Goal: Answer question/provide support: Share knowledge or assist other users

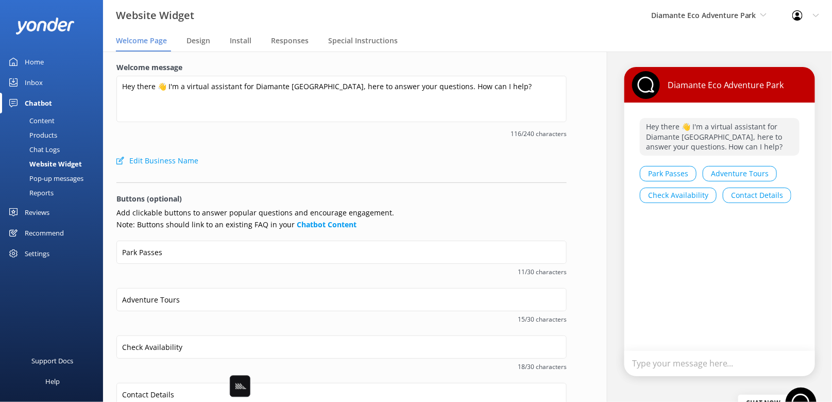
type input "Do I have to pre-book?"
type input "Do I have to get wet?"
type input "Is there a weight limit?"
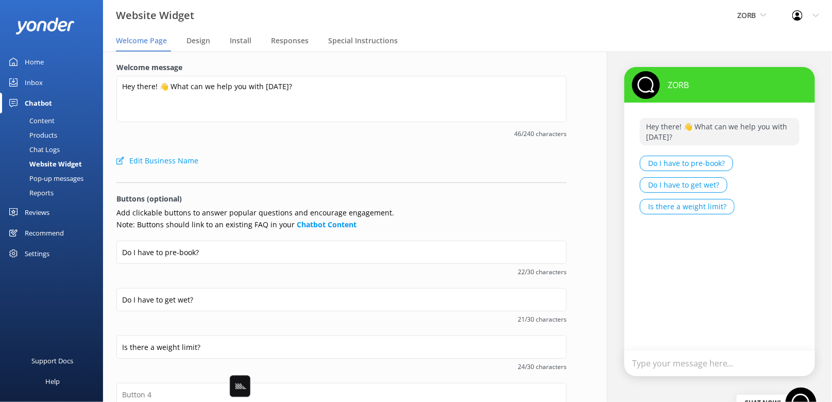
type textarea "Hey there 👋 I'm a virtual assistant for Taupō Parasail here to answer your ques…"
type input "Check Availability"
type input "Pricing Info"
type input "Weight Limits"
type input "Contact Details"
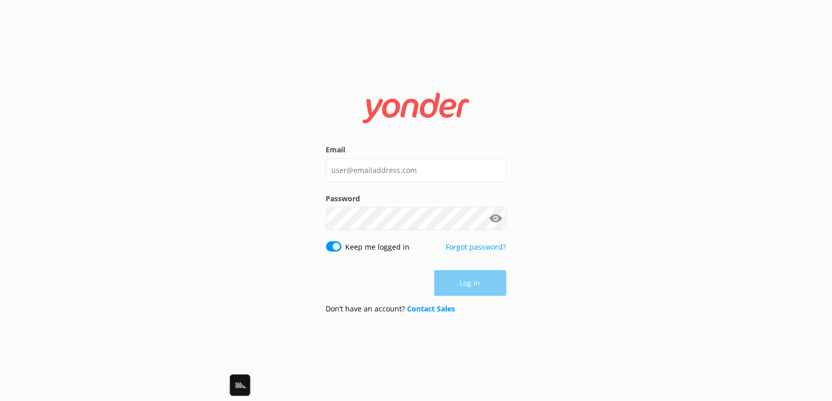
click at [578, 166] on div "Email Password Show password Keep me logged in Forgot password? Log in Don’t ha…" at bounding box center [416, 200] width 832 height 401
click at [390, 175] on input "Email" at bounding box center [416, 170] width 180 height 23
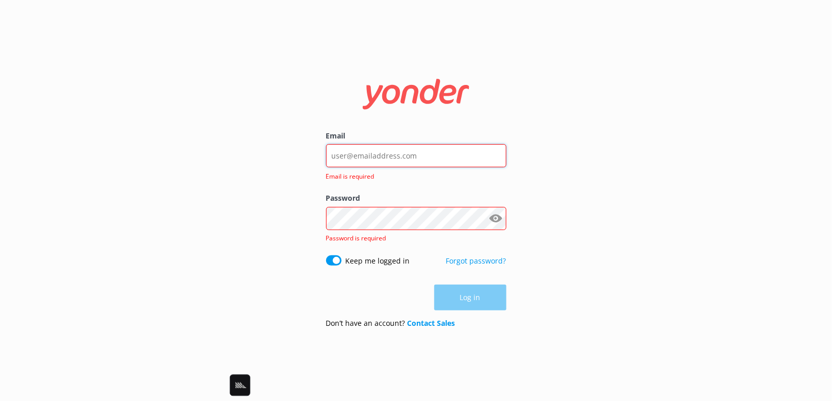
type input "[EMAIL_ADDRESS][DOMAIN_NAME]"
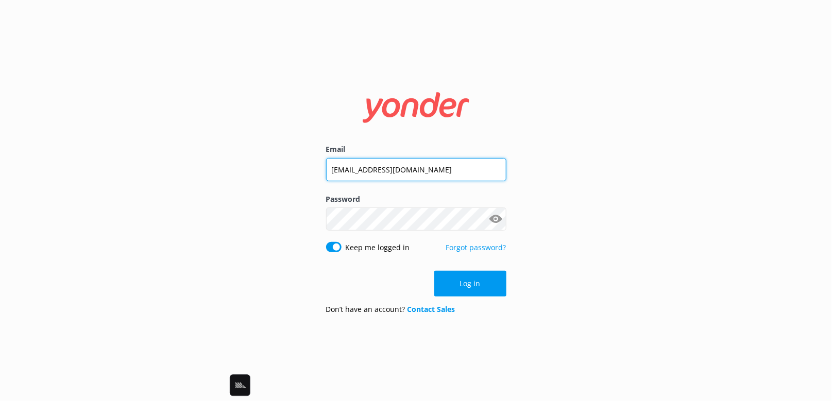
click button "Log in" at bounding box center [470, 284] width 72 height 26
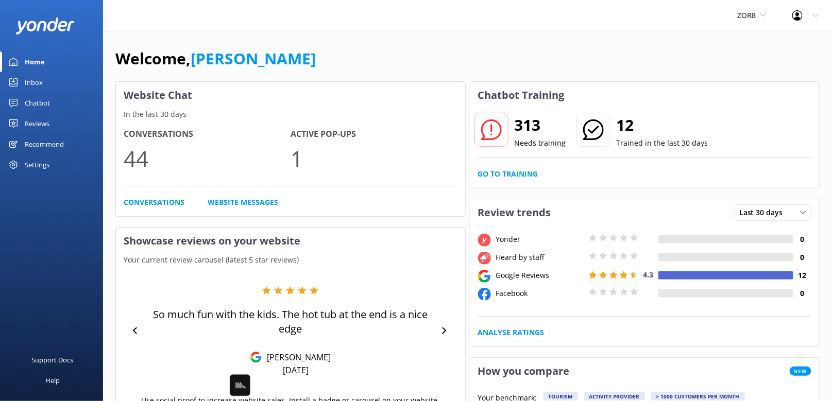
click at [411, 82] on h3 "Website Chat" at bounding box center [290, 95] width 349 height 27
click at [750, 16] on span "ZORB" at bounding box center [747, 15] width 19 height 10
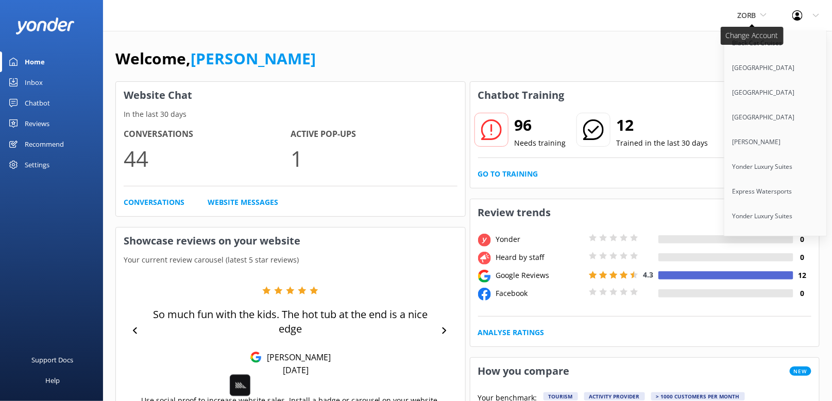
scroll to position [1057, 0]
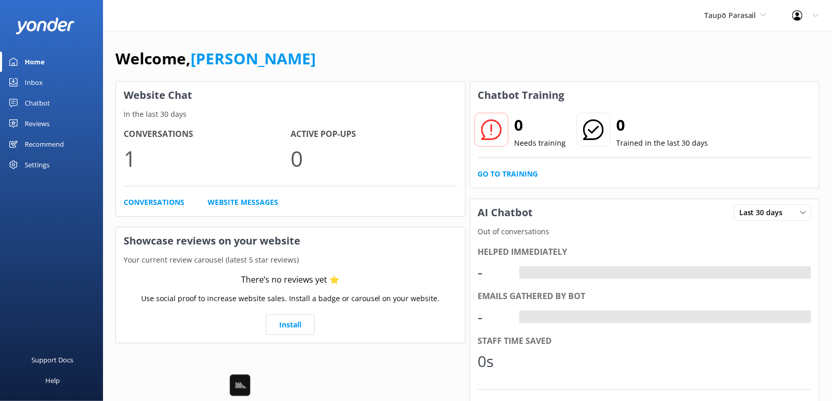
click at [40, 101] on div "Chatbot" at bounding box center [37, 103] width 25 height 21
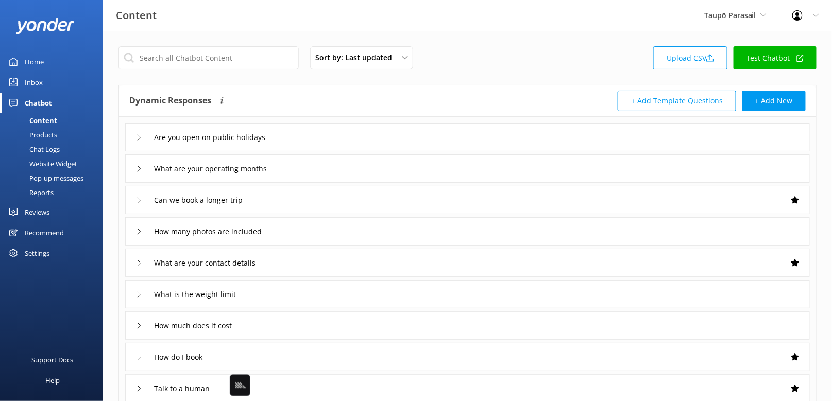
click at [526, 66] on div "Sort by: Last updated Title Last updated Upload CSV Test Chatbot" at bounding box center [468, 60] width 698 height 29
click at [691, 61] on link "Upload CSV" at bounding box center [691, 57] width 74 height 23
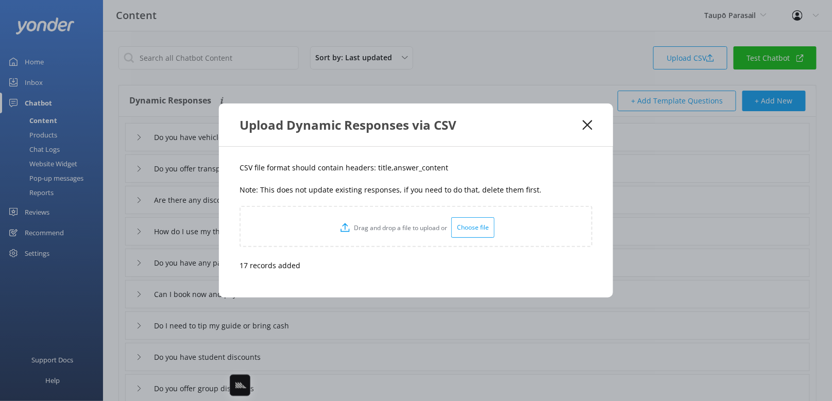
click at [587, 130] on icon at bounding box center [588, 125] width 10 height 10
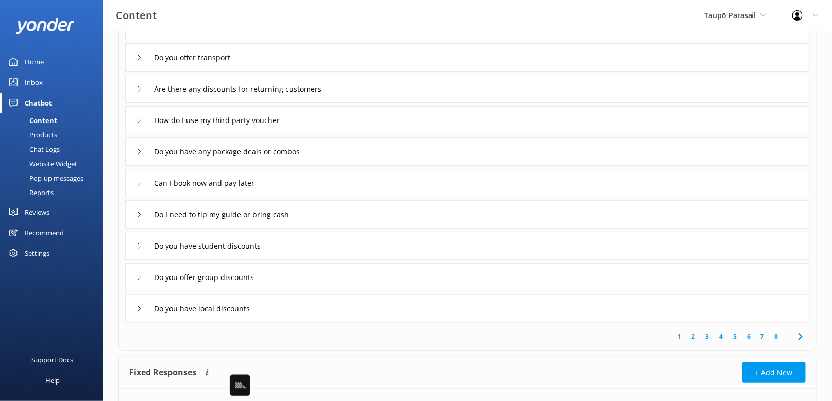
scroll to position [112, 0]
click at [360, 124] on div "How do I use my third party voucher" at bounding box center [467, 119] width 685 height 28
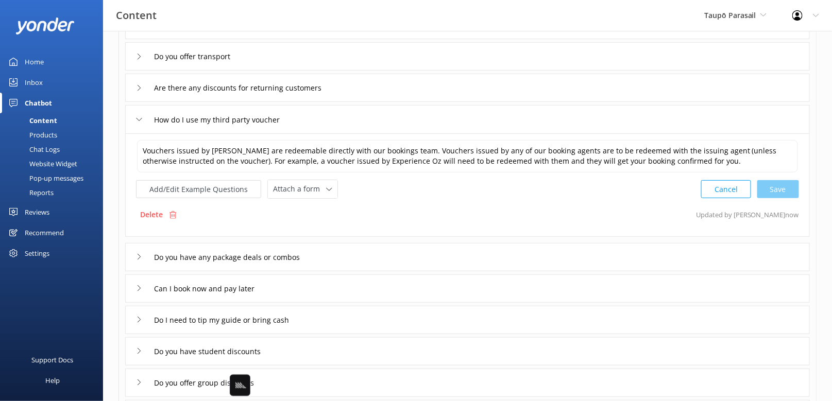
click at [360, 124] on div "How do I use my third party voucher" at bounding box center [467, 119] width 685 height 28
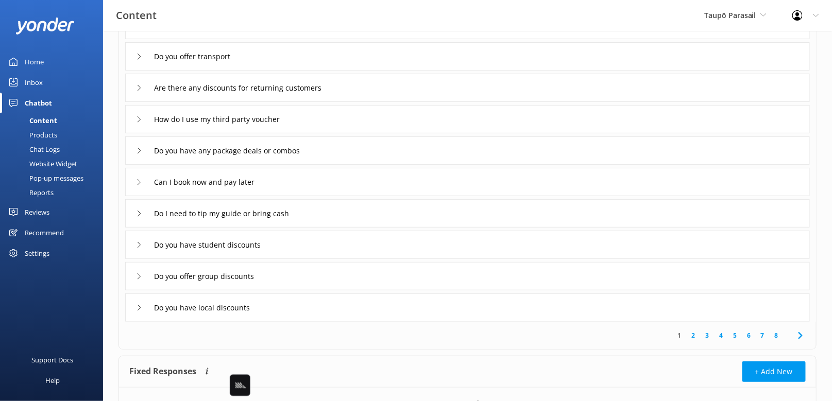
click at [360, 124] on div "How do I use my third party voucher" at bounding box center [467, 119] width 685 height 28
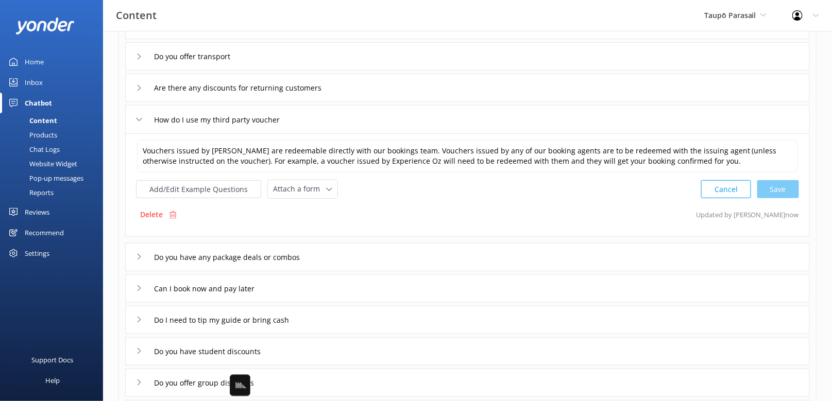
click at [360, 124] on div "How do I use my third party voucher" at bounding box center [467, 119] width 685 height 28
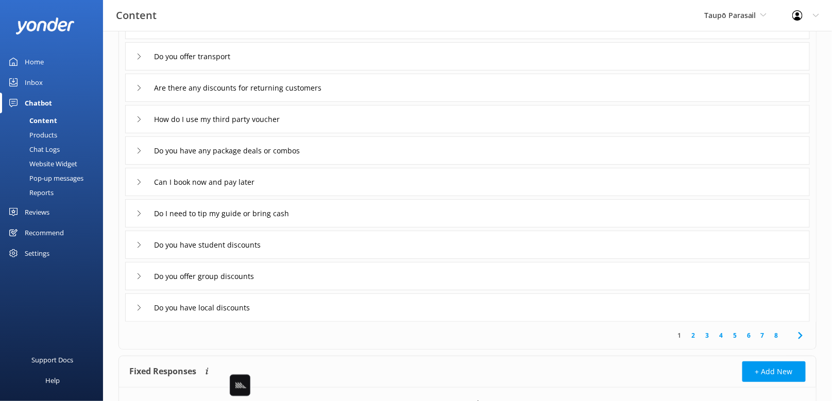
click at [464, 249] on div "Do you have student discounts" at bounding box center [467, 245] width 685 height 28
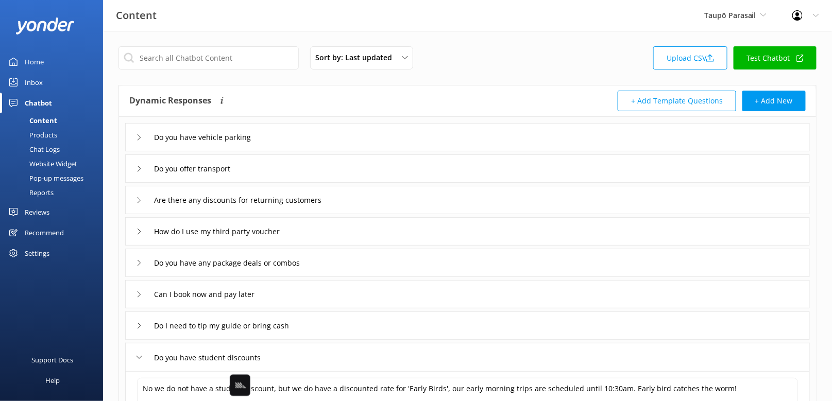
click at [316, 145] on div "Do you have vehicle parking" at bounding box center [467, 137] width 685 height 28
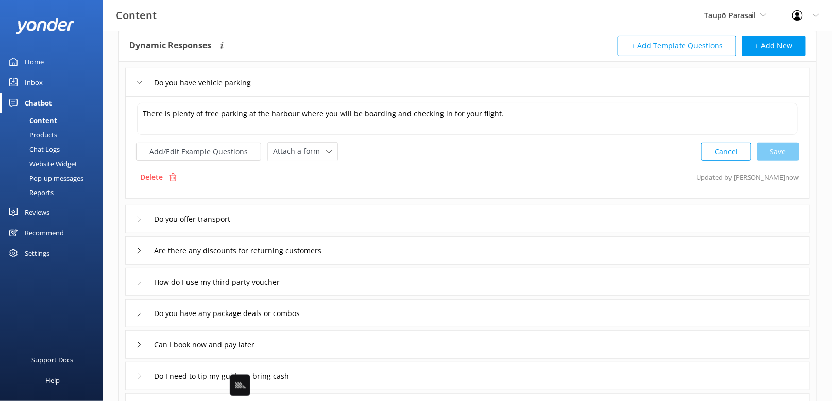
scroll to position [57, 0]
click at [377, 222] on div "Do you offer transport" at bounding box center [467, 218] width 685 height 28
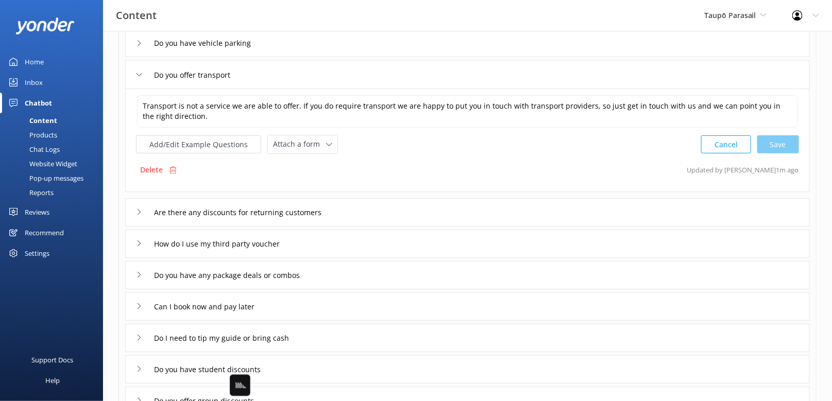
scroll to position [95, 0]
click at [404, 212] on div "Are there any discounts for returning customers" at bounding box center [467, 211] width 685 height 28
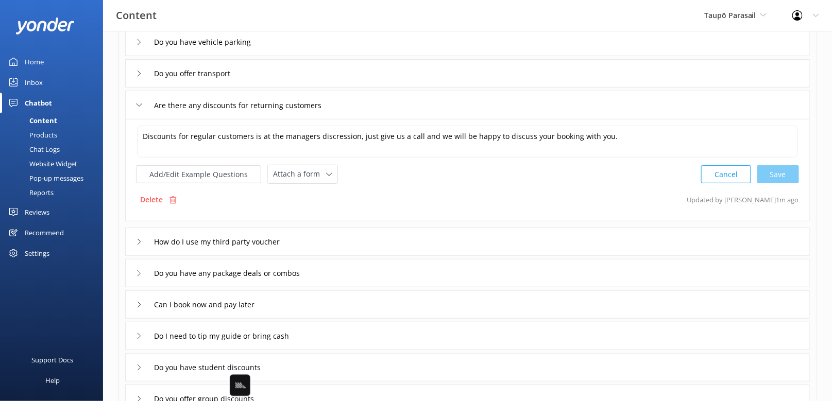
scroll to position [126, 0]
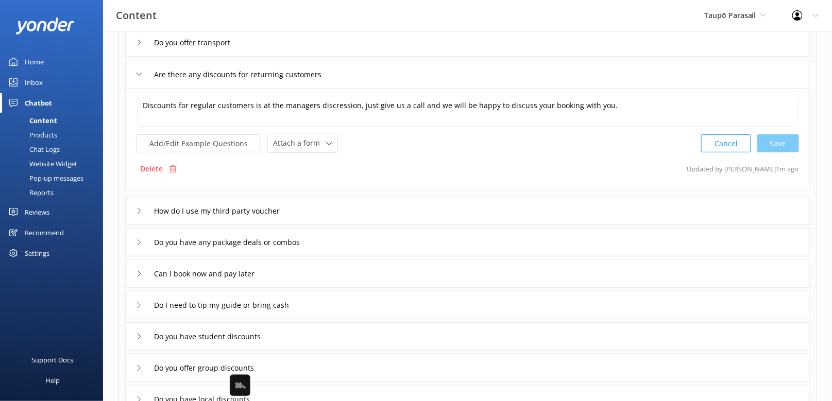
click at [385, 228] on div "Do you have any package deals or combos" at bounding box center [467, 242] width 685 height 28
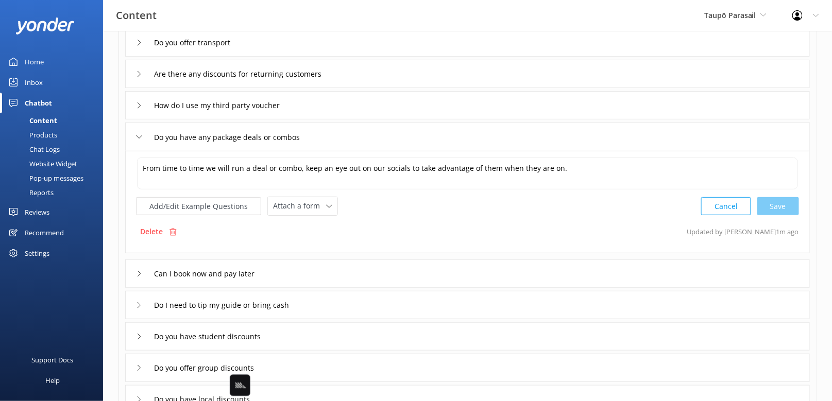
click at [382, 261] on div "Can I book now and pay later" at bounding box center [467, 274] width 685 height 28
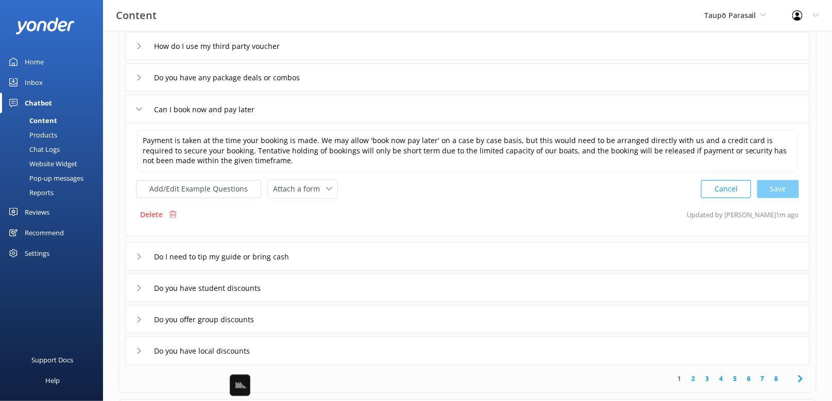
scroll to position [196, 0]
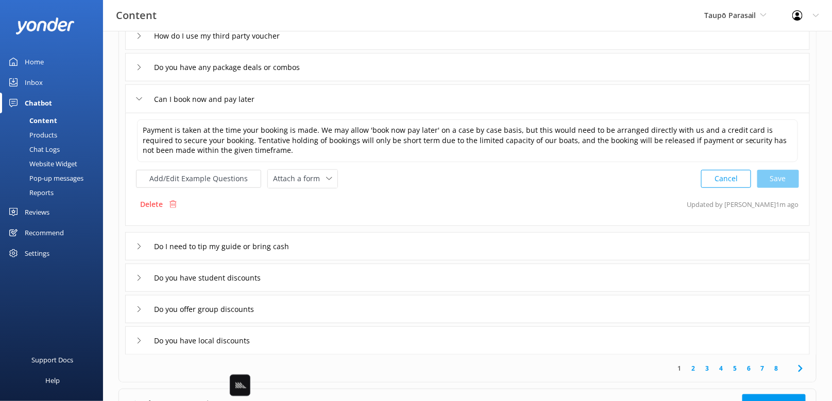
click at [349, 238] on div "Do I need to tip my guide or bring cash" at bounding box center [467, 246] width 685 height 28
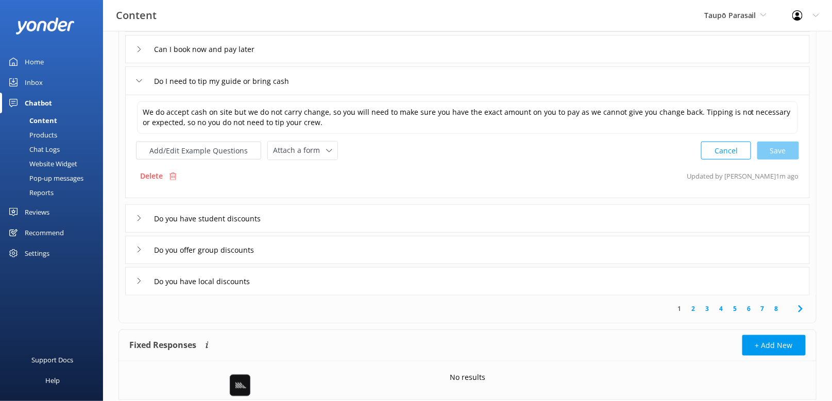
scroll to position [246, 0]
click at [314, 216] on div "Do you have student discounts" at bounding box center [467, 218] width 685 height 28
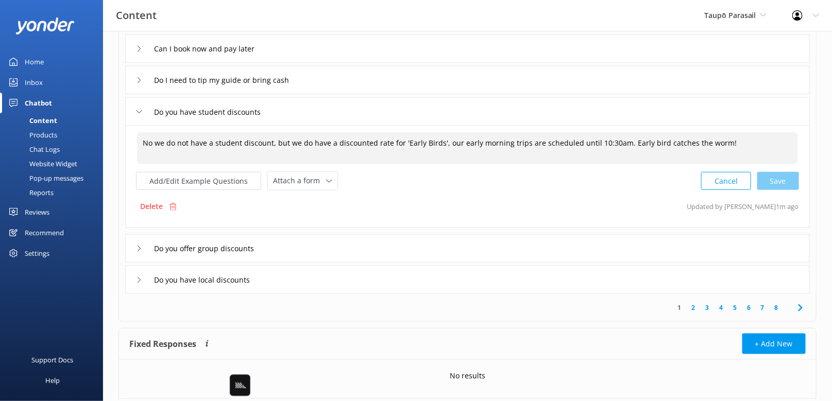
drag, startPoint x: 158, startPoint y: 140, endPoint x: 110, endPoint y: 140, distance: 47.9
click at [110, 140] on div "Sort by: Last updated Title Last updated Upload CSV Test Chatbot Dynamic Respon…" at bounding box center [467, 107] width 729 height 645
type textarea "We do not have a student discount, but we do have a discounted rate for 'Early …"
click at [778, 183] on div "Cancel Save" at bounding box center [750, 181] width 98 height 19
click at [306, 242] on div "Do you offer group discounts" at bounding box center [467, 247] width 685 height 28
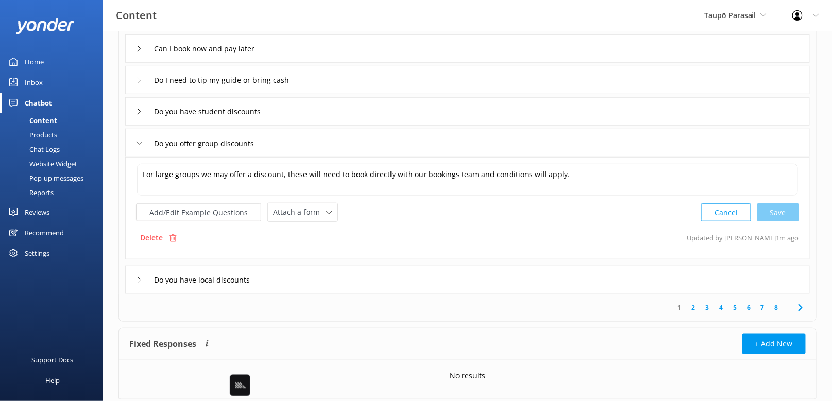
click at [353, 294] on div "1 2 3 4 5 6 7 8" at bounding box center [467, 307] width 693 height 27
click at [326, 277] on div "Do you have local discounts" at bounding box center [467, 280] width 685 height 28
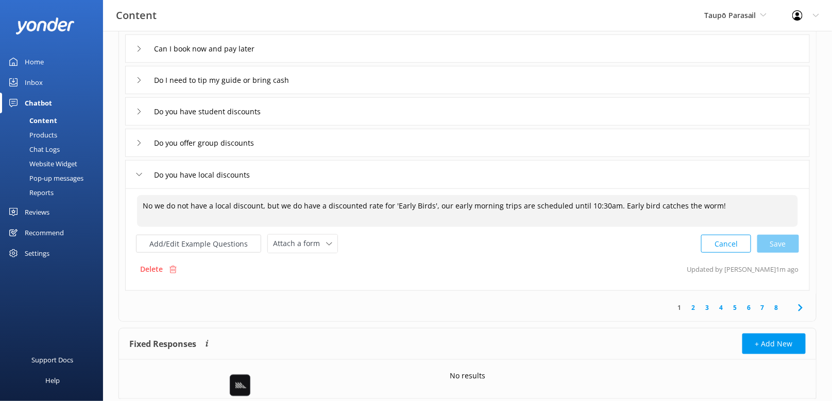
drag, startPoint x: 146, startPoint y: 204, endPoint x: 112, endPoint y: 204, distance: 34.0
click at [112, 204] on div "Sort by: Last updated Title Last updated Upload CSV Test Chatbot Dynamic Respon…" at bounding box center [467, 107] width 729 height 645
click at [770, 245] on div "Cancel Save" at bounding box center [750, 244] width 98 height 19
type textarea "We do not have a local discount, but we do have a discounted rate for 'Early Bi…"
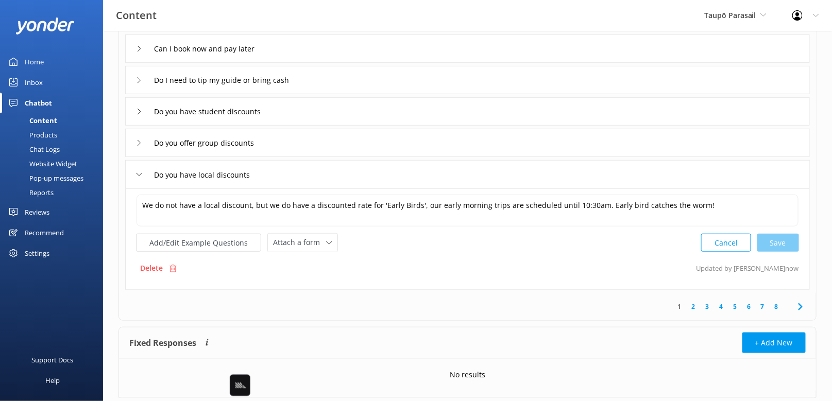
click at [800, 306] on icon at bounding box center [801, 307] width 12 height 12
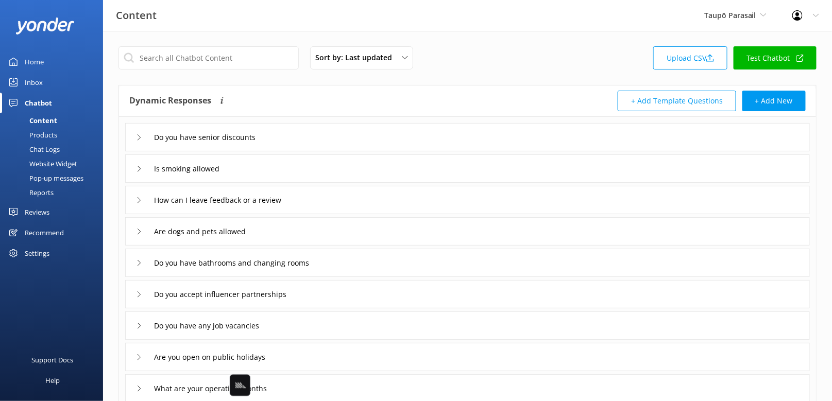
click at [383, 133] on div "Do you have senior discounts" at bounding box center [467, 137] width 685 height 28
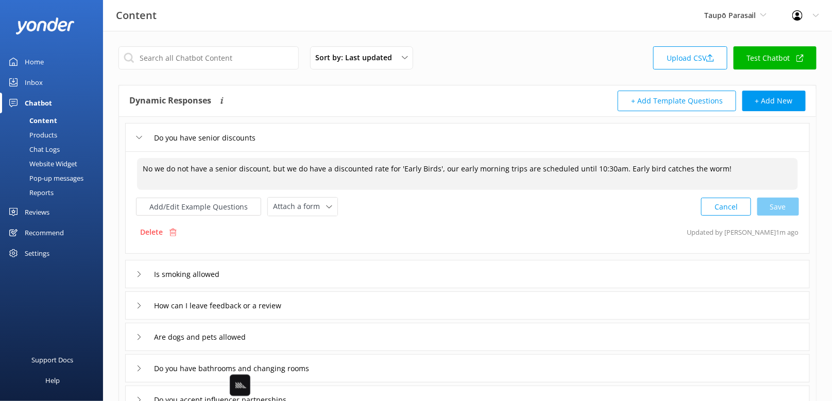
drag, startPoint x: 156, startPoint y: 169, endPoint x: 130, endPoint y: 169, distance: 26.3
click at [130, 169] on div "No we do not have a senior discount, but we do have a discounted rate for 'Earl…" at bounding box center [467, 203] width 685 height 103
type textarea "We do not have a senior discount, but we do have a discounted rate for 'Early B…"
click at [775, 207] on div "Cancel Save" at bounding box center [750, 206] width 98 height 19
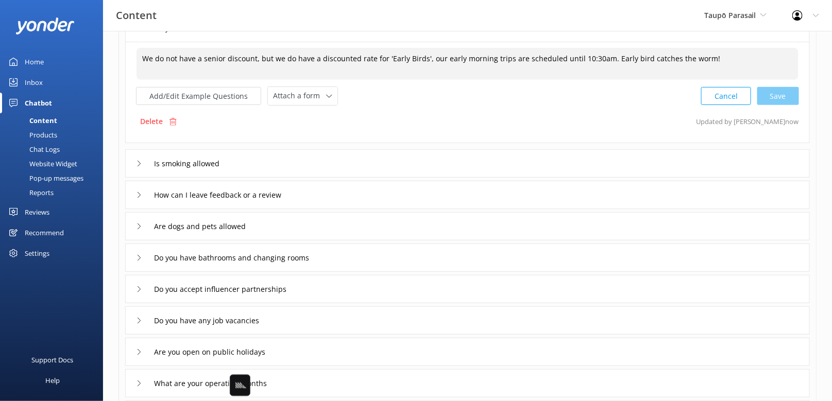
scroll to position [111, 0]
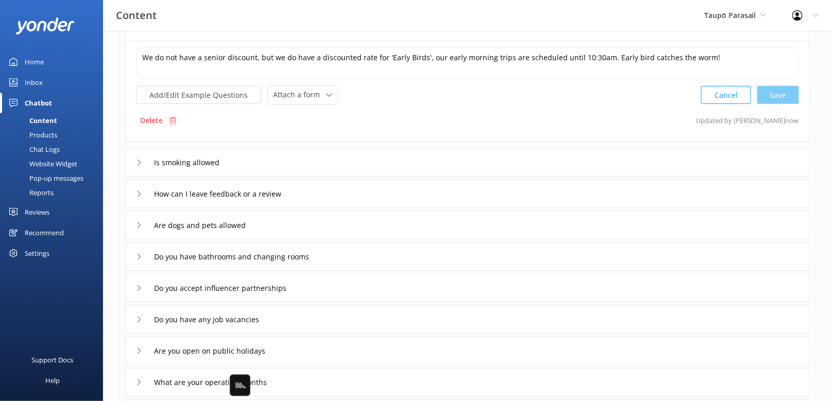
click at [329, 164] on div "Is smoking allowed" at bounding box center [467, 162] width 685 height 28
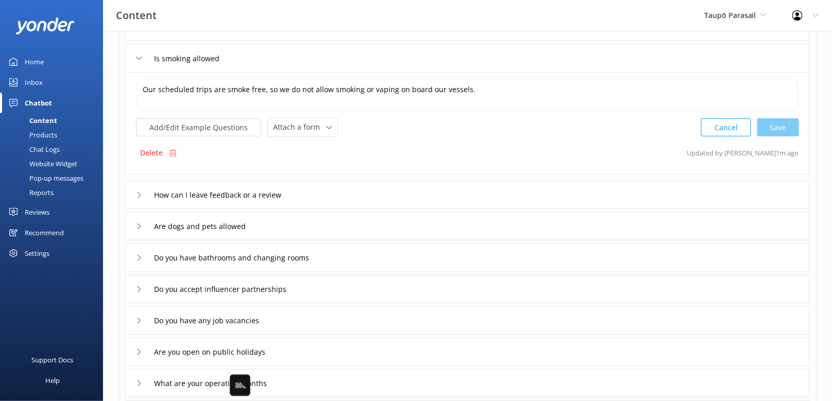
click at [310, 204] on div "How can I leave feedback or a review" at bounding box center [467, 195] width 685 height 28
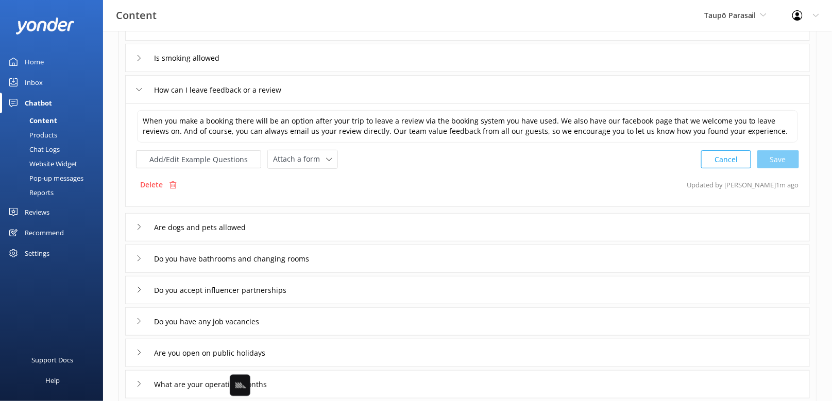
click at [315, 229] on div "Are dogs and pets allowed" at bounding box center [467, 227] width 685 height 28
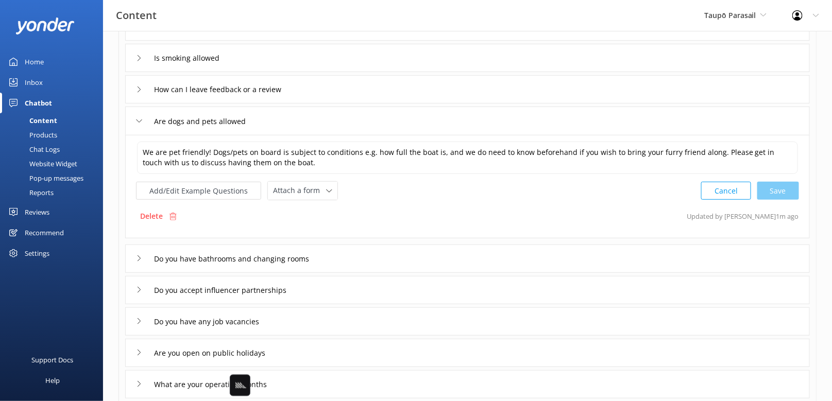
click at [342, 89] on div "How can I leave feedback or a review" at bounding box center [467, 89] width 685 height 28
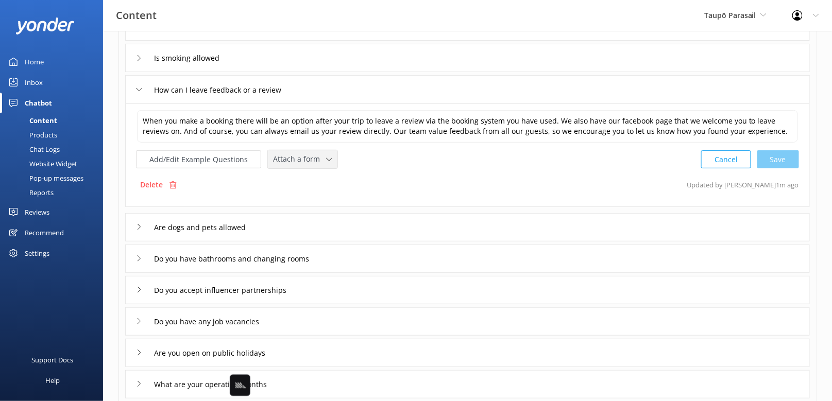
click at [296, 157] on span "Attach a form" at bounding box center [299, 159] width 53 height 11
click at [310, 176] on div "Leave contact details" at bounding box center [305, 181] width 63 height 10
click at [419, 229] on div "Are dogs and pets allowed" at bounding box center [467, 226] width 685 height 28
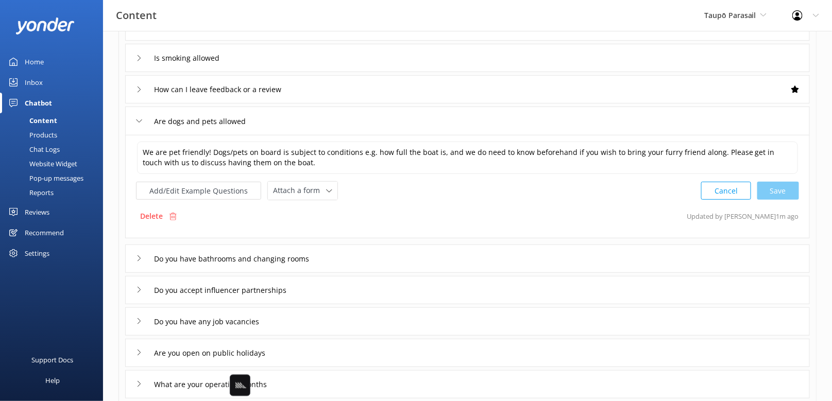
click at [389, 253] on div "Do you have bathrooms and changing rooms" at bounding box center [467, 259] width 685 height 28
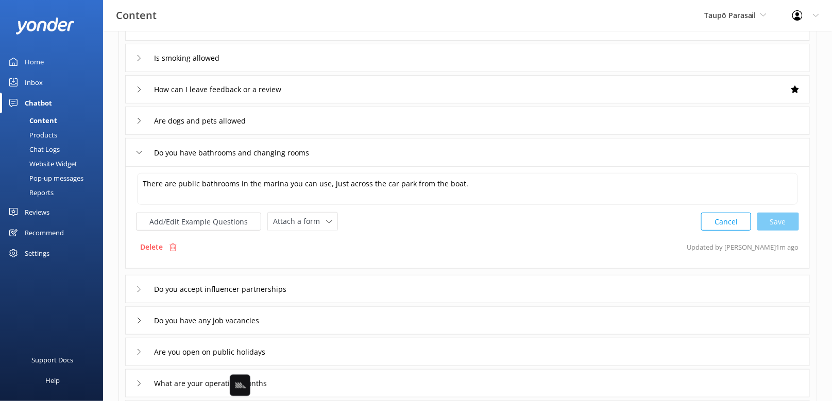
click at [368, 278] on div "Do you accept influencer partnerships" at bounding box center [467, 289] width 685 height 28
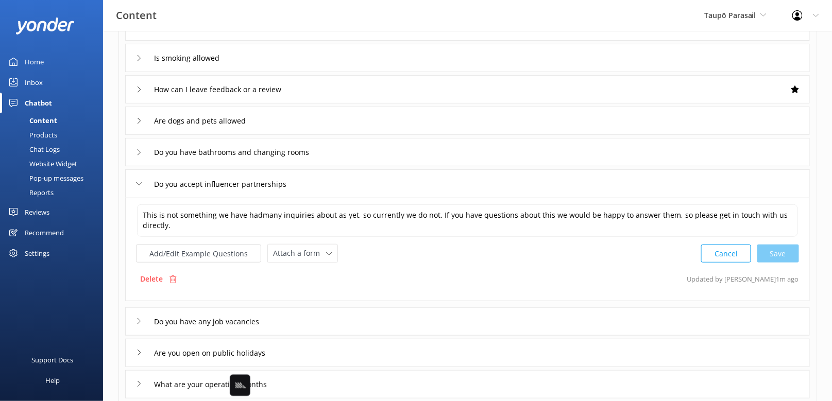
click at [351, 313] on div "Do you have any job vacancies" at bounding box center [467, 322] width 685 height 28
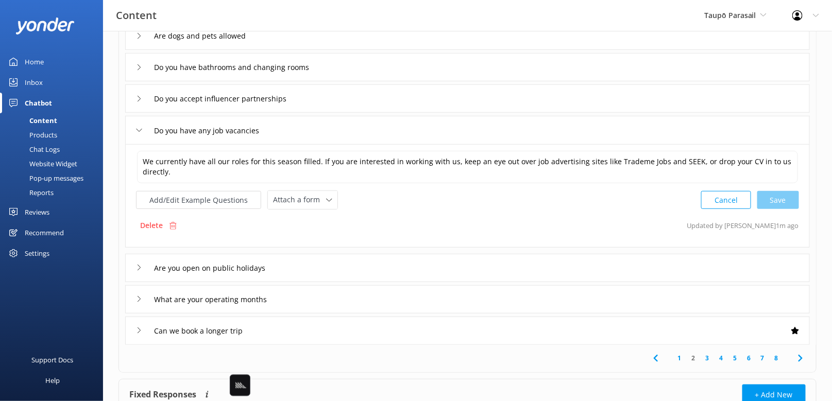
scroll to position [196, 0]
click at [338, 258] on div "Are you open on public holidays" at bounding box center [467, 268] width 685 height 28
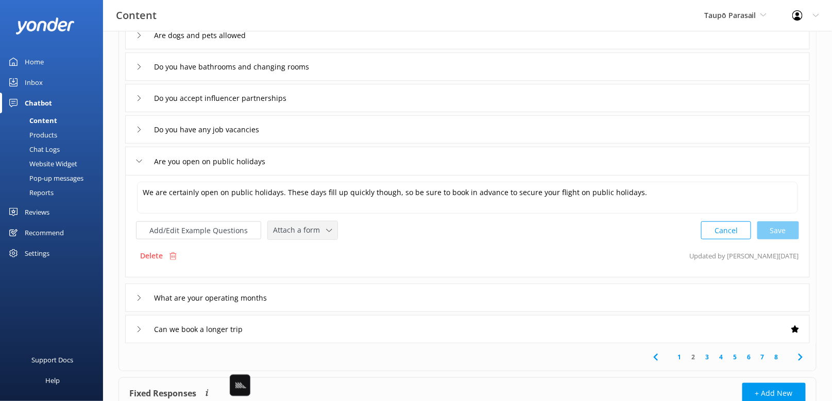
click at [304, 232] on span "Attach a form" at bounding box center [299, 230] width 53 height 11
click at [305, 269] on div "Check availability" at bounding box center [299, 273] width 51 height 10
click at [311, 296] on div "What are your operating months" at bounding box center [467, 297] width 685 height 28
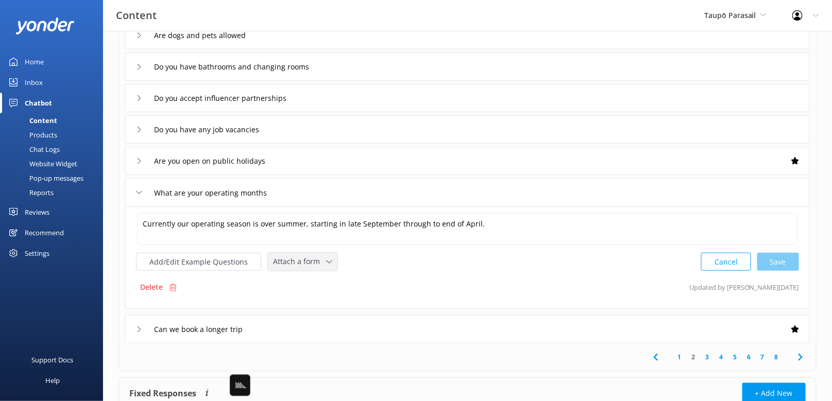
click at [295, 262] on span "Attach a form" at bounding box center [299, 261] width 53 height 11
click at [305, 307] on div "Check availability" at bounding box center [299, 304] width 51 height 10
click at [314, 326] on div "Can we book a longer trip" at bounding box center [467, 328] width 685 height 28
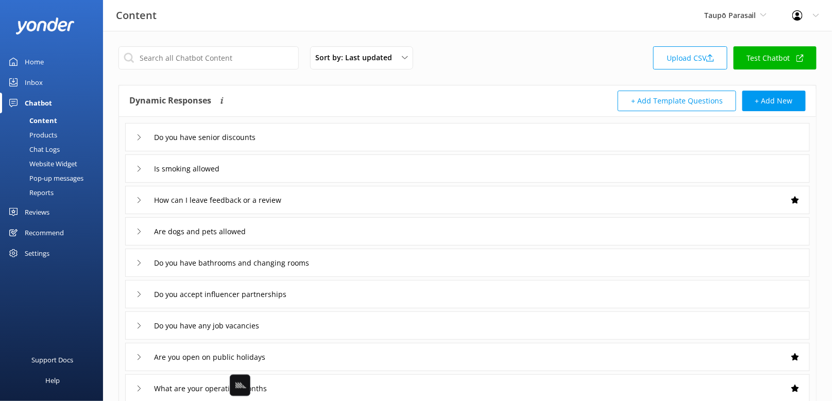
click at [28, 55] on div "Home" at bounding box center [34, 62] width 19 height 21
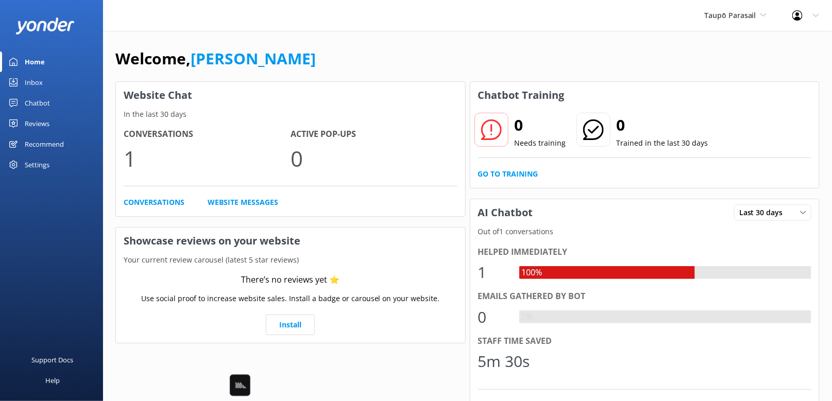
click at [395, 98] on h3 "Website Chat" at bounding box center [290, 95] width 349 height 27
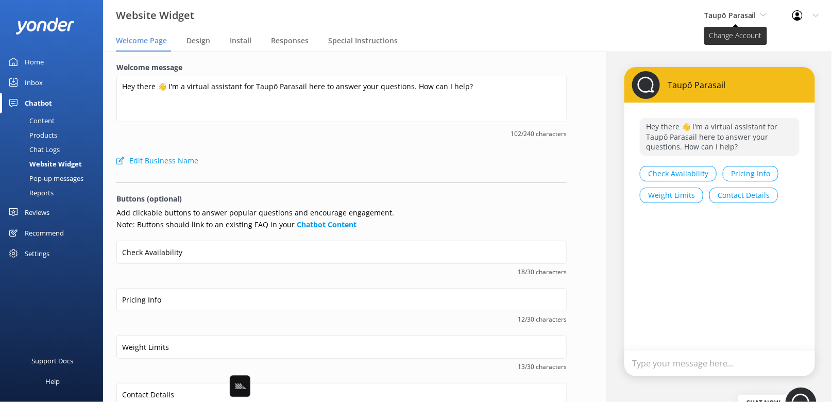
click at [727, 21] on span "Taupō Parasail" at bounding box center [736, 15] width 62 height 11
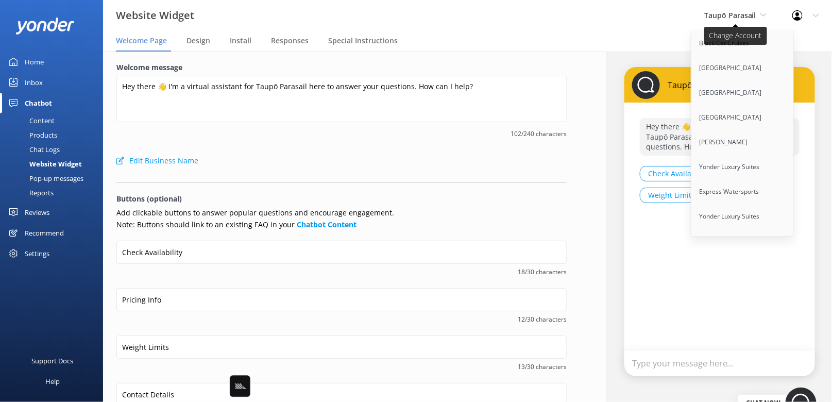
scroll to position [1585, 0]
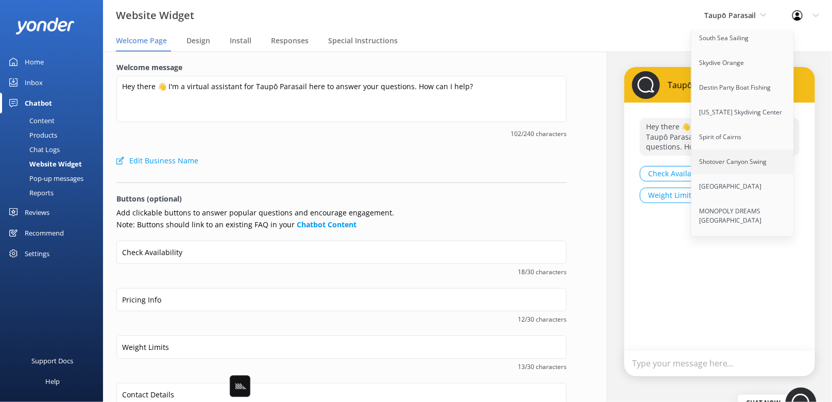
click at [747, 149] on link "Shotover Canyon Swing" at bounding box center [743, 161] width 103 height 25
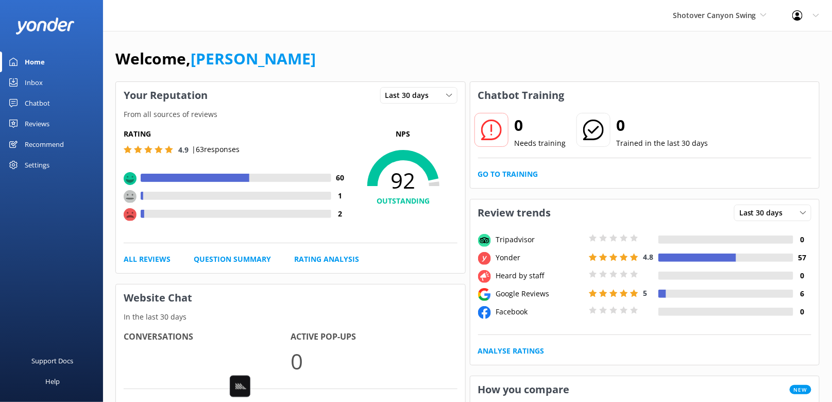
click at [51, 109] on link "Chatbot" at bounding box center [51, 103] width 103 height 21
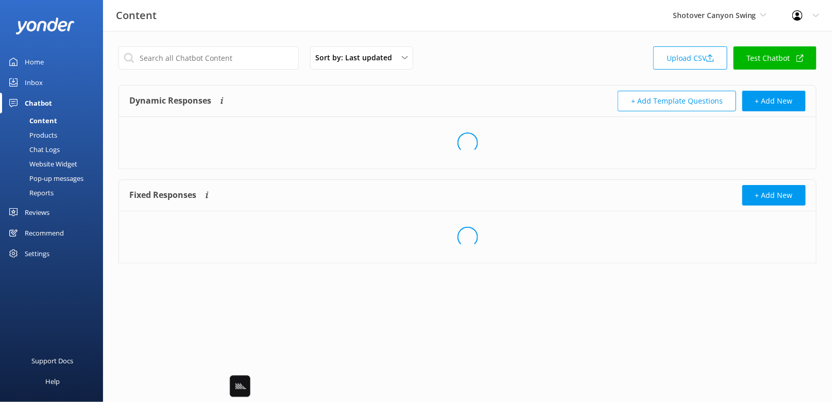
click at [527, 48] on div "Sort by: Last updated Title Last updated Upload CSV Test Chatbot" at bounding box center [468, 60] width 698 height 29
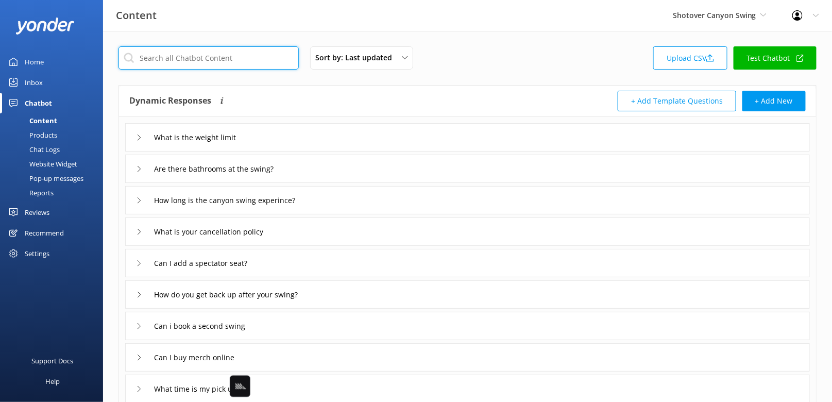
click at [203, 65] on input "text" at bounding box center [209, 57] width 180 height 23
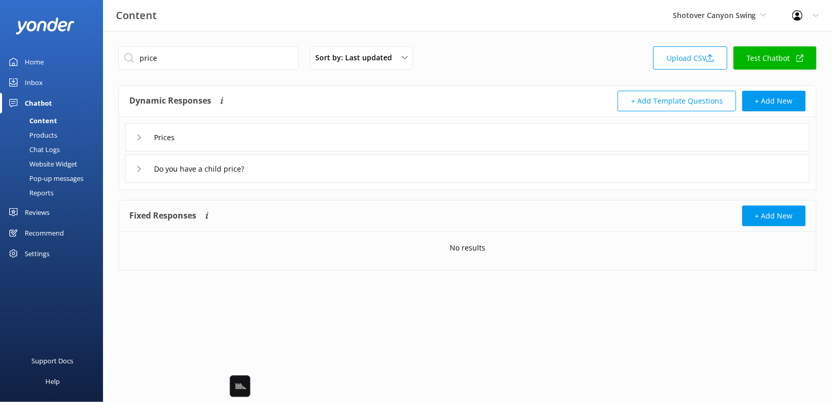
click at [446, 98] on div "Dynamic Responses Dynamic responses rely on the Large Language Model to create …" at bounding box center [298, 101] width 339 height 21
click at [354, 135] on div "Prices" at bounding box center [467, 137] width 685 height 28
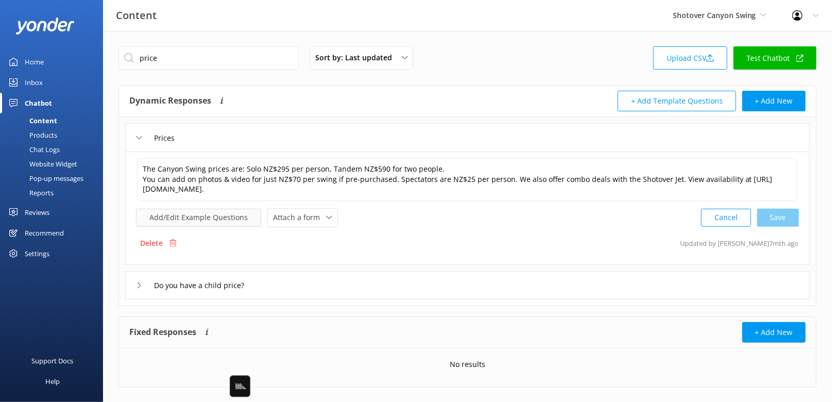
click at [197, 216] on button "Add/Edit Example Questions" at bounding box center [198, 218] width 125 height 18
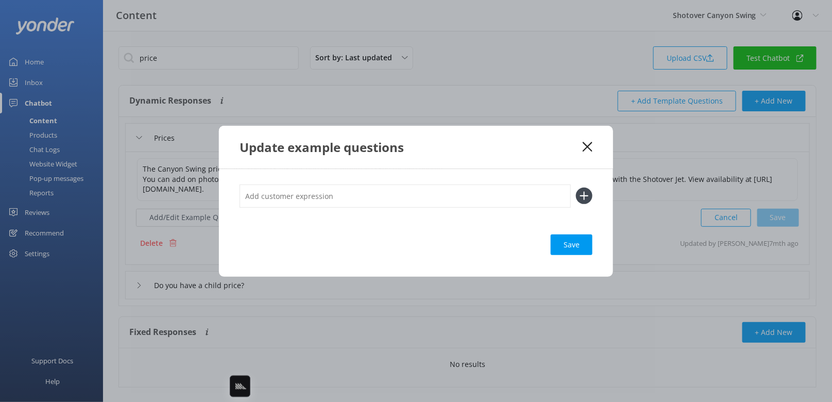
click at [276, 195] on input "text" at bounding box center [405, 196] width 331 height 23
click at [588, 147] on use at bounding box center [588, 147] width 10 height 10
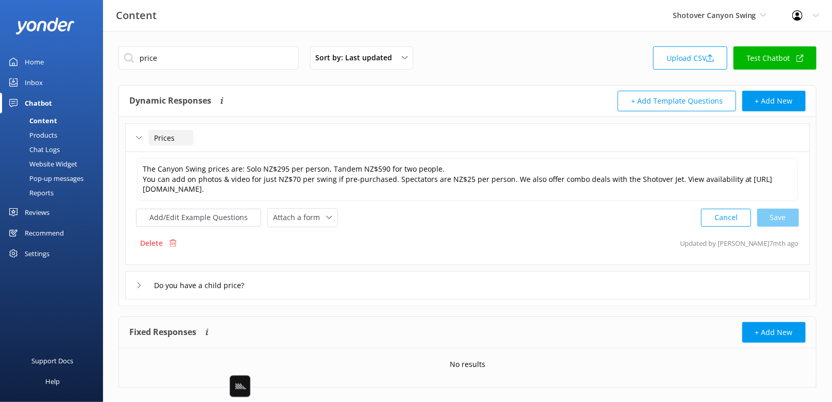
click at [169, 137] on input "Prices" at bounding box center [170, 137] width 45 height 15
click at [144, 57] on input "price" at bounding box center [209, 57] width 180 height 23
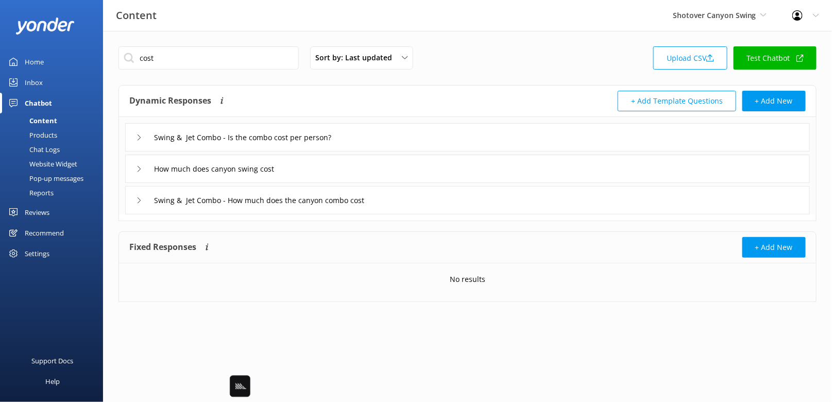
click at [327, 173] on div "How much does canyon swing cost" at bounding box center [467, 169] width 685 height 28
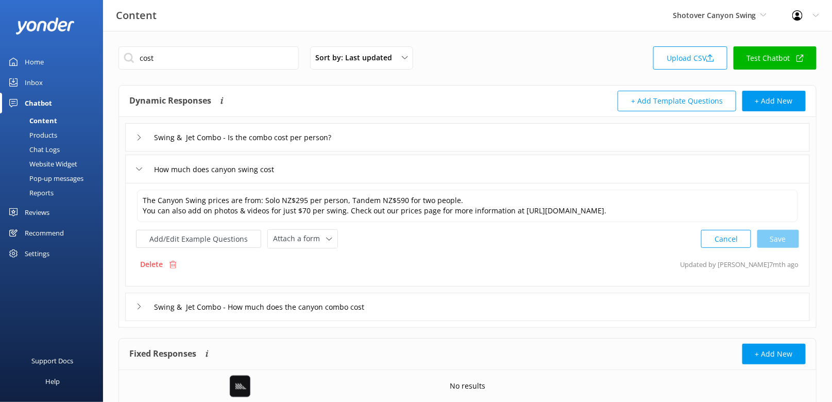
click at [327, 173] on div "How much does canyon swing cost" at bounding box center [467, 169] width 685 height 28
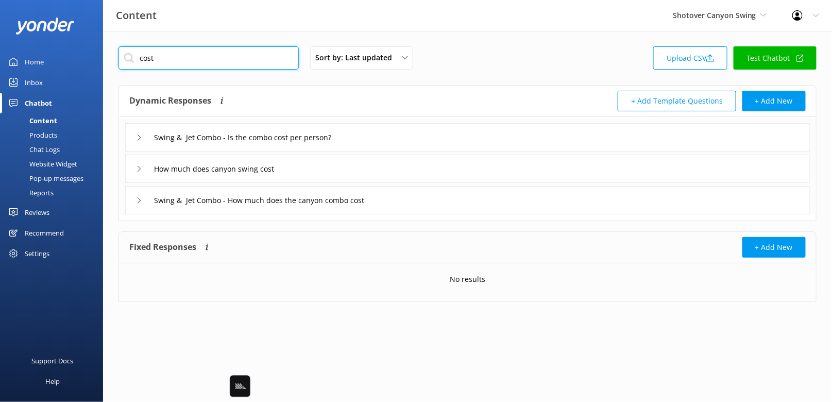
click at [166, 56] on input "cost" at bounding box center [209, 57] width 180 height 23
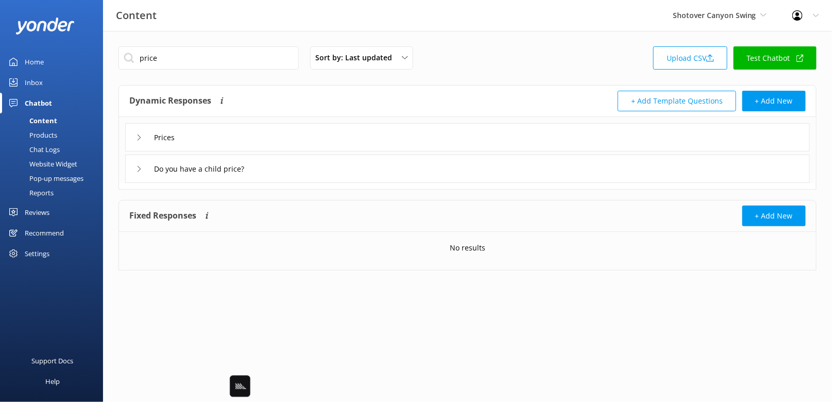
click at [300, 139] on div "Prices" at bounding box center [467, 137] width 685 height 28
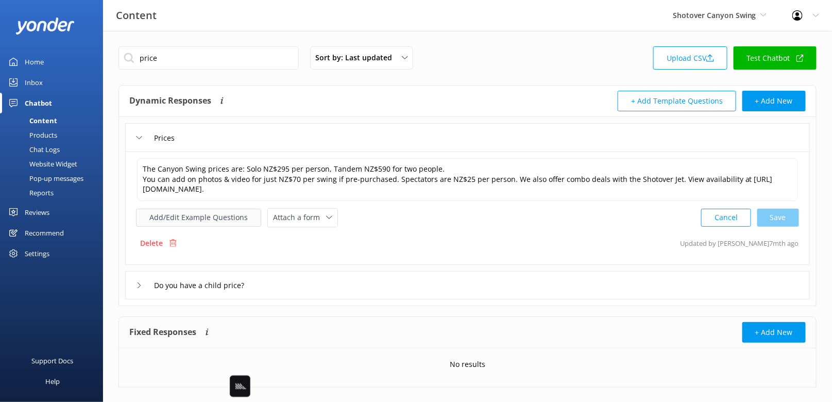
click at [199, 217] on button "Add/Edit Example Questions" at bounding box center [198, 218] width 125 height 18
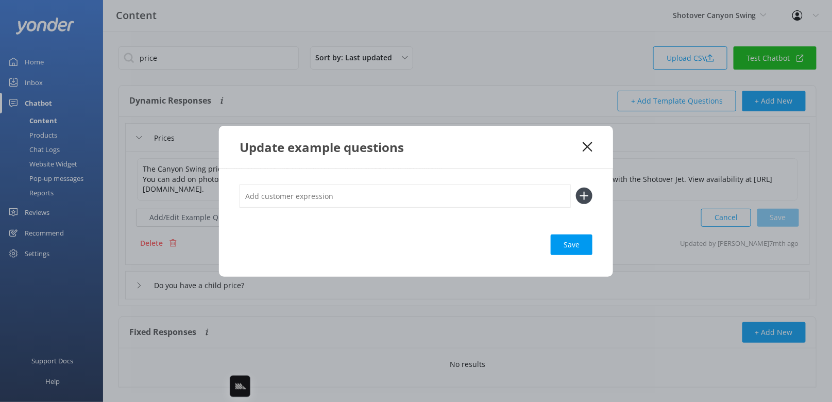
click at [579, 147] on div "Update example questions" at bounding box center [411, 147] width 343 height 17
click at [586, 145] on use at bounding box center [588, 147] width 10 height 10
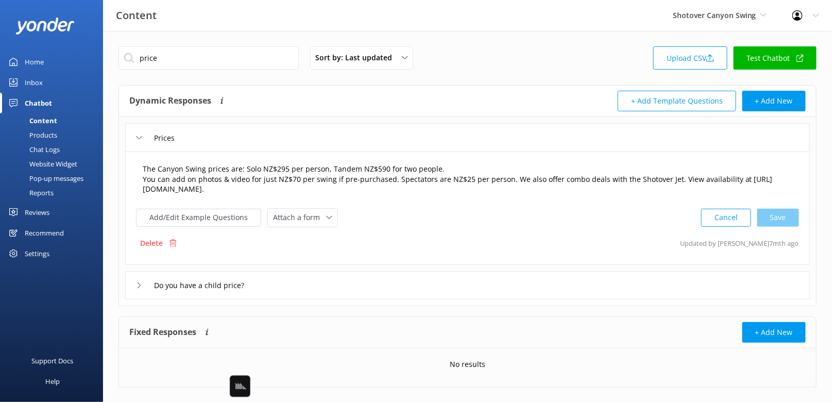
click at [576, 172] on textarea "The Canyon Swing prices are: Solo NZ$295 per person, Tandem NZ$590 for two peop…" at bounding box center [467, 179] width 661 height 43
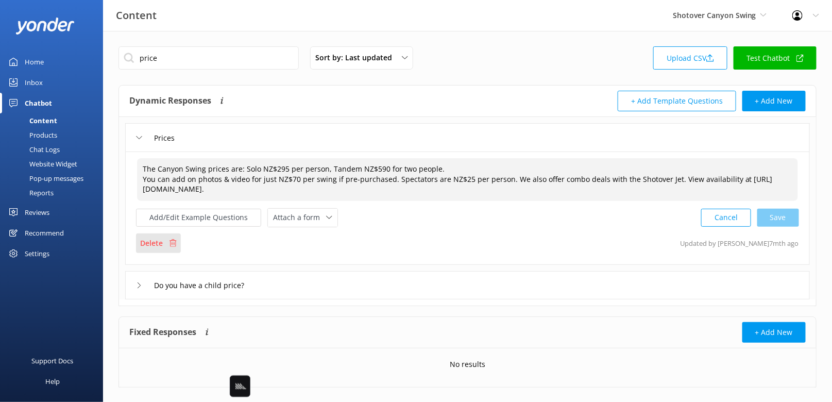
click at [164, 243] on div "Delete" at bounding box center [158, 243] width 45 height 20
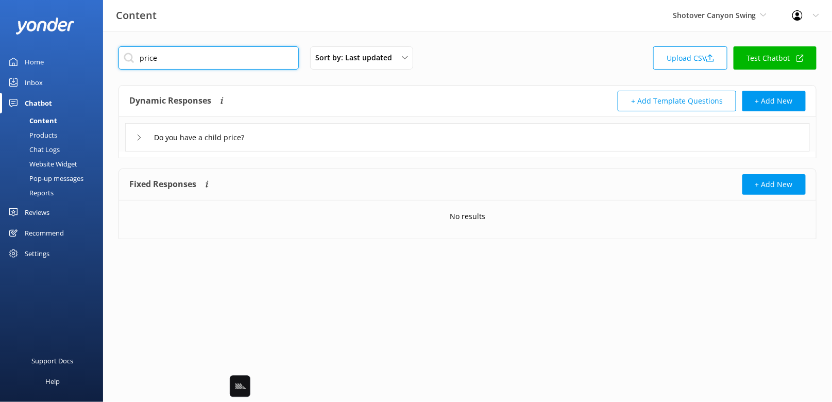
click at [206, 53] on input "price" at bounding box center [209, 57] width 180 height 23
type input "cost"
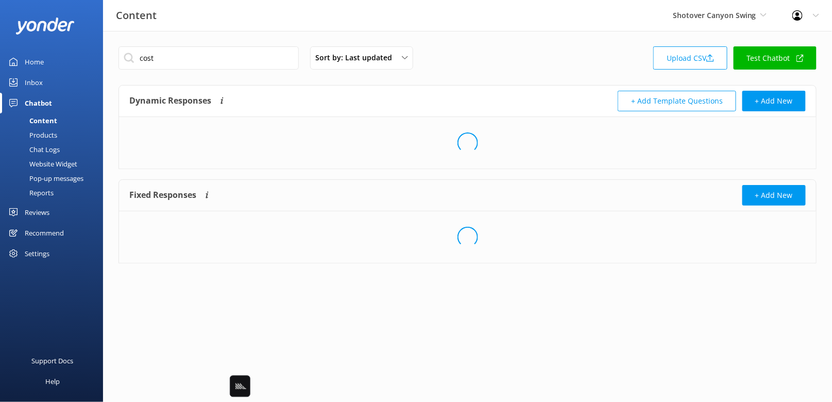
click at [341, 86] on div "Dynamic Responses Dynamic responses rely on the Large Language Model to create …" at bounding box center [467, 101] width 697 height 31
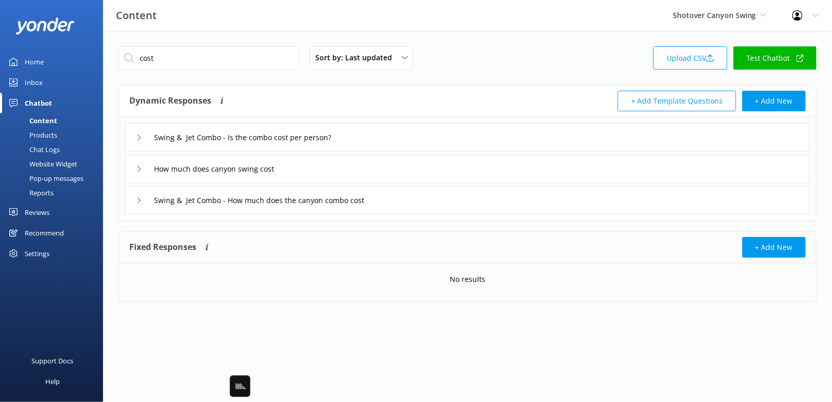
click at [347, 172] on div "How much does canyon swing cost" at bounding box center [467, 169] width 685 height 28
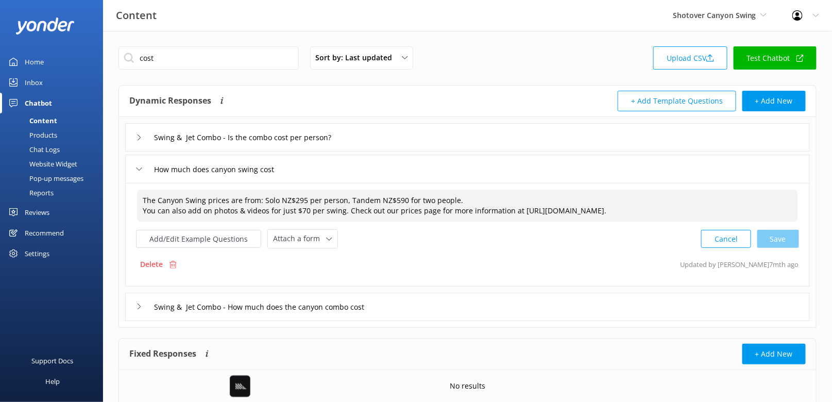
click at [719, 205] on textarea "The Canyon Swing prices are from: Solo NZ$295 per person, Tandem NZ$590 for two…" at bounding box center [467, 206] width 661 height 32
paste textarea "The Canyon Swing prices are: Solo NZ$295 per person, Tandem NZ$590 for two peop…"
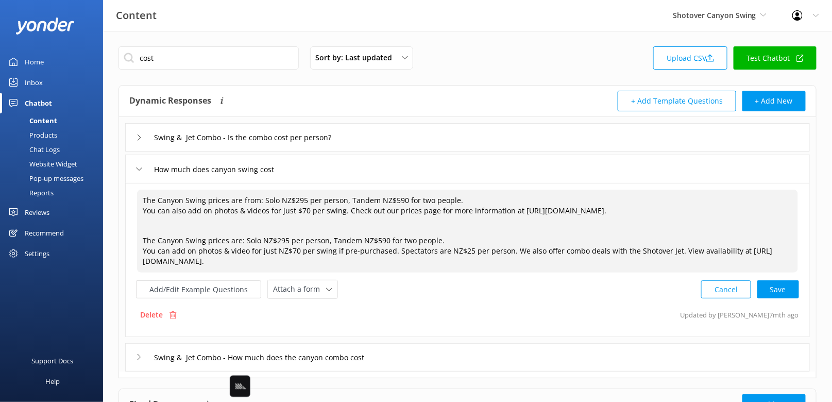
scroll to position [0, 0]
click at [278, 198] on textarea "The Canyon Swing prices are from: Solo NZ$295 per person, Tandem NZ$590 for two…" at bounding box center [467, 231] width 661 height 83
click at [505, 208] on textarea "The Canyon Swing prices are from: Solo NZ$295 per person, Tandem NZ$590 for two…" at bounding box center [467, 231] width 661 height 83
drag, startPoint x: 669, startPoint y: 252, endPoint x: 508, endPoint y: 253, distance: 161.3
click at [508, 253] on textarea "The Canyon Swing prices are from: Solo NZ$295 per person, Tandem NZ$590 for two…" at bounding box center [467, 231] width 661 height 83
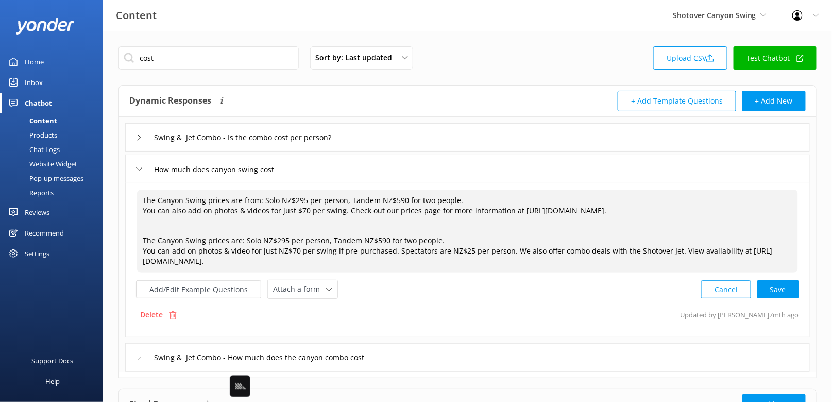
click at [356, 204] on textarea "The Canyon Swing prices are from: Solo NZ$295 per person, Tandem NZ$590 for two…" at bounding box center [467, 231] width 661 height 83
click at [344, 207] on textarea "The Canyon Swing prices are from: Solo NZ$295 per person, Tandem NZ$590 for two…" at bounding box center [467, 231] width 661 height 83
paste textarea "We also offer combo deals with the Shotover Jet."
drag, startPoint x: 337, startPoint y: 225, endPoint x: 315, endPoint y: 178, distance: 51.7
click at [315, 178] on div "Swing & Jet Combo - Is the combo cost per person? How much does canyon swing co…" at bounding box center [467, 244] width 697 height 255
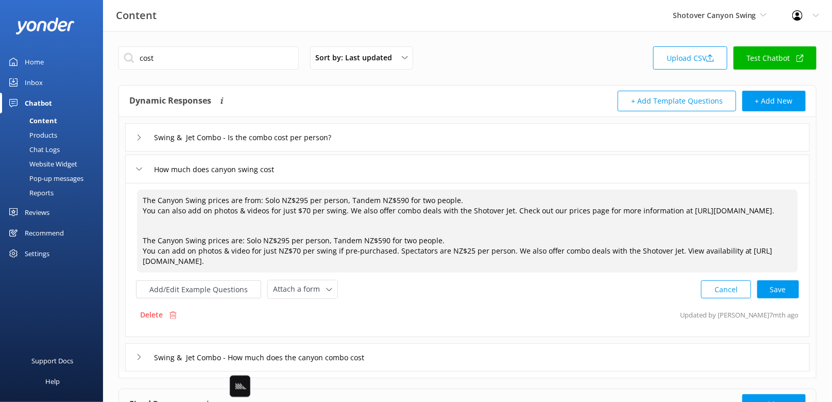
type textarea "The Canyon Swing prices are from: Solo NZ$295 per person, Tandem NZ$590 for two…"
click at [363, 225] on textarea "The Canyon Swing prices are from: Solo NZ$295 per person, Tandem NZ$590 for two…" at bounding box center [467, 231] width 661 height 83
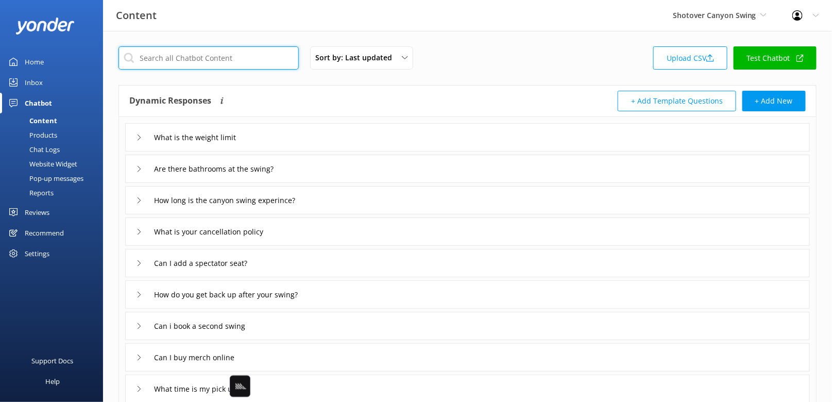
click at [238, 65] on input "text" at bounding box center [209, 57] width 180 height 23
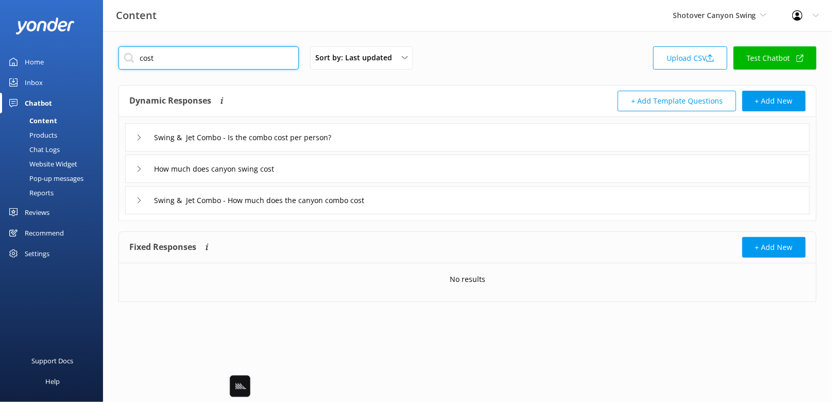
type input "cost"
click at [378, 179] on div "How much does canyon swing cost" at bounding box center [467, 169] width 685 height 28
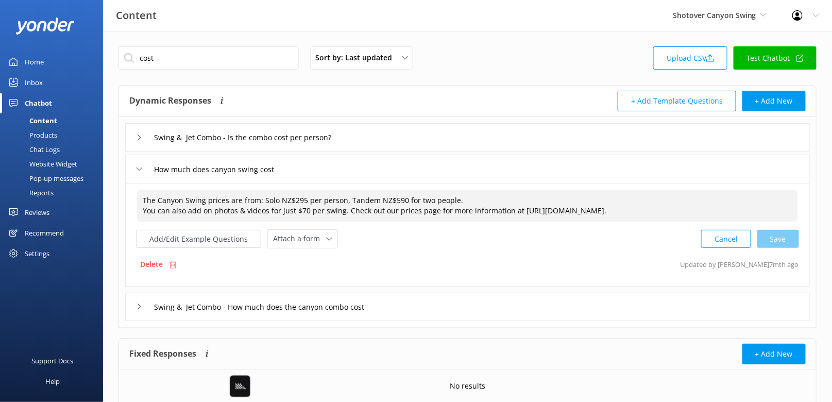
click at [694, 212] on textarea "The Canyon Swing prices are from: Solo NZ$295 per person, Tandem NZ$590 for two…" at bounding box center [467, 206] width 661 height 32
paste textarea "Prices for the Canyon Swing start from NZ$295 per person for solo jumps or NZ$5…"
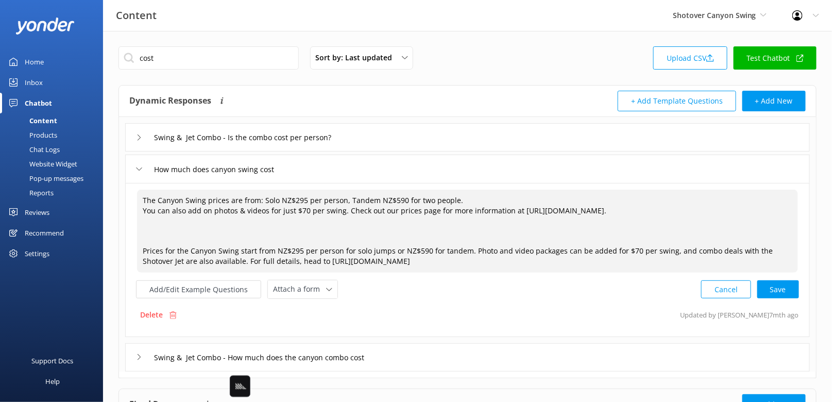
scroll to position [0, 0]
click at [471, 257] on textarea "The Canyon Swing prices are from: Solo NZ$295 per person, Tandem NZ$590 for two…" at bounding box center [467, 231] width 661 height 83
click at [794, 294] on div "Cancel Save" at bounding box center [750, 289] width 98 height 19
click at [433, 238] on textarea "The Canyon Swing prices are from: Solo NZ$295 per person, Tandem NZ$590 for two…" at bounding box center [468, 230] width 662 height 83
drag, startPoint x: 467, startPoint y: 259, endPoint x: 284, endPoint y: 263, distance: 182.5
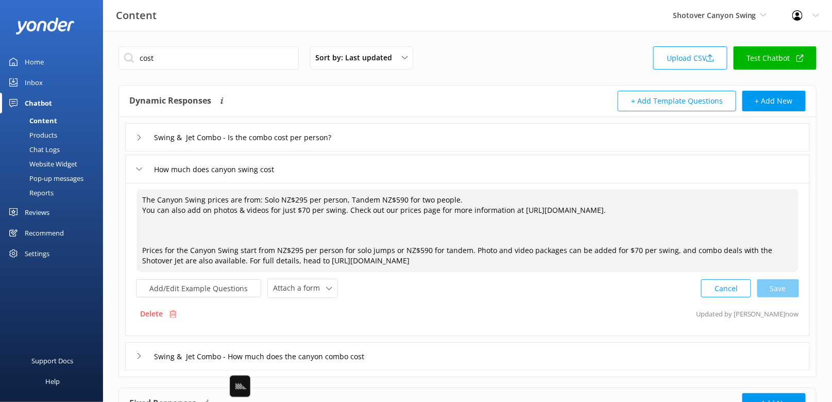
click at [284, 263] on textarea "The Canyon Swing prices are from: Solo NZ$295 per person, Tandem NZ$590 for two…" at bounding box center [468, 230] width 662 height 83
paste textarea
click at [395, 223] on textarea "The Canyon Swing prices are from: Solo NZ$295 per person, Tandem NZ$590 for two…" at bounding box center [468, 230] width 662 height 83
drag, startPoint x: 143, startPoint y: 240, endPoint x: 143, endPoint y: 189, distance: 50.5
click at [143, 189] on textarea "The Canyon Swing prices are from: Solo NZ$295 per person, Tandem NZ$590 for two…" at bounding box center [468, 230] width 662 height 83
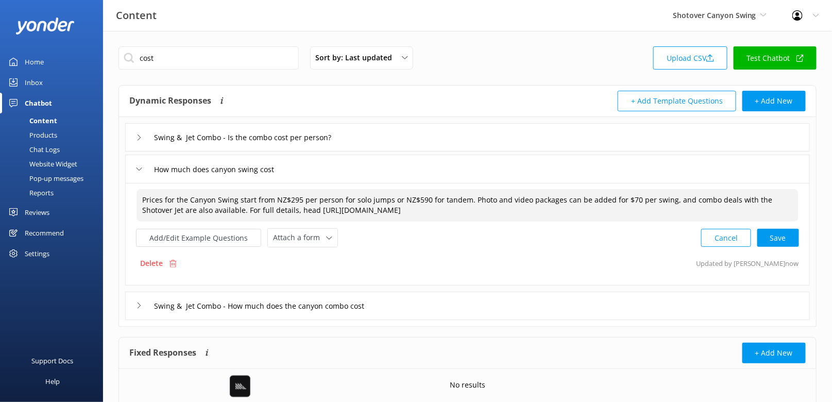
click at [767, 230] on div "Cancel Save" at bounding box center [750, 237] width 98 height 19
type textarea "Prices for the Canyon Swing start from NZ$295 per person for solo jumps or NZ$5…"
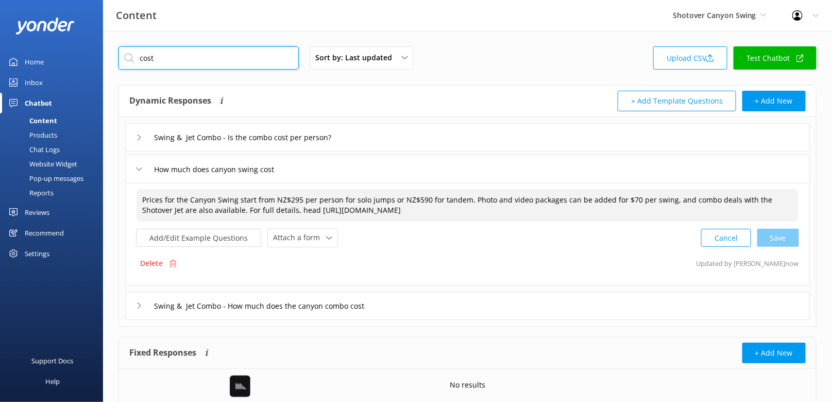
click at [194, 60] on input "cost" at bounding box center [209, 57] width 180 height 23
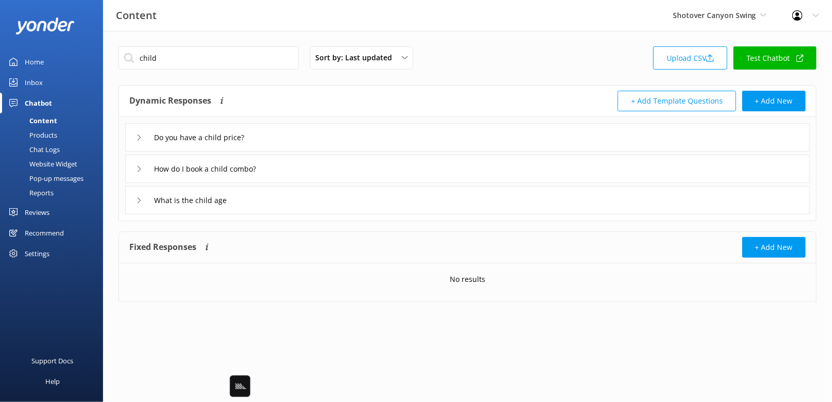
click at [319, 136] on div "Do you have a child price?" at bounding box center [467, 137] width 685 height 28
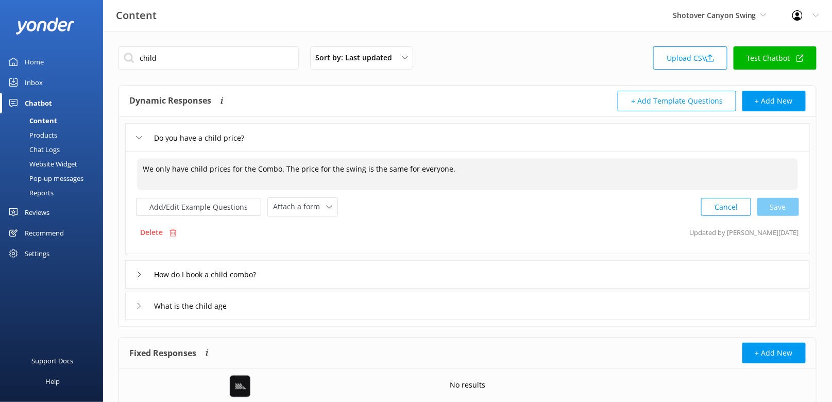
click at [294, 167] on textarea "We only have child prices for the Combo. The price for the swing is the same fo…" at bounding box center [467, 174] width 661 height 32
click at [377, 169] on textarea "We only have child prices for the Combo. The price for the swing is the same fo…" at bounding box center [467, 174] width 661 height 32
click at [207, 59] on input "child" at bounding box center [209, 57] width 180 height 23
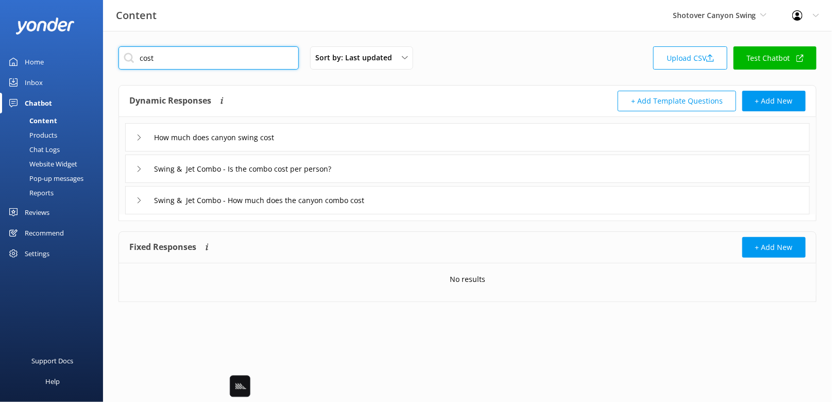
type input "cost"
click at [351, 135] on div "How much does canyon swing cost" at bounding box center [467, 137] width 685 height 28
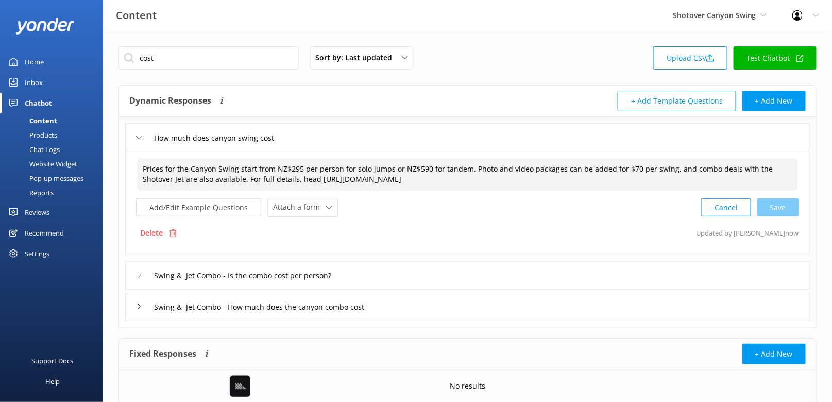
click at [468, 178] on textarea "Prices for the Canyon Swing start from NZ$295 per person for solo jumps or NZ$5…" at bounding box center [467, 174] width 661 height 32
click at [382, 166] on textarea "Prices for the Canyon Swing start from NZ$295 per person for solo jumps or NZ$5…" at bounding box center [467, 174] width 661 height 32
click at [471, 168] on textarea "Prices for the Canyon Swing start from NZ$295 per person for solo jumpers or NZ…" at bounding box center [467, 174] width 661 height 32
click at [392, 166] on textarea "Prices for the Canyon Swing start from NZ$295 per person for solo jumpers or NZ…" at bounding box center [467, 174] width 661 height 32
click at [463, 166] on textarea "Prices for the Canyon Swing start from NZ$295 per person for solo jumps or NZ$5…" at bounding box center [467, 174] width 661 height 32
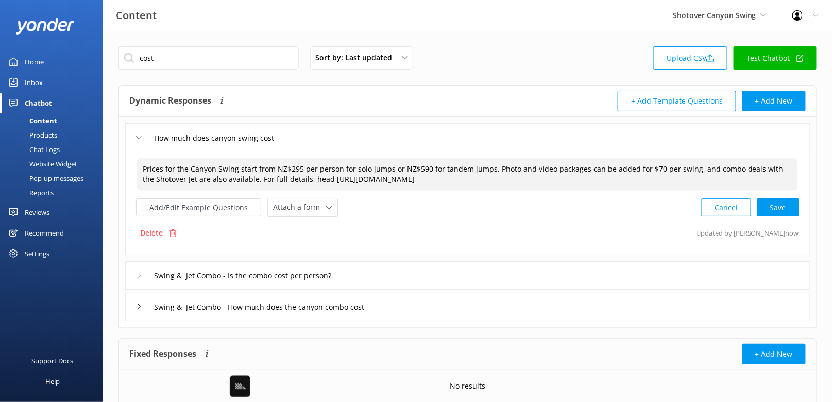
click at [490, 177] on textarea "Prices for the Canyon Swing start from NZ$295 per person for solo jumps or NZ$5…" at bounding box center [467, 174] width 661 height 32
paste textarea "Child pricing is only available for the Combo—swing pricing is the same for all…"
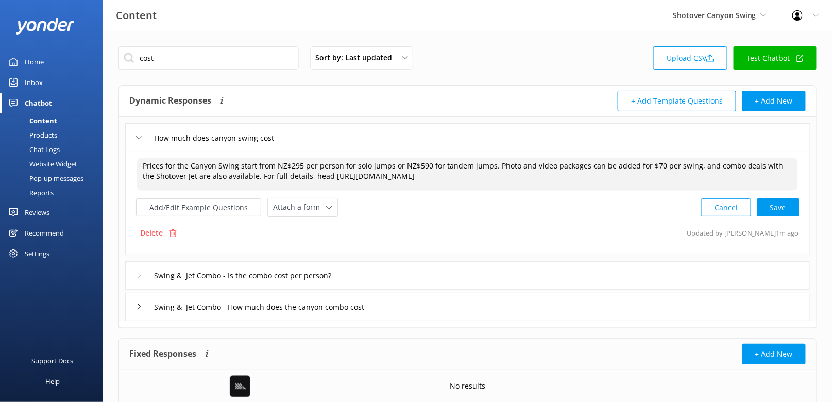
scroll to position [0, 0]
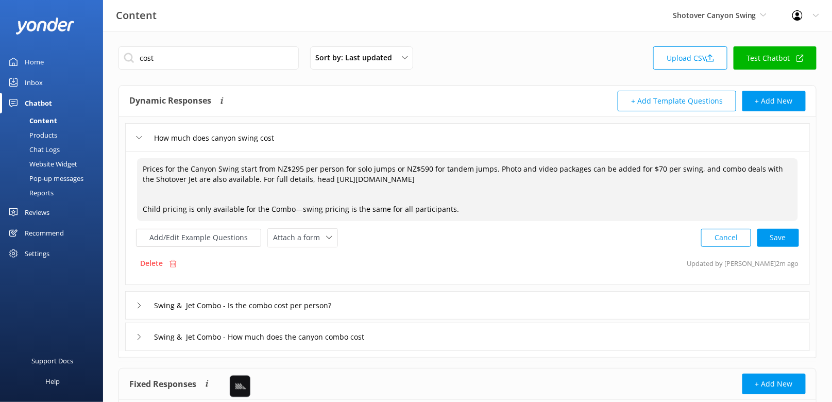
click at [463, 202] on textarea "Prices for the Canyon Swing start from NZ$295 per person for solo jumps or NZ$5…" at bounding box center [467, 189] width 661 height 63
drag, startPoint x: 387, startPoint y: 205, endPoint x: 138, endPoint y: 209, distance: 249.0
click at [138, 209] on textarea "Prices for the Canyon Swing start from NZ$295 per person for solo jumps or NZ$5…" at bounding box center [467, 189] width 661 height 63
paste textarea "Note: Child pricing is only available for the Combo. Swing pricing is the same …"
click at [295, 210] on textarea "Prices for the Canyon Swing start from NZ$295 per person for solo jumps or NZ$5…" at bounding box center [467, 189] width 661 height 63
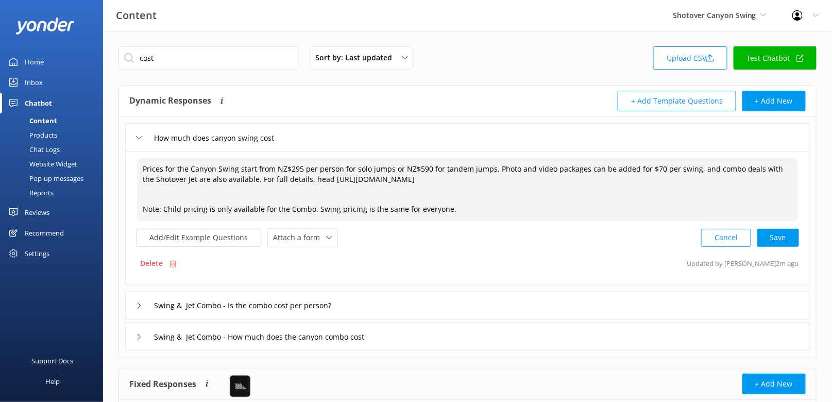
click at [300, 207] on textarea "Prices for the Canyon Swing start from NZ$295 per person for solo jumps or NZ$5…" at bounding box center [467, 189] width 661 height 63
click at [431, 207] on textarea "Prices for the Canyon Swing start from NZ$295 per person for solo jumps or NZ$5…" at bounding box center [467, 189] width 661 height 63
click at [460, 207] on textarea "Prices for the Canyon Swing start from NZ$295 per person for solo jumps or NZ$5…" at bounding box center [467, 189] width 661 height 63
click at [306, 201] on textarea "Prices for the Canyon Swing start from NZ$295 per person for solo jumps or NZ$5…" at bounding box center [467, 189] width 661 height 63
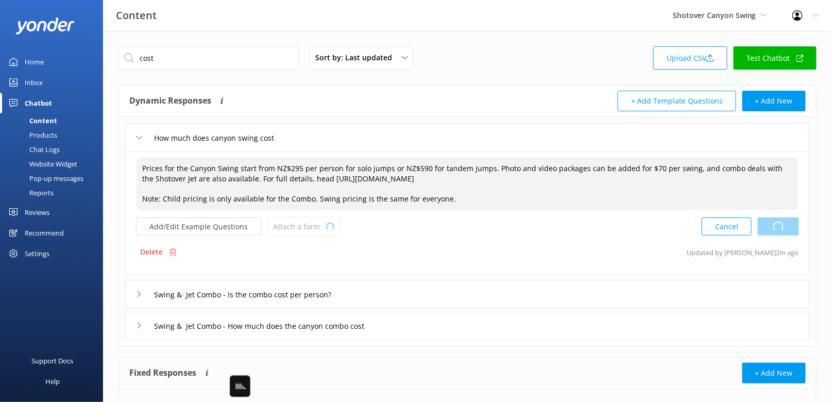
click at [789, 223] on div "Cancel Loading.." at bounding box center [750, 226] width 97 height 19
type textarea "Prices for the Canyon Swing start from NZ$295 per person for solo jumps or NZ$5…"
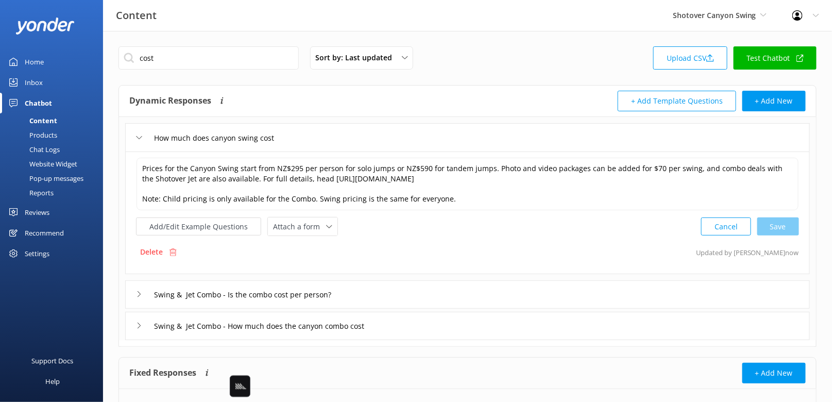
click at [393, 296] on div "Swing & Jet Combo - Is the combo cost per person?" at bounding box center [467, 294] width 685 height 28
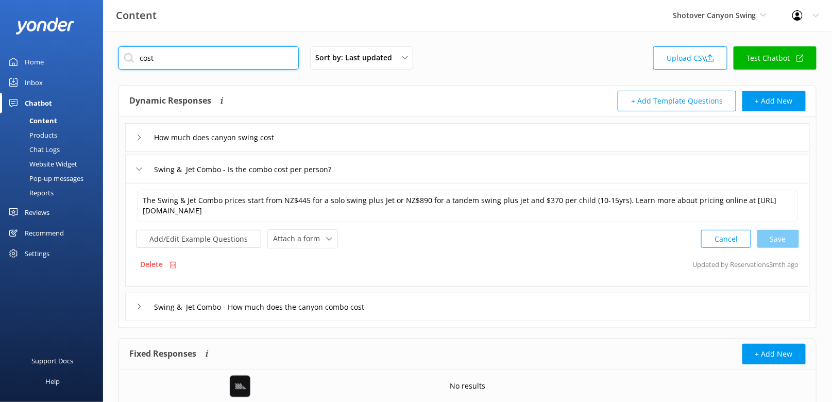
click at [226, 55] on input "cost" at bounding box center [209, 57] width 180 height 23
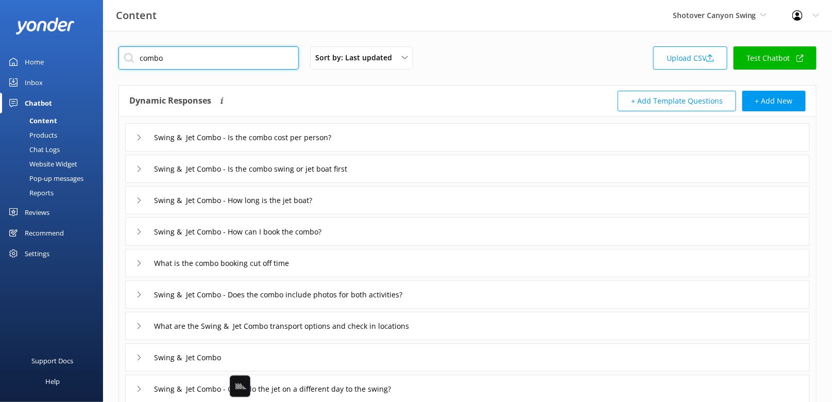
type input "combo"
click at [357, 101] on div "Dynamic Responses Dynamic responses rely on the Large Language Model to create …" at bounding box center [298, 101] width 339 height 21
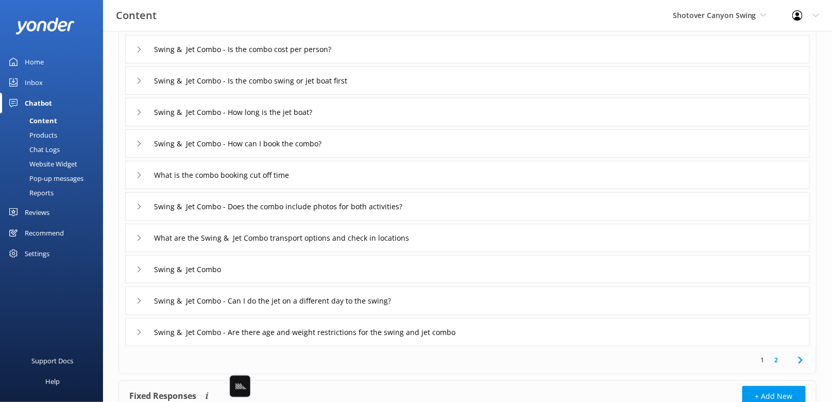
scroll to position [92, 0]
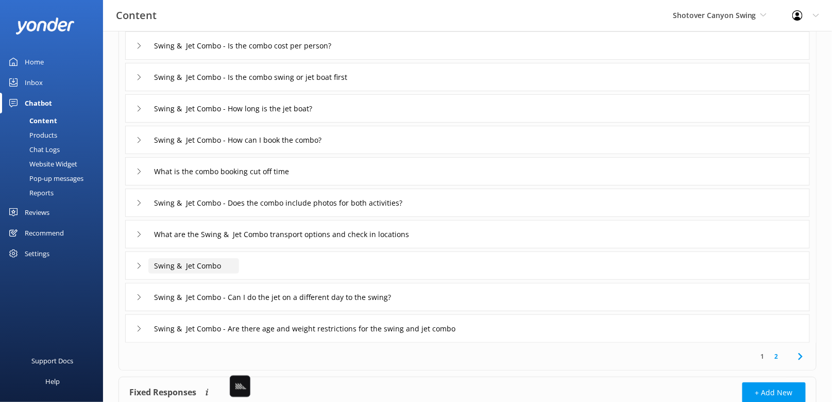
click at [155, 262] on input "Swing & Jet Combo" at bounding box center [193, 265] width 91 height 15
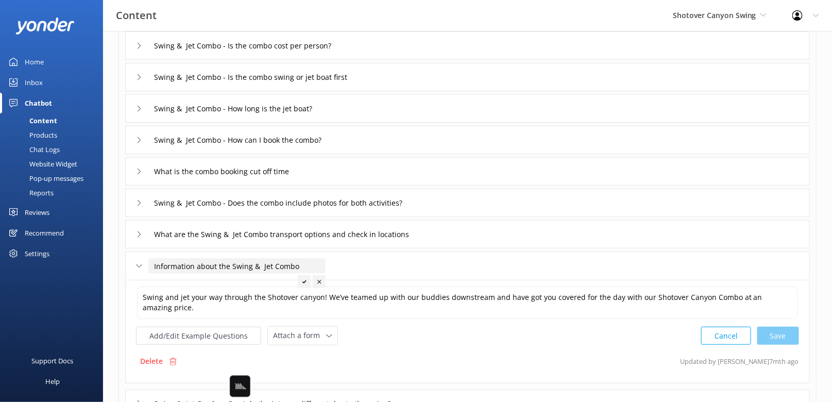
type input "Information about the Swing & Jet Combo"
click at [303, 277] on div at bounding box center [304, 281] width 13 height 13
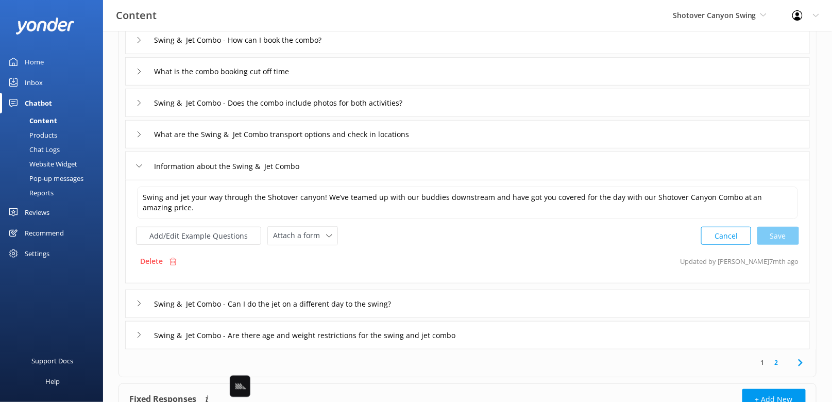
scroll to position [195, 0]
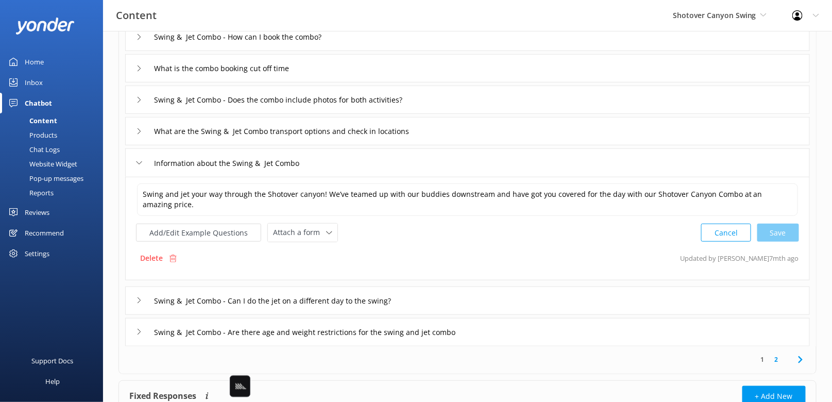
click at [474, 299] on div "Swing & Jet Combo - Can I do the jet on a different day to the swing?" at bounding box center [467, 301] width 685 height 28
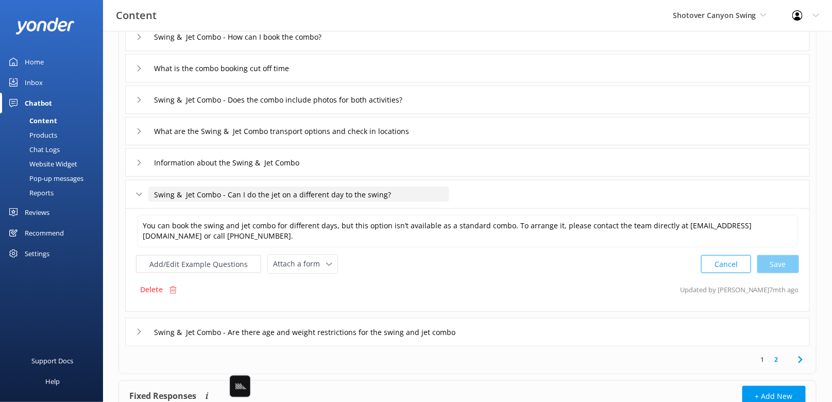
click at [239, 188] on input "Swing & Jet Combo - Can I do the jet on a different day to the swing?" at bounding box center [298, 194] width 301 height 15
click at [222, 192] on input "Swing & Jet Combo - Can I do the jet on a different day to the swing?" at bounding box center [298, 194] width 301 height 15
click at [277, 195] on input "Swing & Jet Combo - Can I do the jet on a different day to the swing?" at bounding box center [298, 194] width 301 height 15
drag, startPoint x: 225, startPoint y: 194, endPoint x: 138, endPoint y: 194, distance: 87.6
click at [138, 194] on div "Swing & Jet Combo - Can I do the jet boat on a different day to the swing?" at bounding box center [297, 194] width 322 height 17
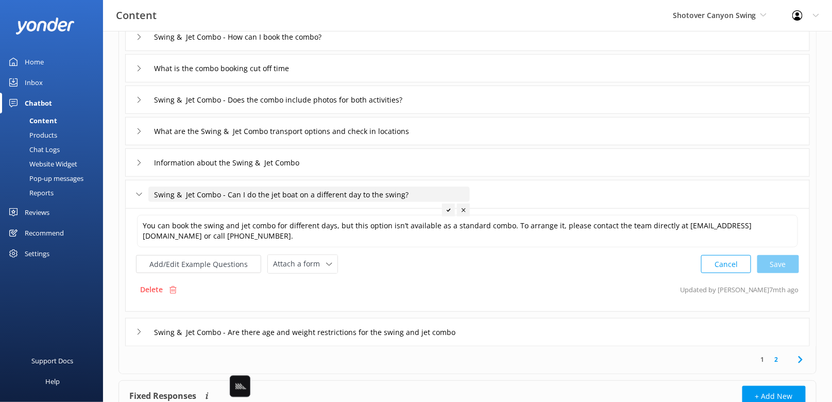
scroll to position [166, 0]
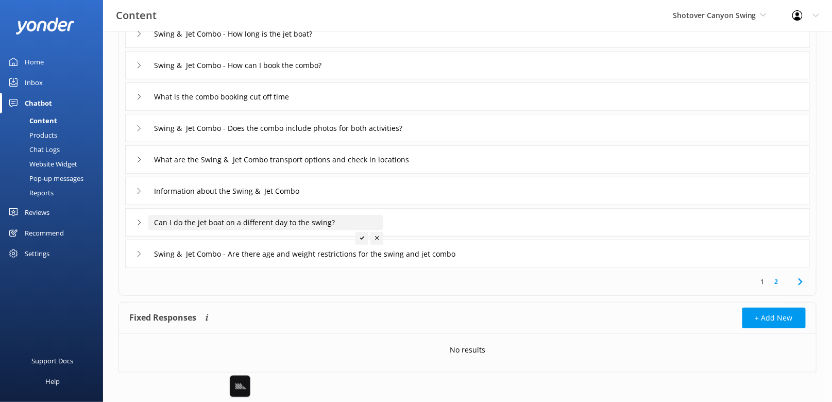
type input "Can I do the jet boat on a different day to the swing?"
click at [361, 239] on icon at bounding box center [362, 238] width 4 height 4
click at [574, 259] on div "Swing & Jet Combo - Are there age and weight restrictions for the swing and jet…" at bounding box center [467, 254] width 685 height 28
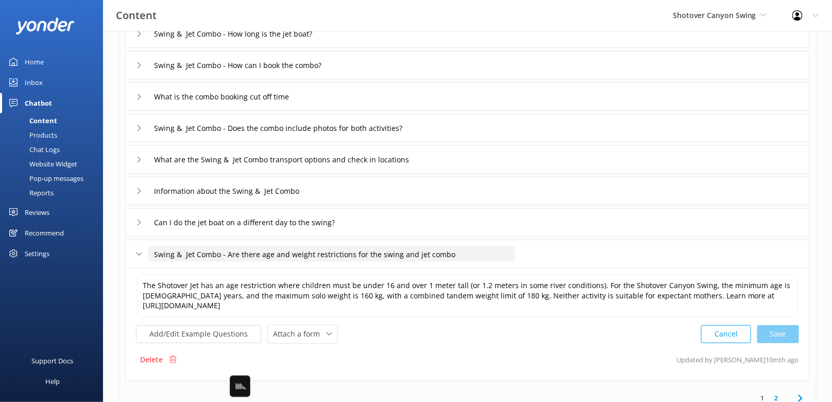
drag, startPoint x: 226, startPoint y: 254, endPoint x: 158, endPoint y: 254, distance: 67.5
click at [159, 254] on input "Swing & Jet Combo - Are there age and weight restrictions for the swing and jet…" at bounding box center [331, 253] width 367 height 15
click at [351, 255] on input "Are there age and weight restrictions for the swing and jet combo" at bounding box center [288, 253] width 280 height 15
type input "Are there age and weight restrictions for the swing and jet boat combo"
click at [427, 270] on use at bounding box center [428, 269] width 4 height 3
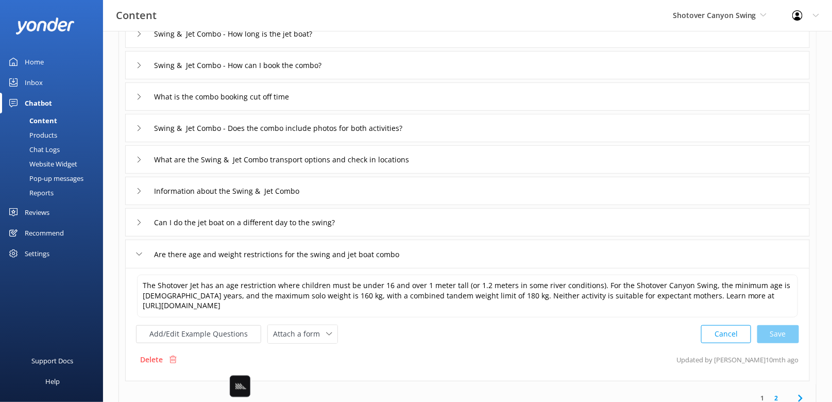
click at [493, 161] on div "What are the Swing & Jet Combo transport options and check in locations" at bounding box center [467, 159] width 685 height 28
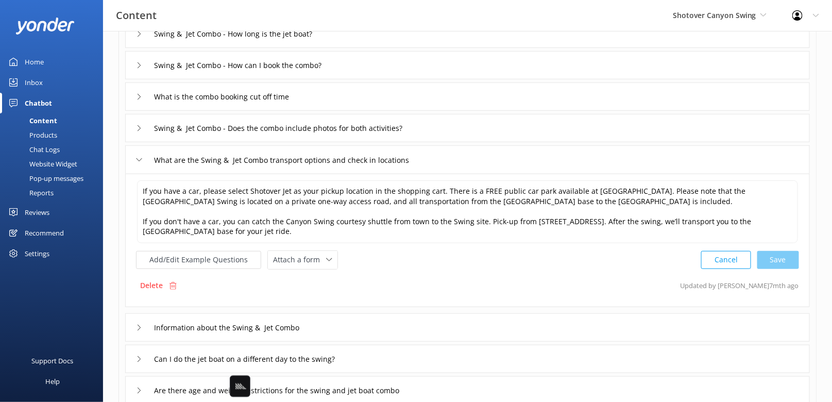
click at [466, 128] on div "Swing & Jet Combo - Does the combo include photos for both activities?" at bounding box center [467, 128] width 685 height 28
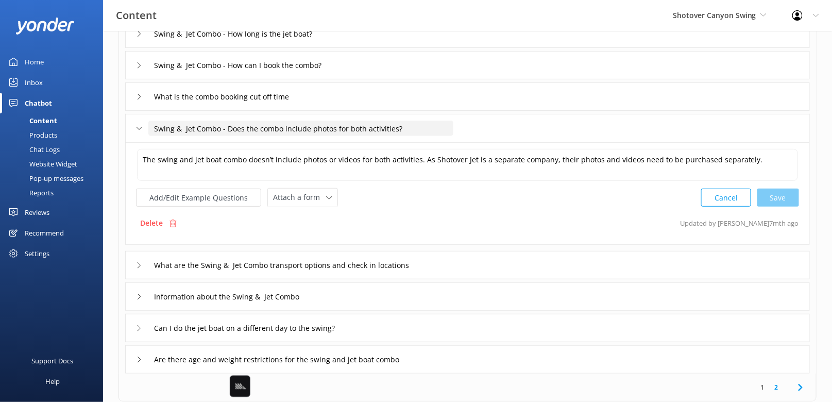
drag, startPoint x: 217, startPoint y: 126, endPoint x: 144, endPoint y: 126, distance: 73.2
click at [144, 126] on div "Swing & Jet Combo - Does the combo include photos for both activities?" at bounding box center [288, 128] width 305 height 17
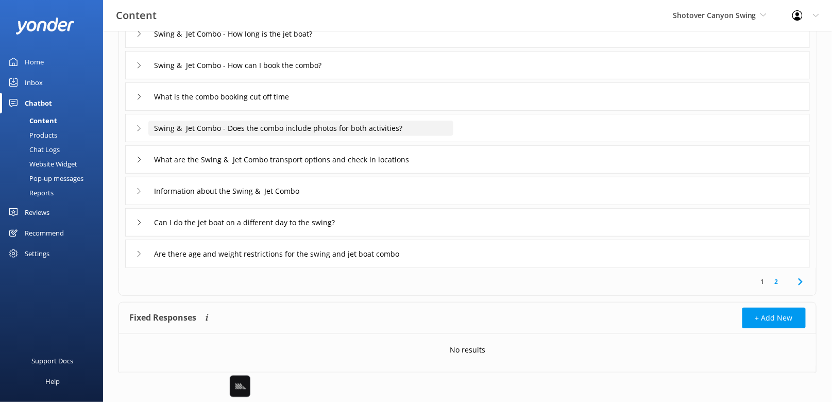
drag, startPoint x: 226, startPoint y: 127, endPoint x: 150, endPoint y: 127, distance: 76.3
click at [150, 127] on input "Swing & Jet Combo - Does the combo include photos for both activities?" at bounding box center [300, 128] width 305 height 15
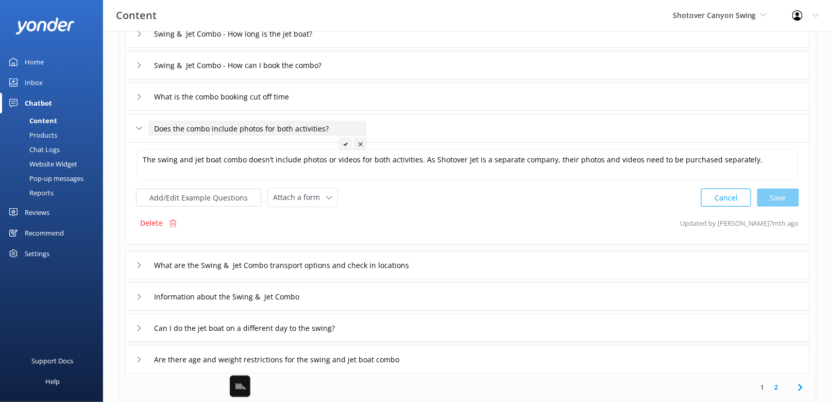
click at [195, 125] on input "Does the combo include photos for both activities?" at bounding box center [257, 128] width 219 height 15
type input "Does the Swing & Jet Combo include photos for both activities?"
click at [399, 144] on icon at bounding box center [399, 144] width 4 height 4
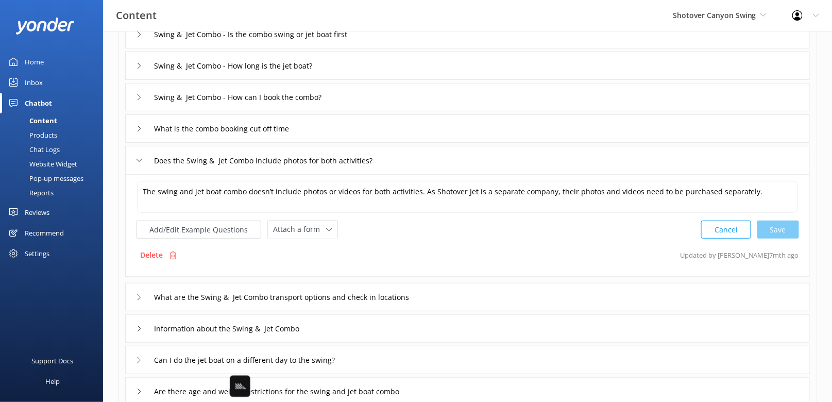
scroll to position [134, 0]
click at [368, 128] on div "What is the combo booking cut off time" at bounding box center [467, 129] width 685 height 28
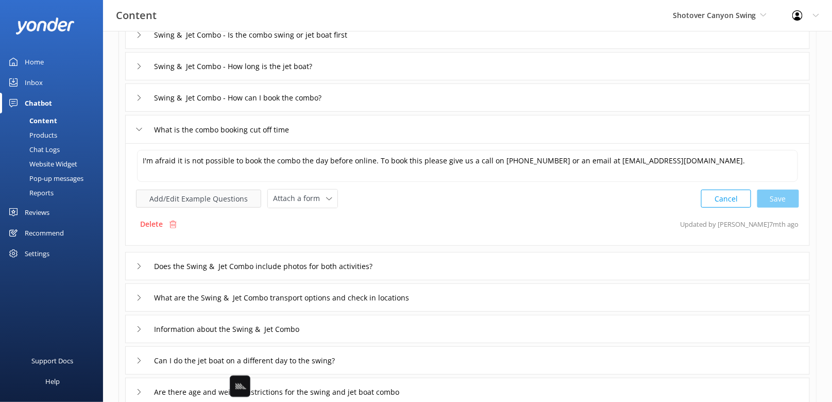
click at [203, 202] on button "Add/Edit Example Questions" at bounding box center [198, 199] width 125 height 18
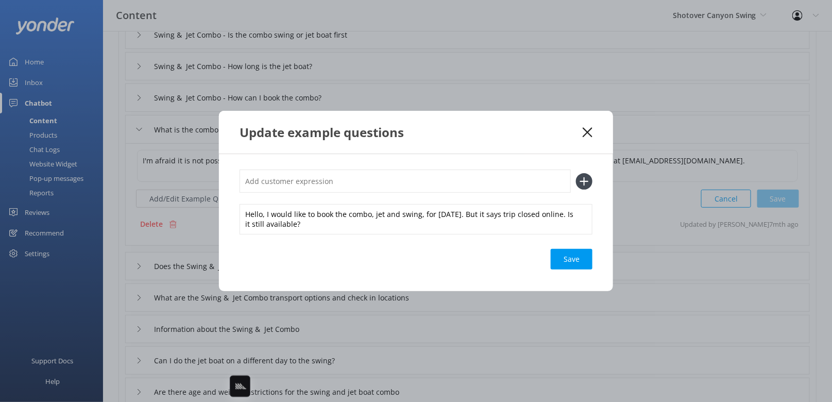
click at [350, 182] on input "text" at bounding box center [405, 181] width 331 height 23
drag, startPoint x: 290, startPoint y: 184, endPoint x: 282, endPoint y: 183, distance: 7.2
click at [282, 183] on input "can i bookt eh combo for [DATE]" at bounding box center [405, 181] width 331 height 23
type input "can i book the combo for [DATE]"
click at [576, 173] on button at bounding box center [584, 181] width 16 height 16
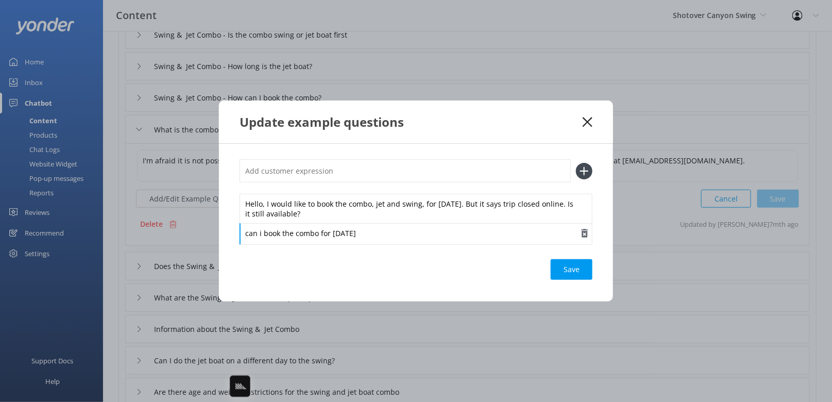
click at [384, 241] on div "can i book the combo for [DATE]" at bounding box center [416, 234] width 353 height 22
click at [567, 275] on div "Save" at bounding box center [572, 269] width 42 height 21
click at [585, 127] on icon at bounding box center [588, 122] width 10 height 10
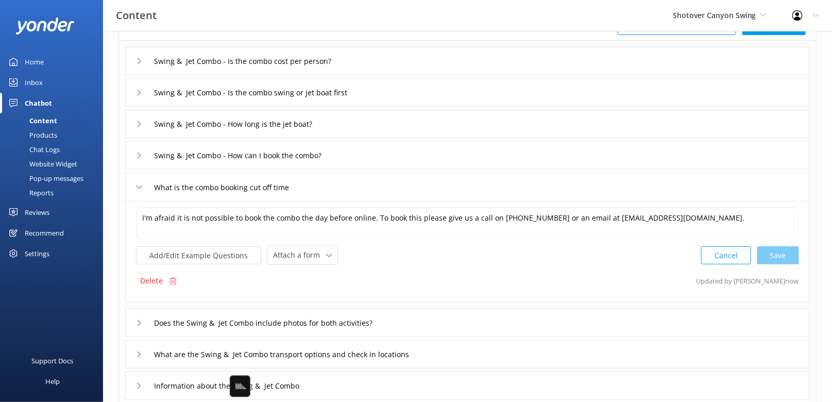
scroll to position [81, 0]
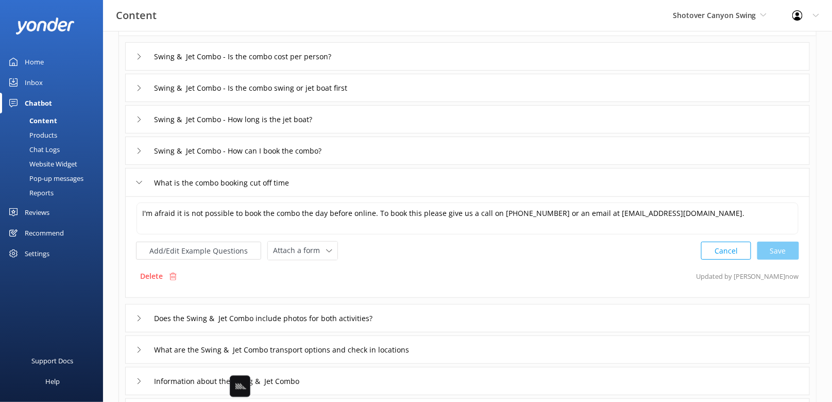
click at [466, 155] on div "Swing & Jet Combo - How can I book the combo?" at bounding box center [467, 151] width 685 height 28
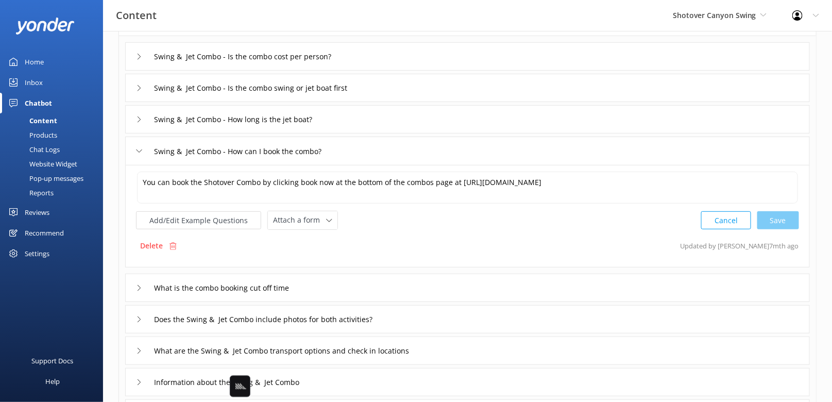
click at [417, 287] on div "What is the combo booking cut off time" at bounding box center [467, 288] width 685 height 28
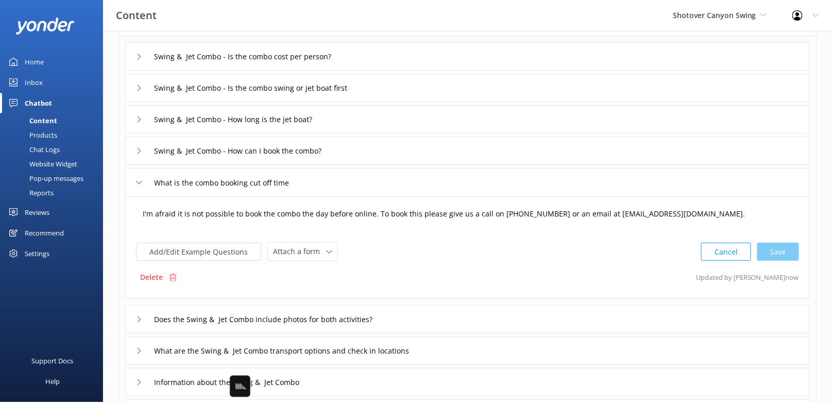
click at [371, 216] on textarea "I'm afraid it is not possible to book the combo the day before online. To book …" at bounding box center [467, 219] width 661 height 32
click at [362, 152] on div "Swing & Jet Combo - How can I book the combo?" at bounding box center [467, 151] width 685 height 28
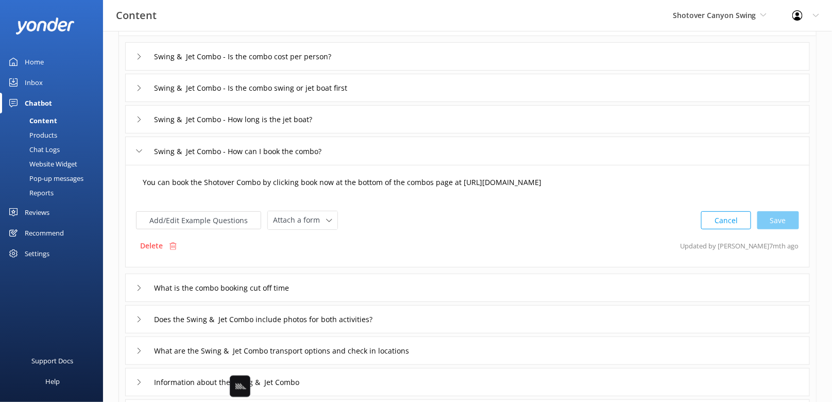
click at [715, 189] on textarea "You can book the Shotover Combo by clicking book now at the bottom of the combo…" at bounding box center [467, 188] width 661 height 32
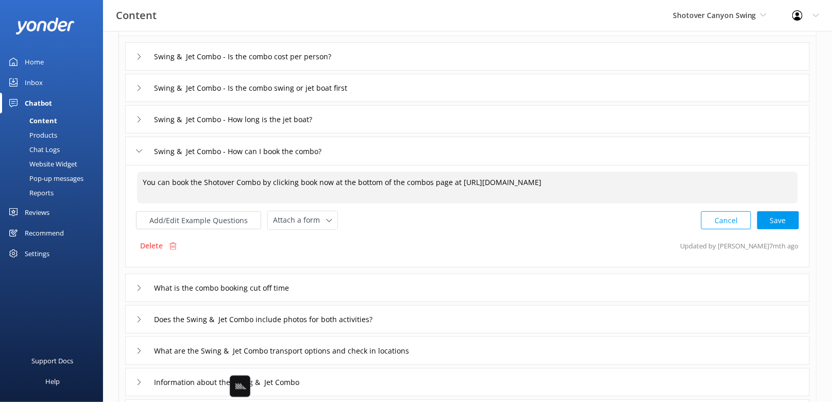
scroll to position [3, 0]
paste textarea "I'm afraid it is not possible to book the combo the day before online. To book …"
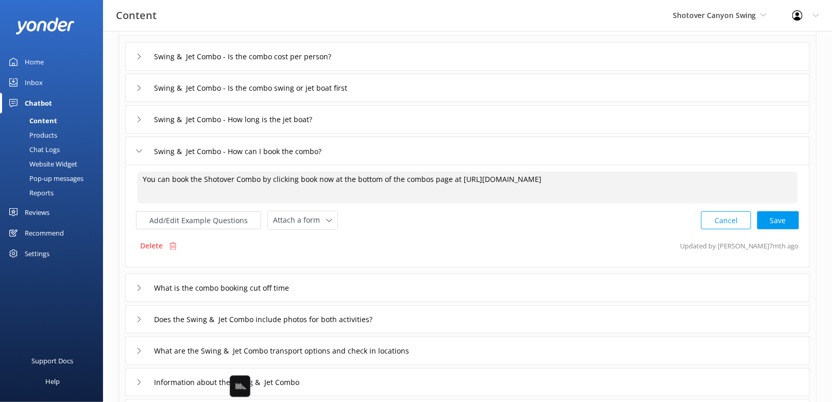
scroll to position [0, 0]
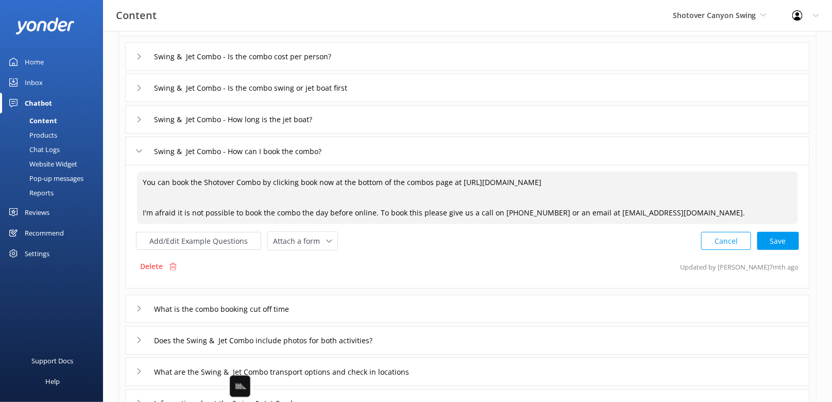
click at [426, 203] on textarea "You can book the Shotover Combo by clicking book now at the bottom of the combo…" at bounding box center [467, 198] width 661 height 53
click at [448, 179] on textarea "You can book the Shotover Combo by clicking book now at the bottom of the combo…" at bounding box center [467, 198] width 661 height 53
click at [361, 202] on textarea "You can book the Shotover Combo by clicking book now at the bottom of the combo…" at bounding box center [467, 198] width 661 height 53
paste textarea "“Book Now” at the bottom of the combos page here: [URL][DOMAIN_NAME] . If you'r…"
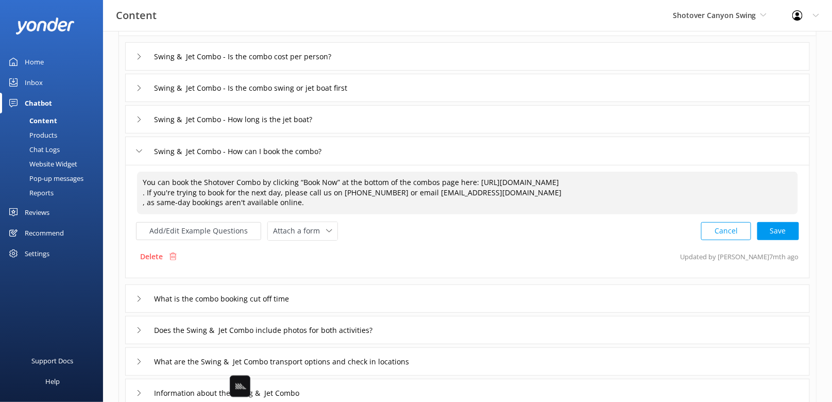
click at [141, 192] on textarea "You can book the Shotover Combo by clicking “Book Now” at the bottom of the com…" at bounding box center [467, 193] width 661 height 43
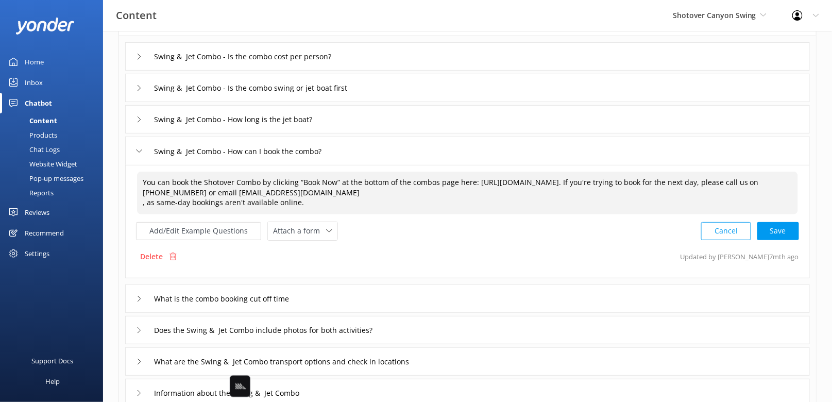
click at [137, 203] on textarea "You can book the Shotover Combo by clicking “Book Now” at the bottom of the com…" at bounding box center [467, 193] width 661 height 43
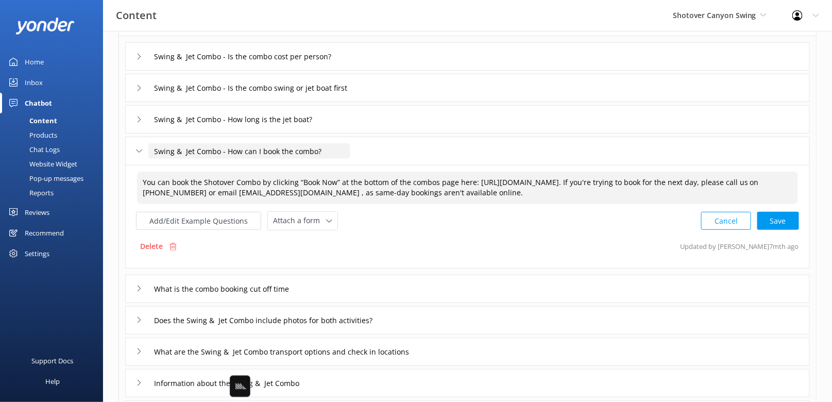
type textarea "You can book the Shotover Combo by clicking “Book Now” at the bottom of the com…"
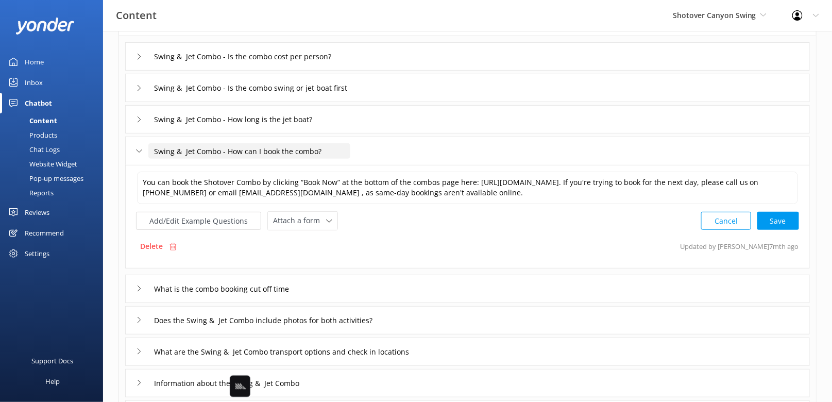
click at [271, 149] on input "Swing & Jet Combo - How can I book the combo?" at bounding box center [249, 150] width 202 height 15
click at [781, 218] on div "Cancel Save" at bounding box center [750, 220] width 98 height 19
drag, startPoint x: 219, startPoint y: 152, endPoint x: 239, endPoint y: 178, distance: 33.1
click at [239, 178] on div "Swing & Jet Combo - Is the combo cost per person? Swing & Jet Combo - Is the co…" at bounding box center [467, 247] width 697 height 423
type input "Swing & Jet Combo bookings and availability"
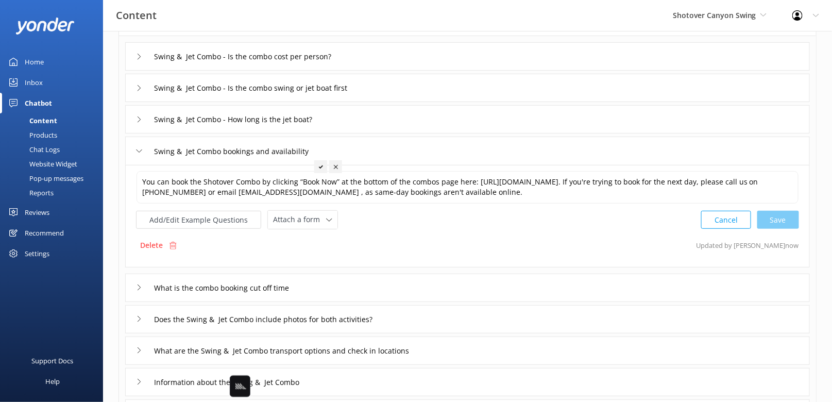
drag, startPoint x: 319, startPoint y: 162, endPoint x: 330, endPoint y: 180, distance: 21.7
click at [319, 162] on div at bounding box center [320, 166] width 13 height 13
click at [347, 286] on div "What is the combo booking cut off time" at bounding box center [467, 288] width 685 height 28
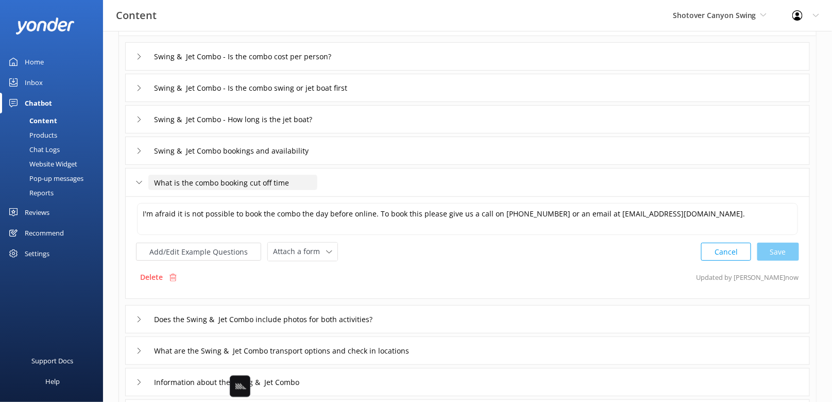
click at [227, 184] on input "What is the combo booking cut off time" at bounding box center [232, 182] width 169 height 15
click at [366, 155] on div "Swing & Jet Combo bookings and availability" at bounding box center [467, 151] width 685 height 28
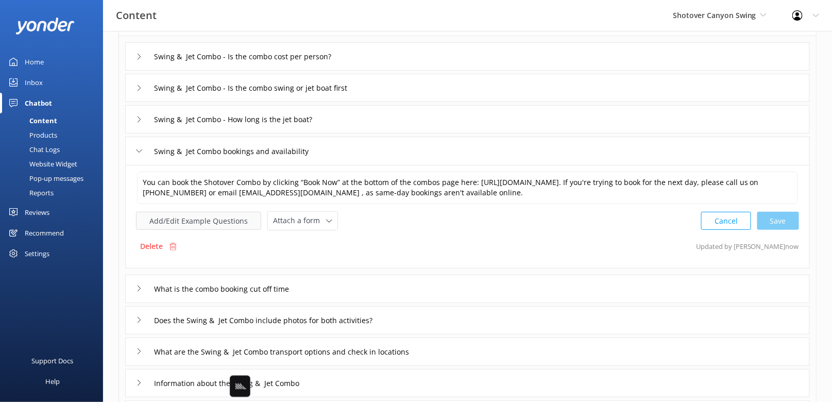
click at [217, 218] on button "Add/Edit Example Questions" at bounding box center [198, 221] width 125 height 18
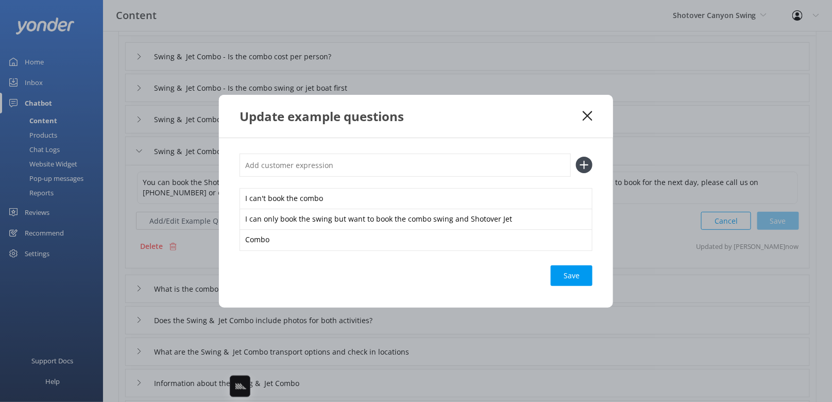
click at [425, 166] on input "text" at bounding box center [405, 165] width 331 height 23
paste input "What is the combo booking cut off time"
type input "What is the combo booking cut off time"
click at [576, 157] on button at bounding box center [584, 165] width 16 height 16
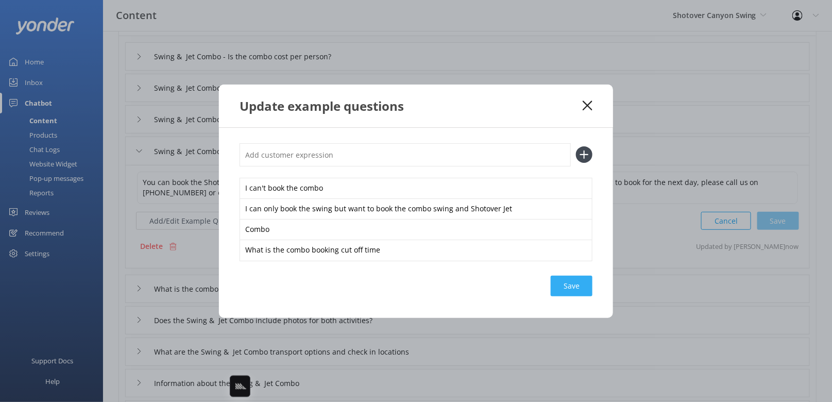
click at [573, 283] on div "Save" at bounding box center [572, 286] width 42 height 21
click at [588, 105] on use at bounding box center [588, 106] width 10 height 10
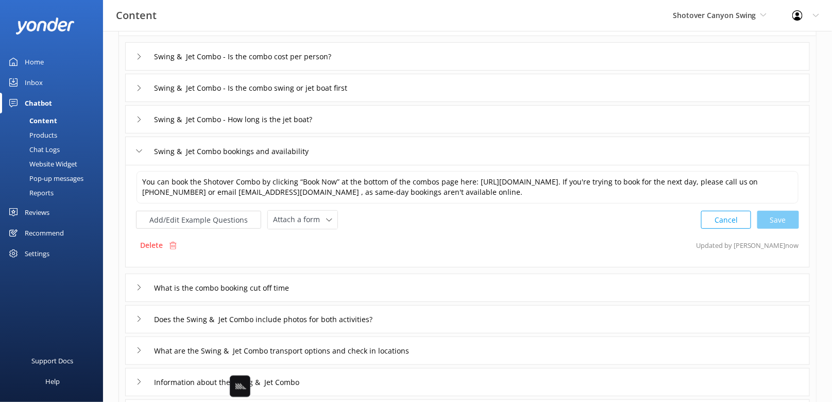
click at [365, 287] on div "What is the combo booking cut off time" at bounding box center [467, 288] width 685 height 28
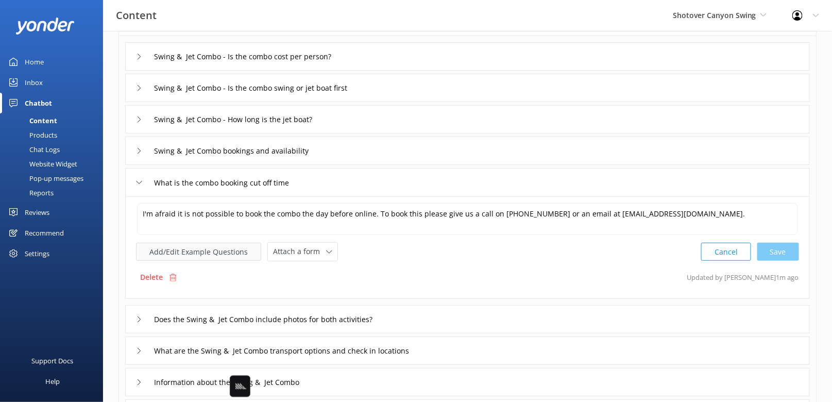
click at [187, 252] on button "Add/Edit Example Questions" at bounding box center [198, 252] width 125 height 18
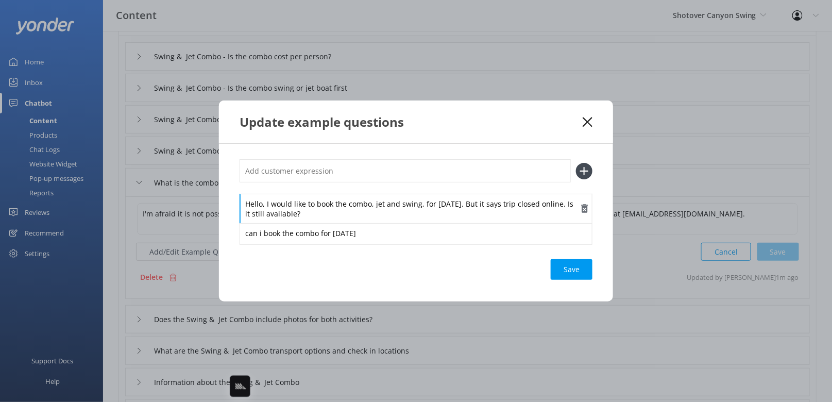
click at [449, 216] on div "Hello, I would like to book the combo, jet and swing, for [DATE]. But it says t…" at bounding box center [416, 209] width 353 height 30
copy div "Hello, I would like to book the combo, jet and swing, for [DATE]. But it says t…"
click at [589, 122] on use at bounding box center [588, 122] width 10 height 10
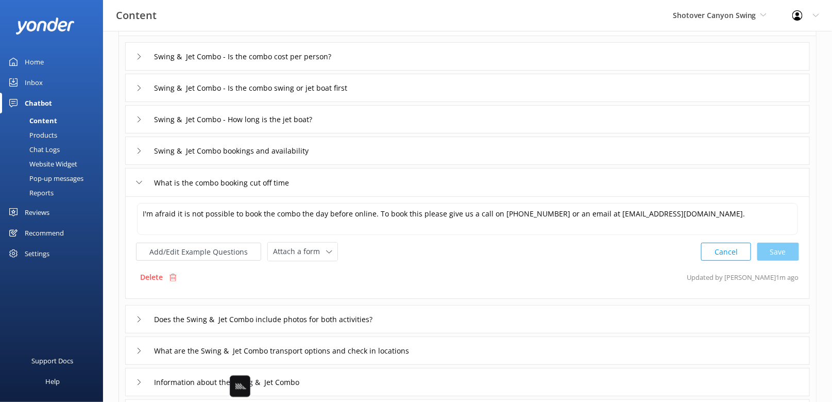
click at [361, 149] on div "Swing & Jet Combo bookings and availability" at bounding box center [467, 151] width 685 height 28
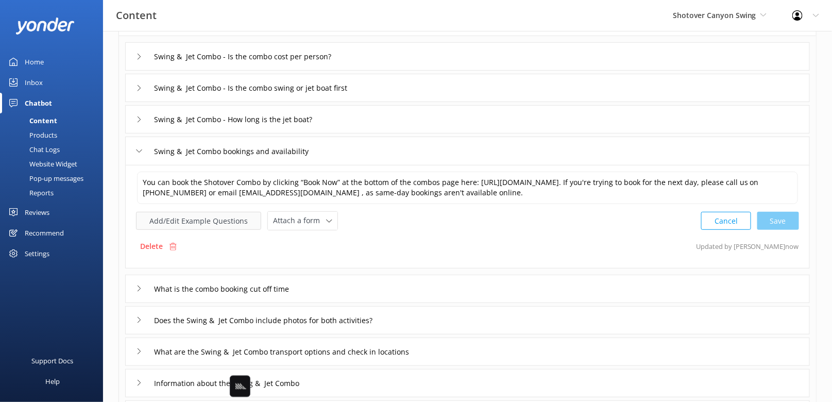
click at [225, 221] on button "Add/Edit Example Questions" at bounding box center [198, 221] width 125 height 18
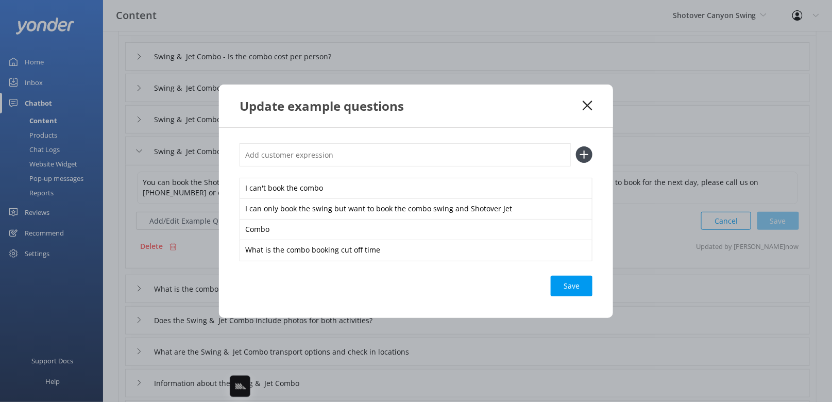
click at [387, 150] on input "text" at bounding box center [405, 154] width 331 height 23
paste input "Hello, I would like to book the combo, jet and swing, for [DATE]. But it says t…"
type input "Hello, I would like to book the combo, jet and swing, for [DATE]. But it says t…"
click at [576, 146] on button at bounding box center [584, 154] width 16 height 16
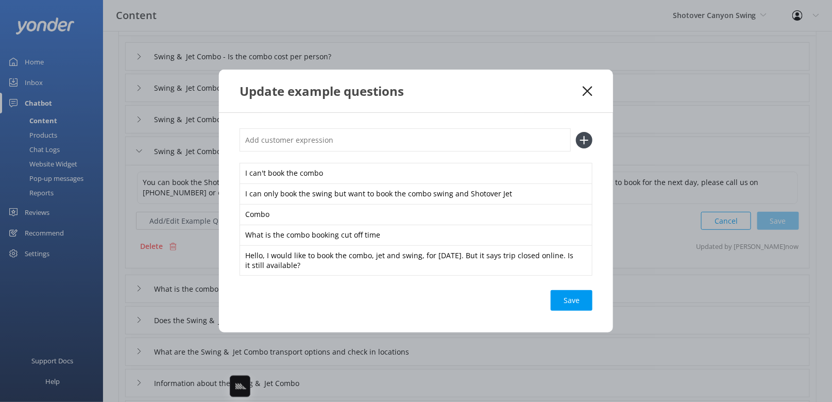
click at [580, 294] on div "Save" at bounding box center [572, 300] width 42 height 21
click at [587, 86] on icon at bounding box center [588, 91] width 10 height 10
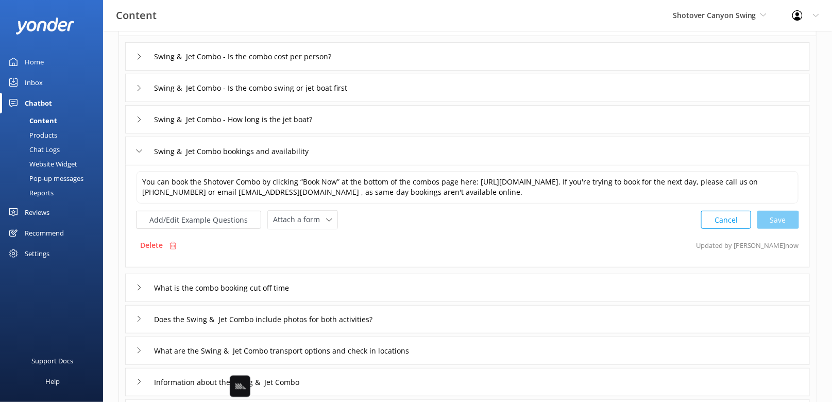
click at [376, 288] on div "What is the combo booking cut off time" at bounding box center [467, 288] width 685 height 28
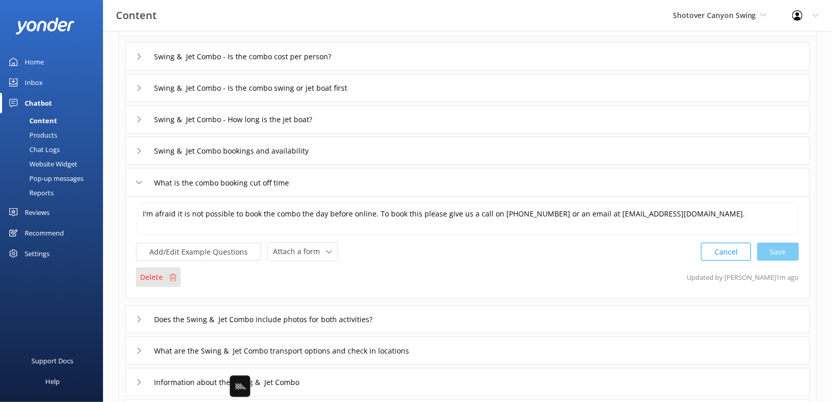
click at [159, 275] on p "Delete" at bounding box center [151, 277] width 23 height 11
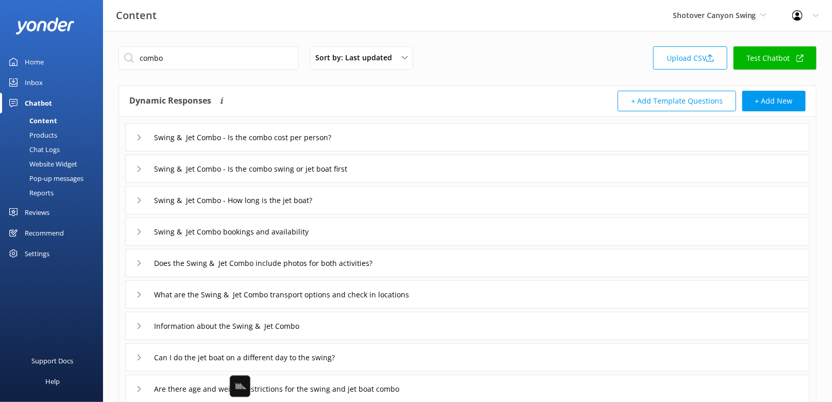
click at [376, 206] on div "Swing & Jet Combo - How long is the jet boat?" at bounding box center [467, 200] width 685 height 28
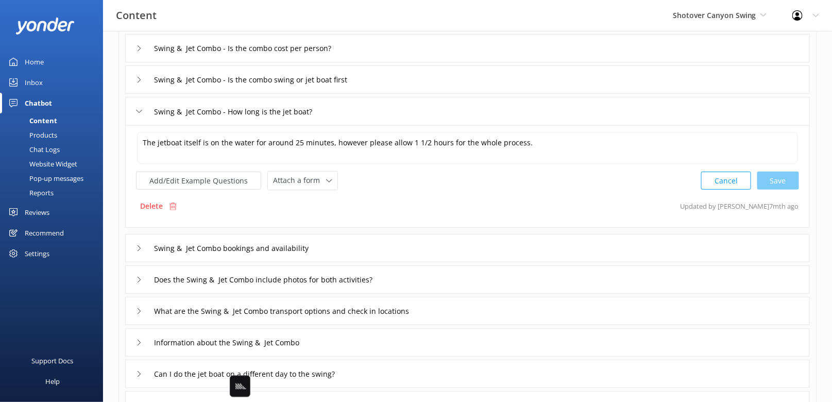
scroll to position [90, 0]
click at [223, 108] on input "Swing & Jet Combo - How long is the jet boat?" at bounding box center [249, 110] width 202 height 15
click at [245, 110] on input "Swing & Jet Combo - How long is the jet boat?" at bounding box center [249, 110] width 202 height 15
drag, startPoint x: 224, startPoint y: 110, endPoint x: 156, endPoint y: 110, distance: 68.0
click at [156, 110] on input "Swing & Jet Combo - How long is the jet boat?" at bounding box center [249, 110] width 202 height 15
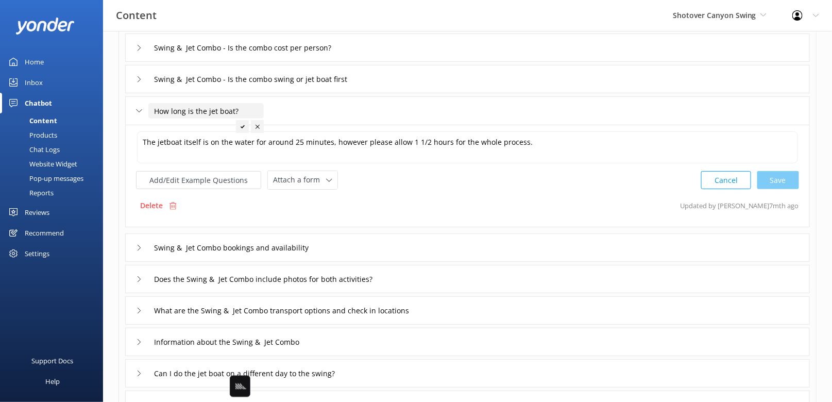
click at [253, 109] on input "How long is the jet boat?" at bounding box center [205, 110] width 115 height 15
type input "How long is the jet boat ride"
click at [257, 125] on icon at bounding box center [259, 127] width 4 height 4
click at [405, 83] on div "Swing & Jet Combo - Is the combo swing or jet boat first" at bounding box center [467, 79] width 685 height 28
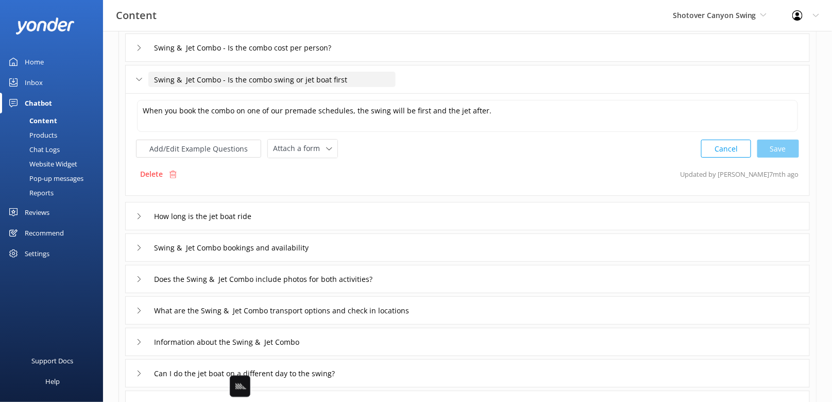
click at [279, 77] on input "Swing & Jet Combo - Is the combo swing or jet boat first" at bounding box center [271, 79] width 247 height 15
click at [226, 149] on button "Add/Edit Example Questions" at bounding box center [198, 149] width 125 height 18
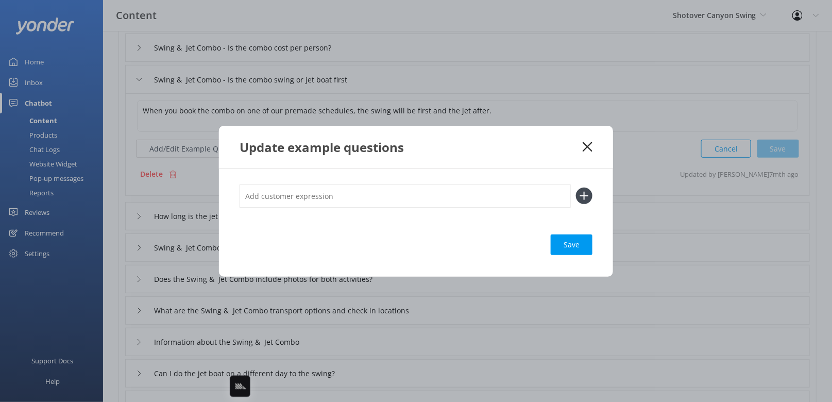
click at [421, 194] on input "text" at bounding box center [405, 196] width 331 height 23
paste input "Swing & Jet Combo - Is the combo swing or jet boat first"
type input "Swing & Jet Combo - Is the combo swing or jet boat first"
click at [576, 188] on button at bounding box center [584, 196] width 16 height 16
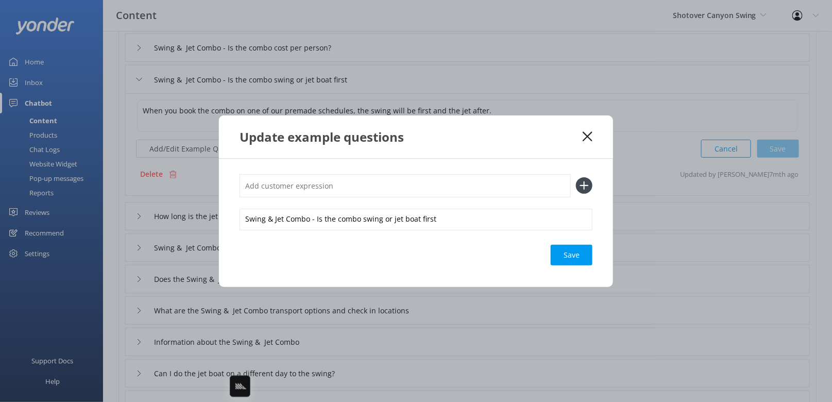
click at [569, 257] on div "Save" at bounding box center [572, 255] width 42 height 21
click at [591, 132] on icon at bounding box center [588, 136] width 10 height 10
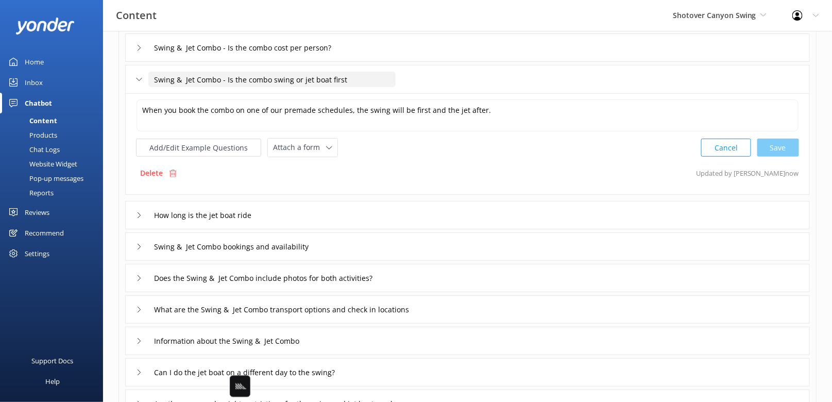
click at [273, 80] on input "Swing & Jet Combo - Is the combo swing or jet boat first" at bounding box center [271, 79] width 247 height 15
click at [296, 75] on input "Swing & Jet Combo - Is the combo swing or jet boat first" at bounding box center [271, 79] width 247 height 15
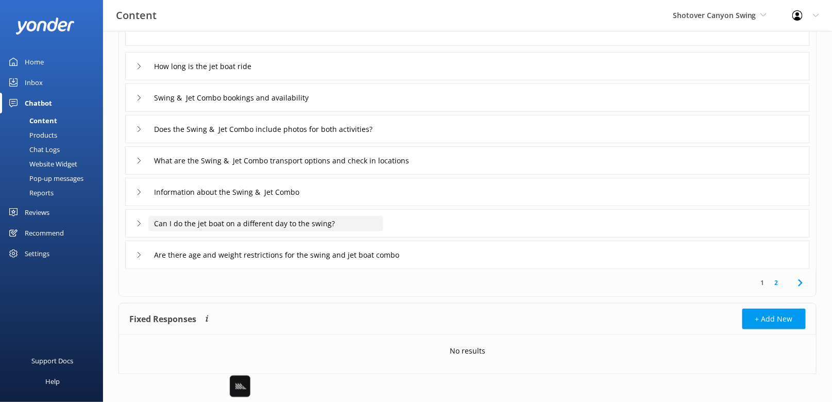
click at [379, 220] on input "Can I do the jet boat on a different day to the swing?" at bounding box center [265, 223] width 235 height 15
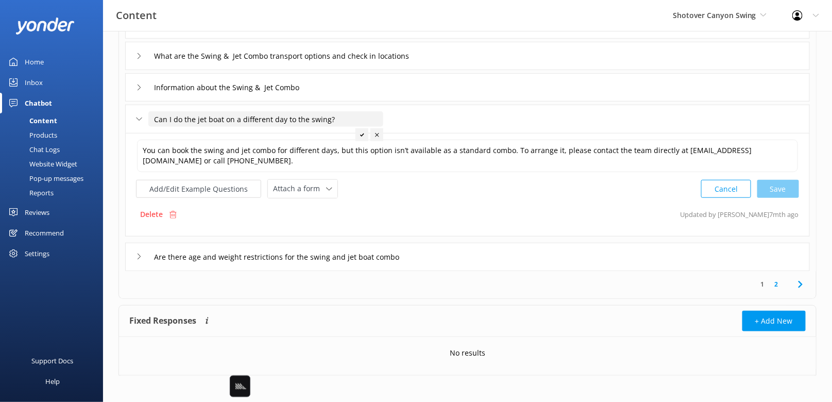
scroll to position [135, 0]
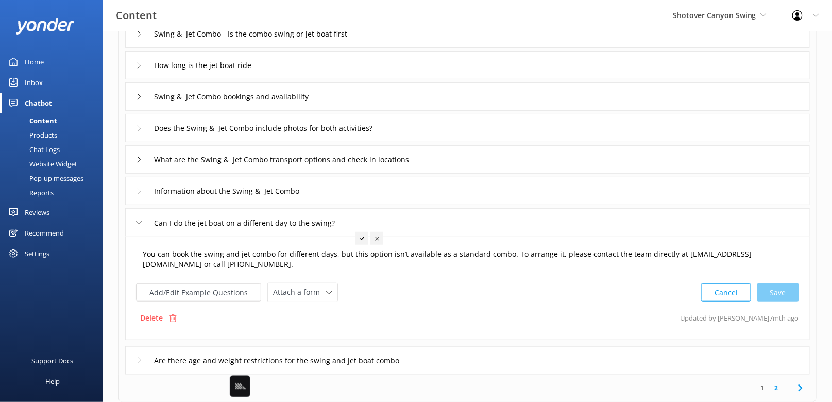
click at [292, 259] on textarea "You can book the swing and jet combo for different days, but this option isn’t …" at bounding box center [467, 259] width 661 height 32
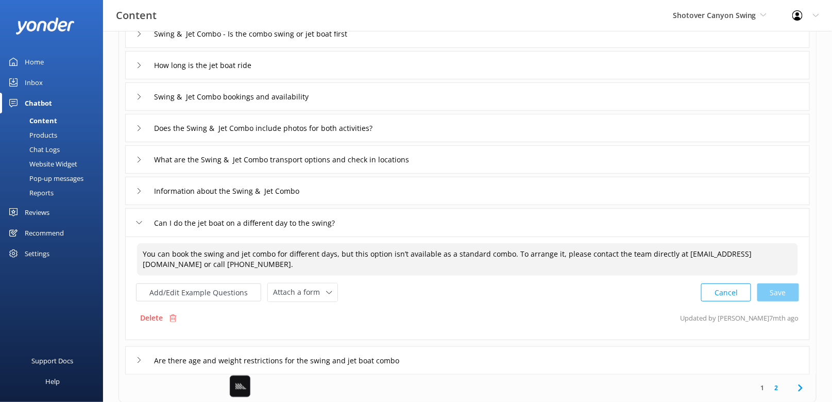
scroll to position [0, 0]
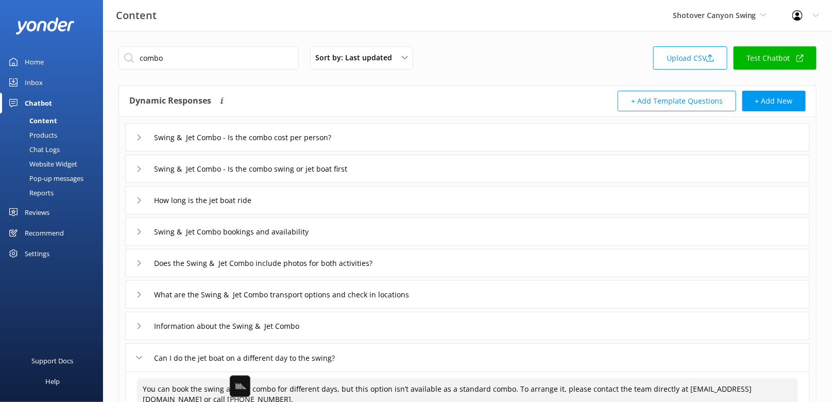
click at [423, 162] on div "Swing & Jet Combo - Is the combo swing or jet boat first" at bounding box center [467, 169] width 685 height 28
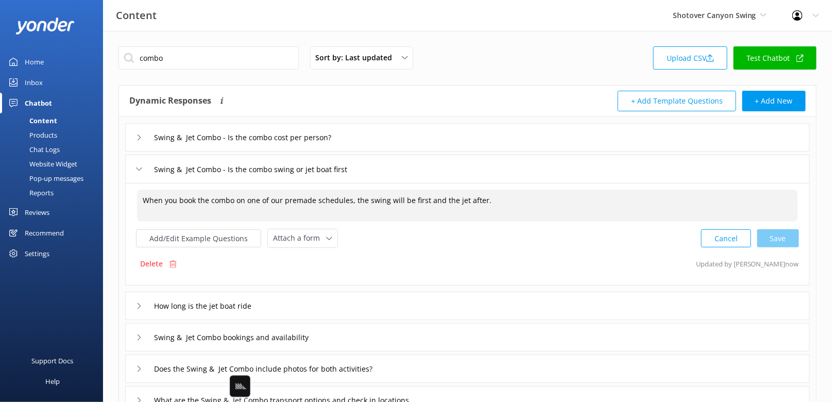
click at [395, 206] on textarea "When you book the combo on one of our premade schedules, the swing will be firs…" at bounding box center [467, 206] width 661 height 32
paste textarea "You can book the swing and jet combo for different days, but this option isn’t …"
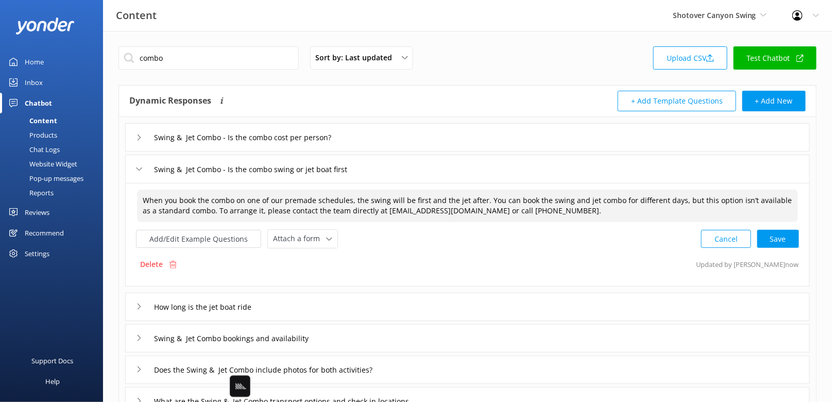
type textarea "When you book the combo on one of our premade schedules, the swing will be firs…"
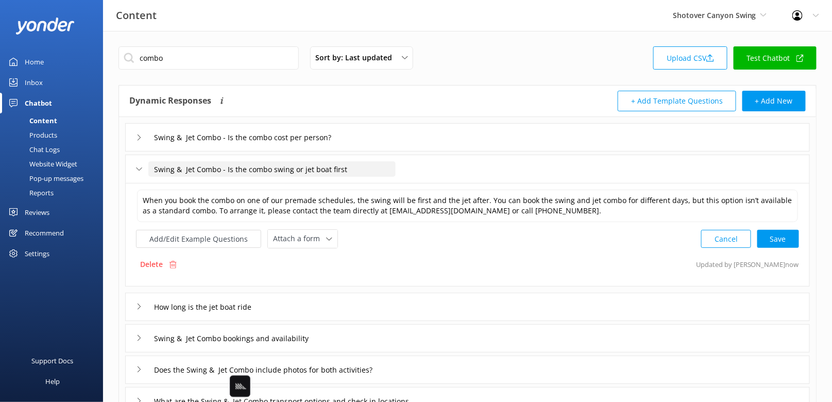
drag, startPoint x: 219, startPoint y: 168, endPoint x: 213, endPoint y: 154, distance: 14.5
click at [213, 155] on div "Swing & Jet Combo - Is the combo swing or jet boat first" at bounding box center [467, 169] width 685 height 28
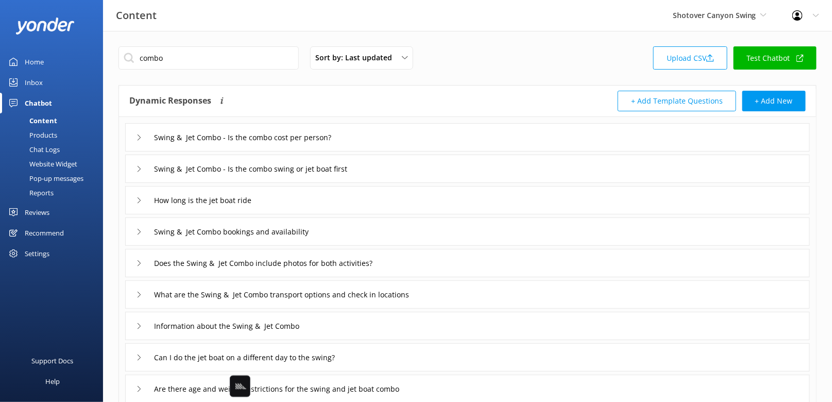
click at [439, 174] on div "Swing & Jet Combo - Is the combo swing or jet boat first" at bounding box center [467, 169] width 685 height 28
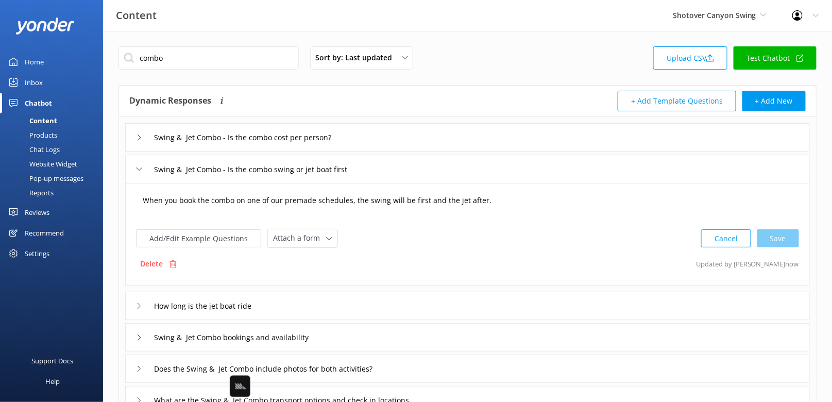
click at [375, 200] on textarea "When you book the combo on one of our premade schedules, the swing will be firs…" at bounding box center [467, 206] width 661 height 32
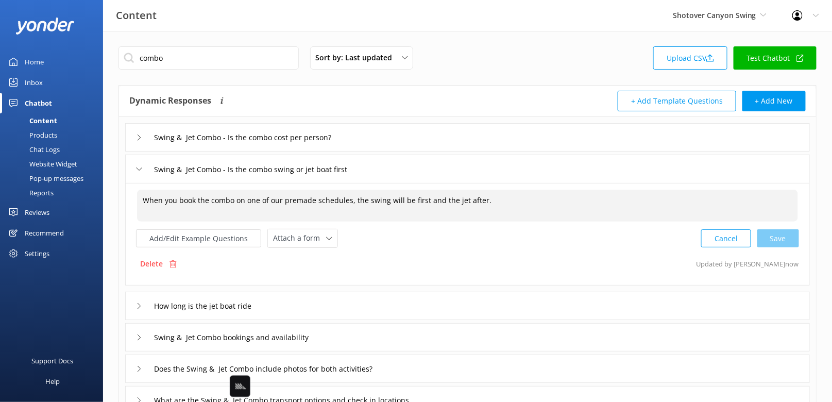
paste textarea "Swing & Jet Combo using one of our set schedules, the Canyon Swing comes first,…"
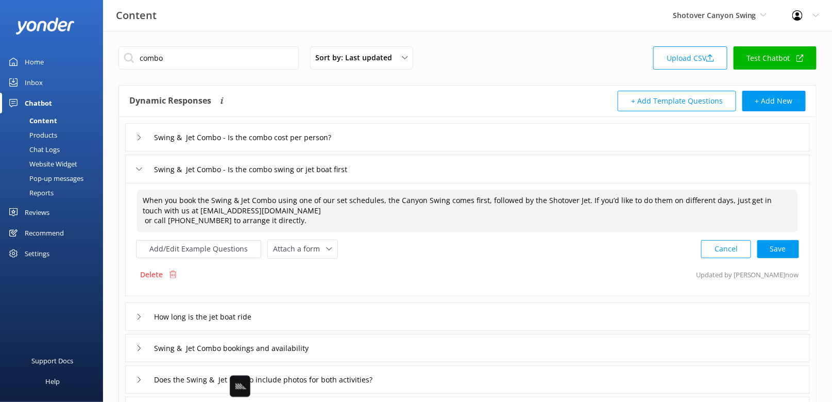
click at [139, 224] on textarea "When you book the Swing & Jet Combo using one of our set schedules, the Canyon …" at bounding box center [467, 211] width 661 height 43
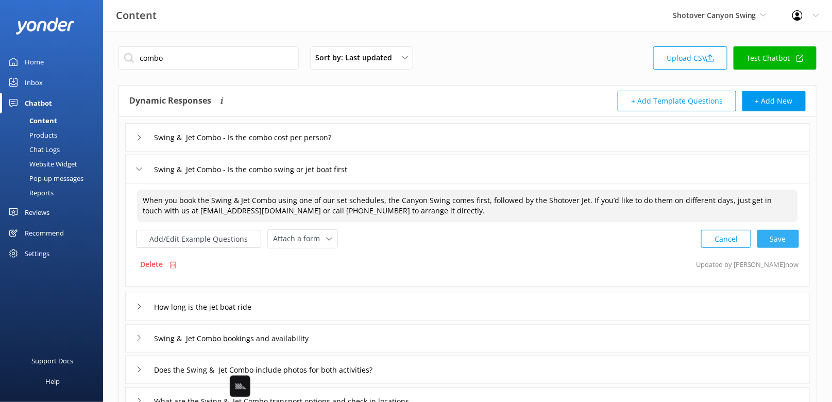
click at [773, 237] on div "Cancel Save" at bounding box center [750, 238] width 98 height 19
type textarea "When you book the Swing & Jet Combo using one of our set schedules, the Canyon …"
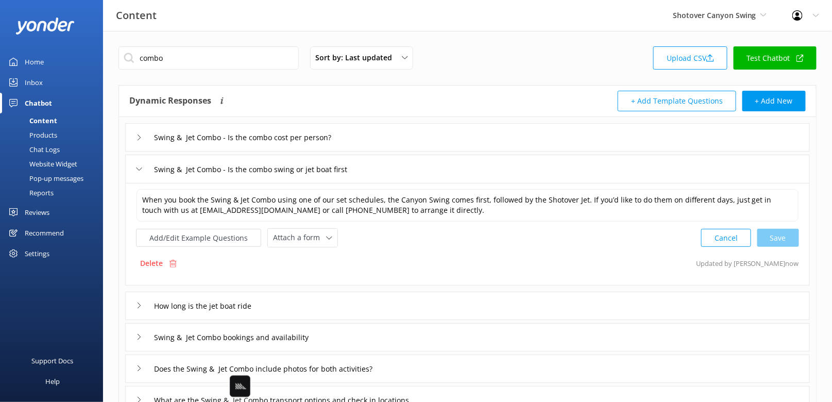
click at [412, 254] on div "Delete Updated by Yonder now" at bounding box center [467, 264] width 663 height 20
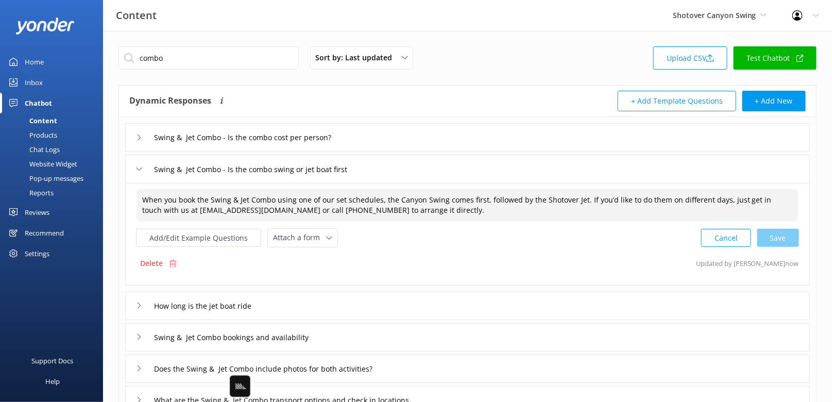
click at [468, 209] on textarea "When you book the Swing & Jet Combo using one of our set schedules, the Canyon …" at bounding box center [468, 205] width 662 height 32
click at [324, 169] on input "Swing & Jet Combo - Is the combo swing or jet boat first" at bounding box center [271, 168] width 247 height 15
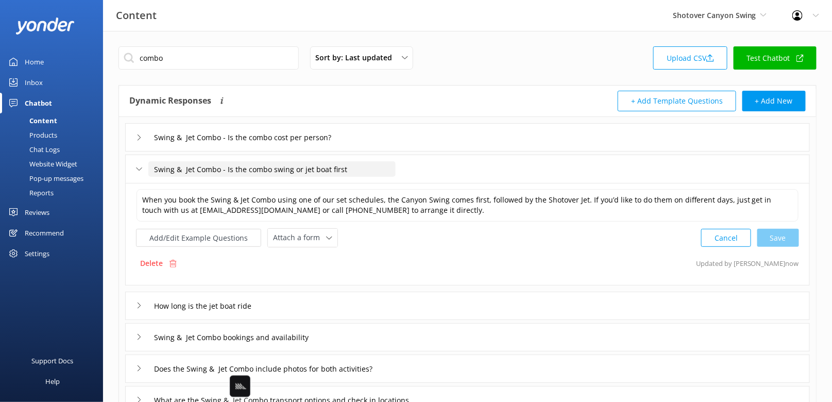
click at [302, 166] on input "Swing & Jet Combo - Is the combo swing or jet boat first" at bounding box center [271, 168] width 247 height 15
paste input "What’s the order of activities in the Swing & Jet Combo"
type input "What’s the order of activities in the Swing & Jet Combo"
click at [365, 186] on div at bounding box center [366, 184] width 13 height 13
click at [199, 231] on button "Add/Edit Example Questions" at bounding box center [198, 238] width 125 height 18
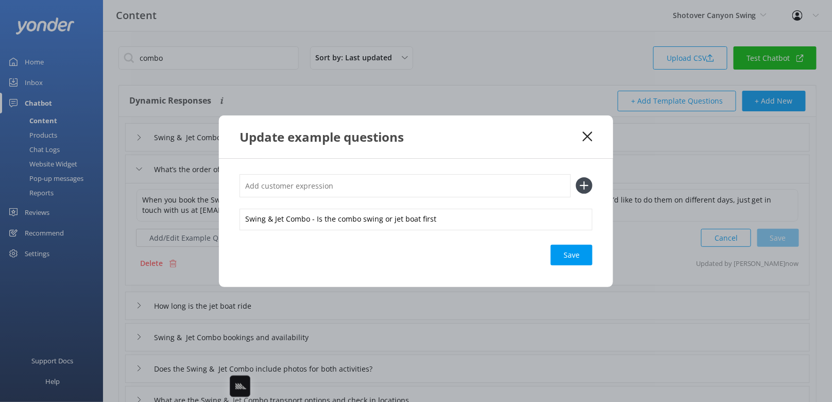
click at [408, 187] on input "text" at bounding box center [405, 185] width 331 height 23
paste input "Swing & Jet Combo - Is the combo swing or jet boat first"
type input "Swing & Jet Combo - Is the combo swing or jet boat first"
click at [576, 177] on button at bounding box center [584, 185] width 16 height 16
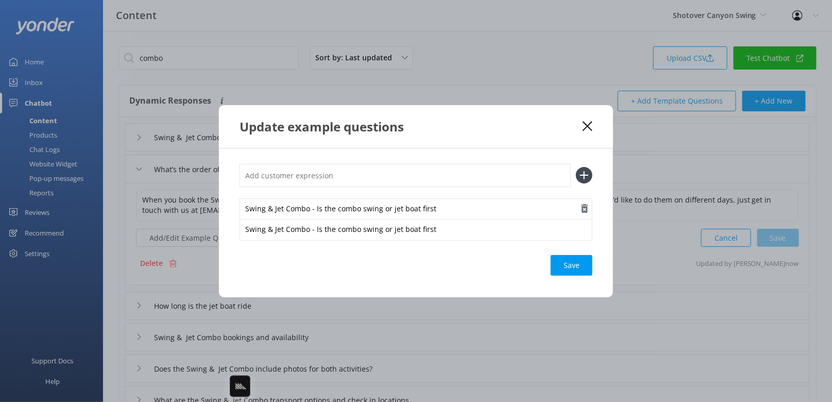
click at [585, 211] on use "button" at bounding box center [585, 208] width 7 height 9
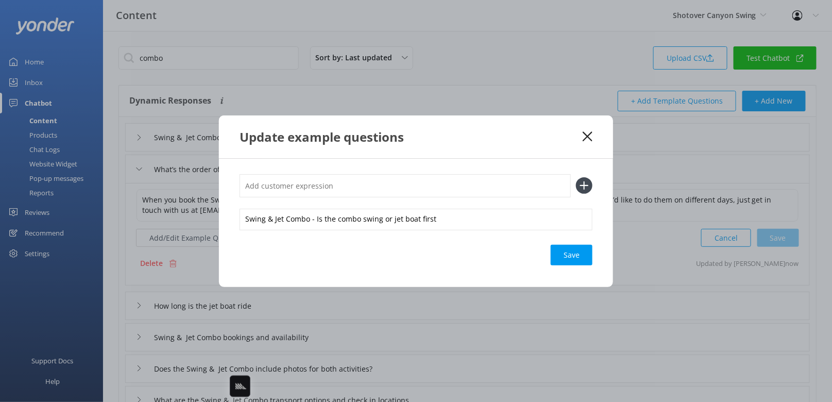
click at [576, 250] on div "Save" at bounding box center [572, 255] width 42 height 21
click at [588, 136] on use at bounding box center [588, 136] width 10 height 10
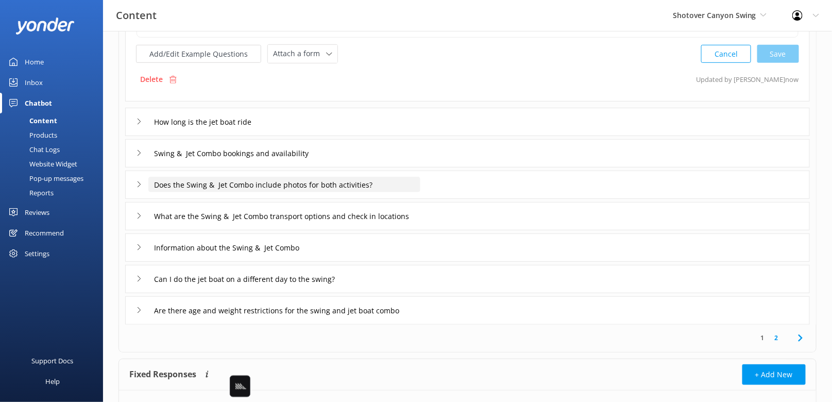
click at [343, 182] on input "Does the Swing & Jet Combo include photos for both activities?" at bounding box center [284, 184] width 272 height 15
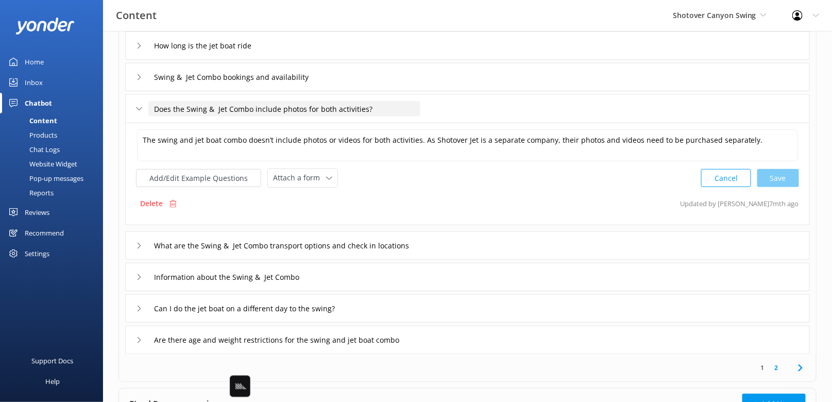
scroll to position [157, 0]
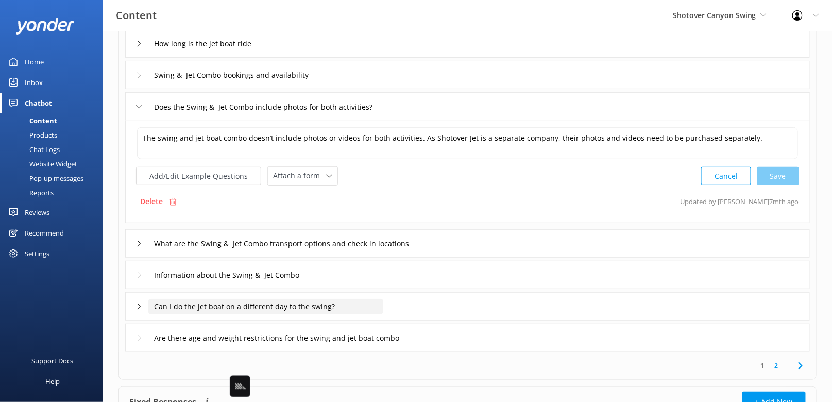
click at [297, 304] on input "Can I do the jet boat on a different day to the swing?" at bounding box center [265, 306] width 235 height 15
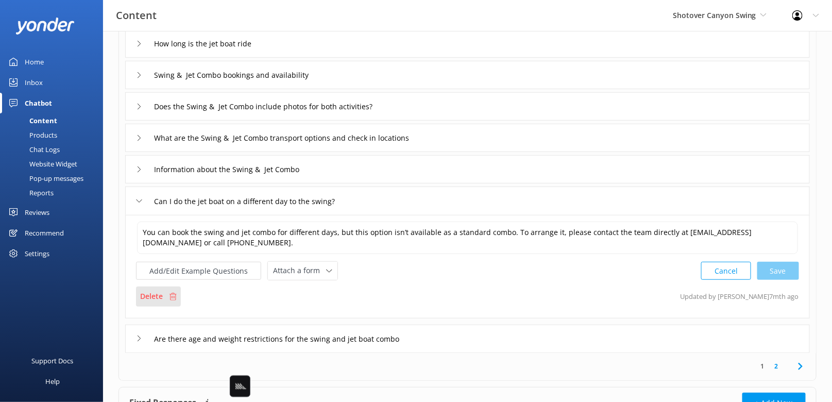
click at [162, 293] on div "Delete" at bounding box center [158, 297] width 45 height 20
click at [232, 274] on button "Add/Edit Example Questions" at bounding box center [198, 271] width 125 height 18
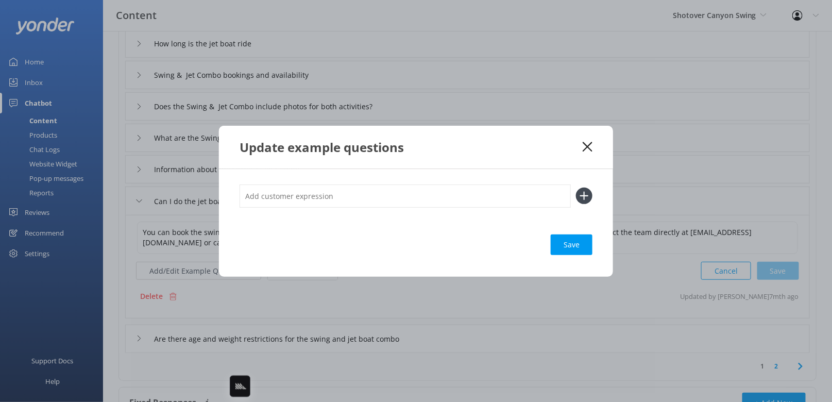
click at [587, 147] on icon at bounding box center [588, 147] width 10 height 10
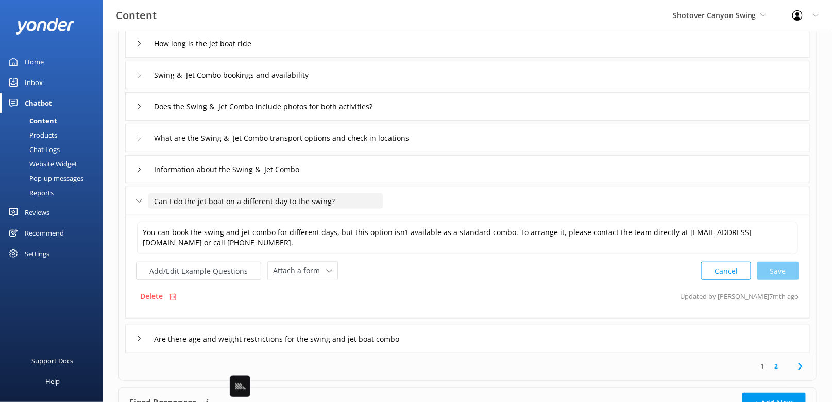
click at [268, 204] on input "Can I do the jet boat on a different day to the swing?" at bounding box center [265, 200] width 235 height 15
click at [163, 290] on div "Delete" at bounding box center [158, 297] width 45 height 20
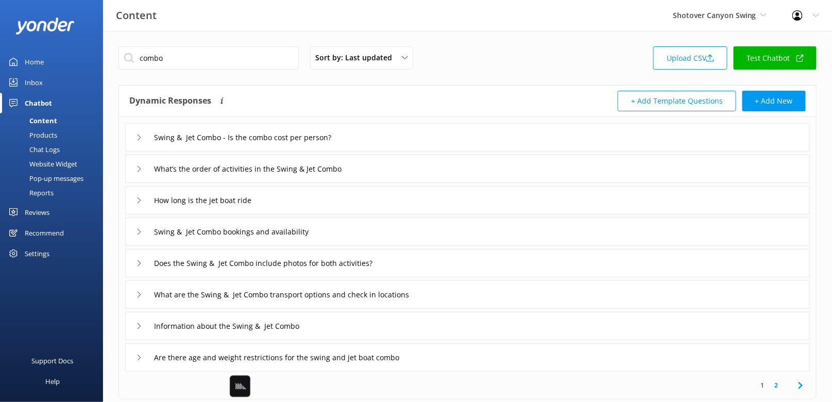
click at [355, 89] on div "Dynamic Responses Dynamic responses rely on the Large Language Model to create …" at bounding box center [467, 101] width 697 height 31
click at [424, 181] on div "What’s the order of activities in the Swing & Jet Combo" at bounding box center [467, 169] width 685 height 28
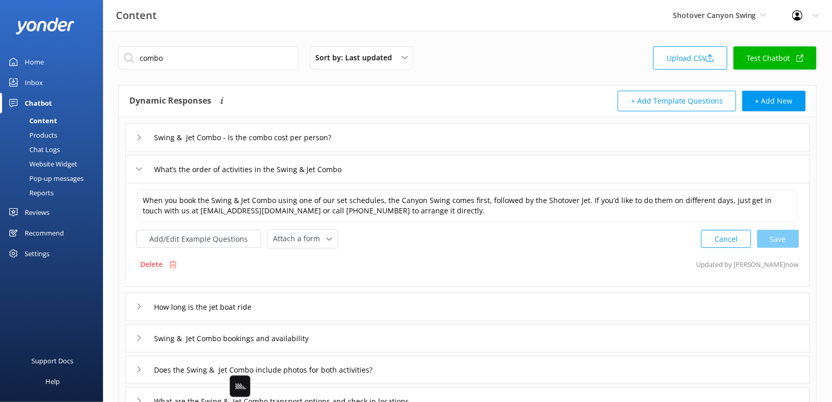
click at [199, 252] on div "When you book the Swing & Jet Combo using one of our set schedules, the Canyon …" at bounding box center [467, 235] width 685 height 104
click at [199, 244] on button "Add/Edit Example Questions" at bounding box center [198, 239] width 125 height 18
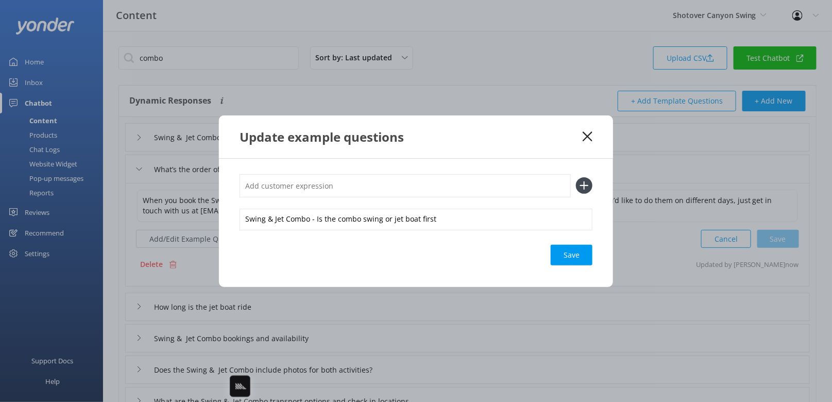
click at [415, 179] on input "text" at bounding box center [405, 185] width 331 height 23
paste input "Can I do the jet boat on a different day to the swing?"
type input "Can I do the jet boat on a different day to the swing?"
click at [576, 177] on button at bounding box center [584, 185] width 16 height 16
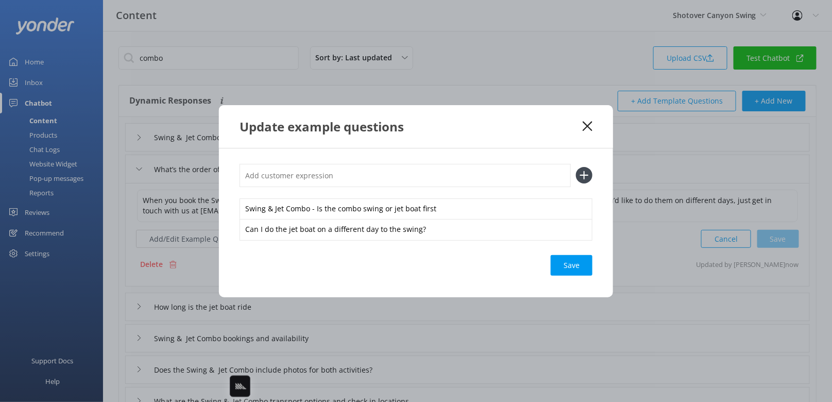
click at [576, 259] on div "Save" at bounding box center [572, 265] width 42 height 21
click at [584, 123] on use at bounding box center [588, 126] width 10 height 10
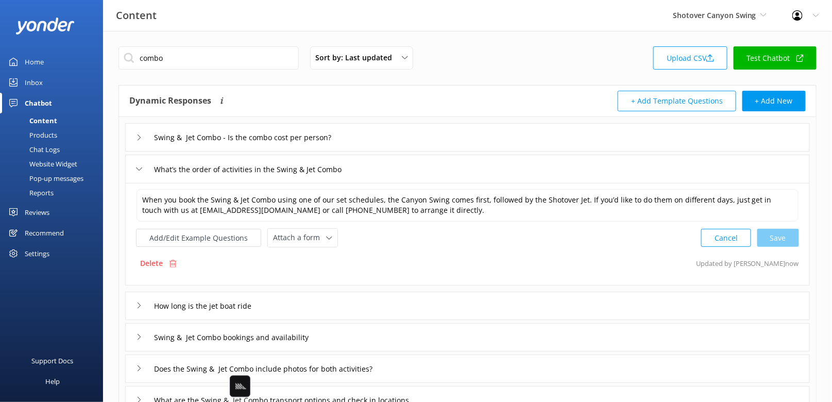
click at [452, 141] on div "Swing & Jet Combo - Is the combo cost per person?" at bounding box center [467, 137] width 685 height 28
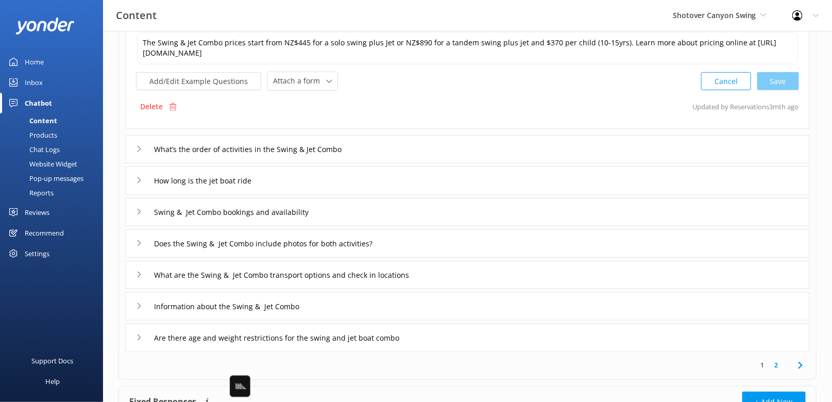
scroll to position [208, 0]
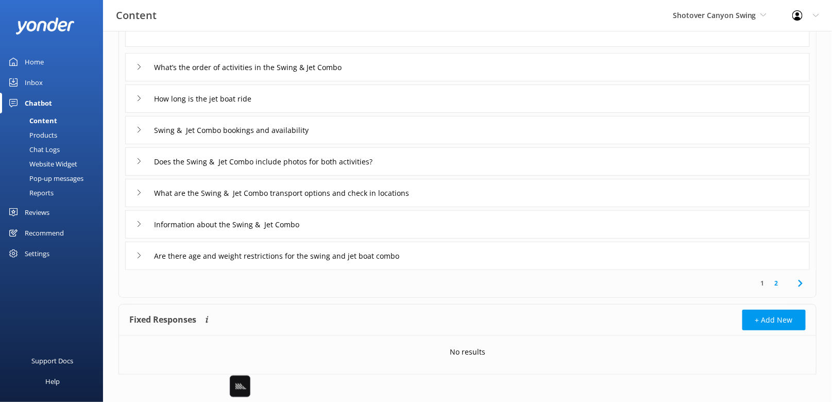
click at [779, 279] on link "2" at bounding box center [777, 283] width 14 height 10
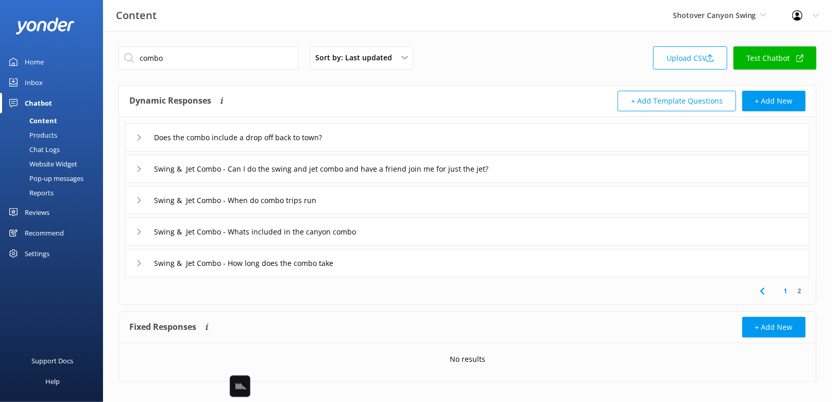
click at [573, 172] on div "Swing & Jet Combo - Can I do the swing and jet combo and have a friend join me …" at bounding box center [467, 169] width 685 height 28
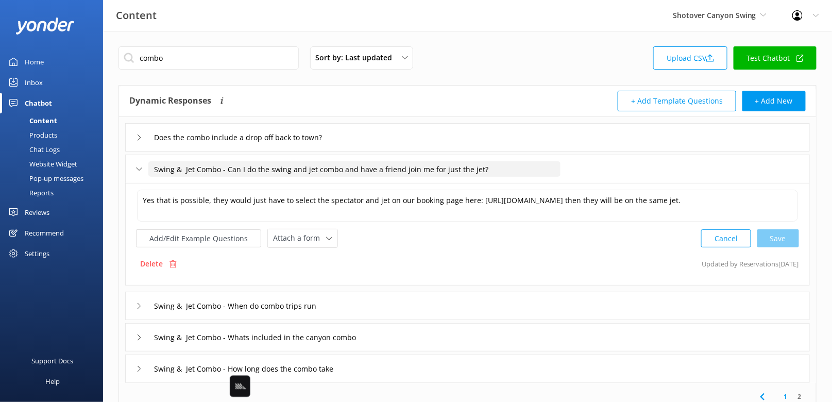
drag, startPoint x: 227, startPoint y: 169, endPoint x: 122, endPoint y: 169, distance: 104.6
click at [122, 169] on div "Does the combo include a drop off back to town? Swing & Jet Combo - Can I do th…" at bounding box center [467, 250] width 697 height 266
click at [401, 166] on input "Can I do the swing and jet combo and have a friend join me for just the jet?" at bounding box center [311, 168] width 326 height 15
type input "Can I do the swing and jet combo and have a friend join me for just the jet boa…"
click at [476, 182] on div at bounding box center [473, 184] width 13 height 13
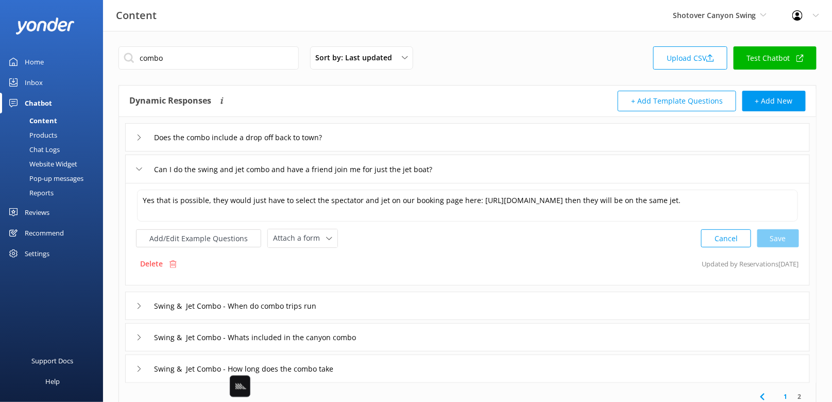
click at [375, 306] on div "Swing & Jet Combo - When do combo trips run" at bounding box center [467, 306] width 685 height 28
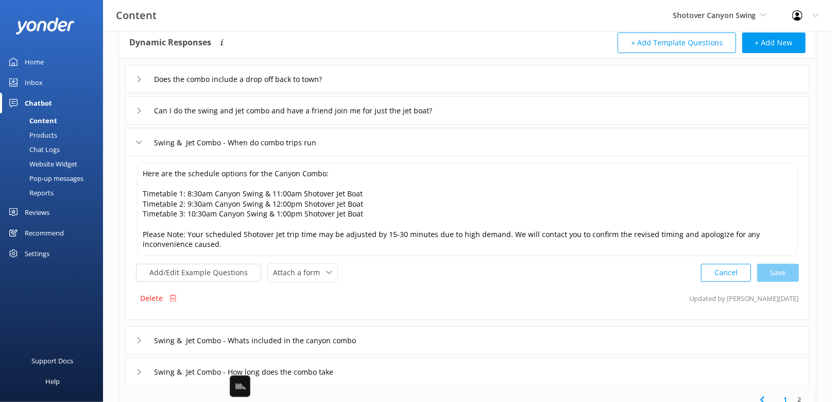
scroll to position [84, 0]
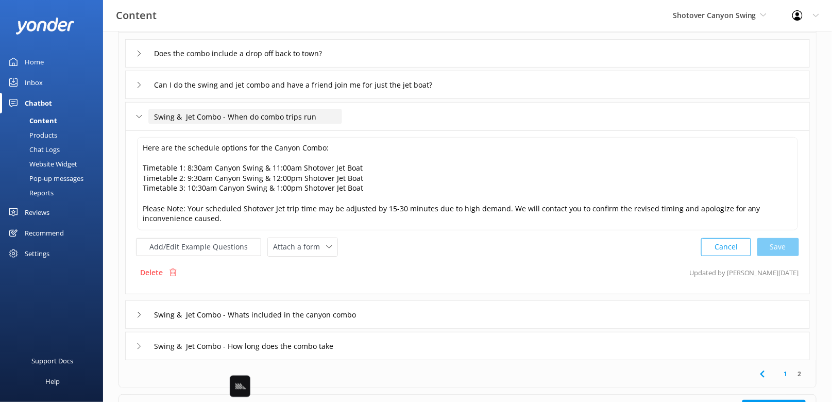
drag, startPoint x: 219, startPoint y: 117, endPoint x: 144, endPoint y: 117, distance: 75.2
click at [144, 117] on div "Swing & Jet Combo - When do combo trips run" at bounding box center [233, 116] width 194 height 17
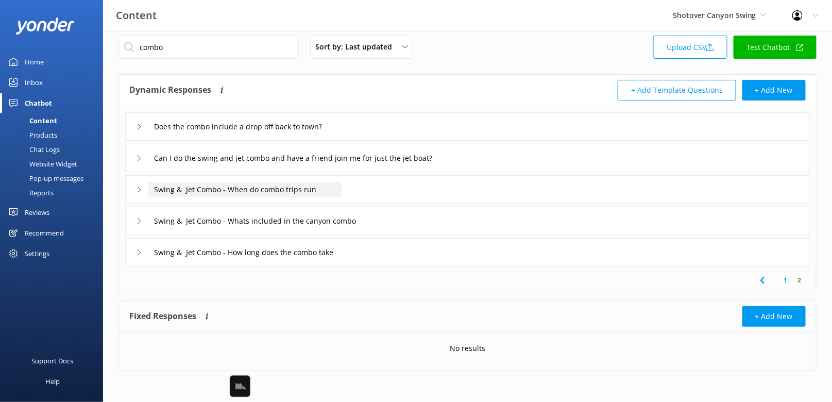
scroll to position [9, 0]
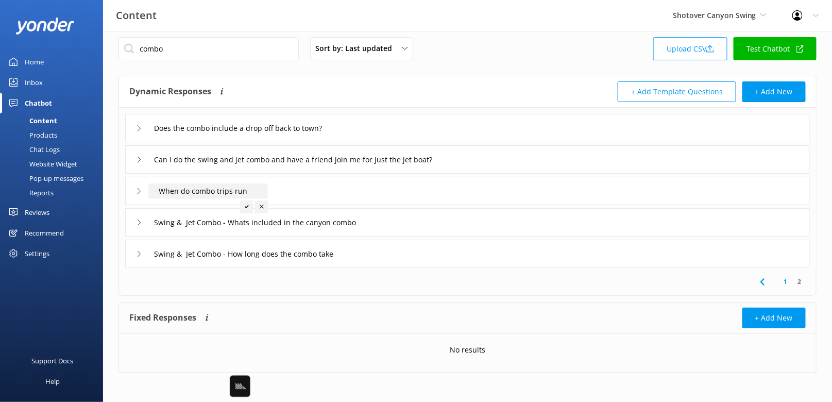
drag, startPoint x: 163, startPoint y: 192, endPoint x: 137, endPoint y: 192, distance: 25.8
click at [137, 192] on div "- When do combo trips run" at bounding box center [196, 190] width 120 height 17
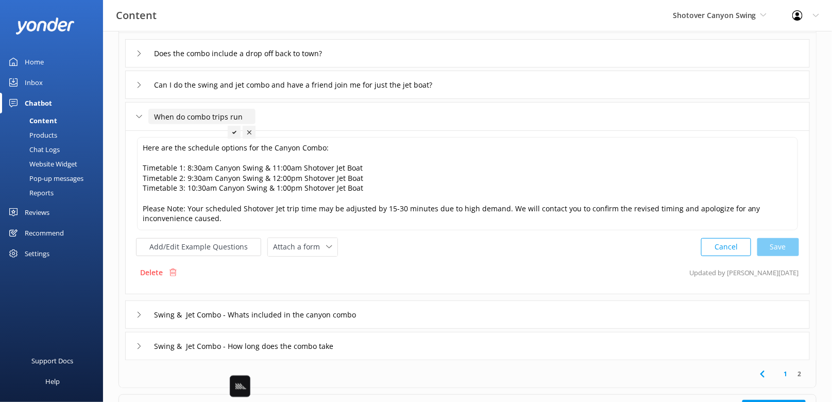
click at [200, 116] on input "When do combo trips run" at bounding box center [201, 116] width 107 height 15
type input "When do Swing & Jet Combo trips run"
click at [286, 131] on icon at bounding box center [288, 132] width 4 height 4
click at [311, 157] on textarea "Here are the schedule options for the Canyon Combo: Timetable 1: 8:30am Canyon …" at bounding box center [467, 183] width 661 height 93
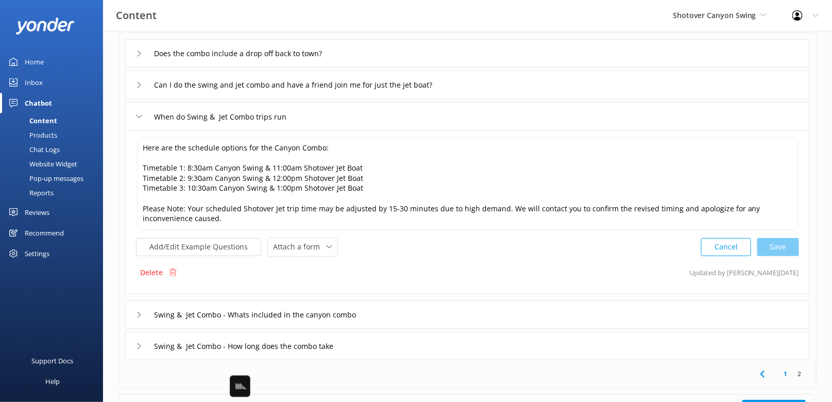
click at [412, 312] on div "Swing & Jet Combo - Whats included in the canyon combo" at bounding box center [467, 314] width 685 height 28
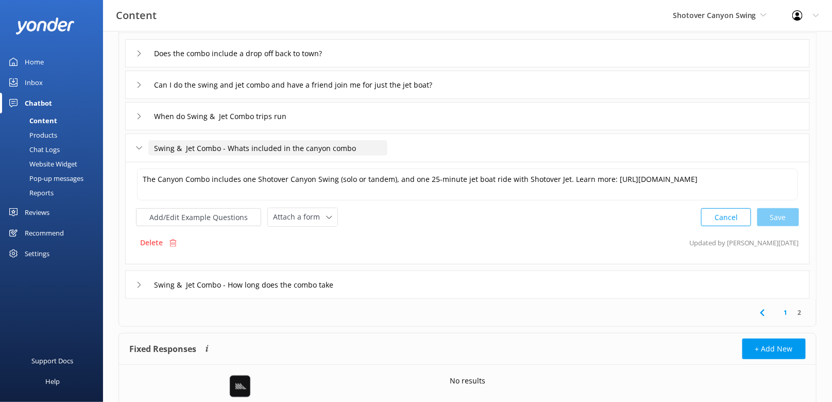
drag, startPoint x: 217, startPoint y: 146, endPoint x: 212, endPoint y: 140, distance: 8.1
click at [212, 140] on input "Swing & Jet Combo - Whats included in the canyon combo" at bounding box center [267, 147] width 239 height 15
click at [326, 145] on input "Swing & Jet Combo - Whats included in the canyon combo" at bounding box center [267, 147] width 239 height 15
paste input "Swing & Jet Combo"
drag, startPoint x: 226, startPoint y: 146, endPoint x: 159, endPoint y: 146, distance: 67.5
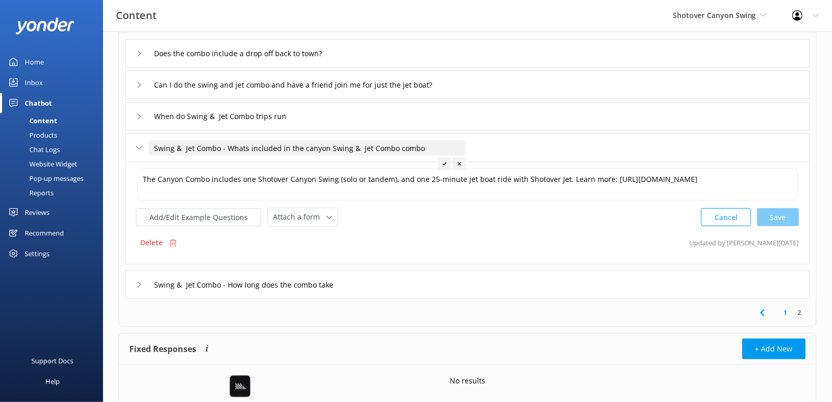
click at [159, 146] on input "Swing & Jet Combo - Whats included in the canyon Swing & Jet Combo combo" at bounding box center [306, 147] width 317 height 15
click at [357, 147] on input "Swing & Jet Combo - Whats included in the canyon Swing & Jet Combo combo" at bounding box center [306, 147] width 317 height 15
click at [401, 146] on input "Swing & Jet Combo - Whats included in the canyon Swing & Jet Combo combo" at bounding box center [306, 147] width 317 height 15
drag, startPoint x: 224, startPoint y: 148, endPoint x: 146, endPoint y: 146, distance: 78.4
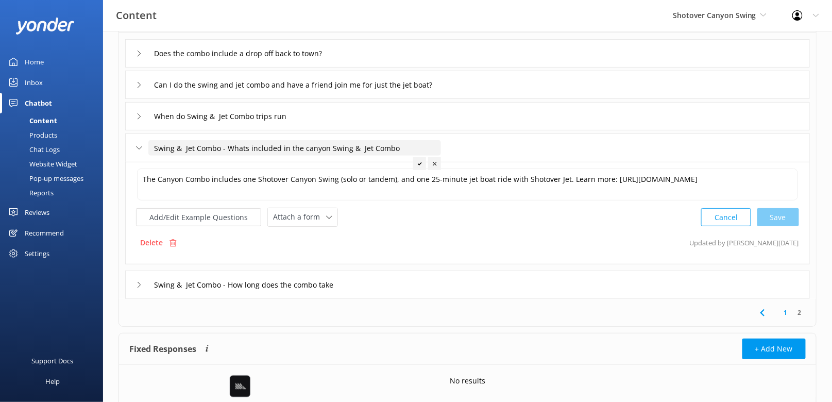
click at [146, 146] on div "Swing & Jet Combo - Whats included in the canyon Swing & Jet Combo" at bounding box center [282, 148] width 293 height 17
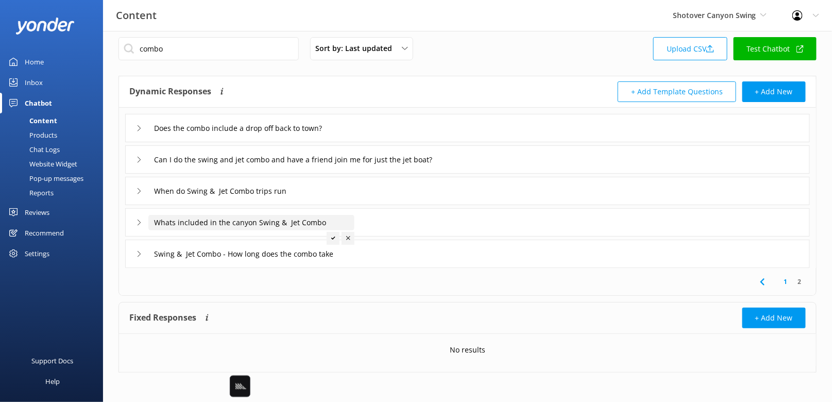
type input "Whats included in the canyon Swing & Jet Combo"
click at [331, 237] on use at bounding box center [333, 238] width 4 height 3
click at [396, 216] on div "Whats included in the canyon Swing & Jet Combo" at bounding box center [467, 222] width 685 height 28
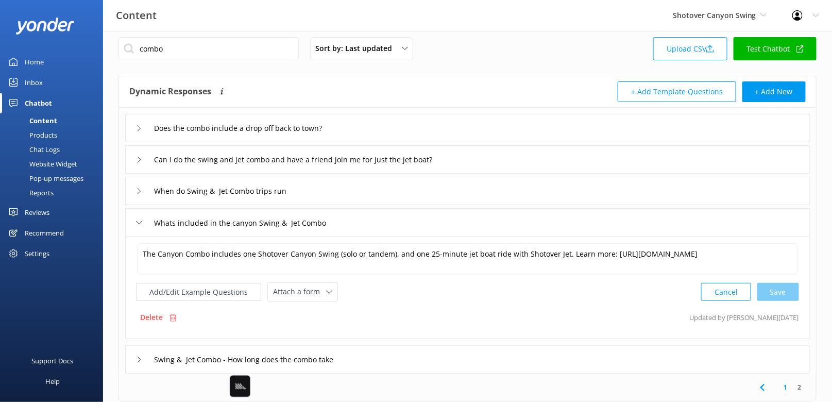
click at [480, 360] on div "Swing & Jet Combo - How long does the combo take" at bounding box center [467, 359] width 685 height 28
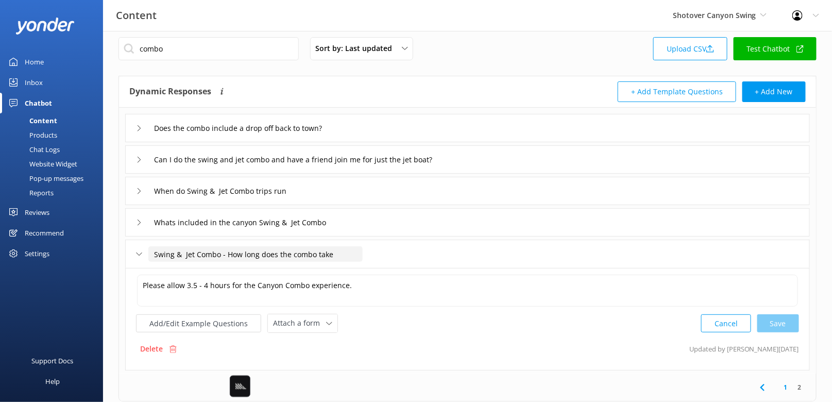
click at [235, 256] on input "Swing & Jet Combo - How long does the combo take" at bounding box center [255, 253] width 214 height 15
drag, startPoint x: 222, startPoint y: 253, endPoint x: 160, endPoint y: 247, distance: 62.7
click at [160, 247] on input "Swing & Jet Combo - How long does the combo take" at bounding box center [255, 253] width 214 height 15
click at [221, 256] on input "How long does the combo take" at bounding box center [212, 253] width 128 height 15
paste input "Swing & Jet Combo"
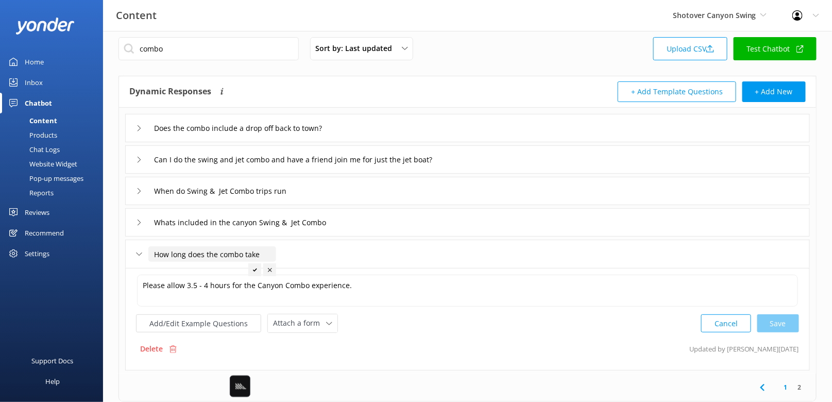
click at [222, 255] on input "How long does the combo take" at bounding box center [212, 253] width 128 height 15
paste input "Swing & Jet C"
type input "How long does the Swing & Jet Combo take"
click at [306, 269] on div at bounding box center [308, 269] width 13 height 13
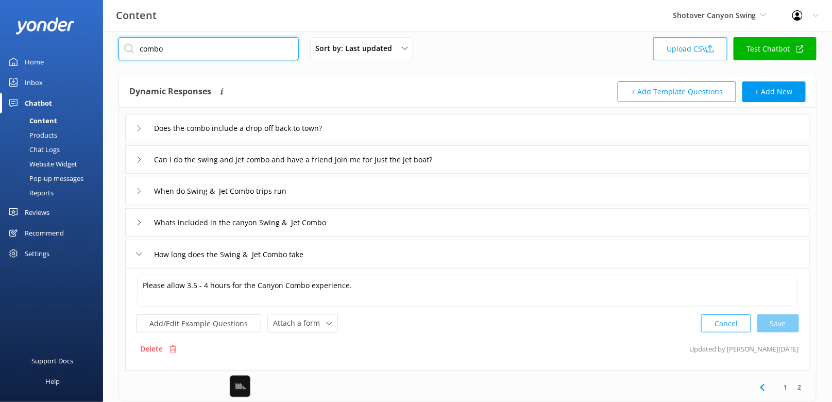
click at [230, 56] on input "combo" at bounding box center [209, 48] width 180 height 23
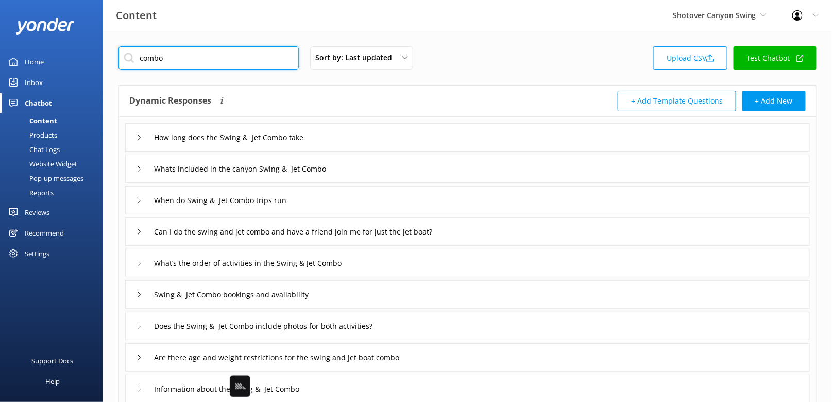
type input "combo"
click at [507, 80] on div "combo Sort by: Last updated Title Last updated Upload CSV Test Chatbot Dynamic …" at bounding box center [467, 300] width 729 height 539
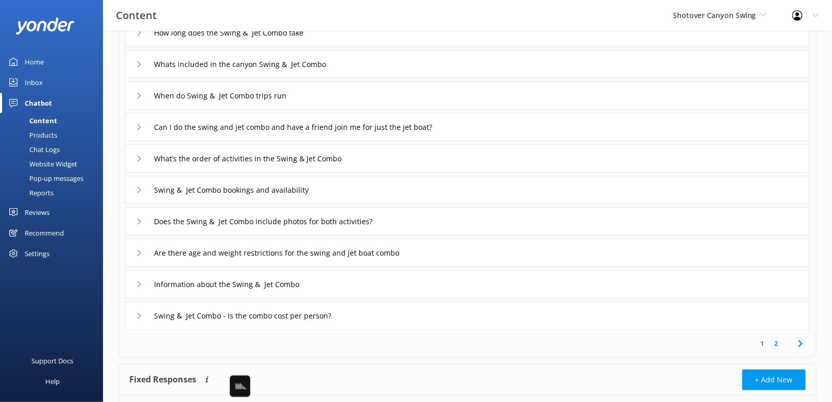
scroll to position [110, 0]
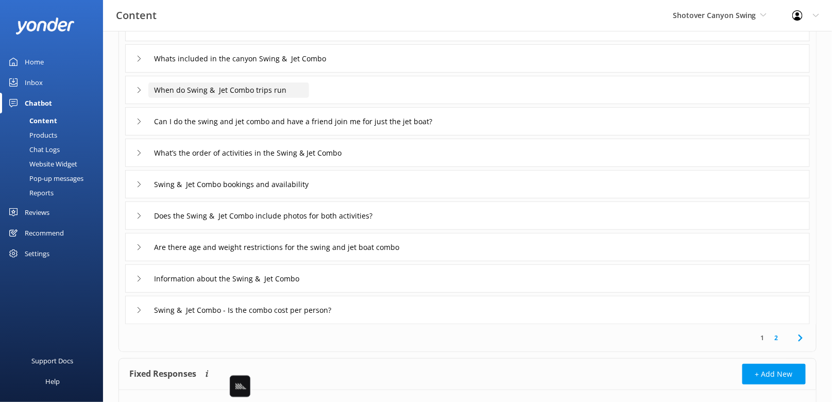
click at [290, 87] on input "When do Swing & Jet Combo trips run" at bounding box center [228, 89] width 161 height 15
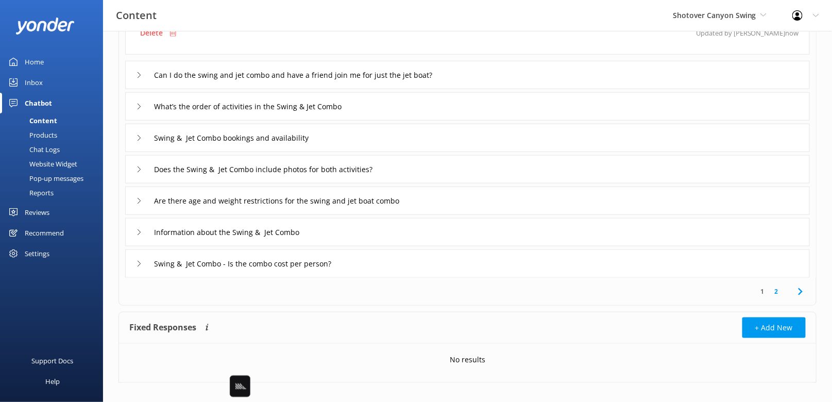
scroll to position [325, 0]
click at [800, 287] on use at bounding box center [800, 290] width 4 height 7
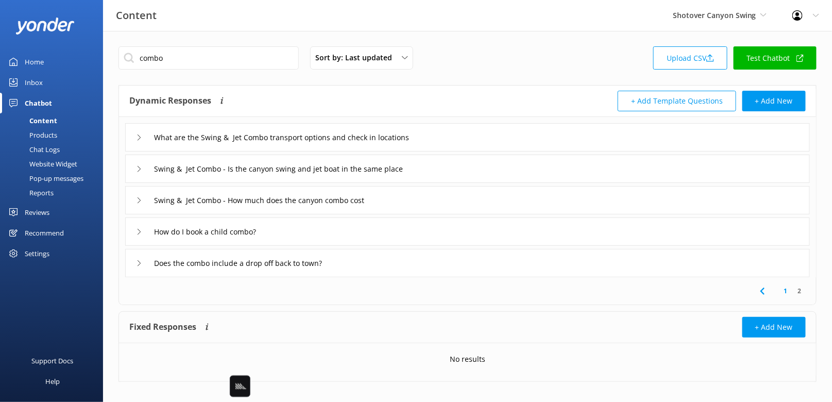
click at [441, 206] on div "Swing & Jet Combo - How much does the canyon combo cost" at bounding box center [467, 200] width 685 height 28
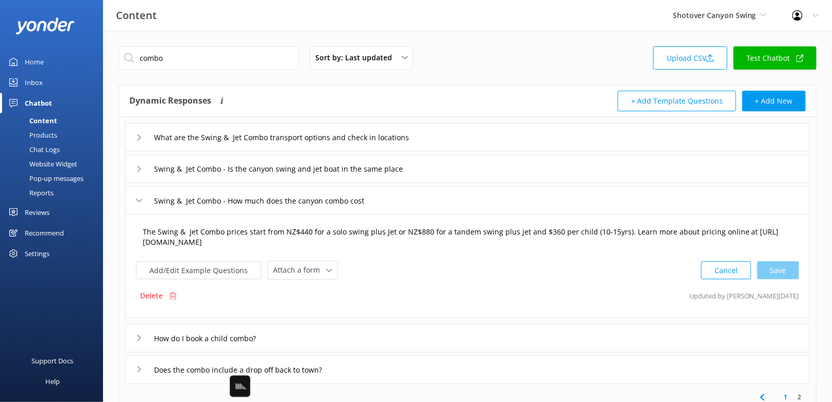
click at [358, 236] on textarea "The Swing & Jet Combo prices start from NZ$440 for a solo swing plus Jet or NZ$…" at bounding box center [467, 237] width 661 height 32
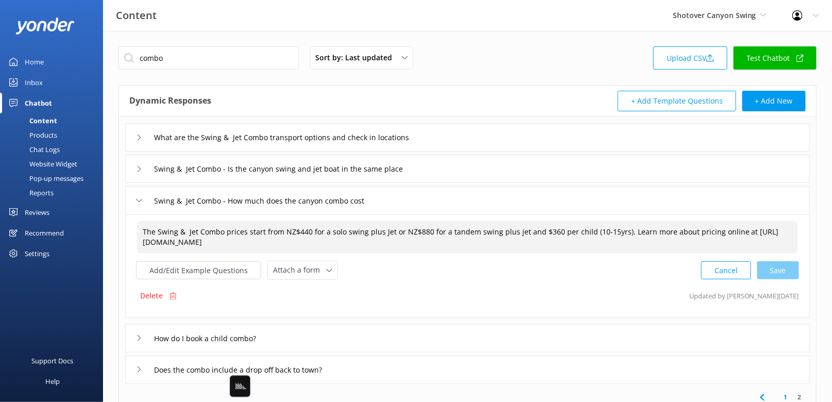
scroll to position [114, 0]
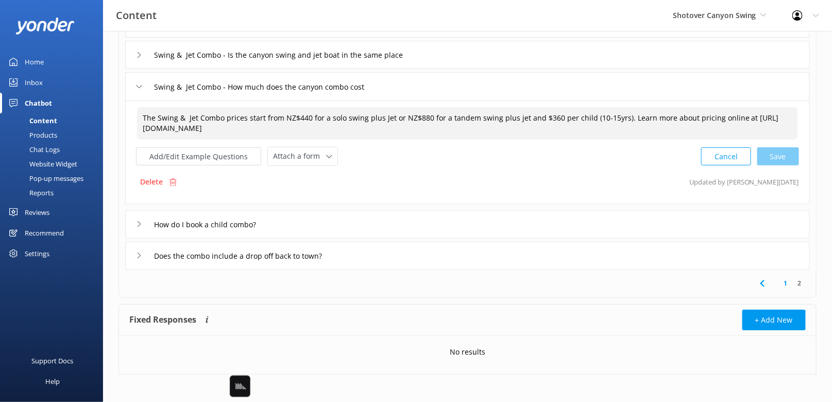
click at [763, 280] on use at bounding box center [762, 283] width 4 height 7
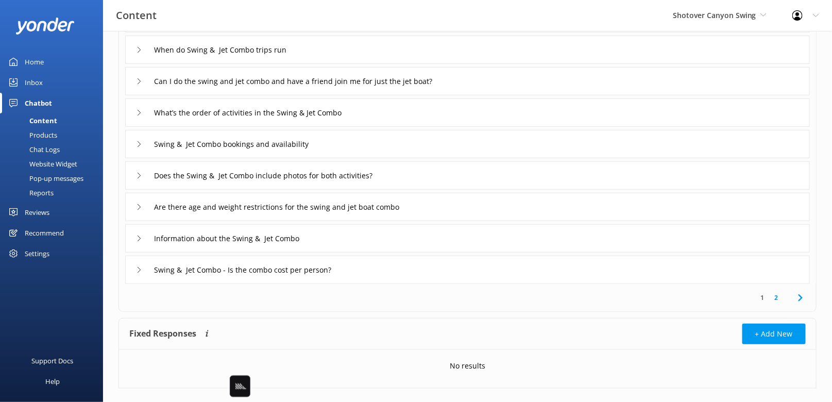
scroll to position [166, 0]
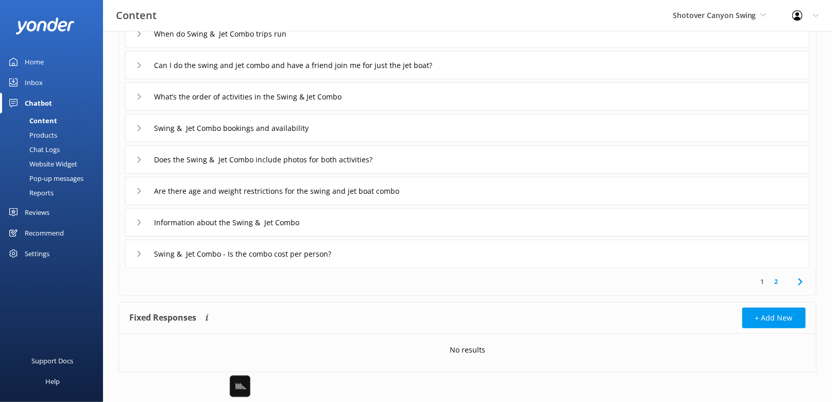
click at [394, 255] on div "Swing & Jet Combo - Is the combo cost per person?" at bounding box center [467, 254] width 685 height 28
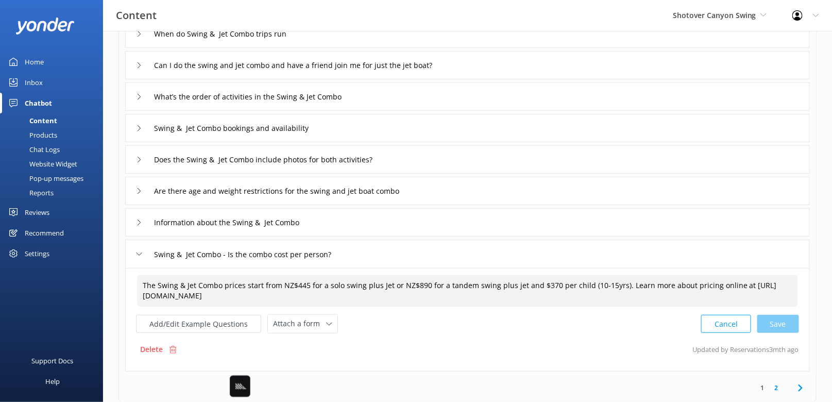
click at [371, 275] on textarea "The Swing & Jet Combo prices start from NZ$445 for a solo swing plus Jet or NZ$…" at bounding box center [467, 291] width 661 height 32
click at [390, 291] on textarea "The Swing & Jet Combo prices start from NZ$445 for a solo swing plus Jet or NZ$…" at bounding box center [467, 291] width 661 height 32
click at [412, 291] on textarea "The Swing & Jet Combo prices start from NZ$445 for a solo swing plus Jet or NZ$…" at bounding box center [467, 291] width 661 height 32
click at [383, 287] on textarea "The Swing & Jet Combo prices start from NZ$445 for a solo swing plus Jet or NZ$…" at bounding box center [467, 291] width 661 height 32
paste textarea "starts from NZ$445 for a solo or NZ$890 for a tandem. Child pricing is availabl…"
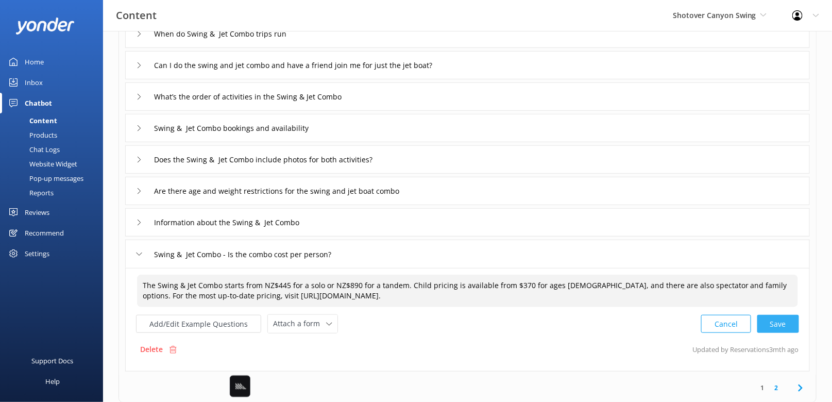
click at [791, 324] on div "Cancel Save" at bounding box center [750, 323] width 98 height 19
type textarea "The Swing & Jet Combo starts from NZ$445 for a solo or NZ$890 for a tandem. Chi…"
click at [262, 254] on input "Swing & Jet Combo - Is the combo cost per person?" at bounding box center [257, 253] width 219 height 15
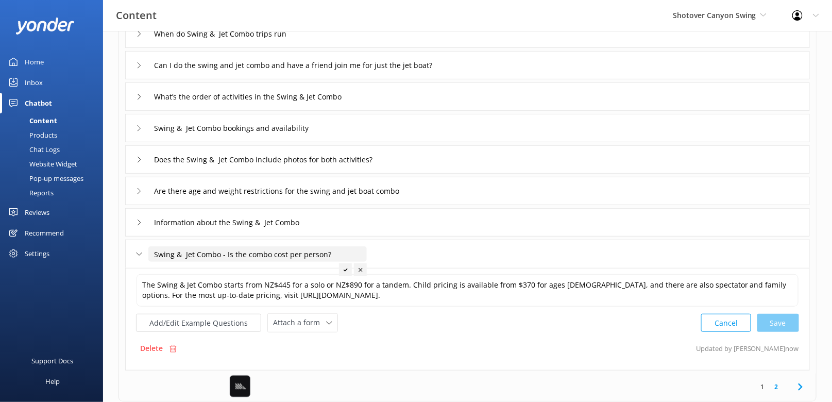
click at [234, 251] on input "Swing & Jet Combo - Is the combo cost per person?" at bounding box center [257, 253] width 219 height 15
drag, startPoint x: 224, startPoint y: 251, endPoint x: 236, endPoint y: 276, distance: 27.9
click at [236, 276] on div "How long does the Swing & Jet Combo take Whats included in the canyon Swing & J…" at bounding box center [467, 162] width 697 height 423
click at [203, 321] on button "Add/Edit Example Questions" at bounding box center [198, 323] width 125 height 18
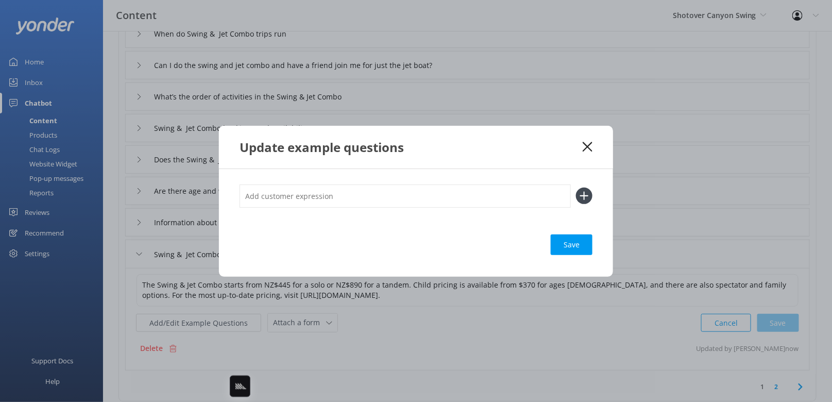
click at [374, 190] on input "text" at bounding box center [405, 196] width 331 height 23
paste input "Is the combo cost per person?"
type input "Is the combo cost per person?"
click at [576, 188] on button at bounding box center [584, 196] width 16 height 16
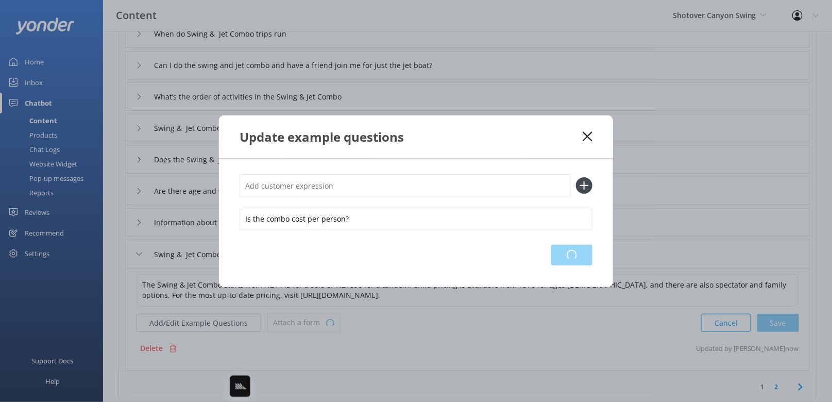
click at [579, 253] on div "Loading.." at bounding box center [571, 255] width 41 height 21
click at [589, 136] on use at bounding box center [588, 136] width 10 height 10
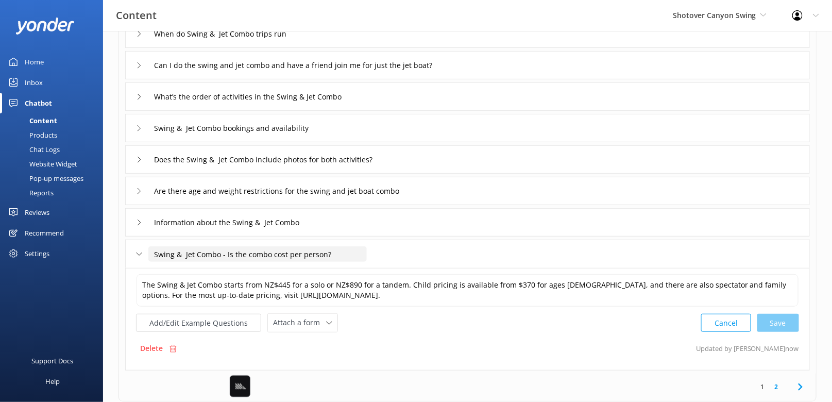
click at [310, 250] on input "Swing & Jet Combo - Is the combo cost per person?" at bounding box center [257, 253] width 219 height 15
drag, startPoint x: 220, startPoint y: 253, endPoint x: 220, endPoint y: 271, distance: 17.5
click at [220, 271] on div "How long does the Swing & Jet Combo take Whats included in the canyon Swing & J…" at bounding box center [467, 162] width 697 height 423
click at [154, 255] on input "Swing & Jet Combo cost" at bounding box center [201, 253] width 107 height 15
type input "How much does the Swing & Jet Combo cost"
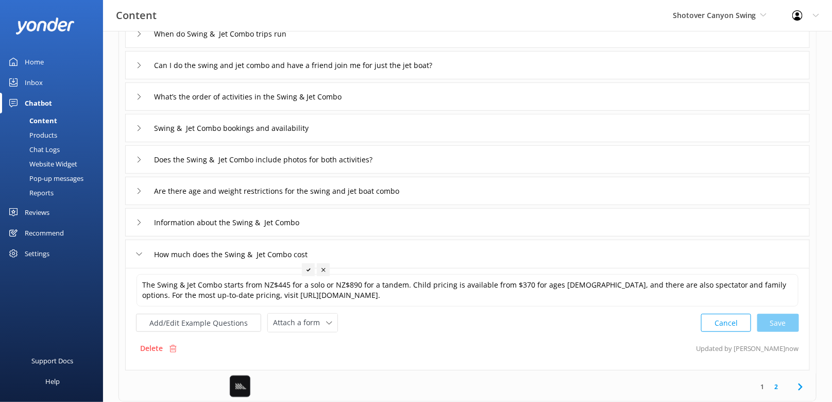
click at [308, 272] on div at bounding box center [308, 269] width 13 height 13
click at [202, 321] on button "Add/Edit Example Questions" at bounding box center [198, 323] width 125 height 18
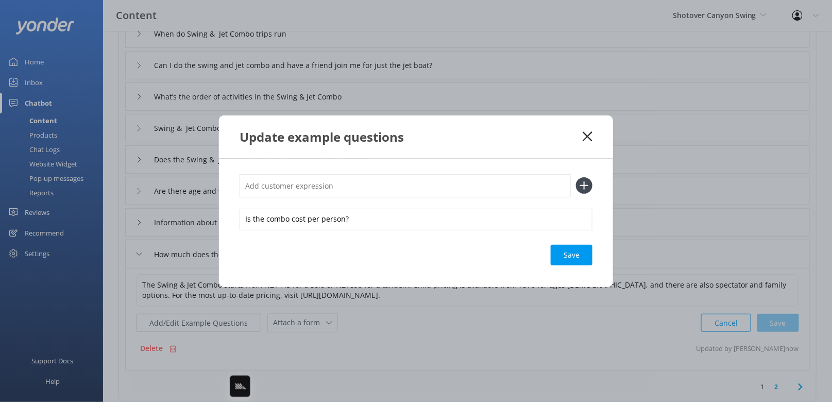
click at [489, 191] on input "text" at bounding box center [405, 185] width 331 height 23
type input "combo pricing"
click at [576, 177] on button at bounding box center [584, 185] width 16 height 16
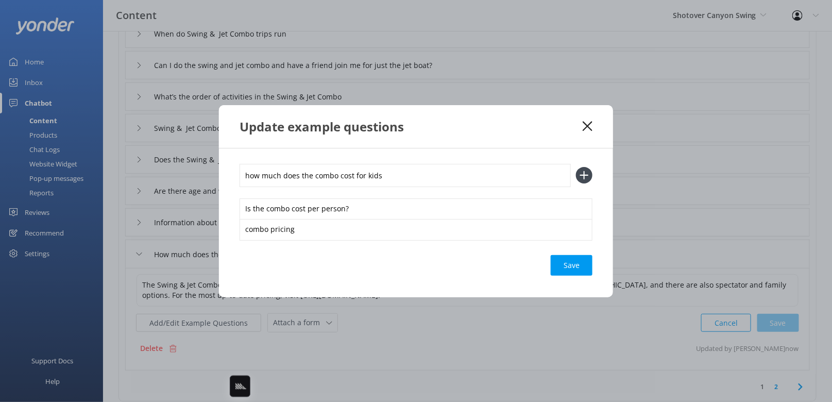
type input "how much does the combo cost for kids"
click at [576, 167] on button at bounding box center [584, 175] width 16 height 16
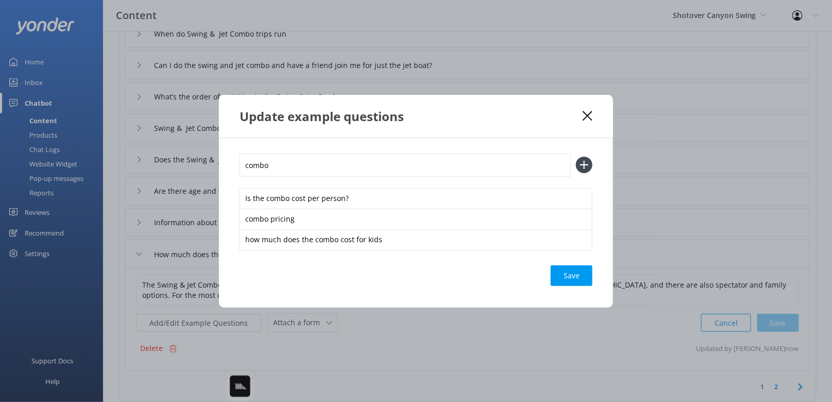
type input "s"
type input "canyon combo prcies"
click at [576, 157] on button at bounding box center [584, 165] width 16 height 16
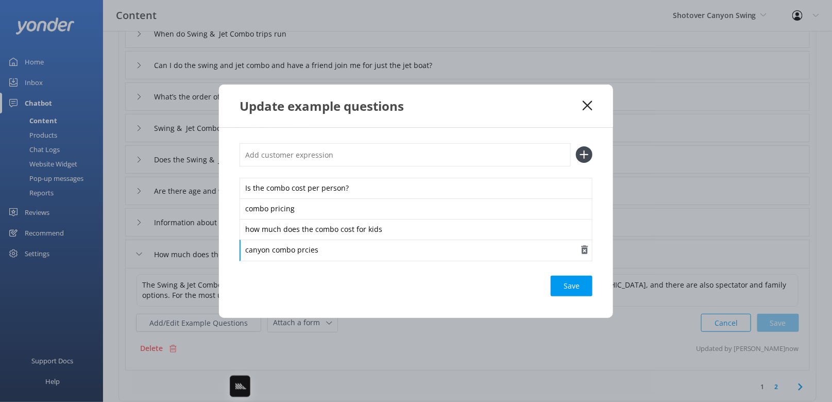
click at [311, 254] on div "canyon combo prcies" at bounding box center [416, 251] width 353 height 22
click at [541, 291] on div "Save" at bounding box center [416, 286] width 353 height 21
click at [559, 288] on div "Save" at bounding box center [572, 286] width 42 height 21
click at [530, 129] on div "Is the combo cost per person? combo pricing how much does the combo cost for ki…" at bounding box center [416, 223] width 394 height 190
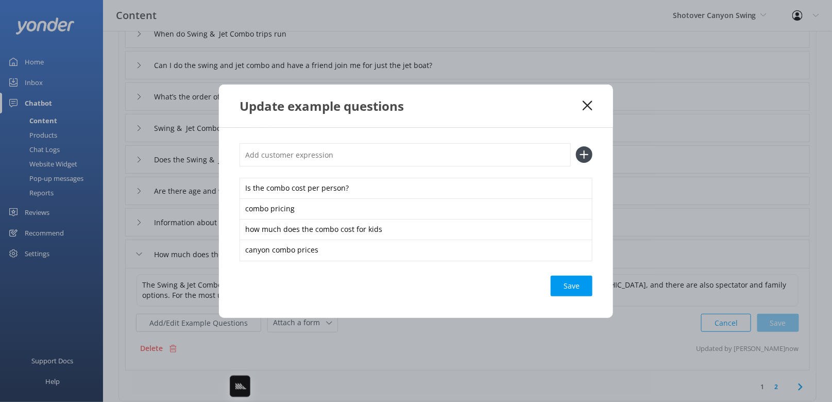
click at [587, 102] on icon at bounding box center [588, 106] width 10 height 10
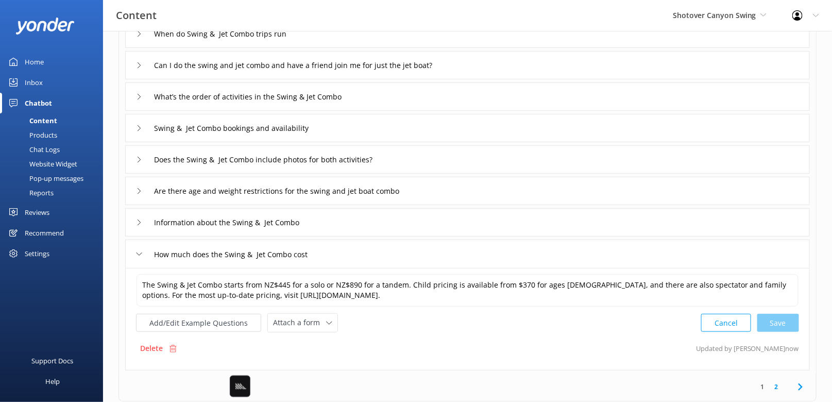
click at [800, 383] on use at bounding box center [800, 386] width 4 height 7
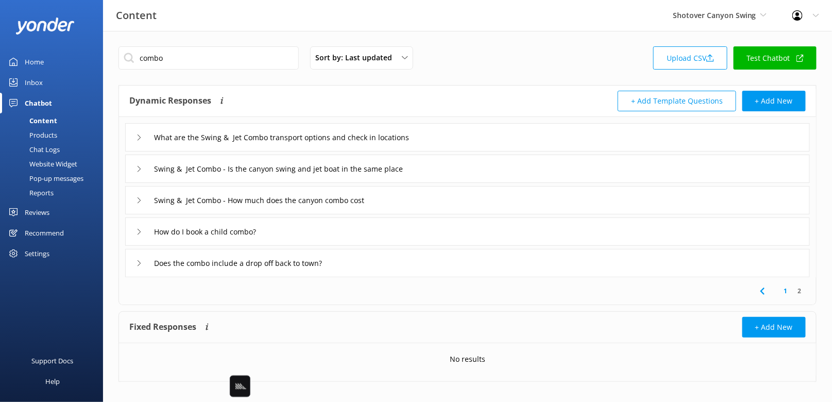
click at [449, 210] on div "Swing & Jet Combo - How much does the canyon combo cost" at bounding box center [467, 200] width 685 height 28
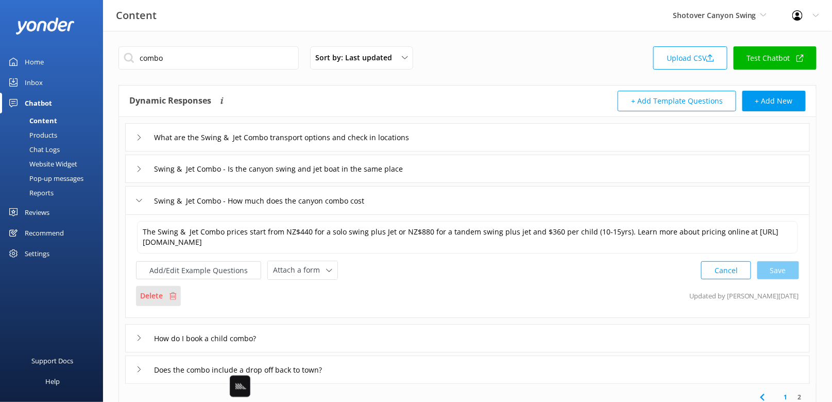
click at [156, 293] on p "Delete" at bounding box center [151, 295] width 23 height 11
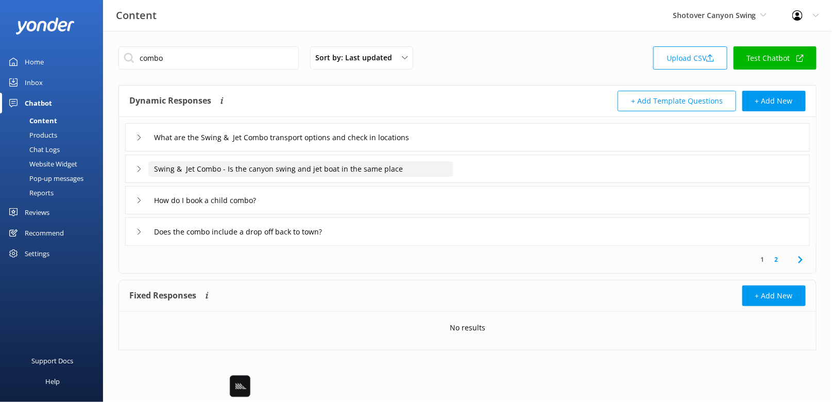
click at [452, 171] on input "Swing & Jet Combo - Is the canyon swing and jet boat in the same place" at bounding box center [300, 168] width 305 height 15
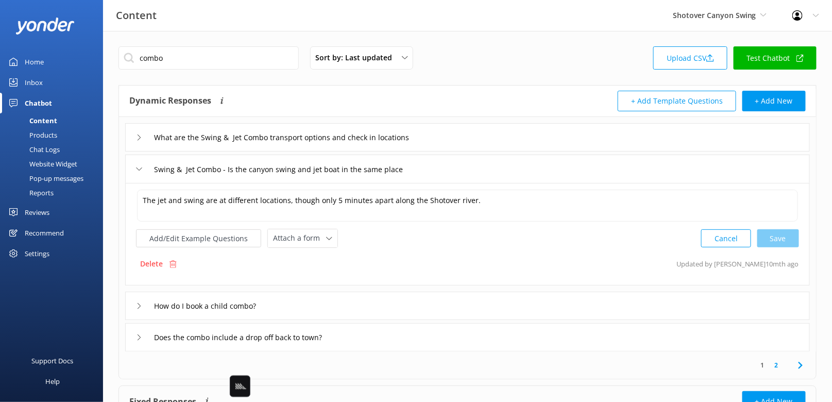
click at [495, 173] on div "Swing & Jet Combo - Is the canyon swing and jet boat in the same place" at bounding box center [467, 169] width 685 height 28
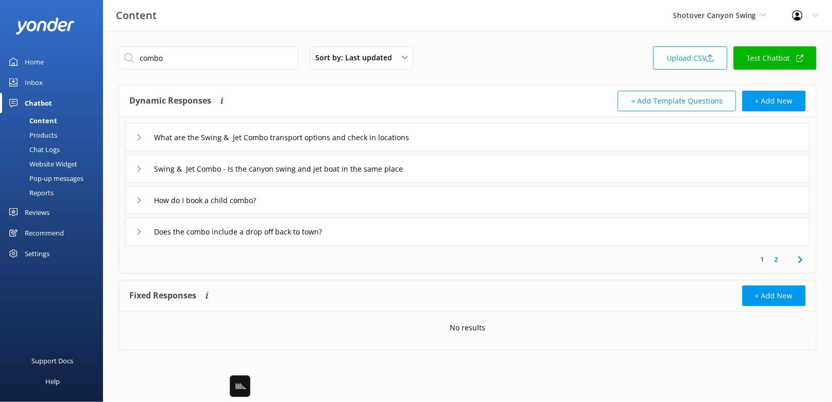
click at [476, 138] on div "What are the Swing & Jet Combo transport options and check in locations" at bounding box center [467, 137] width 685 height 28
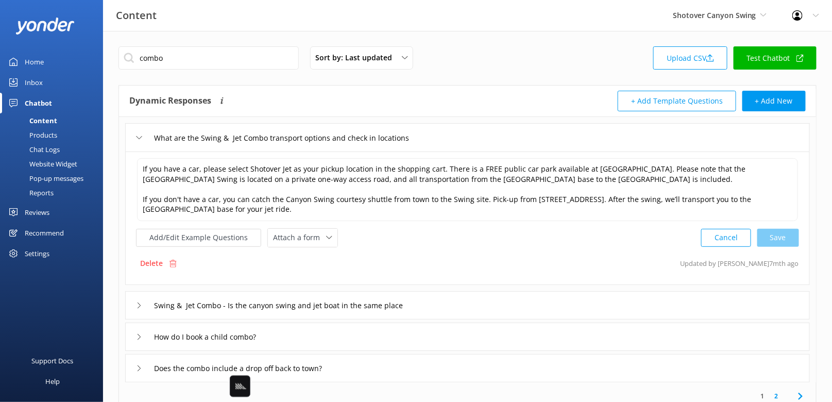
click at [451, 291] on div "Swing & Jet Combo - Is the canyon swing and jet boat in the same place" at bounding box center [467, 305] width 685 height 28
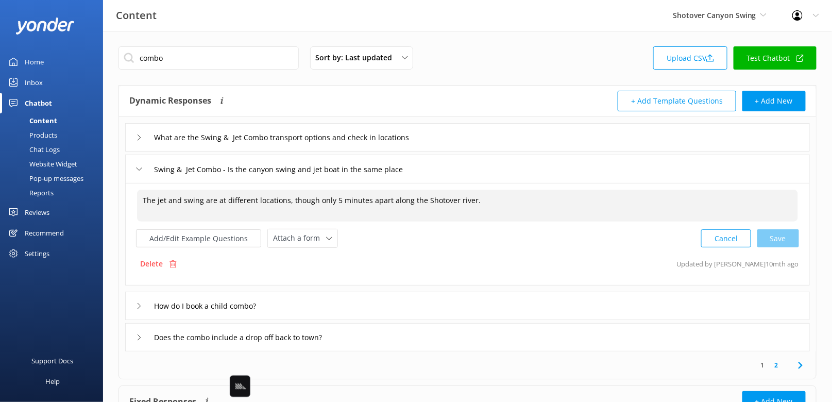
click at [393, 200] on textarea "The jet and swing are at different locations, though only 5 minutes apart along…" at bounding box center [467, 206] width 661 height 32
click at [456, 135] on input "What are the Swing & Jet Combo transport options and check in locations" at bounding box center [302, 137] width 309 height 15
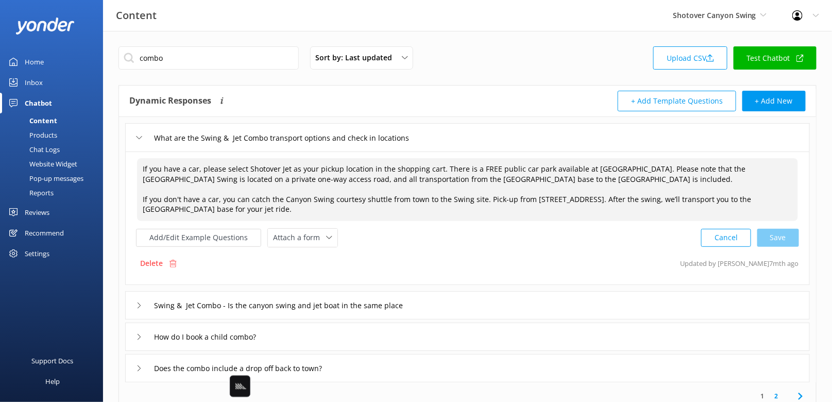
click at [584, 213] on textarea "If you have a car, please select Shotover Jet as your pickup location in the sh…" at bounding box center [467, 189] width 661 height 63
paste textarea "The jet and swing are at different locations, though only 5 minutes apart along…"
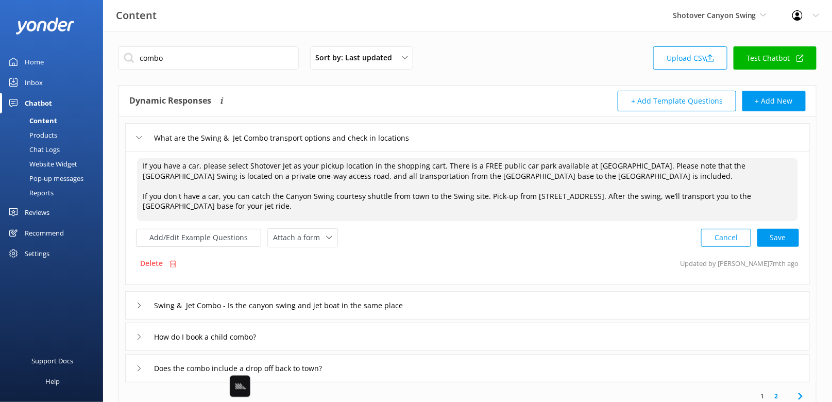
scroll to position [0, 0]
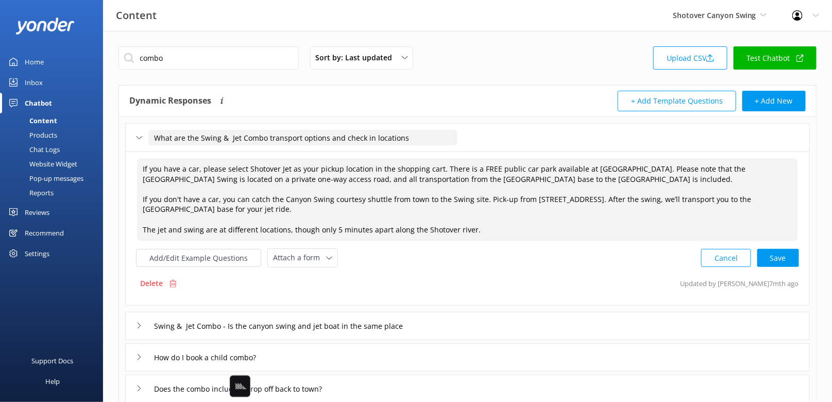
click at [292, 139] on input "What are the Swing & Jet Combo transport options and check in locations" at bounding box center [302, 137] width 309 height 15
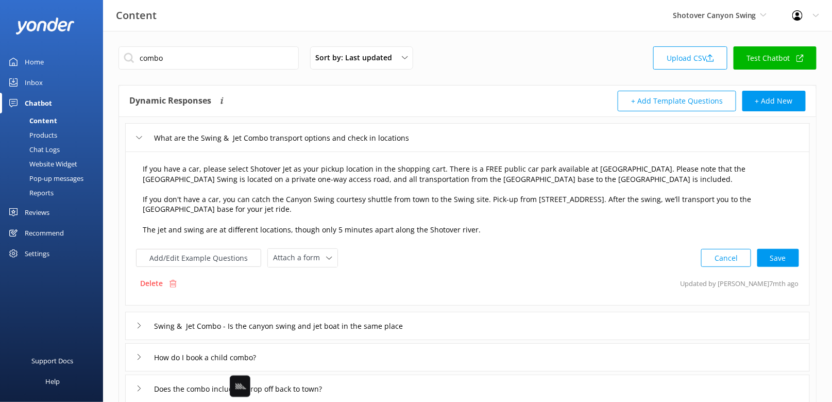
click at [178, 178] on textarea "If you have a car, please select Shotover Jet as your pickup location in the sh…" at bounding box center [467, 199] width 661 height 83
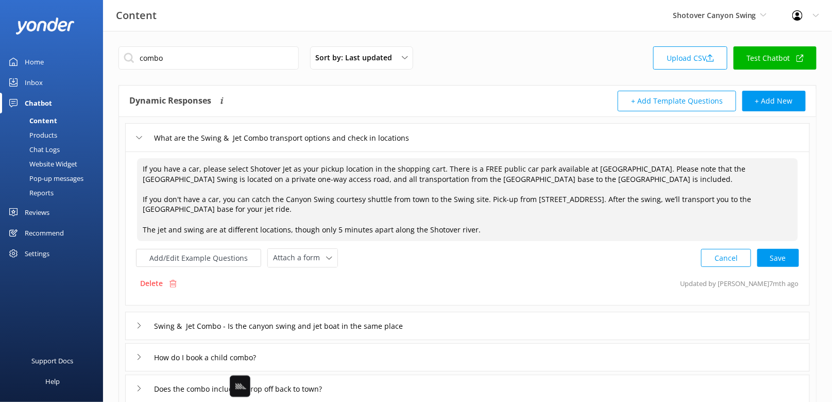
drag, startPoint x: 152, startPoint y: 215, endPoint x: 176, endPoint y: 242, distance: 36.1
click at [176, 242] on div "If you have a car, please select Shotover Jet as your pickup location in the sh…" at bounding box center [467, 212] width 663 height 110
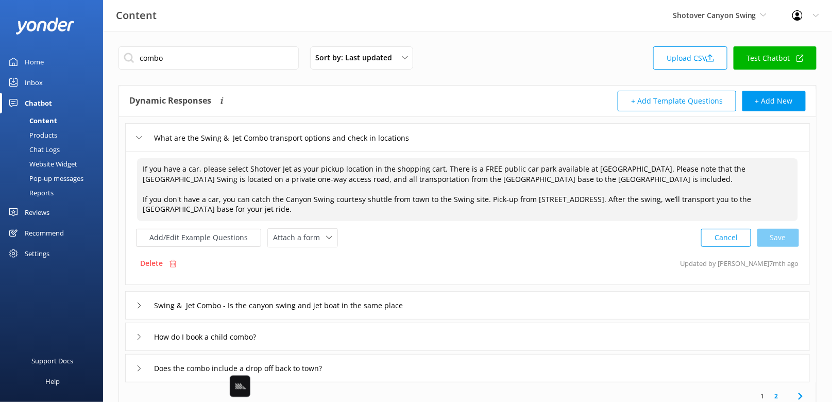
click at [141, 167] on textarea "If you have a car, please select Shotover Jet as your pickup location in the sh…" at bounding box center [467, 189] width 661 height 63
paste textarea "The jet and swing take place at different locations, just five minutes apart al…"
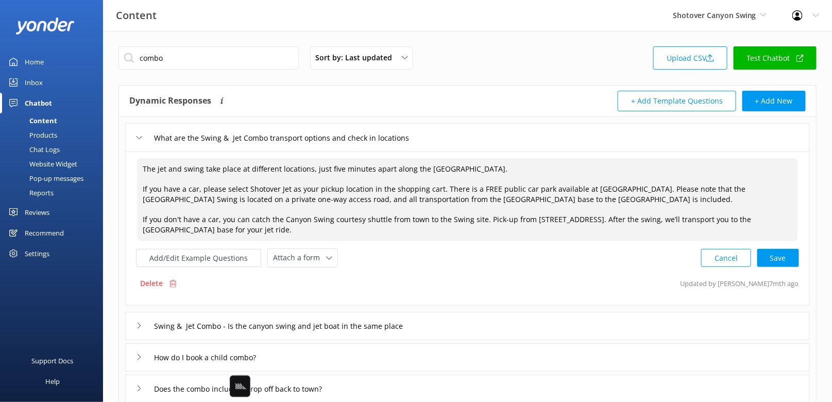
click at [153, 171] on textarea "The jet and swing take place at different locations, just five minutes apart al…" at bounding box center [467, 199] width 661 height 83
click at [221, 173] on textarea "The Shotover Jet and swing take place at different locations, just five minutes…" at bounding box center [467, 199] width 661 height 83
click at [222, 167] on textarea "The Shotover Jet and swing take place at different locations, just five minutes…" at bounding box center [467, 199] width 661 height 83
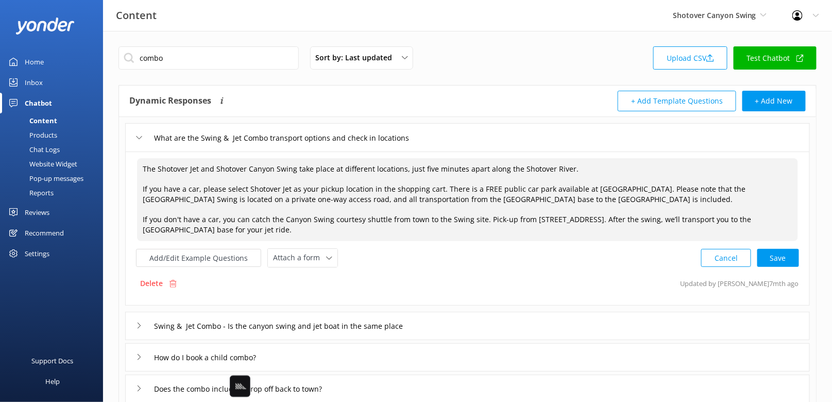
click at [320, 182] on textarea "The Shotover Jet and Shotover Canyon Swing take place at different locations, j…" at bounding box center [467, 199] width 661 height 83
click at [517, 169] on textarea "The Shotover Jet and Shotover Canyon Swing take place at different locations, j…" at bounding box center [467, 199] width 661 height 83
click at [200, 192] on textarea "The Shotover Jet and Shotover Canyon Swing take place at different locations, j…" at bounding box center [467, 199] width 661 height 83
click at [135, 183] on div "The Shotover Jet and Shotover Canyon Swing take place at different locations, j…" at bounding box center [467, 229] width 685 height 154
click at [143, 186] on textarea "The Shotover Jet and Shotover Canyon Swing take place at different locations, j…" at bounding box center [467, 199] width 661 height 83
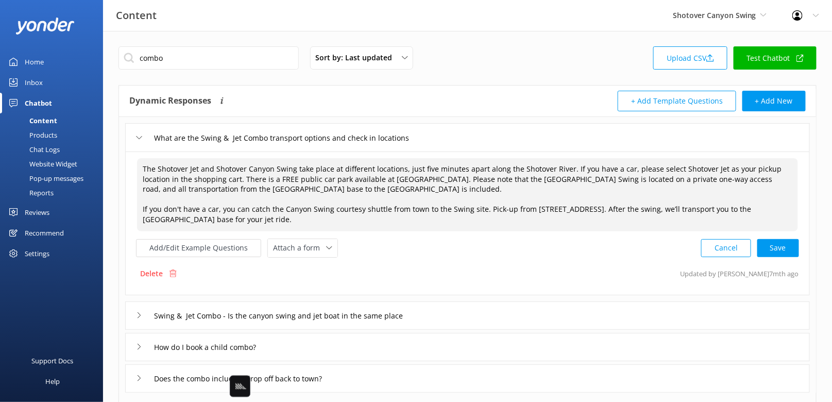
click at [138, 205] on textarea "The Shotover Jet and Shotover Canyon Swing take place at different locations, j…" at bounding box center [467, 194] width 661 height 73
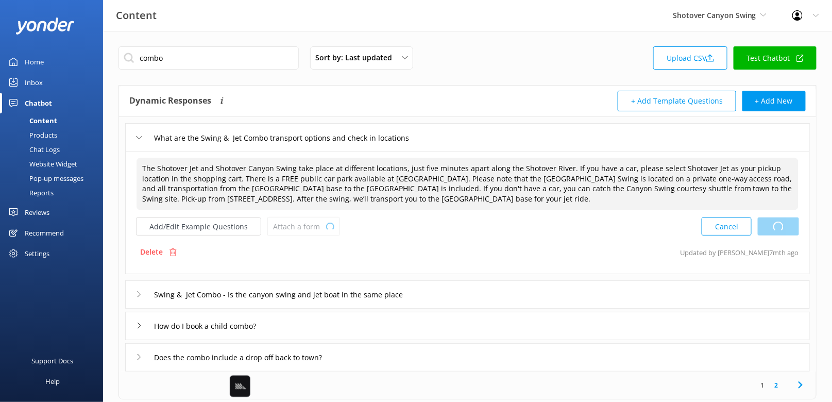
click at [777, 225] on div "Cancel Loading.." at bounding box center [750, 226] width 97 height 19
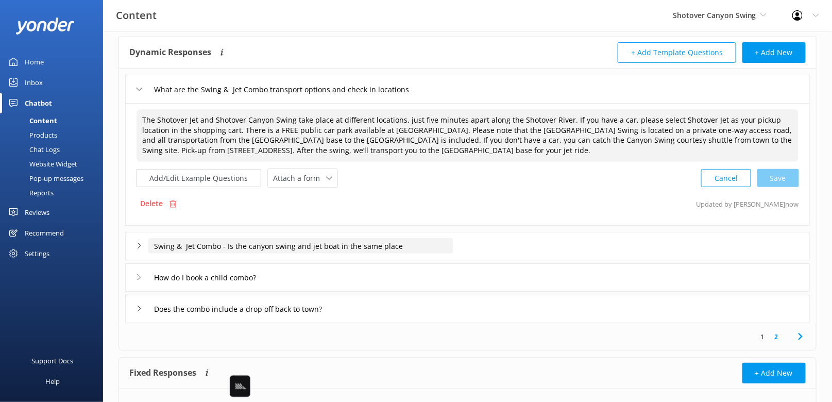
type textarea "The Shotover Jet and Shotover Canyon Swing take place at different locations, j…"
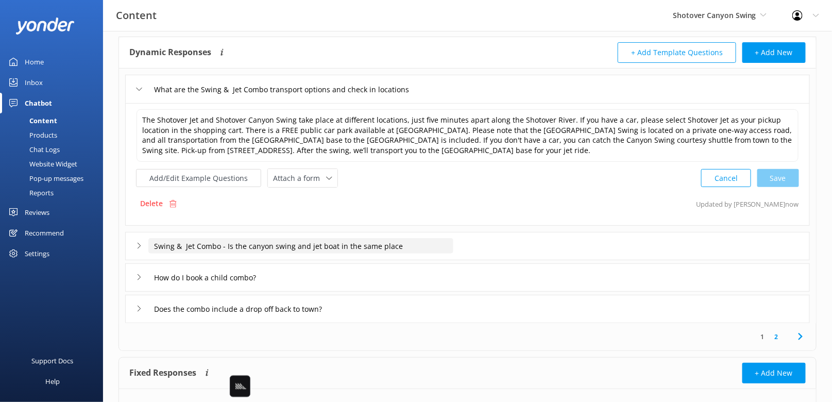
click at [343, 241] on input "Swing & Jet Combo - Is the canyon swing and jet boat in the same place" at bounding box center [300, 245] width 305 height 15
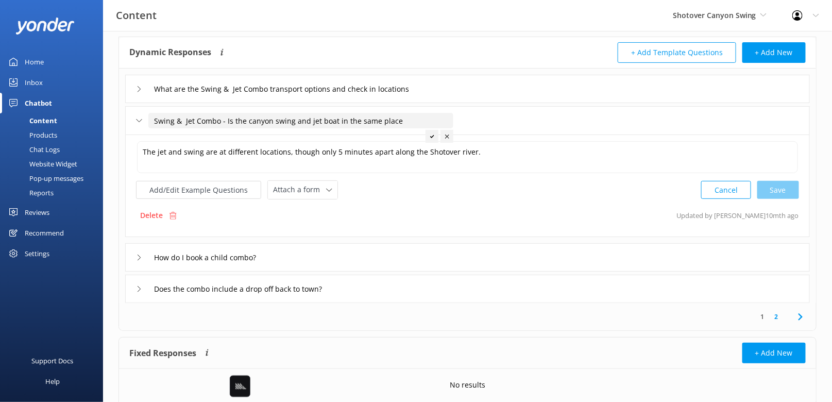
drag, startPoint x: 224, startPoint y: 118, endPoint x: 233, endPoint y: 132, distance: 16.7
click at [233, 132] on div "Swing & Jet Combo - Is the canyon swing and jet boat in the same place" at bounding box center [467, 120] width 685 height 28
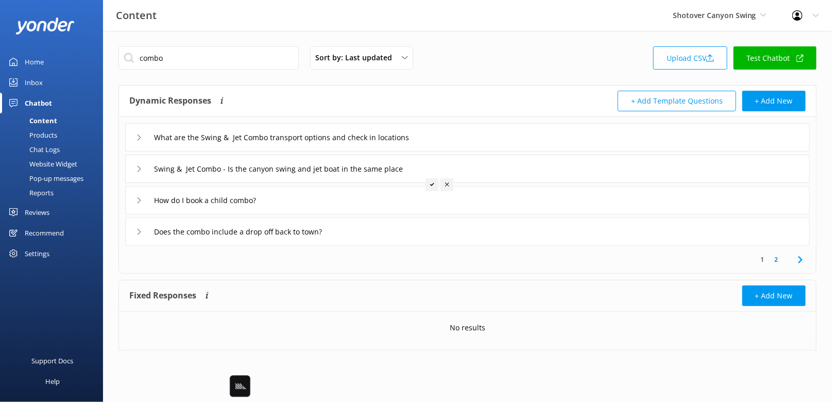
click at [504, 138] on div "What are the Swing & Jet Combo transport options and check in locations" at bounding box center [467, 137] width 685 height 28
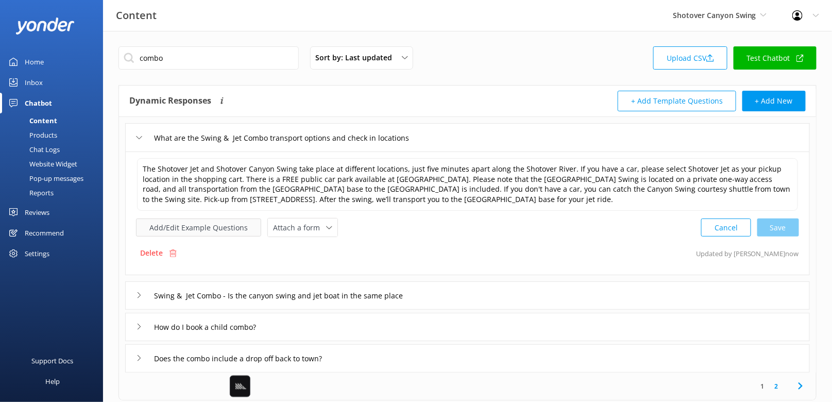
click at [211, 226] on button "Add/Edit Example Questions" at bounding box center [198, 228] width 125 height 18
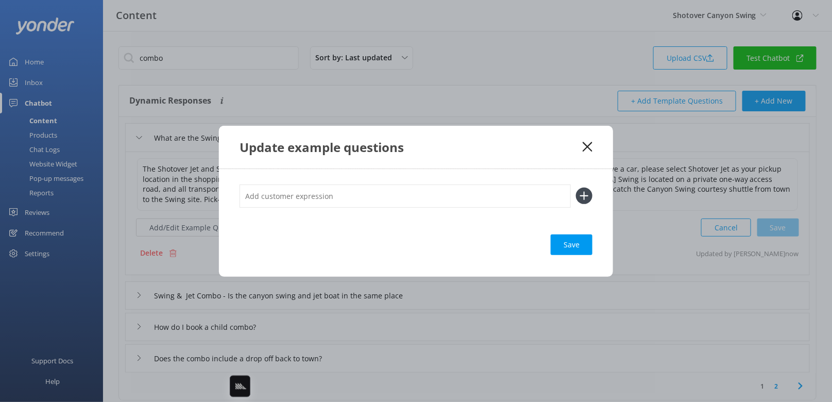
click at [487, 195] on input "text" at bounding box center [405, 196] width 331 height 23
paste input "Is the canyon swing and jet boat in the same place"
type input "Is the canyon swing and jet boat in the same place"
click at [576, 188] on button at bounding box center [584, 196] width 16 height 16
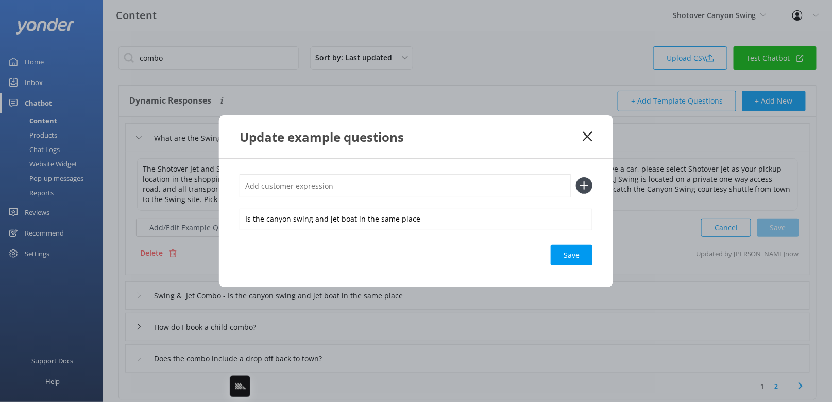
click at [594, 259] on div "Is the canyon swing and jet boat in the same place Save" at bounding box center [416, 223] width 394 height 128
click at [572, 253] on div "Loading.." at bounding box center [571, 255] width 41 height 21
click at [590, 135] on use at bounding box center [588, 136] width 10 height 10
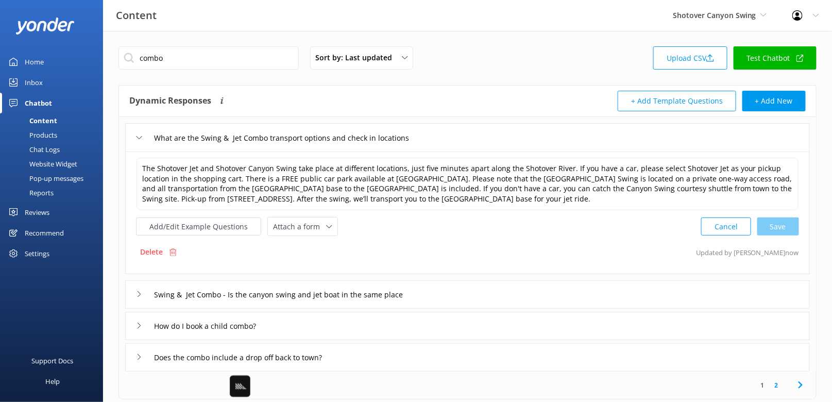
click at [455, 299] on div "Swing & Jet Combo - Is the canyon swing and jet boat in the same place" at bounding box center [467, 294] width 685 height 28
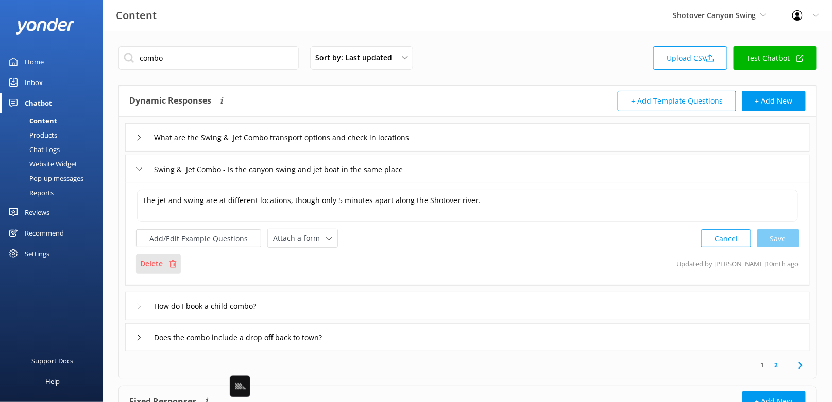
click at [166, 255] on div "Delete" at bounding box center [158, 264] width 45 height 20
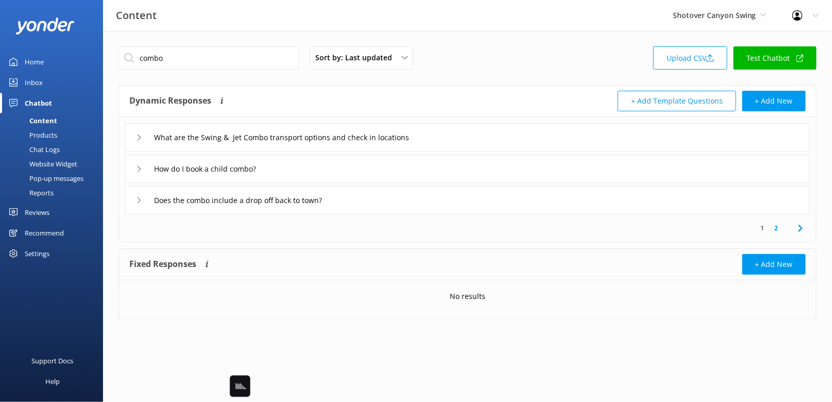
click at [425, 207] on div "Does the combo include a drop off back to town?" at bounding box center [467, 200] width 685 height 28
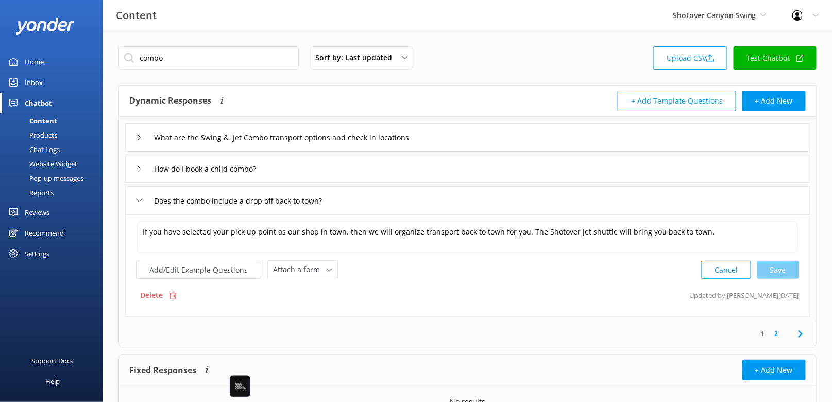
click at [463, 142] on div "What are the Swing & Jet Combo transport options and check in locations" at bounding box center [467, 137] width 685 height 28
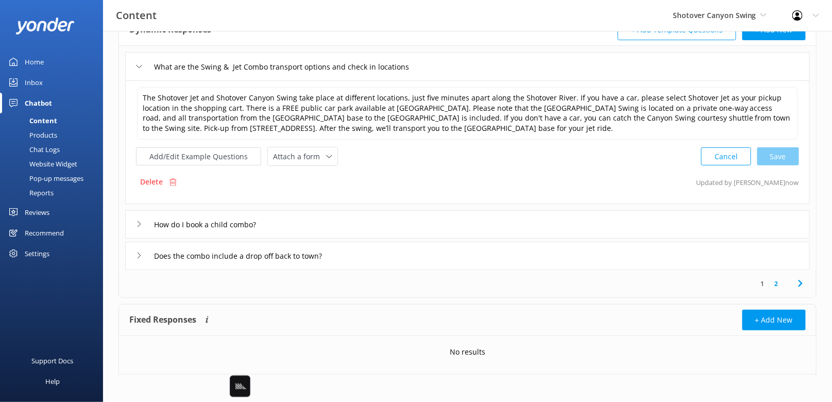
click at [390, 244] on div "Does the combo include a drop off back to town?" at bounding box center [467, 256] width 685 height 28
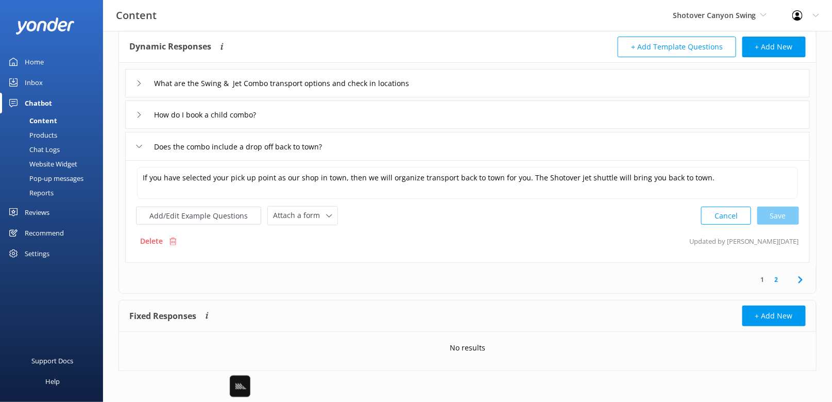
scroll to position [51, 0]
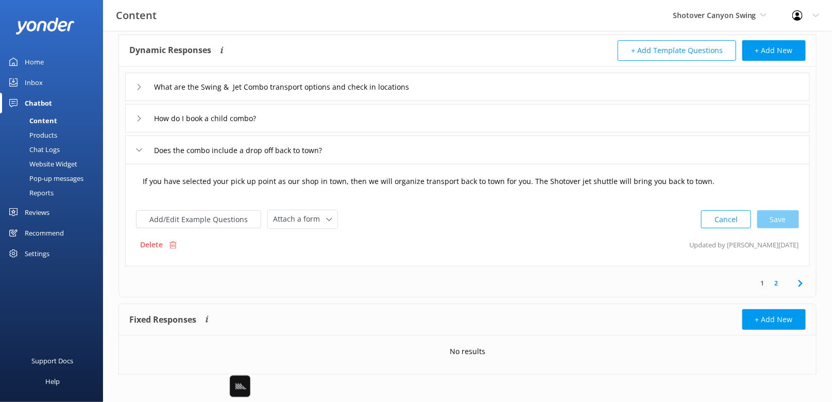
click at [325, 179] on textarea "If you have selected your pick up point as our shop in town, then we will organ…" at bounding box center [467, 187] width 661 height 32
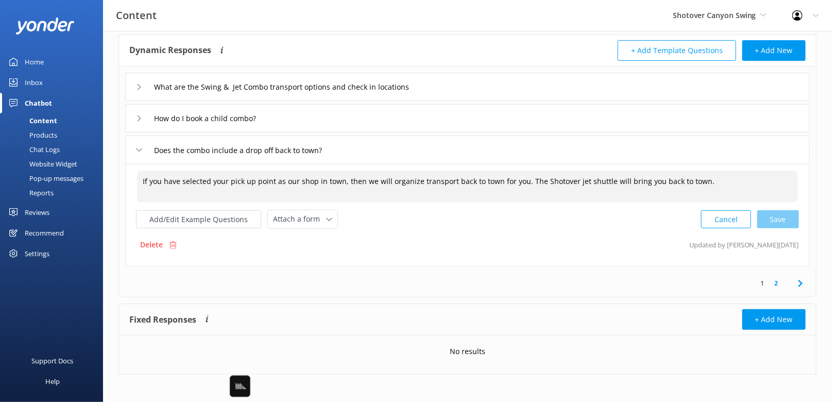
click at [520, 183] on textarea "If you have selected your pick up point as our shop in town, then we will organ…" at bounding box center [467, 187] width 661 height 32
click at [557, 183] on textarea "If you have selected your pick up point as our shop in town, then we will organ…" at bounding box center [467, 187] width 661 height 32
click at [407, 171] on textarea "If you have selected your pick up point as our shop in town, then we will organ…" at bounding box center [467, 187] width 661 height 32
click at [411, 180] on textarea "If you have selected your pick up point as our shop in town, then we will organ…" at bounding box center [467, 187] width 661 height 32
click at [785, 211] on div "Cancel Loading.." at bounding box center [750, 218] width 97 height 19
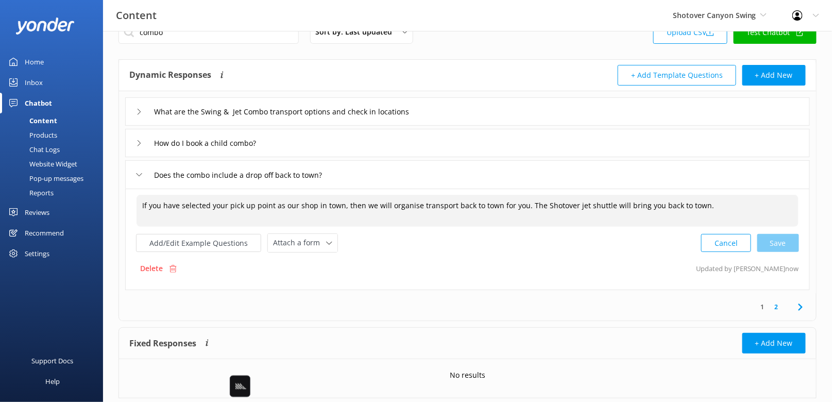
scroll to position [11, 0]
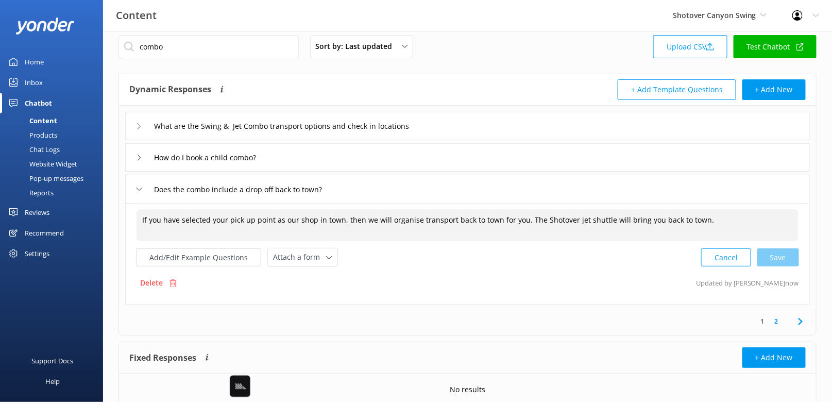
type textarea "If you have selected your pick up point as our shop in town, then we will organ…"
click at [383, 154] on div "How do I book a child combo?" at bounding box center [467, 157] width 685 height 28
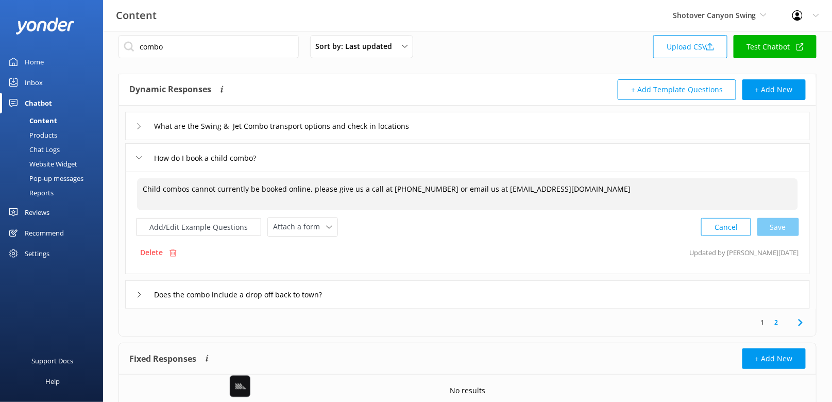
drag, startPoint x: 219, startPoint y: 186, endPoint x: 329, endPoint y: 192, distance: 110.0
click at [329, 192] on textarea "Child combos cannot currently be booked online, please give us a call at [PHONE…" at bounding box center [467, 194] width 661 height 32
click at [458, 190] on textarea "Child combos cannot currently be booked online, please give us a call at [PHONE…" at bounding box center [467, 194] width 661 height 32
click at [541, 190] on textarea "Child combos cannot currently be booked online, please give us a call at [PHONE…" at bounding box center [467, 194] width 661 height 32
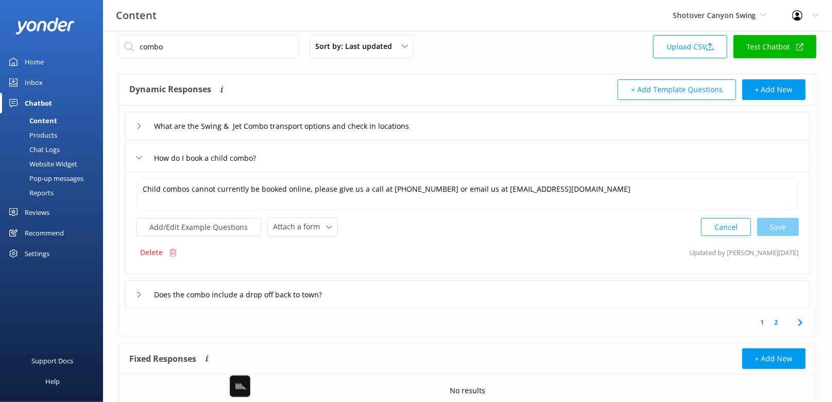
click at [450, 236] on div "Child combos cannot currently be booked online, please give us a call at [PHONE…" at bounding box center [467, 223] width 685 height 103
click at [155, 252] on p "Delete" at bounding box center [151, 252] width 23 height 11
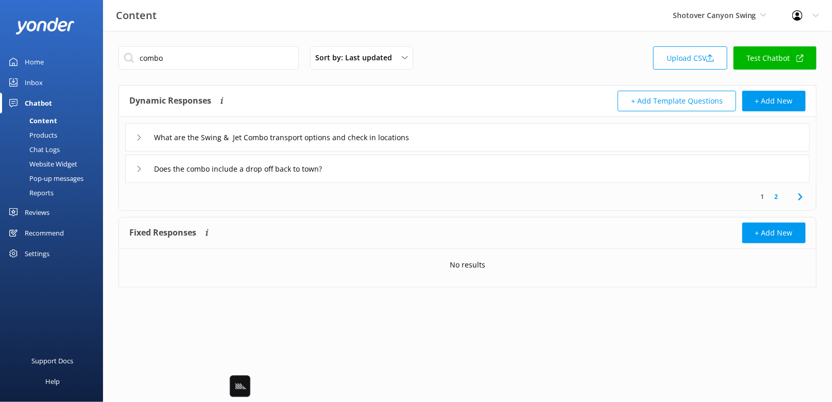
click at [763, 195] on link "1" at bounding box center [763, 197] width 14 height 10
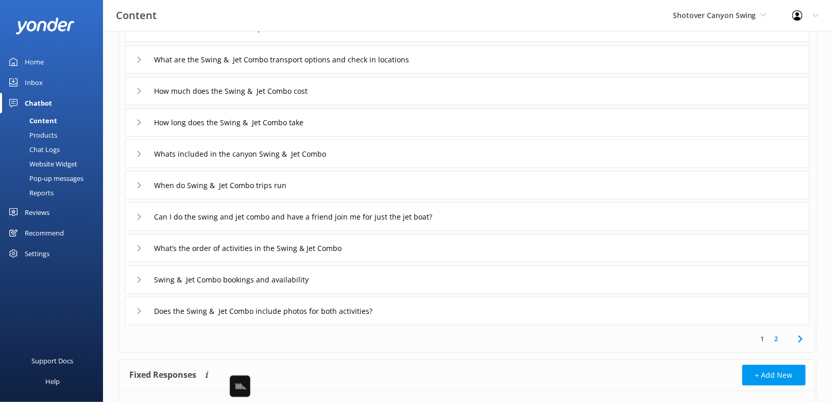
scroll to position [154, 0]
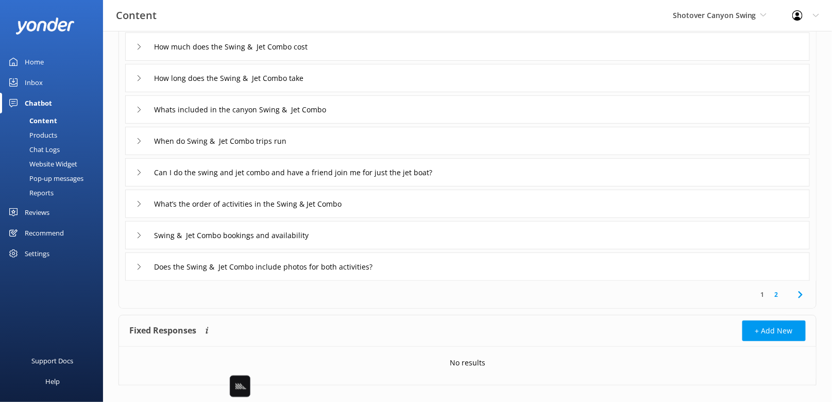
click at [357, 231] on div "Swing & Jet Combo bookings and availability" at bounding box center [467, 235] width 685 height 28
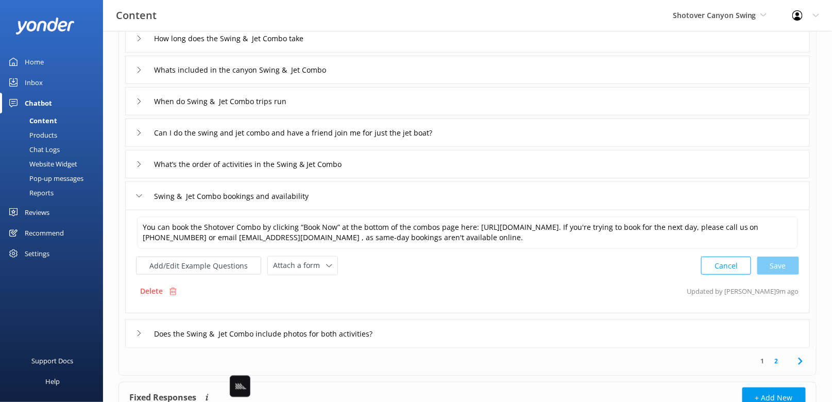
scroll to position [194, 0]
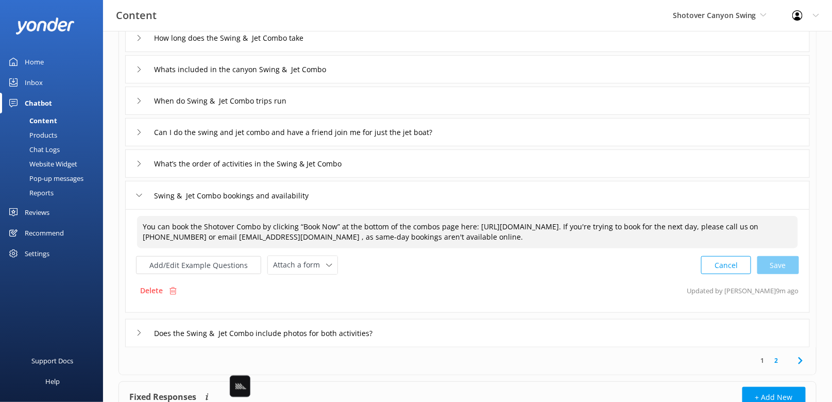
click at [641, 244] on textarea "You can book the Shotover Combo by clicking “Book Now” at the bottom of the com…" at bounding box center [467, 232] width 661 height 32
click at [410, 234] on textarea "You can book the Shotover Combo by clicking “Book Now” at the bottom of the com…" at bounding box center [467, 232] width 661 height 32
click at [777, 356] on link "2" at bounding box center [777, 361] width 14 height 10
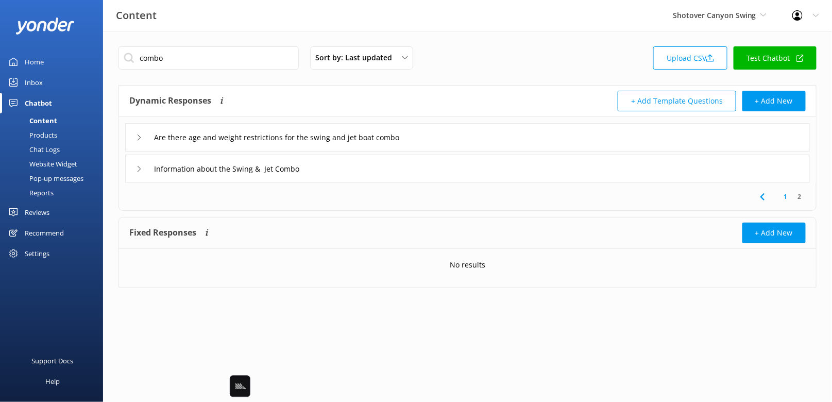
click at [431, 204] on div "1 2" at bounding box center [467, 196] width 693 height 27
click at [418, 169] on div "Information about the Swing & Jet Combo" at bounding box center [467, 169] width 685 height 28
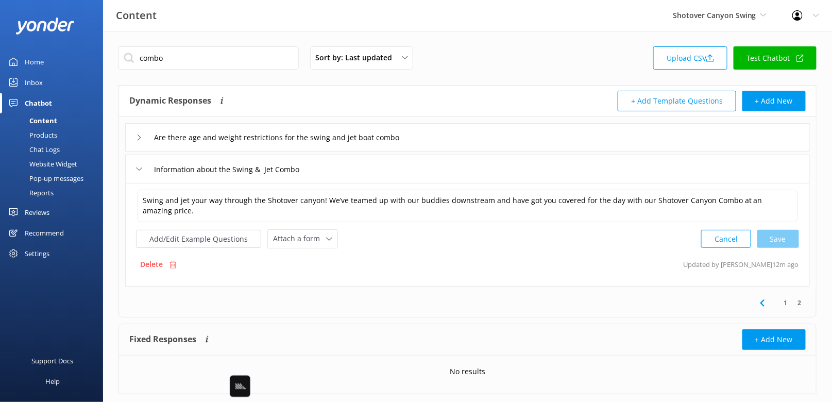
click at [418, 169] on div "Information about the Swing & Jet Combo" at bounding box center [467, 169] width 685 height 28
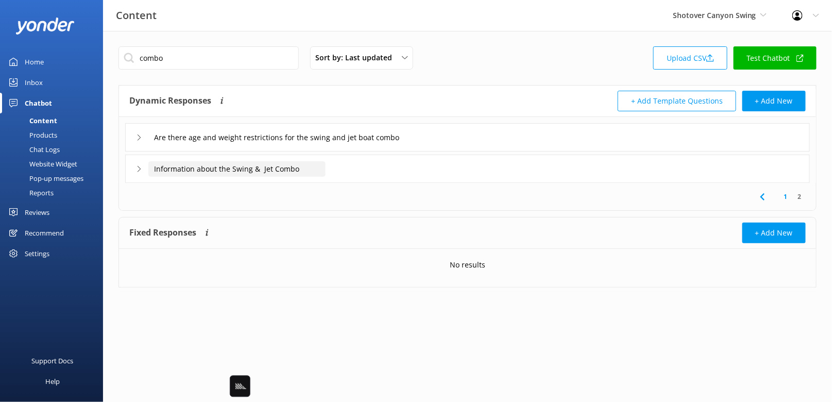
click at [202, 175] on input "Information about the Swing & Jet Combo" at bounding box center [236, 168] width 177 height 15
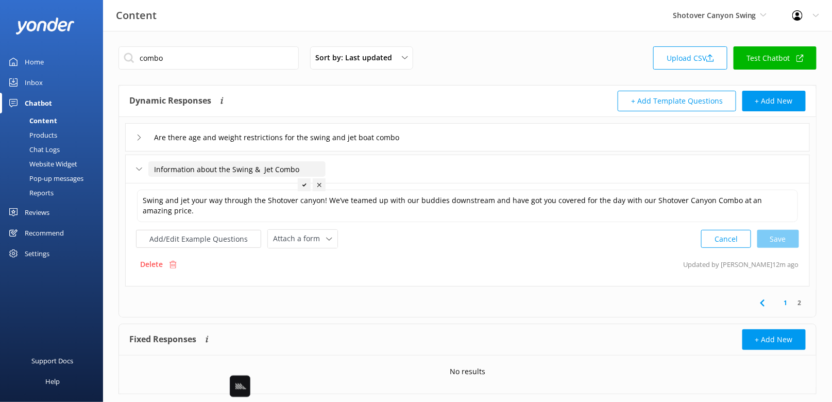
drag, startPoint x: 214, startPoint y: 170, endPoint x: 123, endPoint y: 170, distance: 91.2
click at [123, 170] on div "Are there age and weight restrictions for the swing and jet boat combo Informat…" at bounding box center [467, 203] width 697 height 173
type input "What is the Swing & Jet Combo"
click at [263, 186] on div at bounding box center [263, 184] width 13 height 13
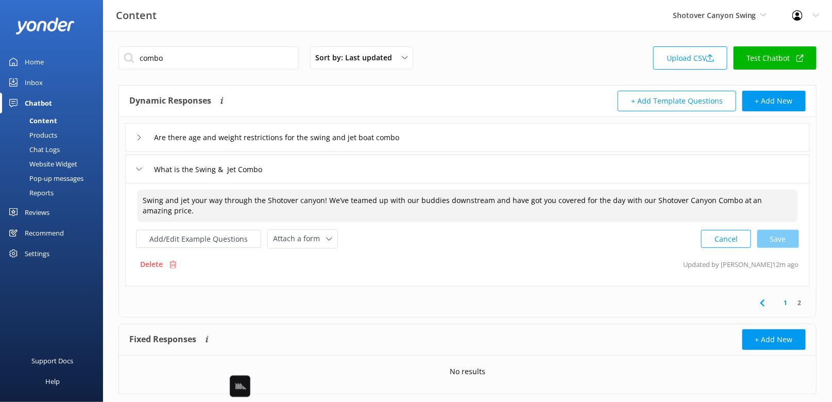
click at [325, 211] on textarea "Swing and jet your way through the Shotover canyon! We’ve teamed up with our bu…" at bounding box center [467, 206] width 661 height 32
paste textarea "[URL][DOMAIN_NAME]"
click at [780, 240] on div "Cancel Save" at bounding box center [750, 238] width 98 height 19
type textarea "Swing and jet your way through the Shotover canyon! We’ve teamed up with our bu…"
click at [42, 135] on div "Products" at bounding box center [31, 135] width 51 height 14
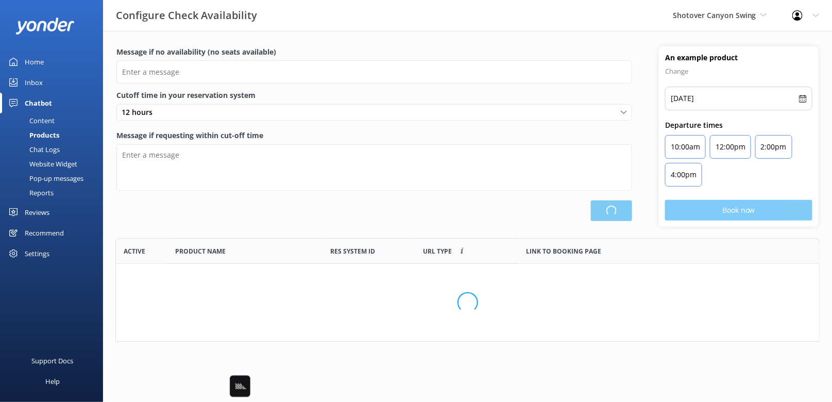
type input "There are no seats available, please check an alternative day"
type textarea "Our online booking system closes {hours} prior to departure. Please contact us …"
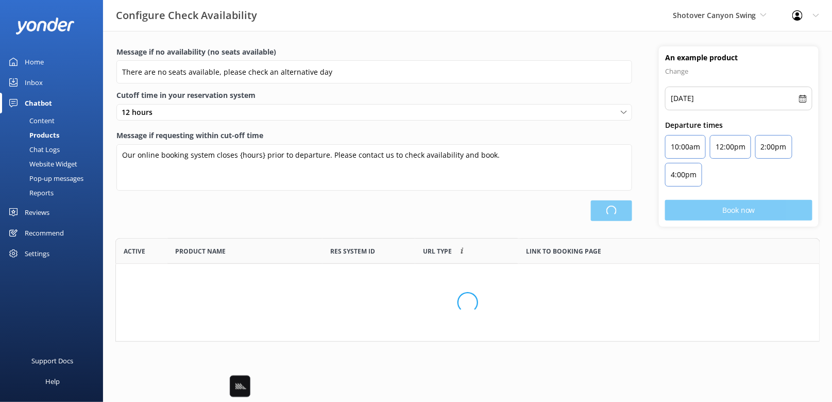
scroll to position [111, 705]
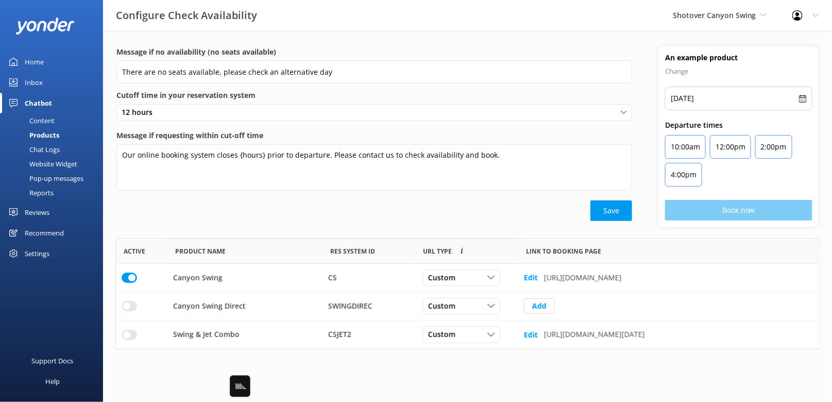
click at [279, 215] on div "Save" at bounding box center [374, 210] width 516 height 21
click at [444, 219] on div "Save" at bounding box center [374, 210] width 516 height 21
click at [466, 272] on div "Custom" at bounding box center [462, 277] width 72 height 11
click at [436, 221] on div "Message if no availability (no seats available) There are no seats available, p…" at bounding box center [374, 136] width 543 height 180
click at [480, 221] on div "Message if no availability (no seats available) There are no seats available, p…" at bounding box center [374, 136] width 543 height 180
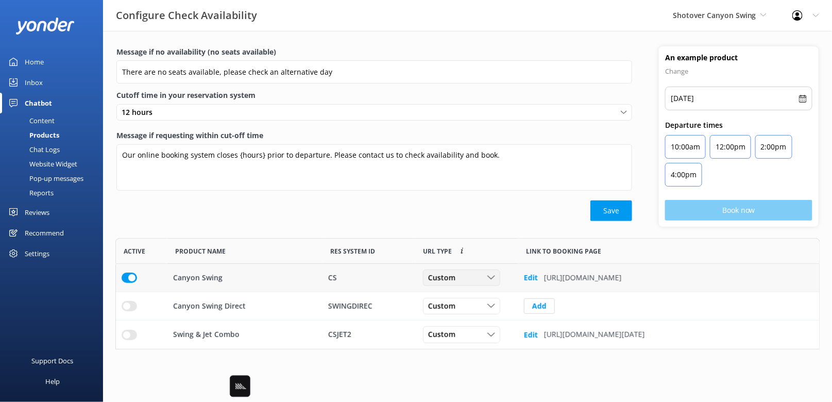
click at [473, 281] on div "Custom" at bounding box center [462, 277] width 72 height 11
click at [480, 315] on link "Dynamic" at bounding box center [470, 320] width 92 height 21
click at [456, 222] on div "Message if no availability (no seats available) There are no seats available, p…" at bounding box center [374, 136] width 543 height 180
click at [329, 350] on html "Configure Check Availability Shotover Canyon Swing Black Cat Cruises [GEOGRAPHI…" at bounding box center [416, 201] width 832 height 402
click at [208, 353] on html "Configure Check Availability Shotover Canyon Swing Black Cat Cruises [GEOGRAPHI…" at bounding box center [416, 201] width 832 height 402
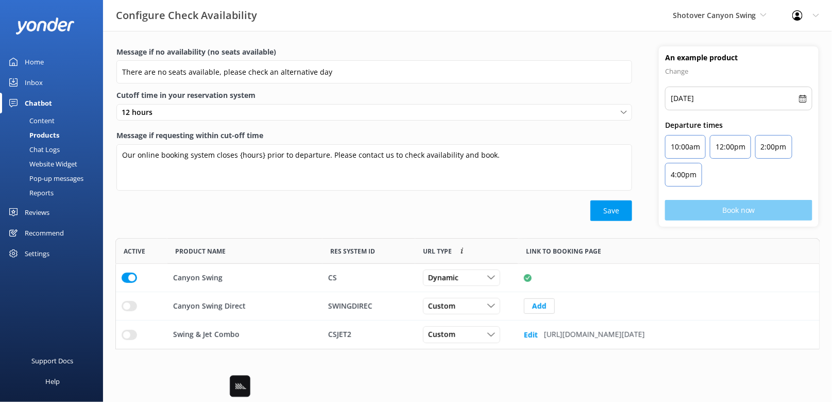
click at [303, 205] on div "Save" at bounding box center [374, 210] width 516 height 21
click at [277, 238] on div "Product Name" at bounding box center [245, 251] width 155 height 26
click at [206, 204] on div "Save" at bounding box center [374, 210] width 516 height 21
click at [43, 120] on div "Content" at bounding box center [30, 120] width 48 height 14
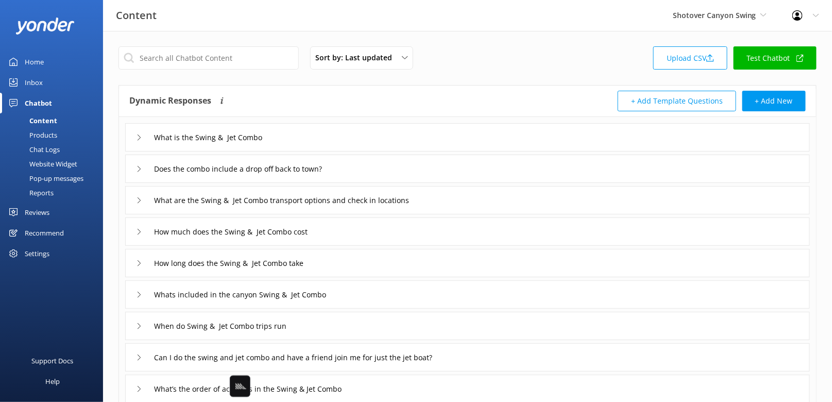
click at [427, 81] on div "Sort by: Last updated Title Last updated Upload CSV Test Chatbot Dynamic Respon…" at bounding box center [467, 300] width 729 height 539
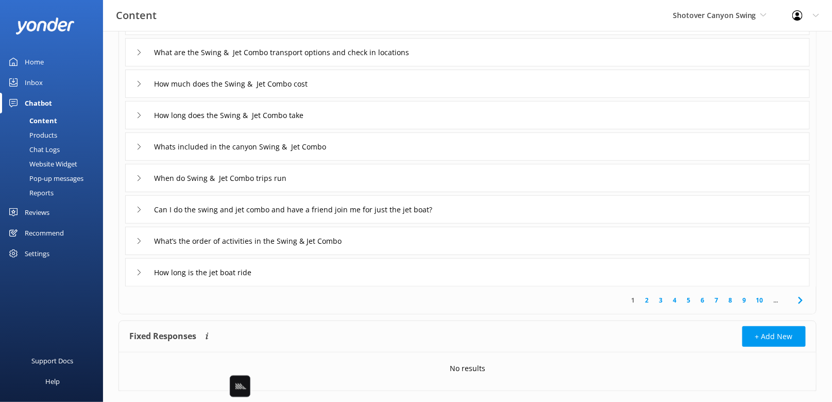
scroll to position [150, 0]
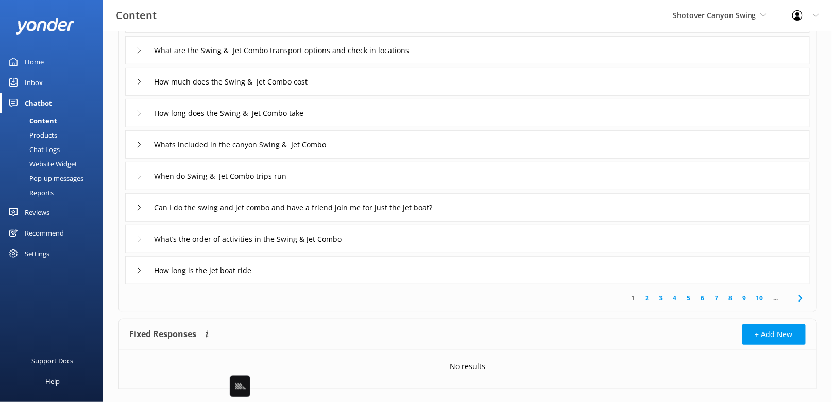
click at [802, 299] on icon at bounding box center [801, 298] width 12 height 12
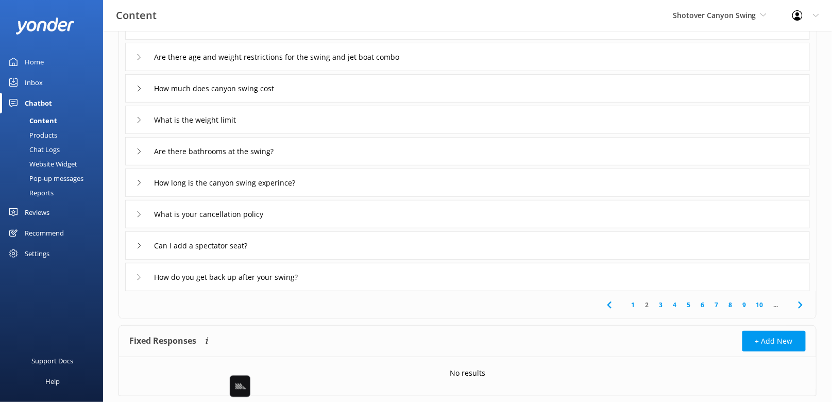
scroll to position [144, 0]
click at [342, 93] on div "How much does canyon swing cost" at bounding box center [467, 87] width 685 height 28
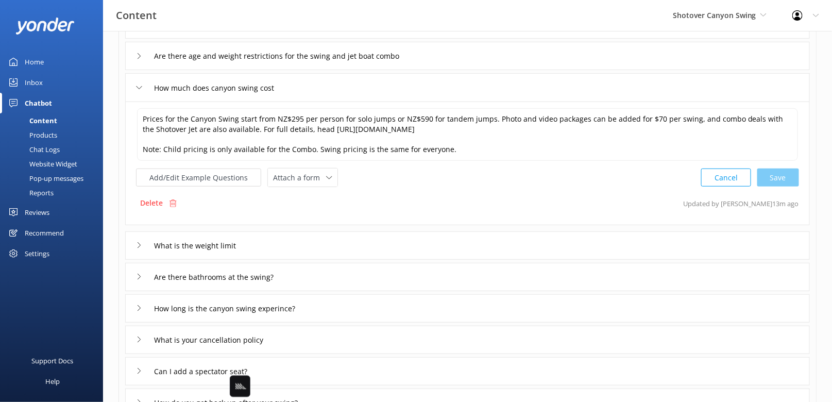
click at [369, 195] on div "Delete Updated by [PERSON_NAME] 13m ago" at bounding box center [467, 203] width 663 height 20
click at [199, 164] on div "Prices for the Canyon Swing start from NZ$295 per person for solo jumps or NZ$5…" at bounding box center [467, 147] width 663 height 80
click at [210, 177] on button "Add/Edit Example Questions" at bounding box center [198, 178] width 125 height 18
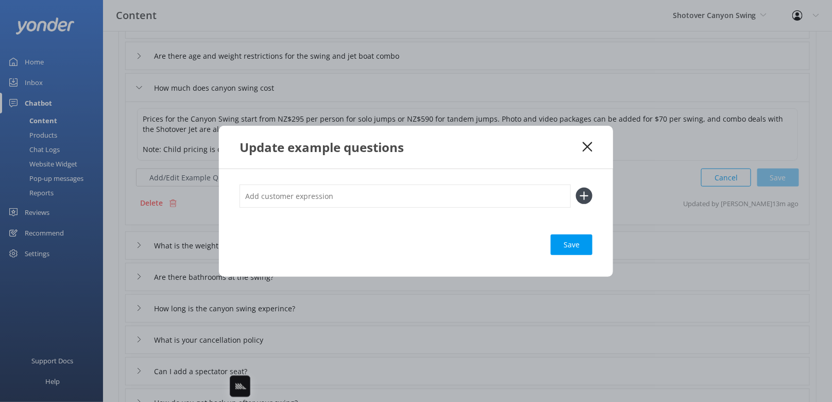
click at [334, 189] on input "text" at bounding box center [405, 196] width 331 height 23
type input "whats the price"
click at [576, 188] on button at bounding box center [584, 196] width 16 height 16
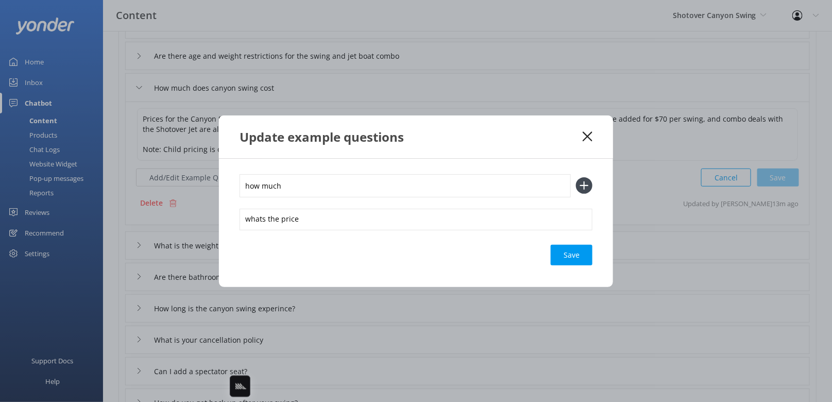
type input "how much"
click at [576, 177] on button at bounding box center [584, 185] width 16 height 16
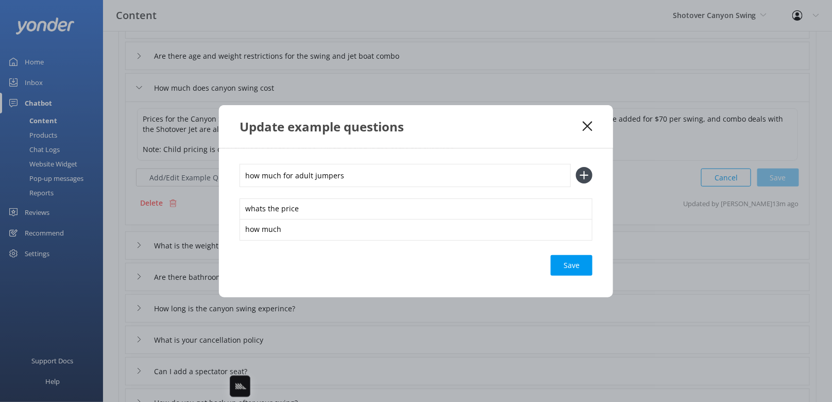
type input "how much for adult jumpers"
click at [576, 167] on button at bounding box center [584, 175] width 16 height 16
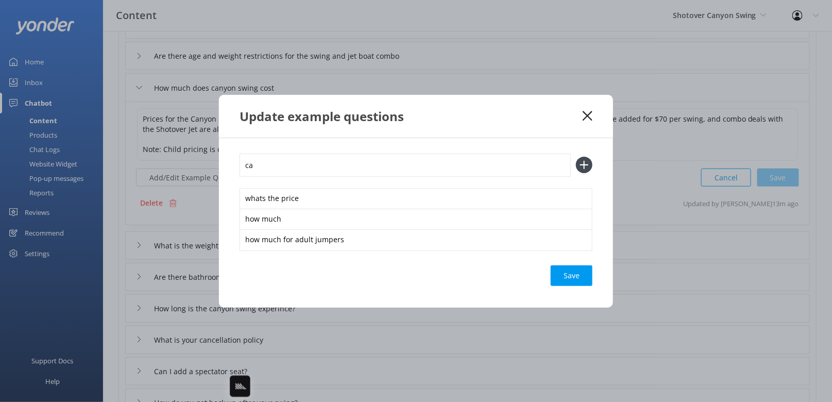
type input "c"
type input "whats the price for kids"
click at [576, 157] on button at bounding box center [584, 165] width 16 height 16
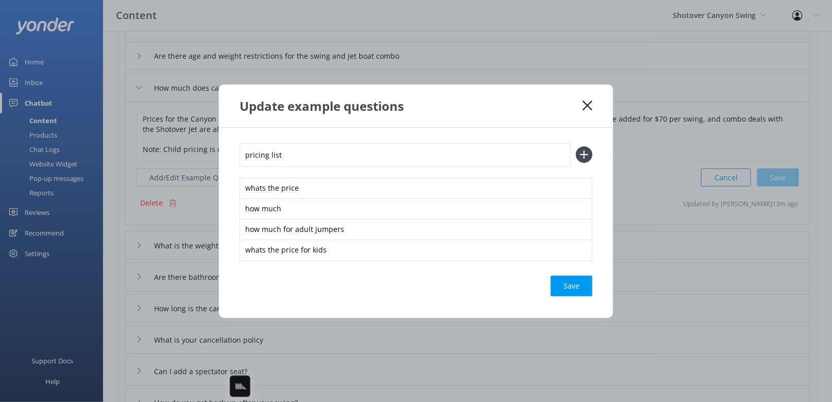
type input "pricing list"
click at [576, 146] on button at bounding box center [584, 154] width 16 height 16
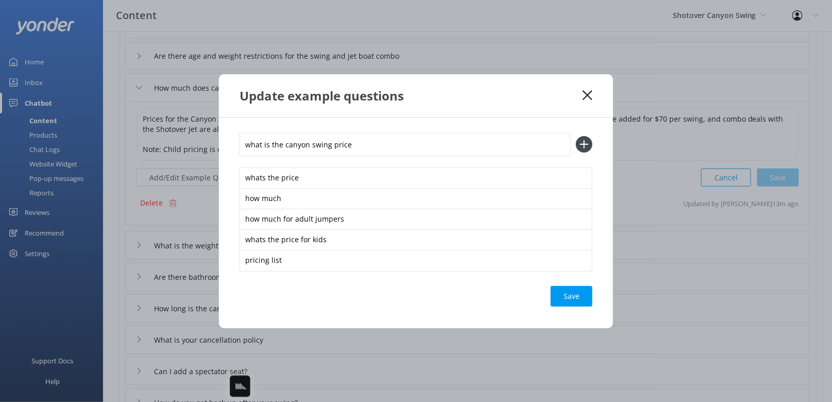
type input "what is the canyon swing price"
click at [576, 136] on button at bounding box center [584, 144] width 16 height 16
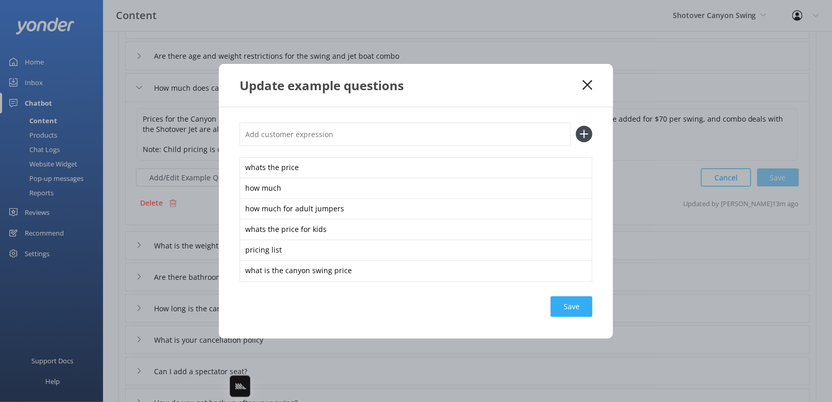
click at [569, 309] on div "Save" at bounding box center [572, 306] width 42 height 21
click at [542, 112] on div "whats the price how much how much for adult jumpers whats the price for kids pr…" at bounding box center [416, 222] width 394 height 231
click at [587, 87] on icon at bounding box center [588, 85] width 10 height 10
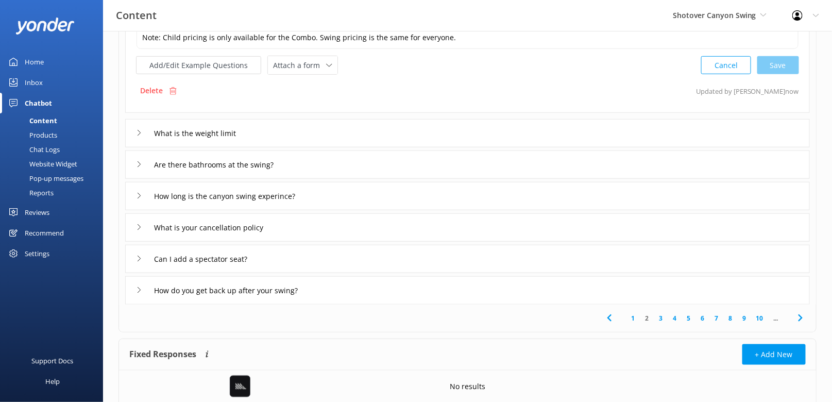
click at [456, 137] on div "What is the weight limit" at bounding box center [467, 133] width 685 height 28
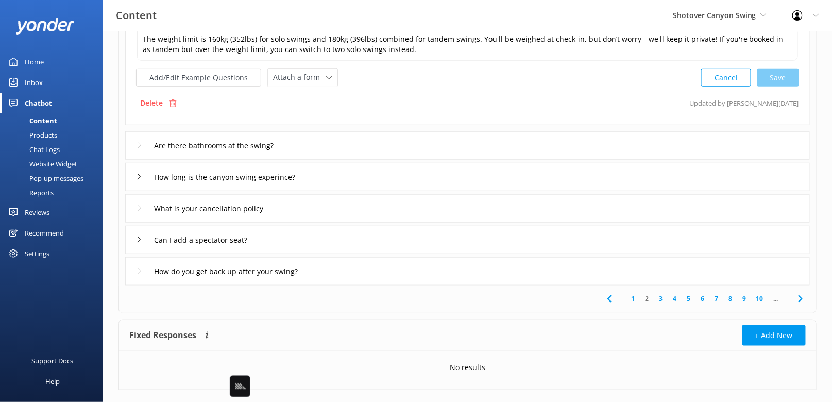
scroll to position [131, 0]
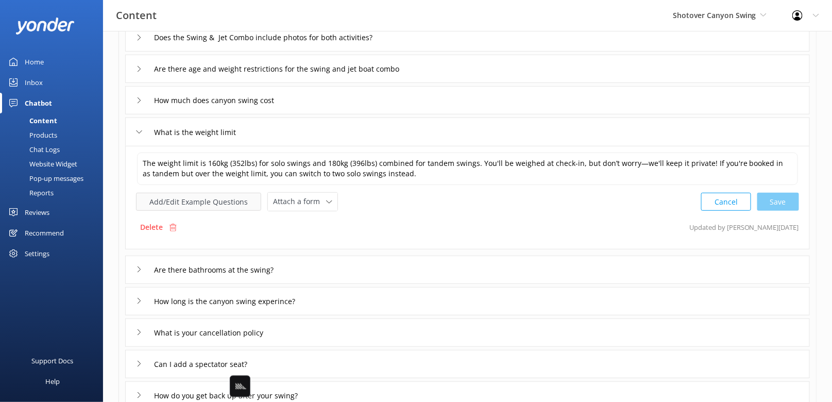
click at [196, 202] on button "Add/Edit Example Questions" at bounding box center [198, 202] width 125 height 18
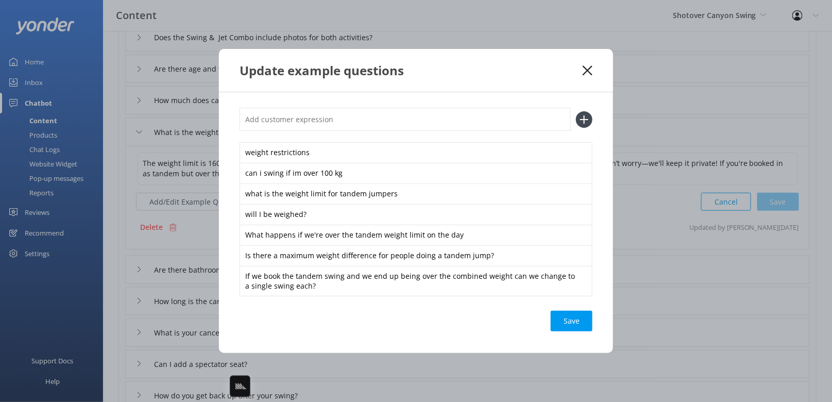
click at [582, 72] on div "Update example questions" at bounding box center [411, 70] width 343 height 17
click at [585, 68] on use at bounding box center [588, 70] width 10 height 10
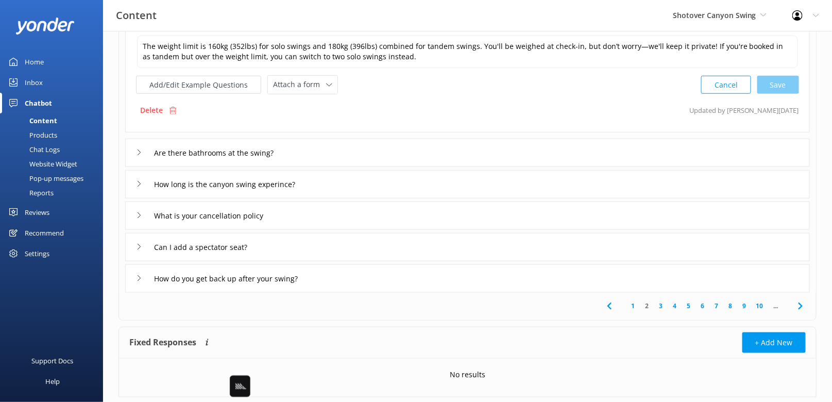
scroll to position [271, 0]
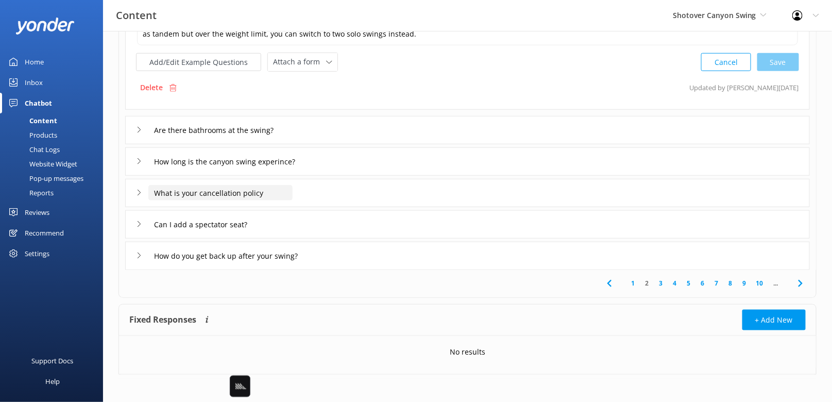
click at [242, 189] on input "What is your cancellation policy" at bounding box center [220, 192] width 144 height 15
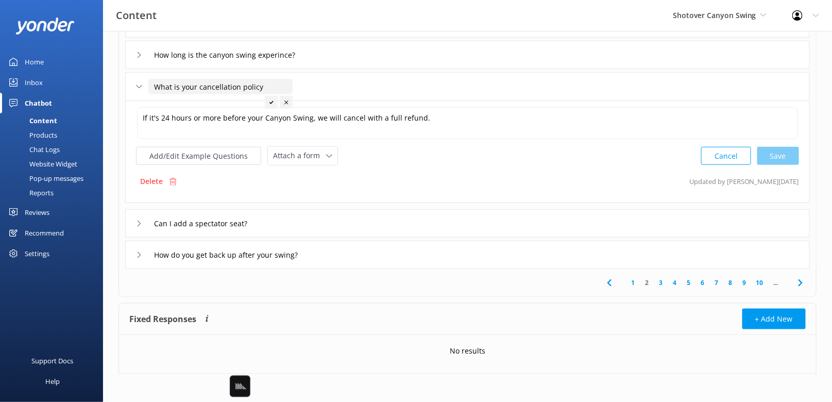
scroll to position [271, 0]
type input "What is your cancellation and refund policy"
click at [316, 102] on use at bounding box center [317, 102] width 4 height 3
click at [799, 281] on icon at bounding box center [801, 283] width 12 height 12
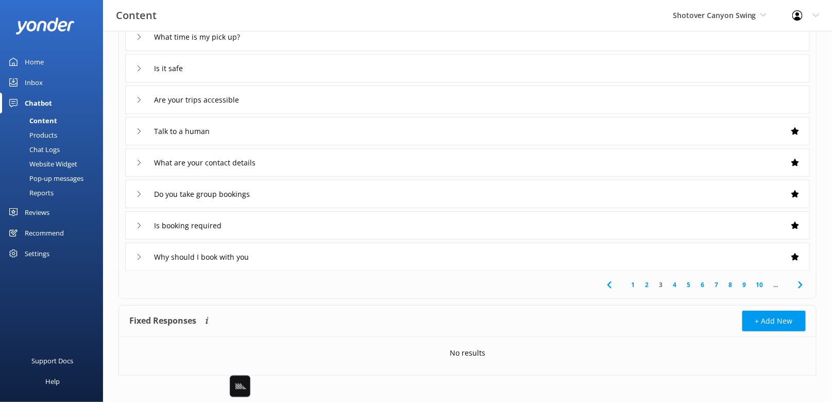
scroll to position [166, 0]
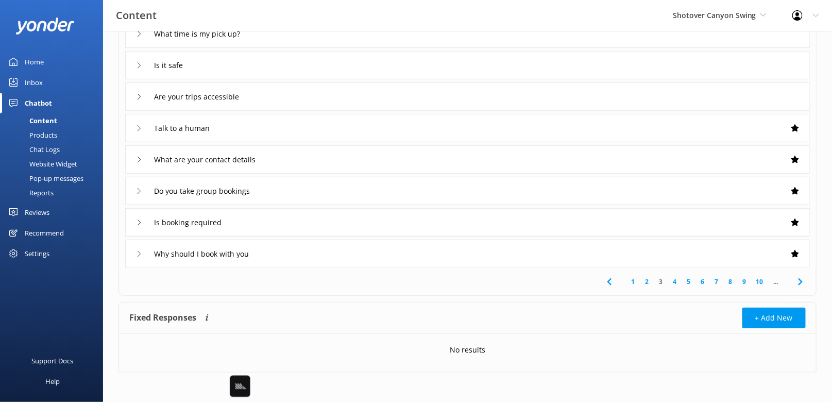
click at [612, 282] on icon at bounding box center [610, 282] width 12 height 12
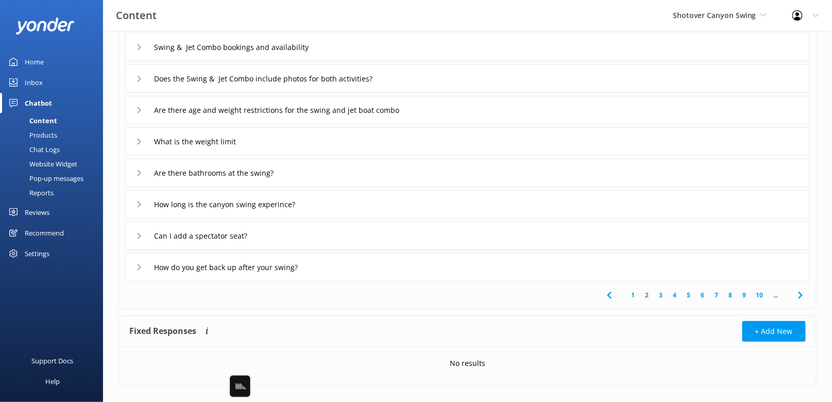
scroll to position [166, 0]
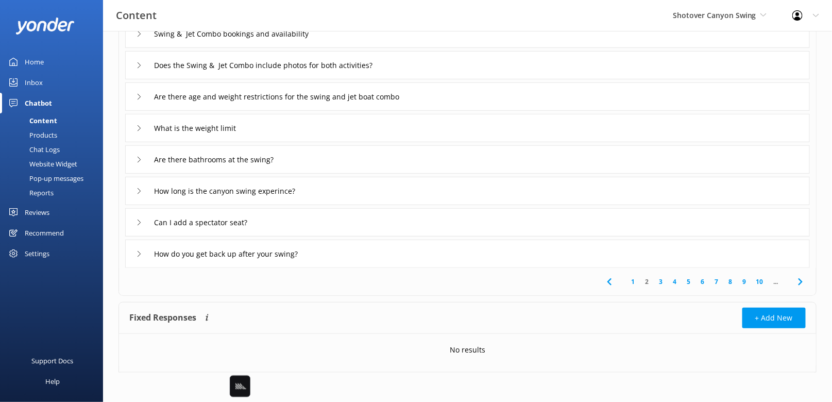
click at [376, 283] on div "1 2 3 4 5 6 7 8 9 10 ..." at bounding box center [467, 281] width 693 height 27
click at [803, 282] on icon at bounding box center [801, 282] width 12 height 12
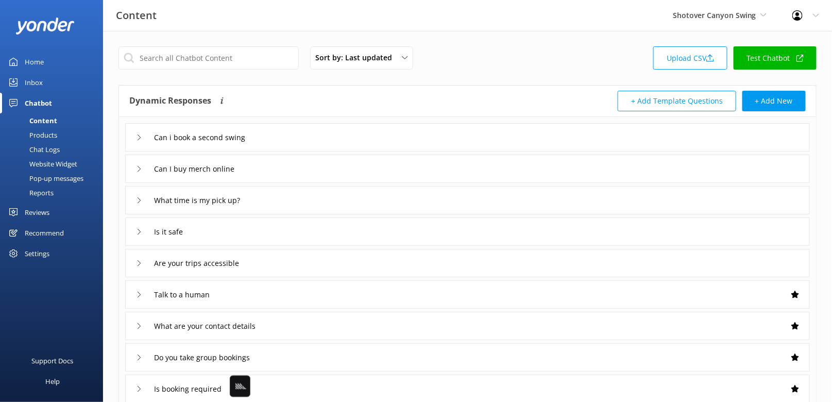
click at [340, 132] on div "Can i book a second swing" at bounding box center [467, 137] width 685 height 28
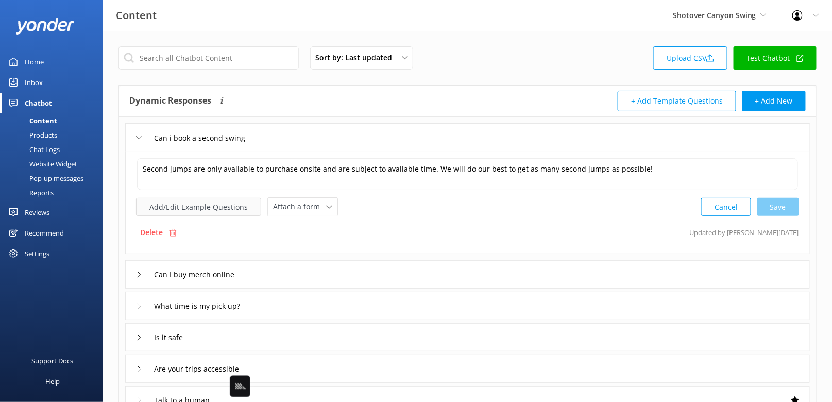
click at [241, 204] on button "Add/Edit Example Questions" at bounding box center [198, 207] width 125 height 18
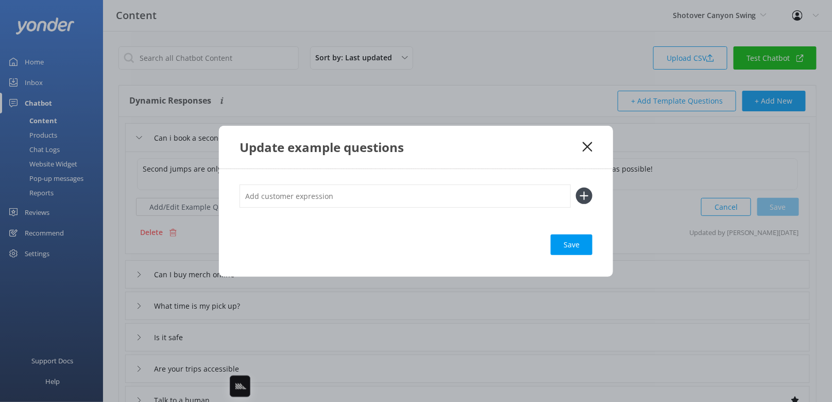
click at [380, 189] on input "text" at bounding box center [405, 196] width 331 height 23
type input "can i swing twice"
click at [576, 188] on button at bounding box center [584, 196] width 16 height 16
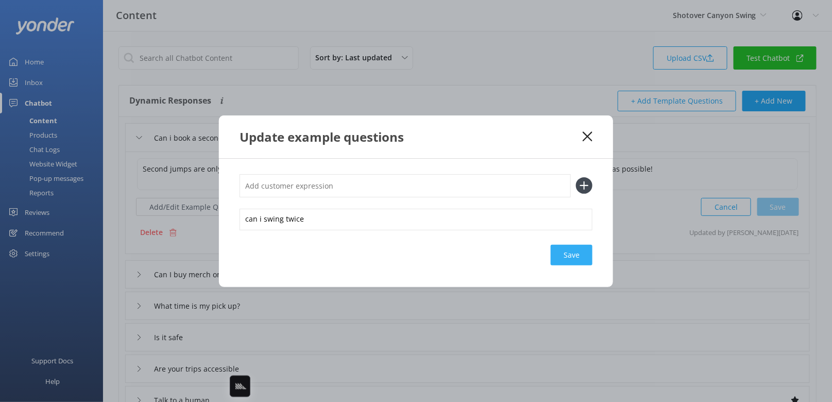
click at [578, 264] on div "Save" at bounding box center [572, 255] width 42 height 21
click at [587, 133] on icon at bounding box center [588, 136] width 10 height 10
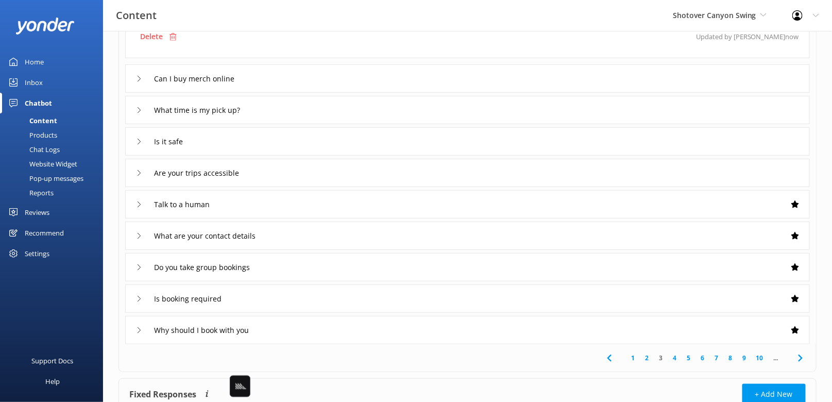
scroll to position [232, 0]
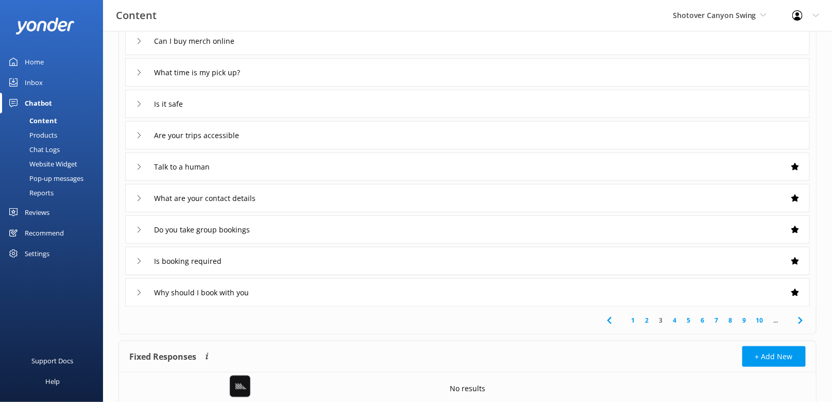
click at [797, 319] on icon at bounding box center [801, 320] width 12 height 12
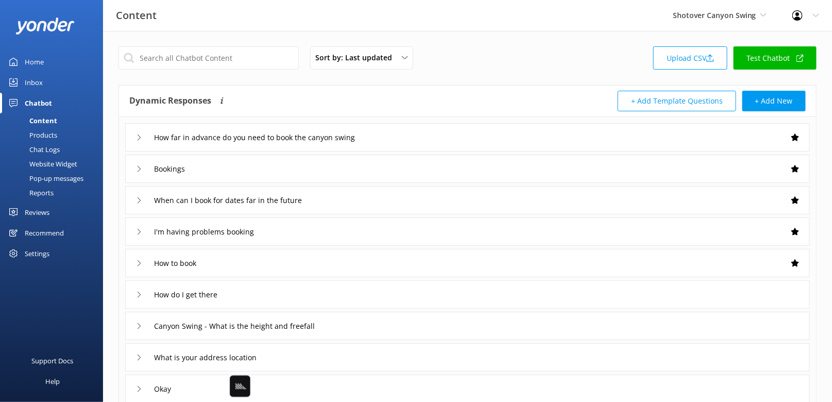
click at [542, 173] on div "Bookings" at bounding box center [467, 169] width 685 height 28
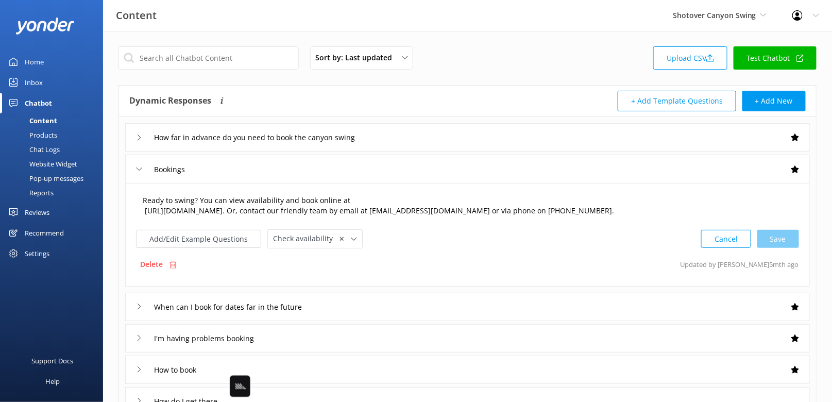
click at [338, 197] on textarea "Ready to swing? You can view availability and book online at [URL][DOMAIN_NAME]…" at bounding box center [467, 206] width 661 height 32
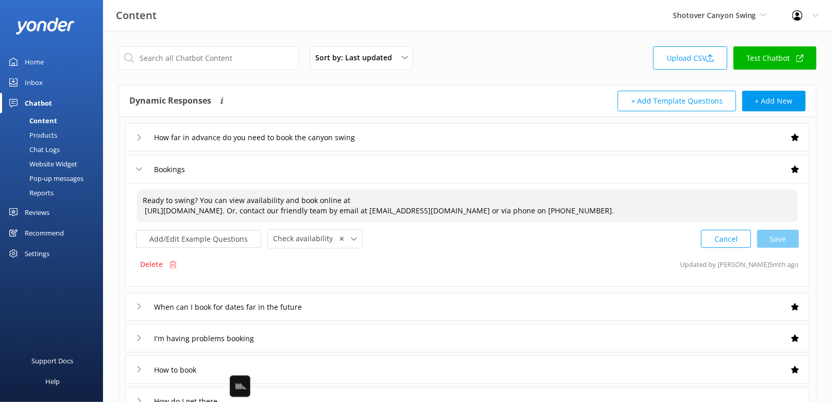
click at [338, 197] on textarea "Ready to swing? You can view availability and book online at [URL][DOMAIN_NAME]…" at bounding box center [467, 206] width 661 height 32
click at [306, 201] on textarea "Ready to swing? You can view availability and book online [URL][DOMAIN_NAME]. O…" at bounding box center [467, 206] width 661 height 32
click at [343, 196] on textarea "Ready to swing? You can view availability and book online [URL][DOMAIN_NAME]. O…" at bounding box center [467, 206] width 661 height 32
click at [146, 210] on textarea "Ready to swing? You can view availability and book online [URL][DOMAIN_NAME]. O…" at bounding box center [467, 206] width 661 height 32
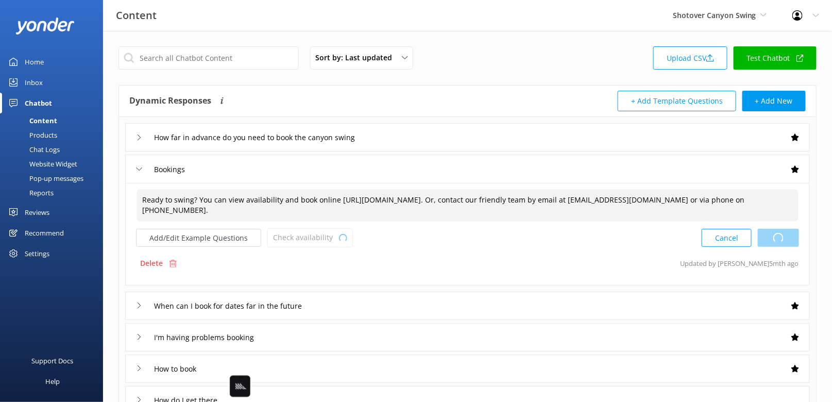
click at [779, 240] on div "Cancel Loading.." at bounding box center [750, 237] width 97 height 19
type textarea "Ready to swing? You can view availability and book online [URL][DOMAIN_NAME]. O…"
click at [444, 287] on div "How far in advance do you need to book the canyon swing Bookings Ready to swing…" at bounding box center [467, 328] width 697 height 423
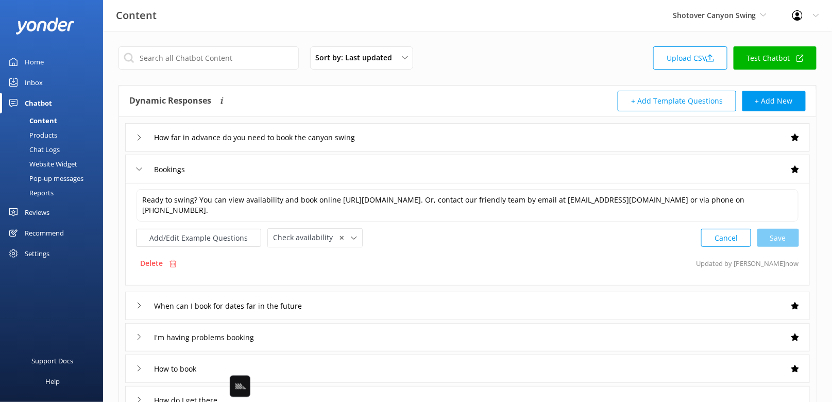
click at [331, 368] on div "How to book" at bounding box center [467, 369] width 685 height 28
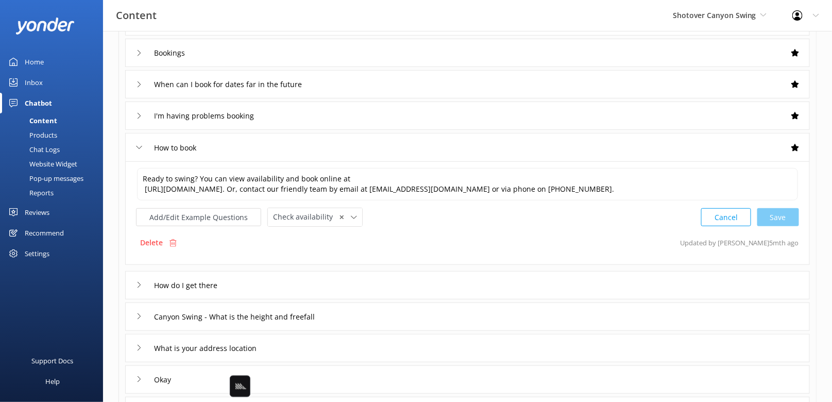
scroll to position [119, 0]
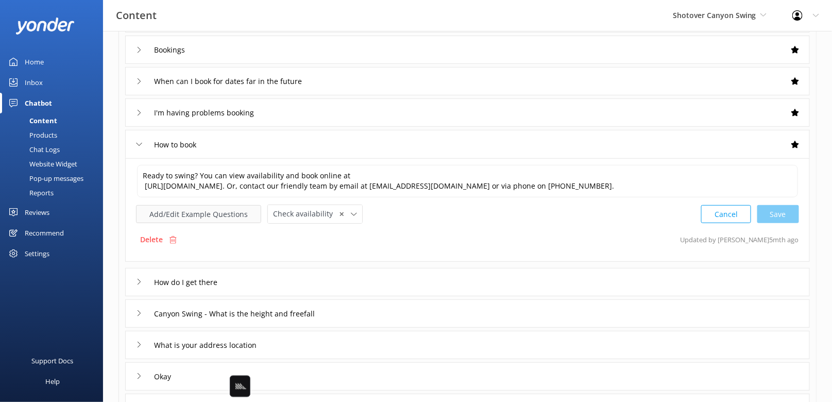
click at [214, 217] on button "Add/Edit Example Questions" at bounding box center [198, 214] width 125 height 18
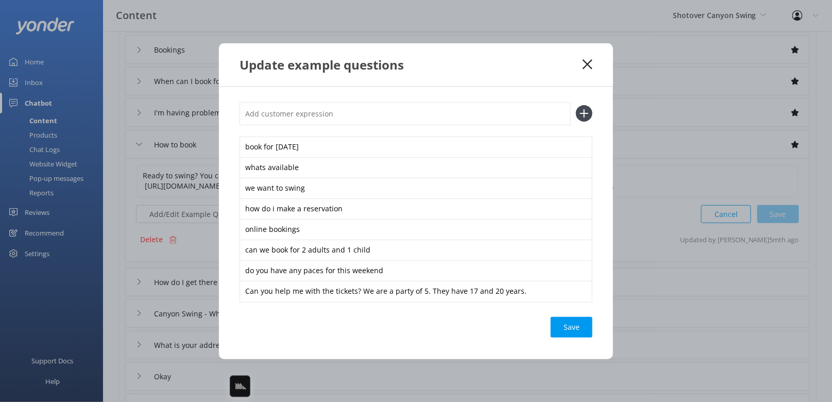
click at [579, 64] on div "Update example questions" at bounding box center [411, 64] width 343 height 17
click at [585, 62] on use at bounding box center [588, 64] width 10 height 10
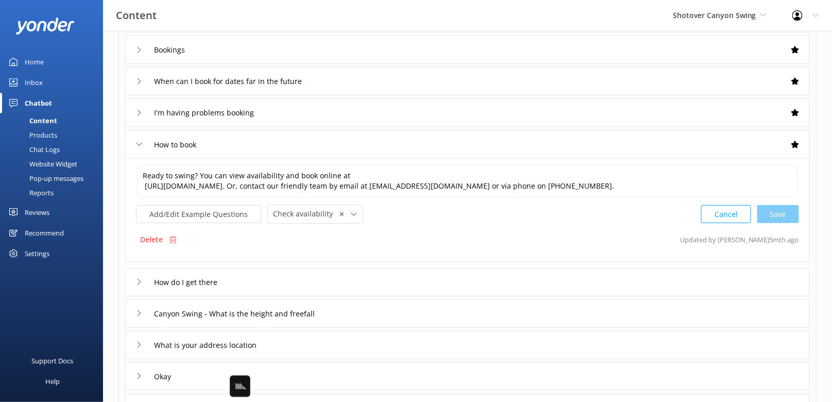
click at [274, 46] on div "Bookings" at bounding box center [467, 50] width 685 height 28
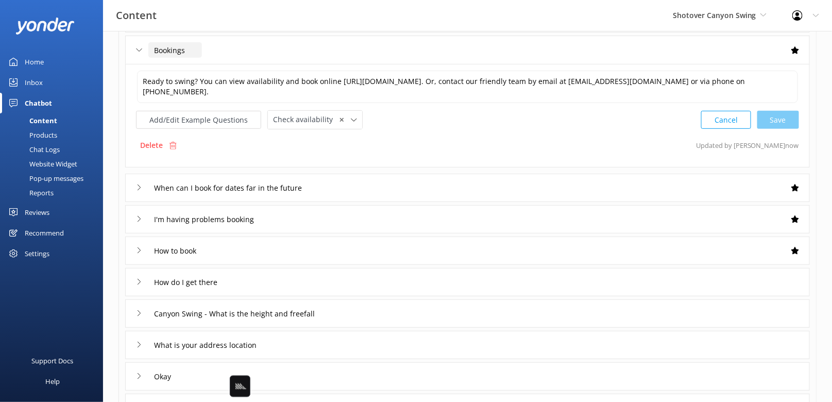
click at [178, 48] on input "Bookings" at bounding box center [175, 49] width 54 height 15
click at [200, 119] on button "Add/Edit Example Questions" at bounding box center [198, 120] width 125 height 18
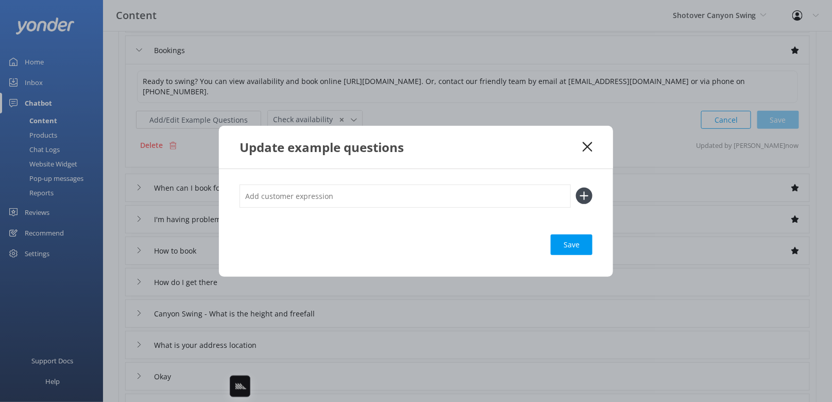
click at [583, 144] on icon at bounding box center [588, 147] width 10 height 10
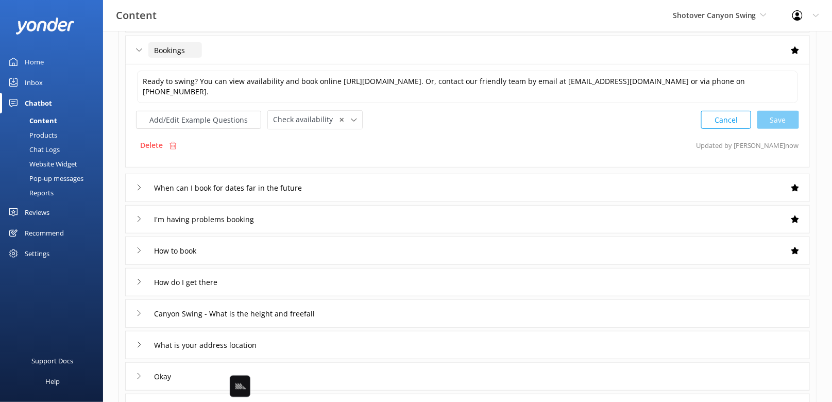
click at [180, 48] on input "Bookings" at bounding box center [175, 49] width 54 height 15
click at [241, 241] on div "How to book" at bounding box center [467, 251] width 685 height 28
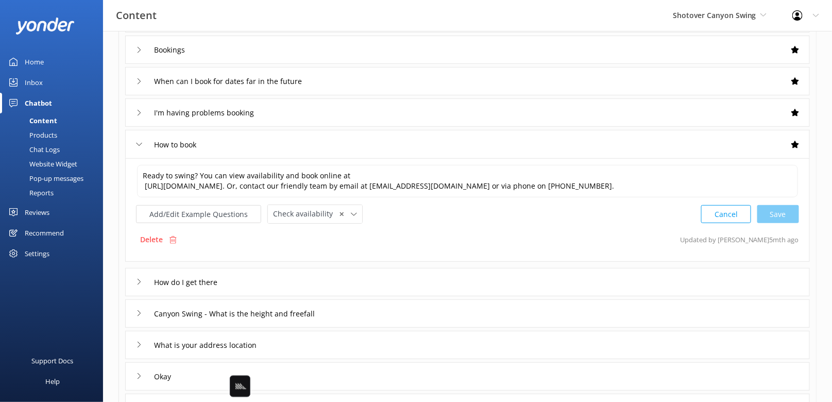
click at [178, 223] on div "Ready to swing? You can view availability and book online at [URL][DOMAIN_NAME]…" at bounding box center [467, 210] width 685 height 104
click at [199, 207] on button "Add/Edit Example Questions" at bounding box center [198, 214] width 125 height 18
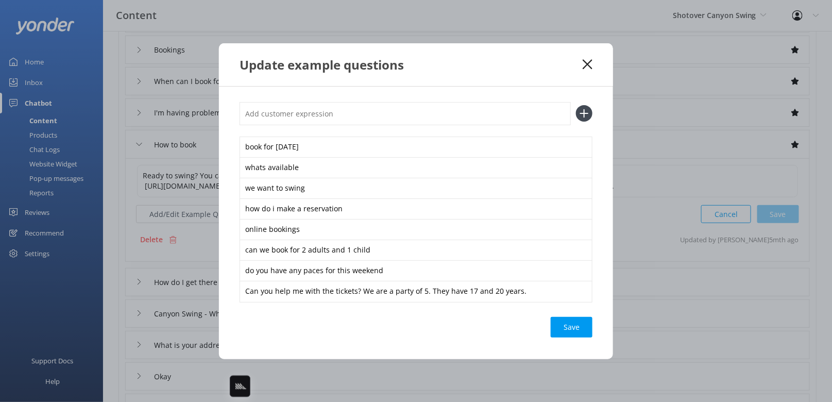
click at [297, 121] on input "text" at bounding box center [405, 113] width 331 height 23
click at [295, 120] on input "text" at bounding box center [405, 113] width 331 height 23
paste input "Bookings"
type input "Bookings"
click at [576, 105] on button at bounding box center [584, 113] width 16 height 16
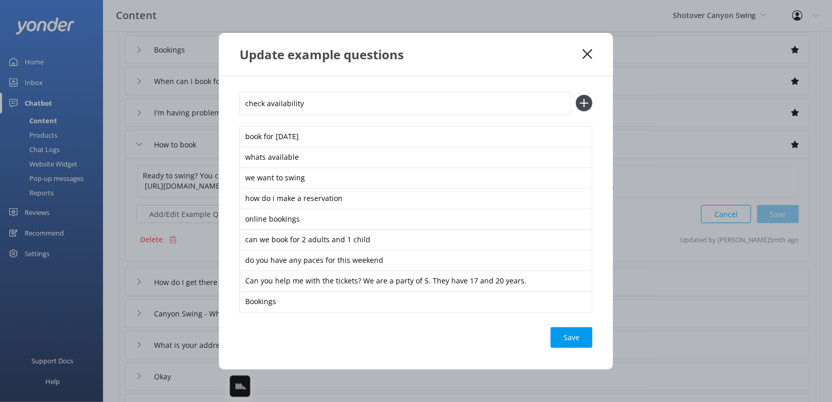
type input "check availability"
click at [576, 95] on button at bounding box center [584, 103] width 16 height 16
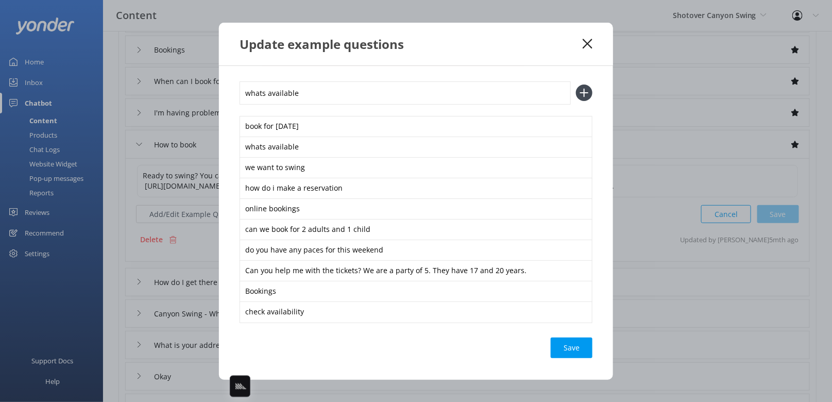
type input "whats available"
click at [576, 85] on button at bounding box center [584, 93] width 16 height 16
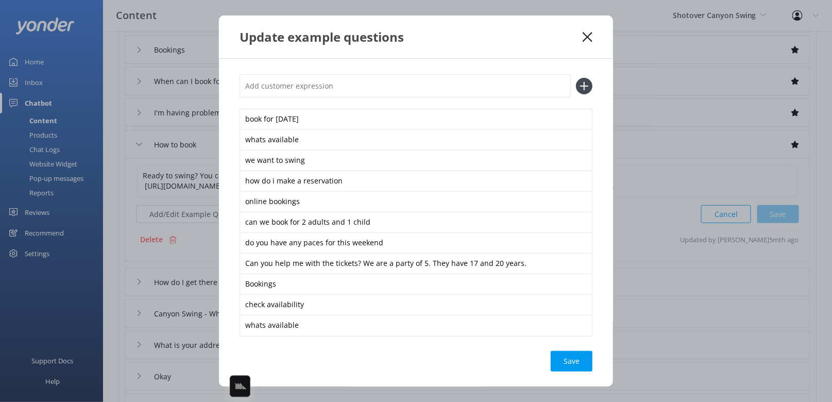
click at [586, 364] on div "Save" at bounding box center [572, 361] width 42 height 21
click at [585, 36] on icon at bounding box center [588, 37] width 10 height 10
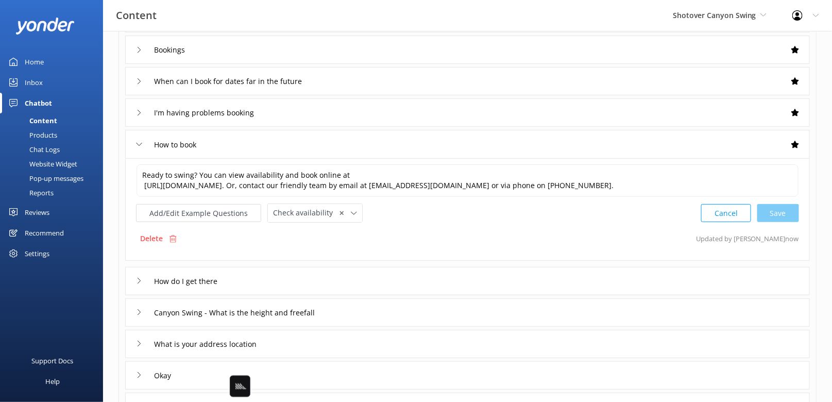
click at [318, 53] on div "Bookings" at bounding box center [467, 50] width 685 height 28
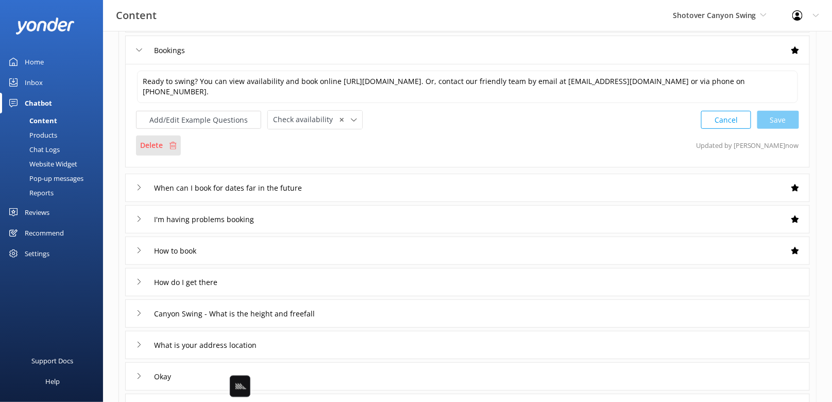
click at [169, 137] on div "Delete" at bounding box center [158, 146] width 45 height 20
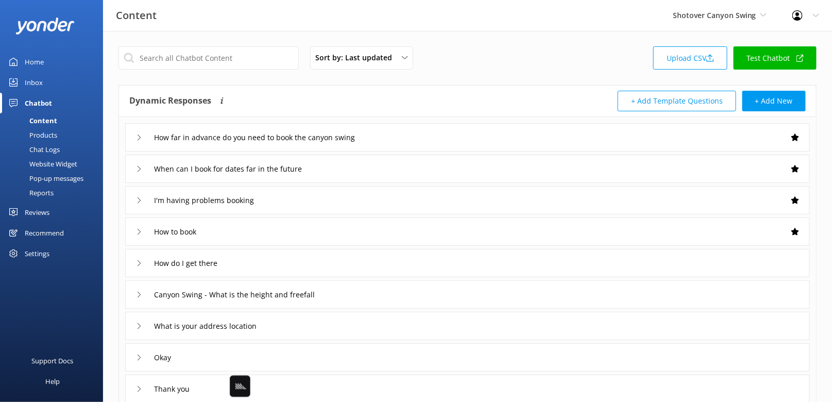
click at [47, 136] on div "Products" at bounding box center [31, 135] width 51 height 14
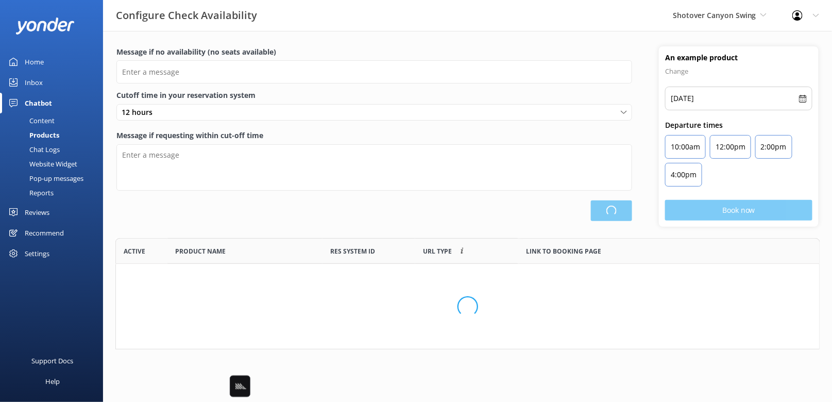
type input "There are no seats available, please check an alternative day"
type textarea "Our online booking system closes {hours} prior to departure. Please contact us …"
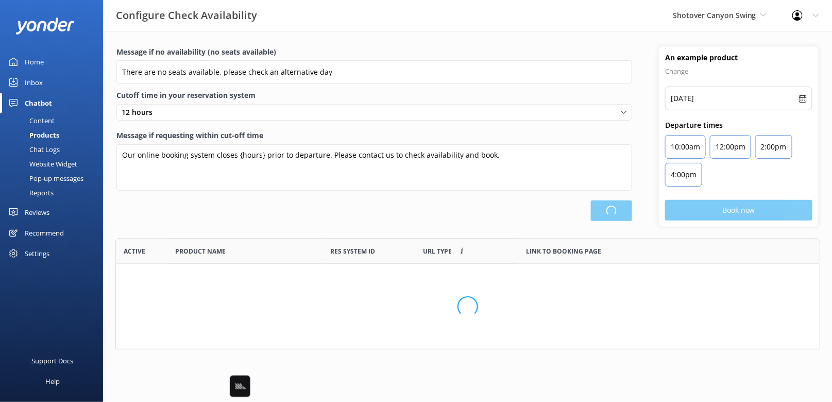
scroll to position [111, 705]
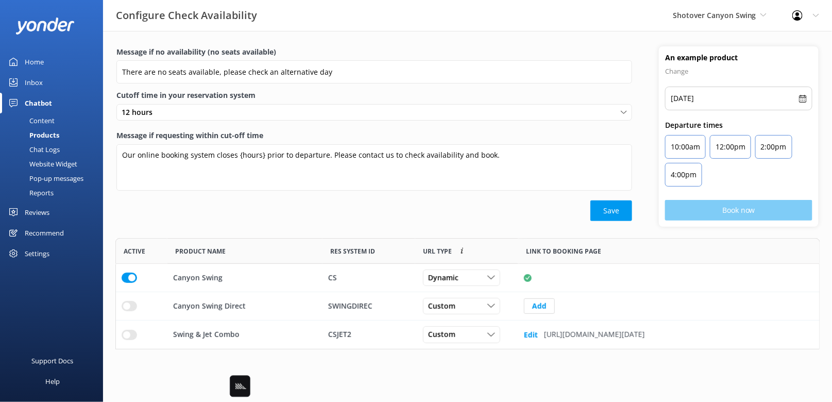
click at [51, 122] on div "Content" at bounding box center [30, 120] width 48 height 14
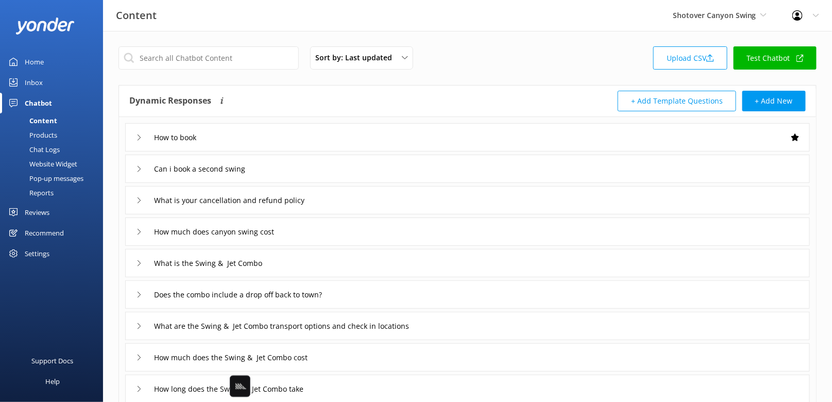
click at [533, 92] on div "+ Add Template Questions + Add New" at bounding box center [637, 101] width 339 height 21
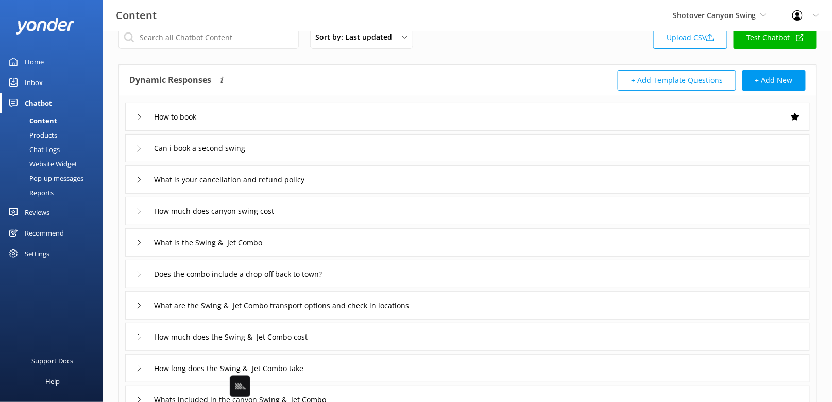
scroll to position [38, 0]
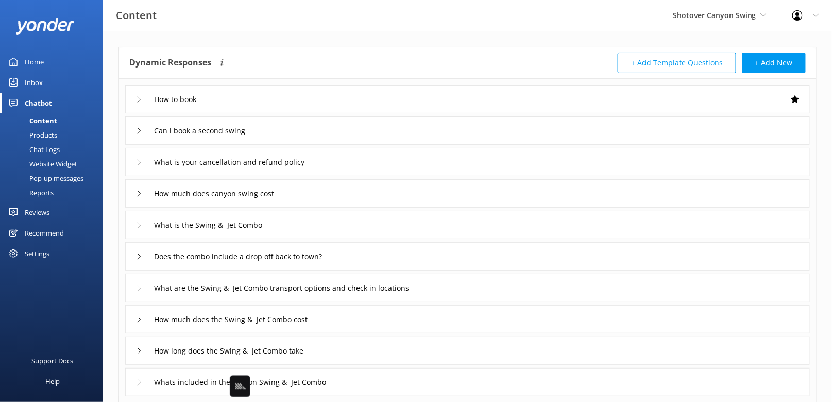
click at [457, 89] on div "How to book" at bounding box center [467, 99] width 685 height 28
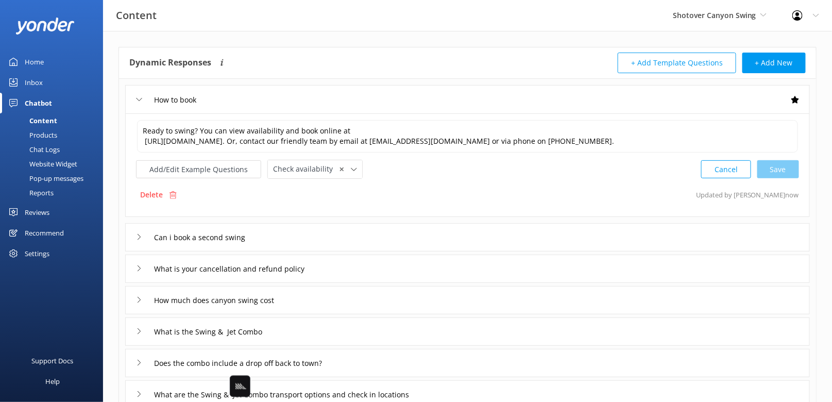
click at [469, 87] on div "How to book" at bounding box center [467, 99] width 685 height 28
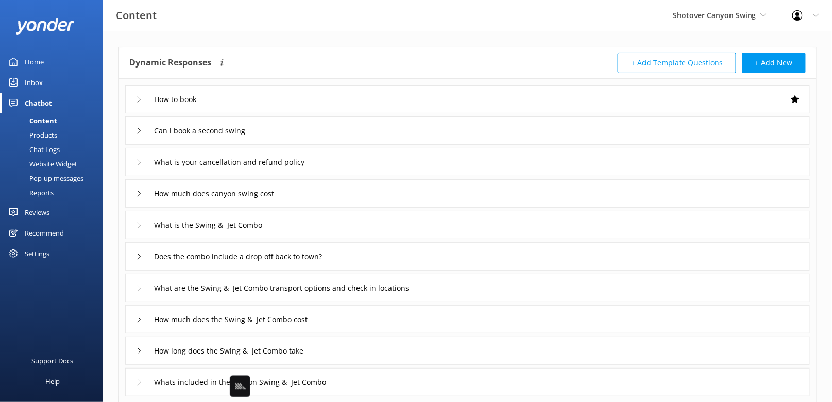
click at [446, 75] on div "Dynamic Responses Dynamic responses rely on the Large Language Model to create …" at bounding box center [467, 62] width 697 height 31
click at [448, 95] on div "How to book" at bounding box center [467, 99] width 685 height 28
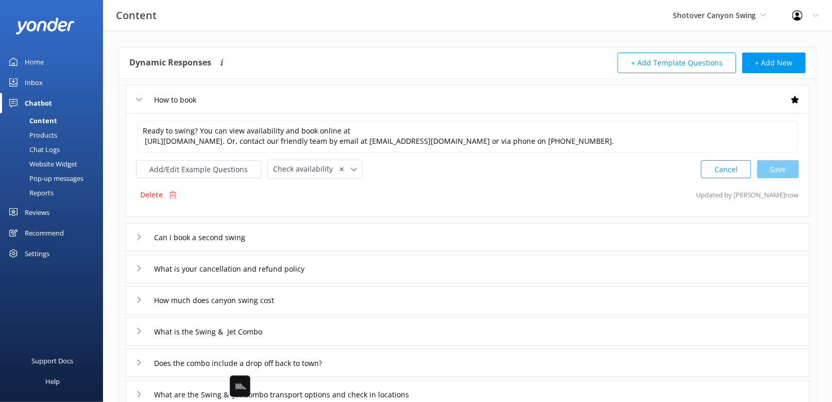
click at [453, 99] on div "How to book" at bounding box center [467, 99] width 685 height 28
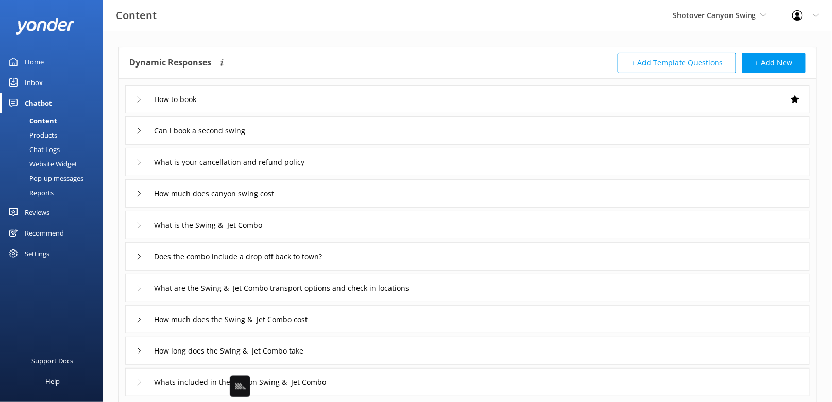
click at [453, 99] on div "How to book" at bounding box center [467, 99] width 685 height 28
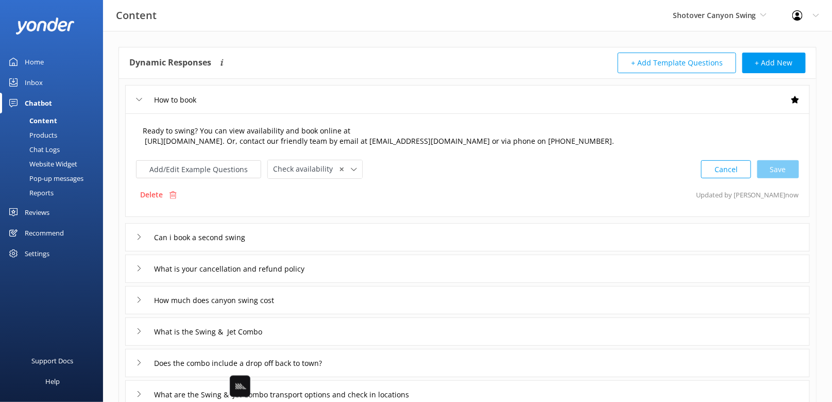
click at [142, 139] on textarea "Ready to swing? You can view availability and book online at [URL][DOMAIN_NAME]…" at bounding box center [467, 136] width 661 height 32
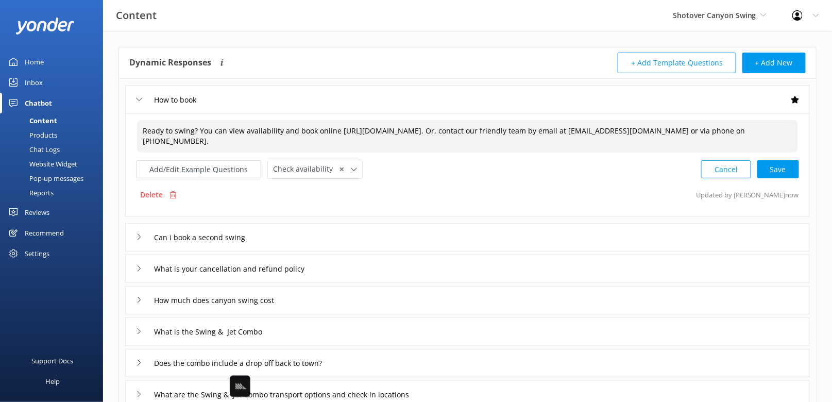
click at [229, 126] on textarea "Ready to swing? You can view availability and book online [URL][DOMAIN_NAME]. O…" at bounding box center [467, 136] width 661 height 32
click at [769, 164] on div "Cancel Save" at bounding box center [750, 169] width 98 height 19
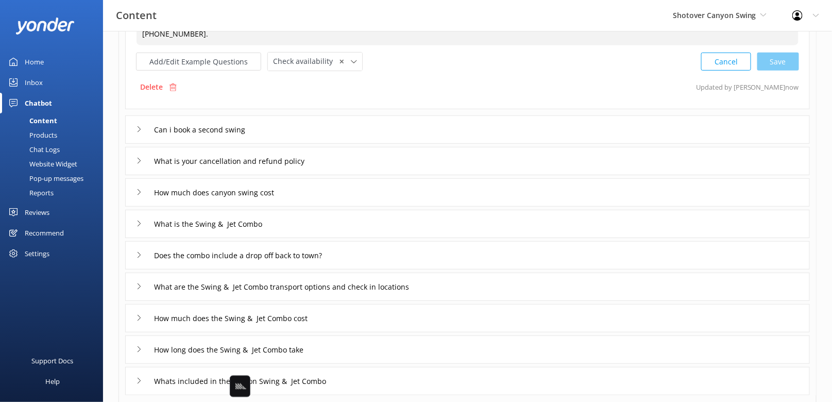
scroll to position [202, 0]
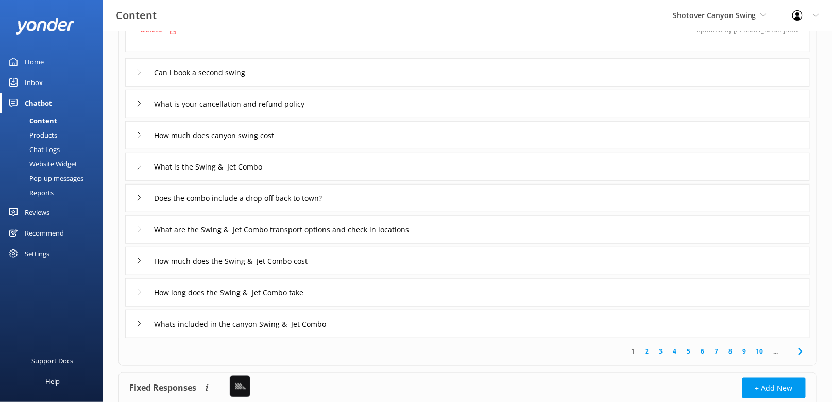
type textarea "Ready to swing? You can view availability and book online [URL][DOMAIN_NAME]. O…"
click at [799, 345] on icon at bounding box center [801, 351] width 12 height 12
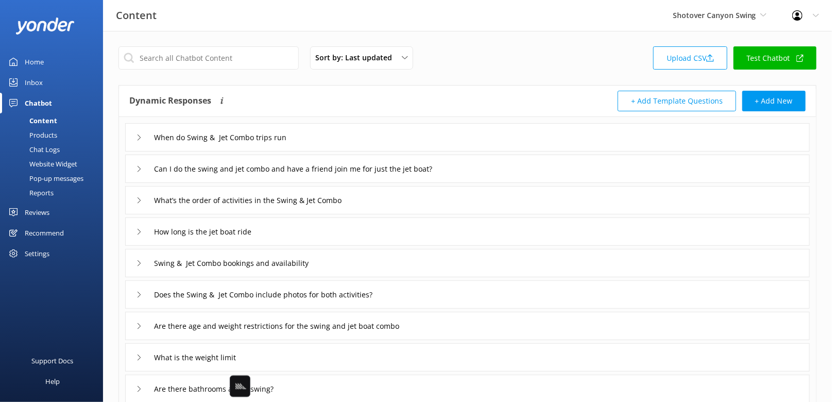
scroll to position [78, 0]
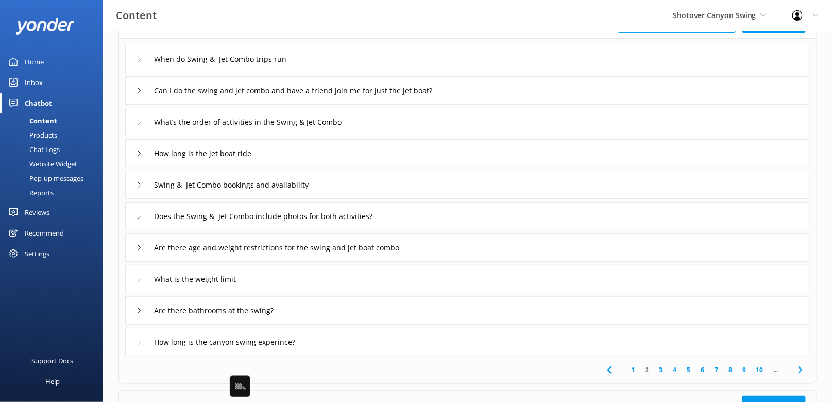
click at [802, 369] on use at bounding box center [800, 369] width 4 height 7
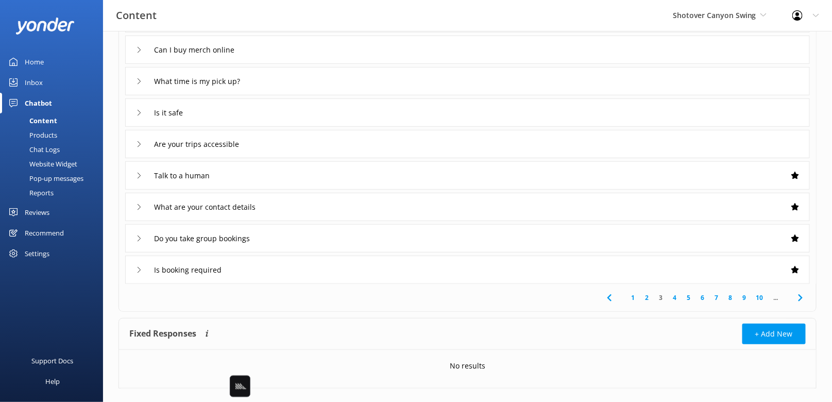
scroll to position [152, 0]
click at [538, 177] on div "Talk to a human" at bounding box center [467, 174] width 685 height 28
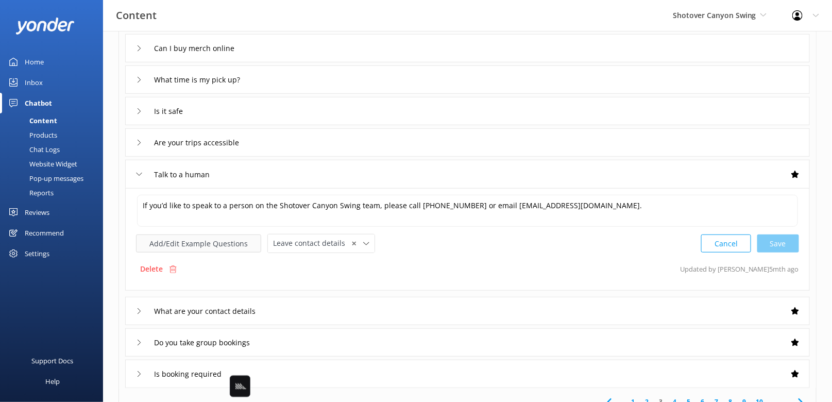
click at [229, 241] on button "Add/Edit Example Questions" at bounding box center [198, 244] width 125 height 18
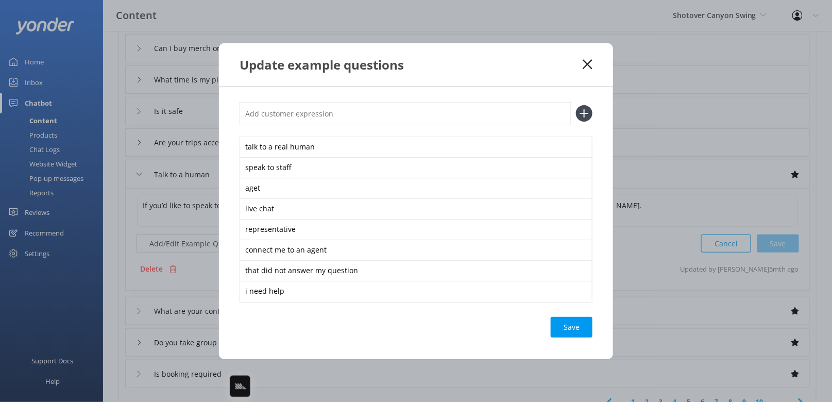
click at [592, 64] on icon at bounding box center [588, 64] width 10 height 10
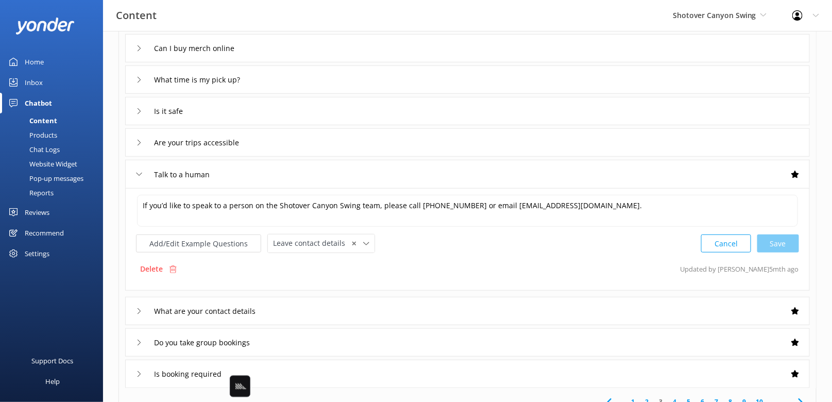
scroll to position [201, 0]
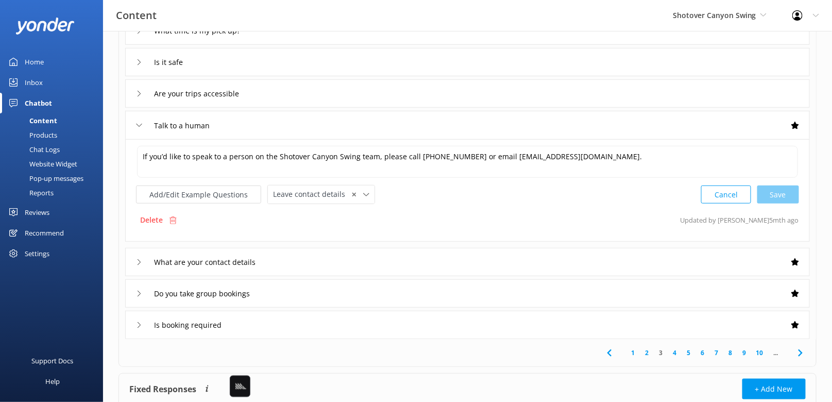
click at [801, 351] on use at bounding box center [800, 352] width 4 height 7
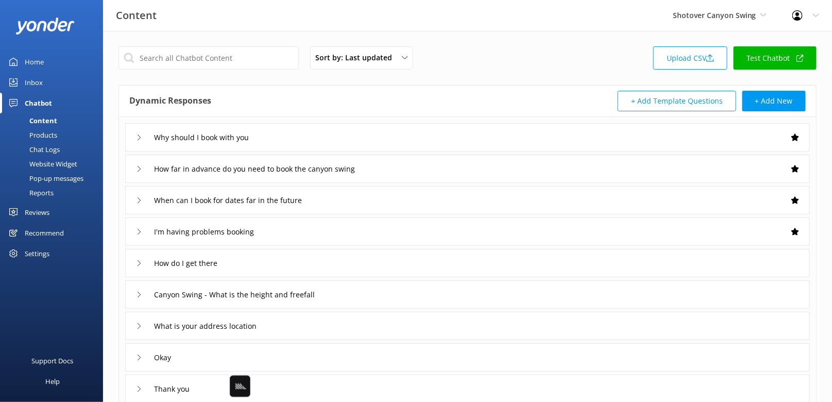
scroll to position [85, 0]
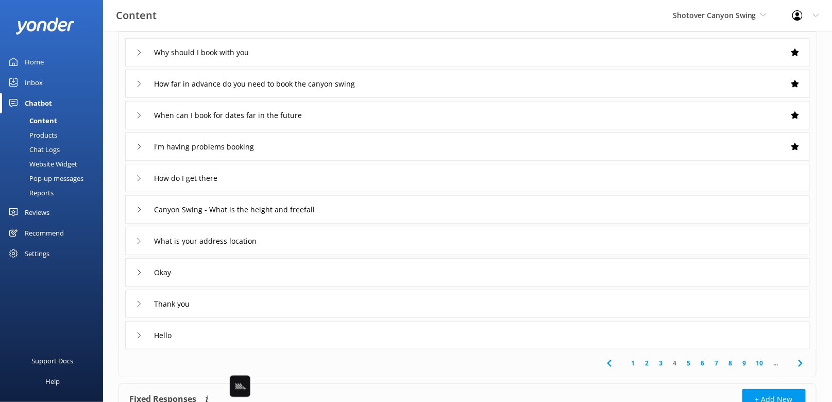
click at [406, 211] on div "Canyon Swing - What is the height and freefall" at bounding box center [467, 209] width 685 height 28
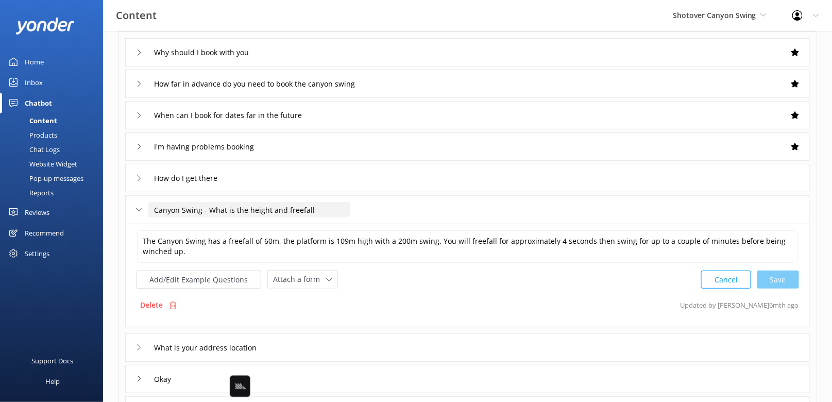
drag, startPoint x: 207, startPoint y: 208, endPoint x: 138, endPoint y: 202, distance: 69.8
click at [138, 202] on div "Canyon Swing - What is the height and freefall" at bounding box center [237, 210] width 202 height 17
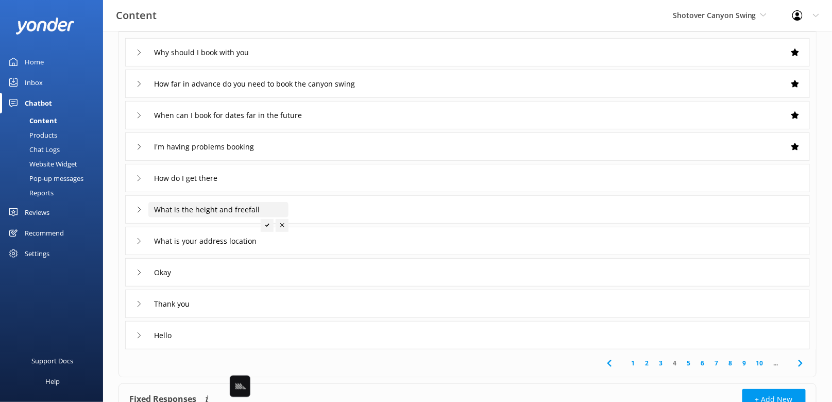
type input "What is the height and freefall"
click at [271, 226] on div at bounding box center [267, 225] width 13 height 13
click at [360, 203] on div "What is the height and freefall" at bounding box center [467, 209] width 685 height 28
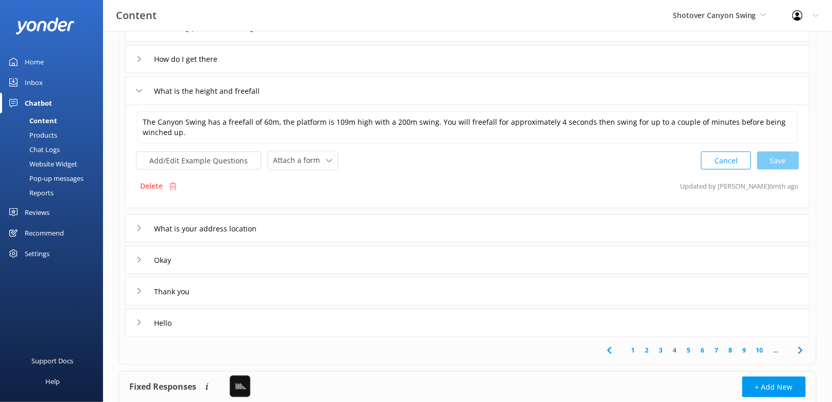
scroll to position [210, 0]
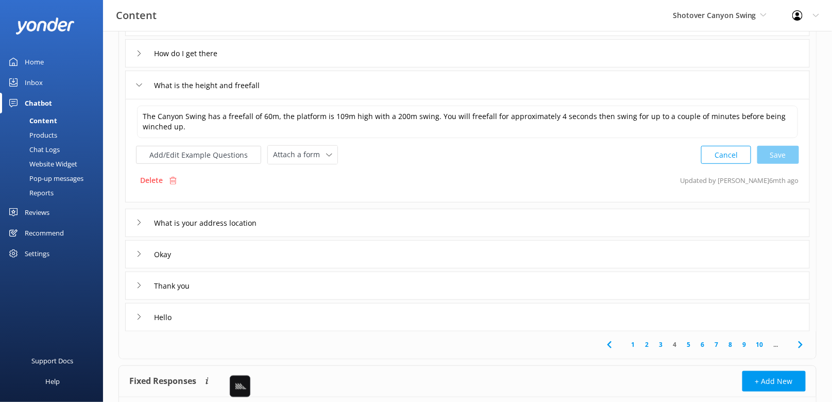
click at [625, 216] on div "What is your address location" at bounding box center [467, 223] width 685 height 28
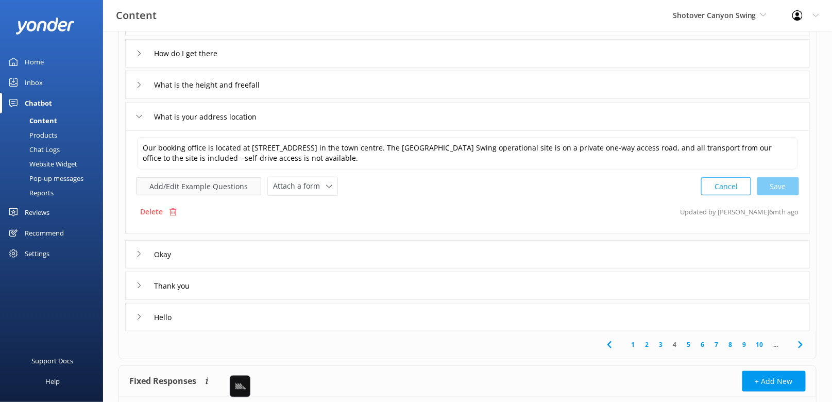
click at [226, 182] on button "Add/Edit Example Questions" at bounding box center [198, 186] width 125 height 18
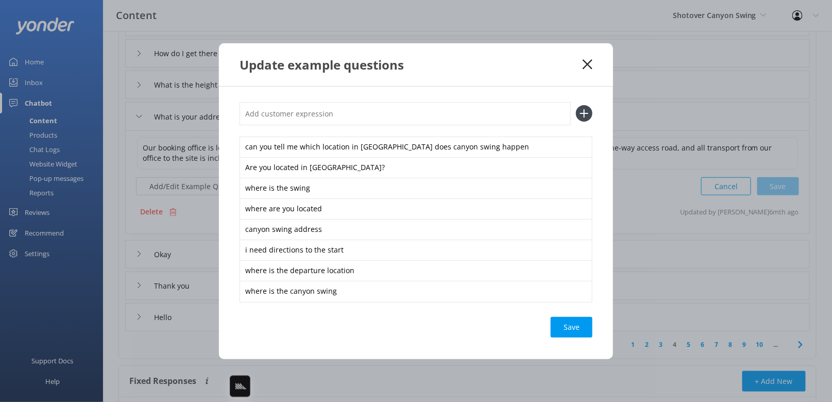
click at [585, 65] on icon at bounding box center [588, 64] width 10 height 10
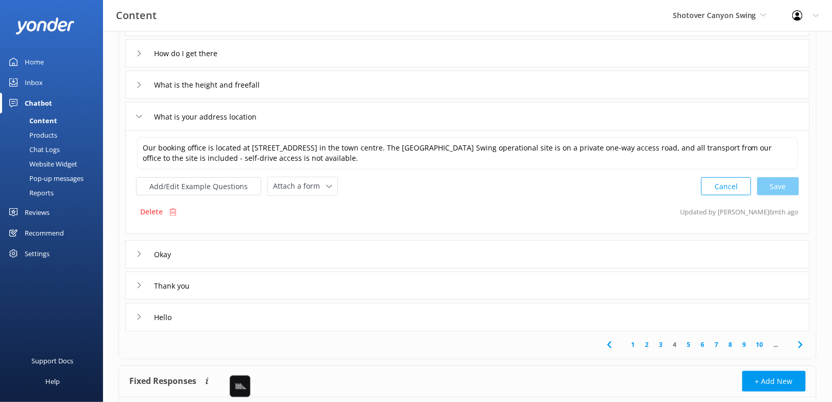
click at [799, 342] on icon at bounding box center [801, 345] width 12 height 12
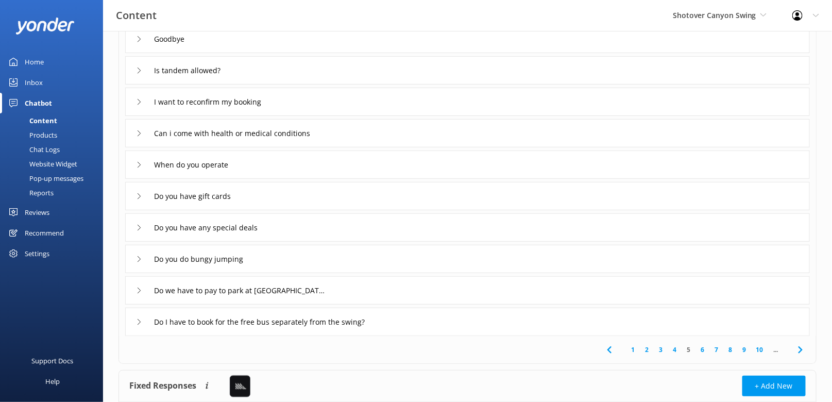
scroll to position [99, 0]
click at [382, 101] on div "I want to reconfirm my booking" at bounding box center [467, 101] width 685 height 28
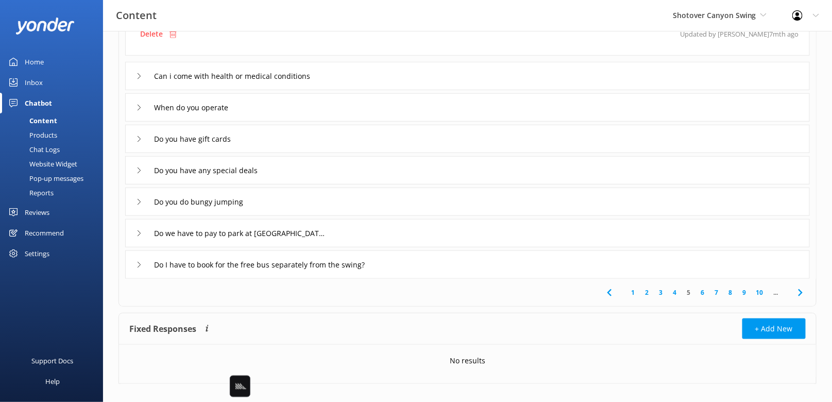
scroll to position [270, 0]
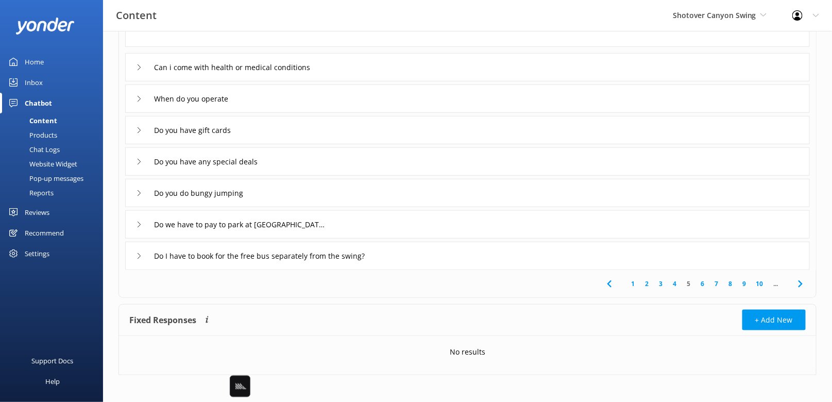
click at [808, 280] on span at bounding box center [800, 283] width 23 height 23
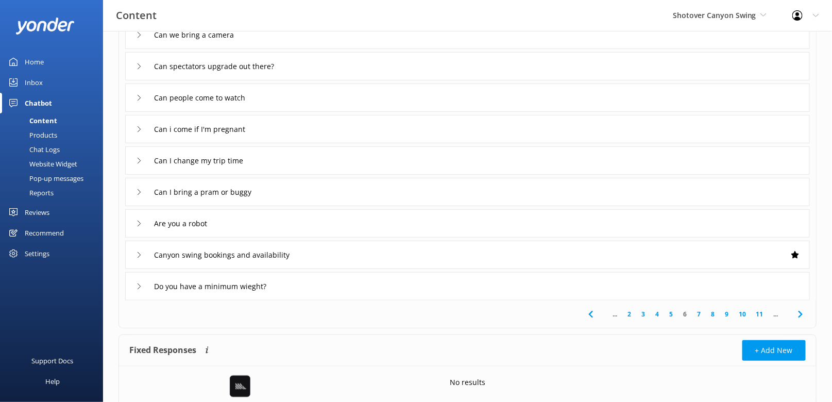
scroll to position [166, 0]
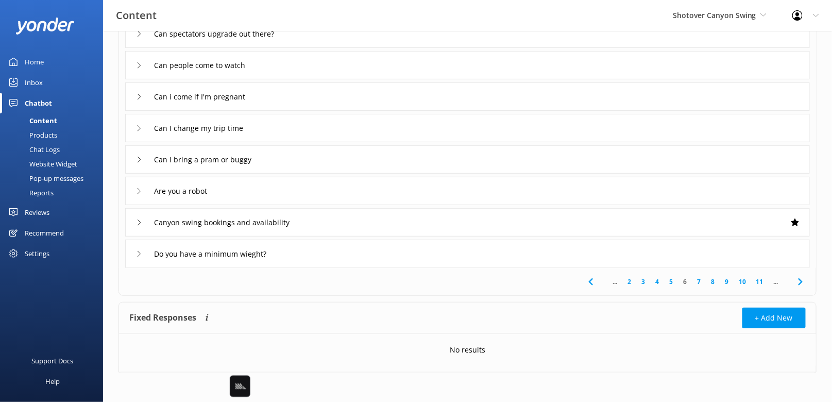
click at [392, 220] on div "Canyon swing bookings and availability" at bounding box center [467, 222] width 685 height 28
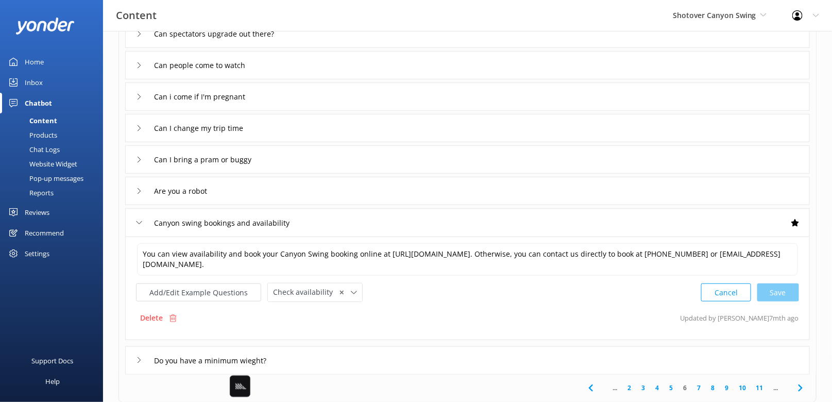
scroll to position [210, 0]
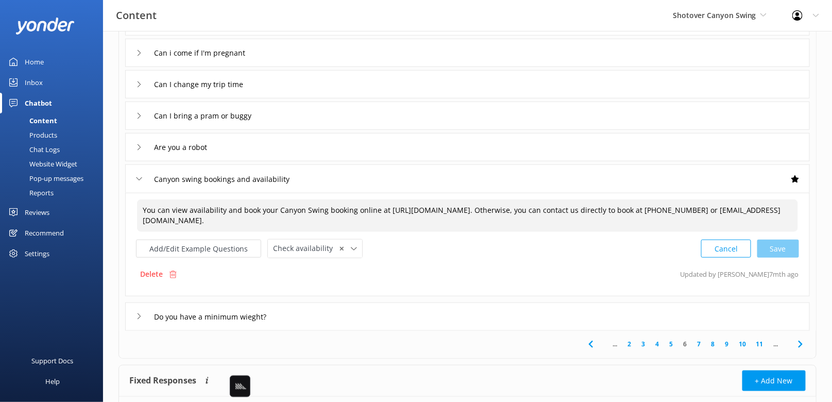
click at [379, 211] on textarea "You can view availability and book your Canyon Swing booking online at [URL][DO…" at bounding box center [467, 215] width 661 height 32
click at [783, 248] on div "Cancel Save" at bounding box center [750, 248] width 98 height 19
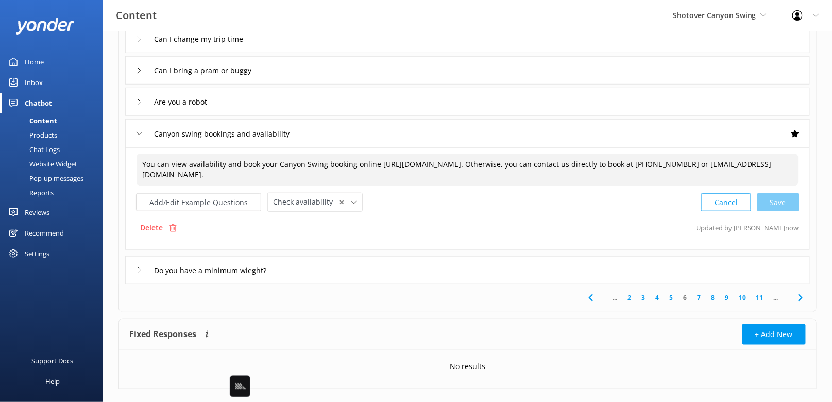
scroll to position [271, 0]
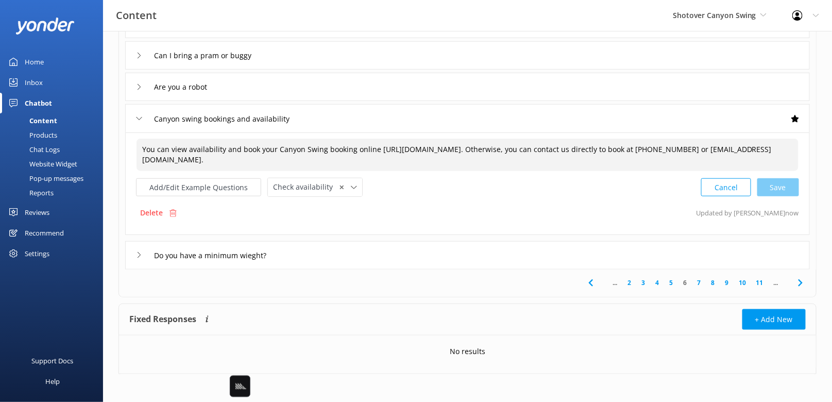
type textarea "You can view availability and book your Canyon Swing booking online [URL][DOMAI…"
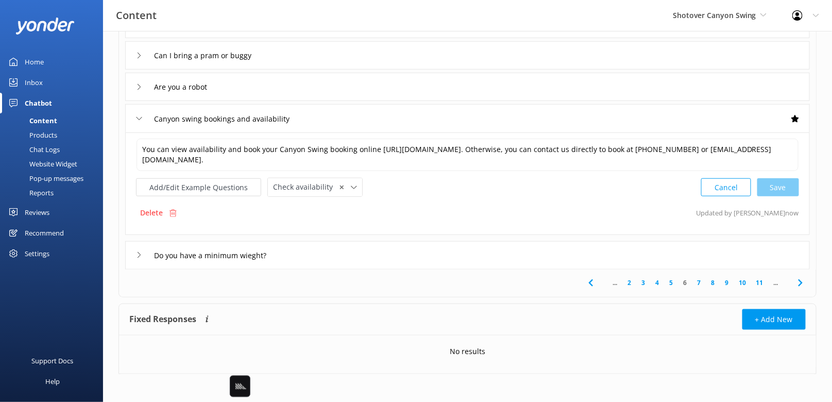
click at [802, 277] on icon at bounding box center [801, 283] width 12 height 12
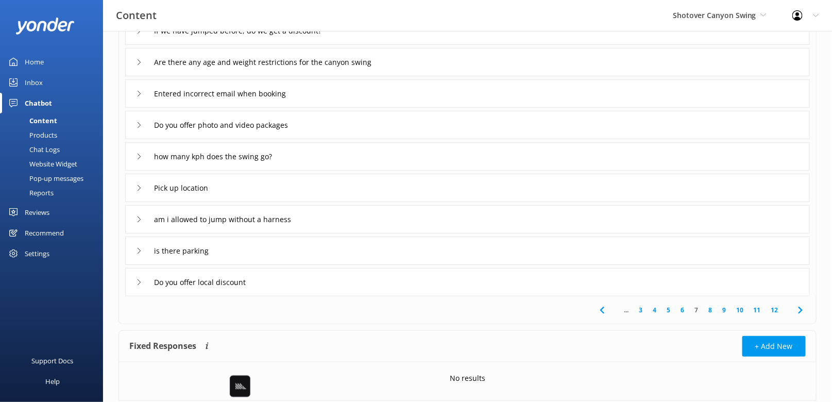
scroll to position [145, 0]
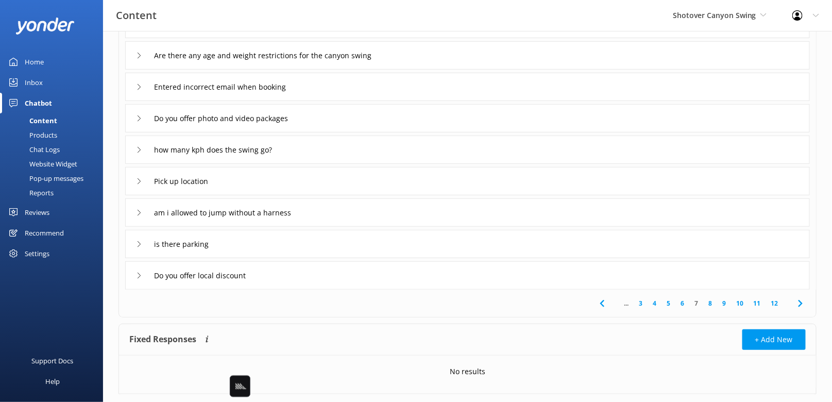
click at [267, 179] on div "Pick up location" at bounding box center [467, 181] width 685 height 28
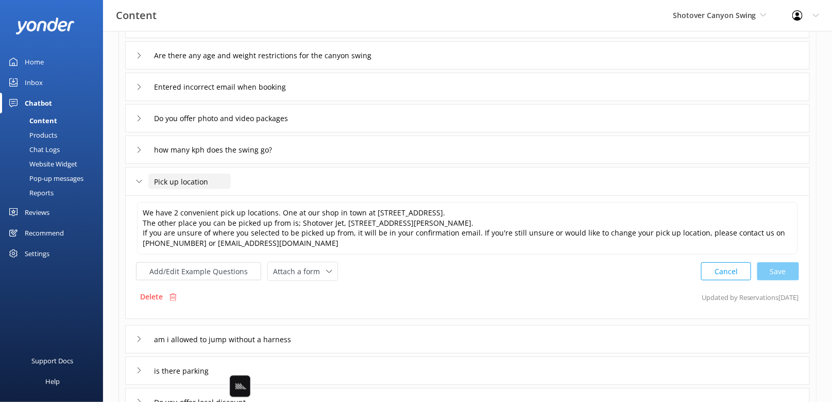
click at [157, 180] on input "Pick up location" at bounding box center [189, 181] width 82 height 15
type input "Where is the pick up location"
click at [259, 198] on icon at bounding box center [259, 197] width 4 height 4
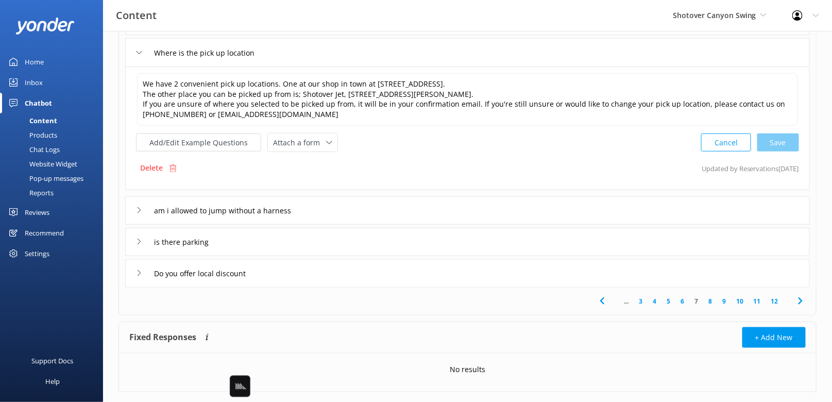
scroll to position [276, 0]
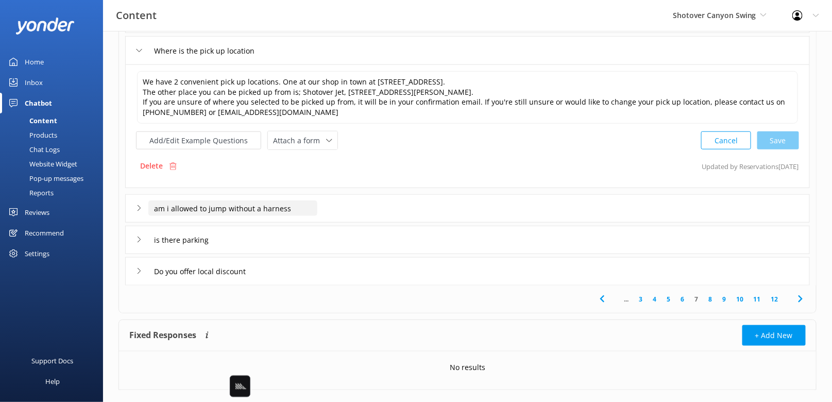
click at [154, 202] on input "am i allowed to jump without a harness" at bounding box center [232, 207] width 169 height 15
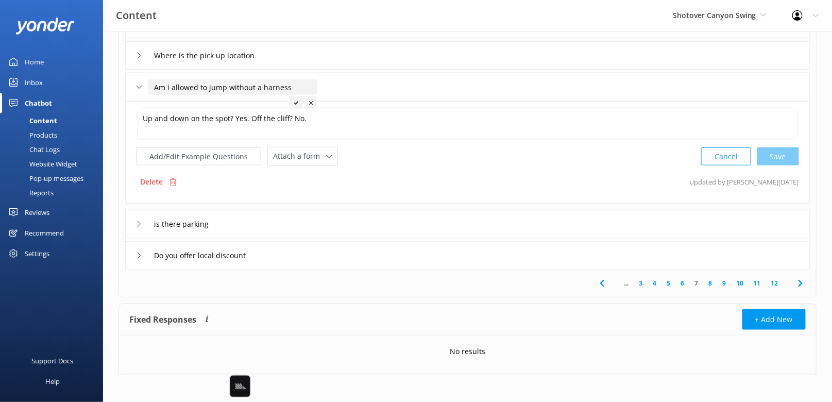
type input "Am i allowed to jump without a harness"
click at [294, 103] on use at bounding box center [296, 102] width 4 height 3
click at [800, 282] on use at bounding box center [800, 283] width 4 height 7
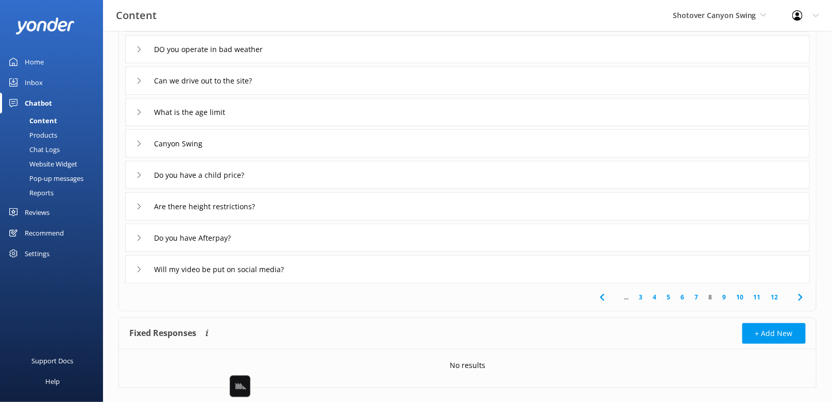
scroll to position [166, 0]
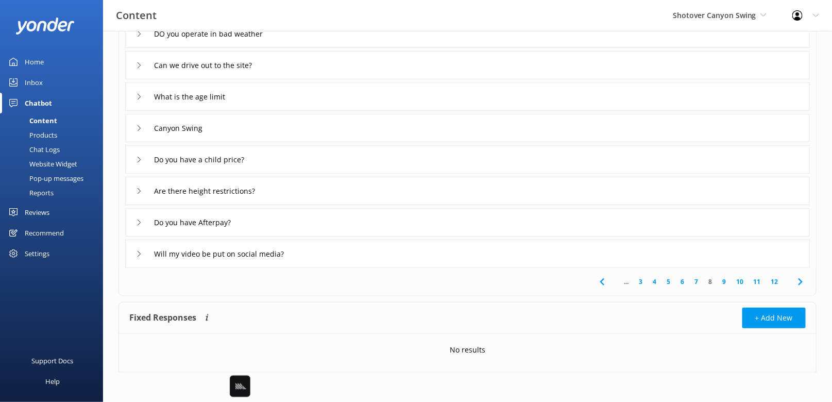
click at [262, 126] on div "Canyon Swing" at bounding box center [467, 128] width 685 height 28
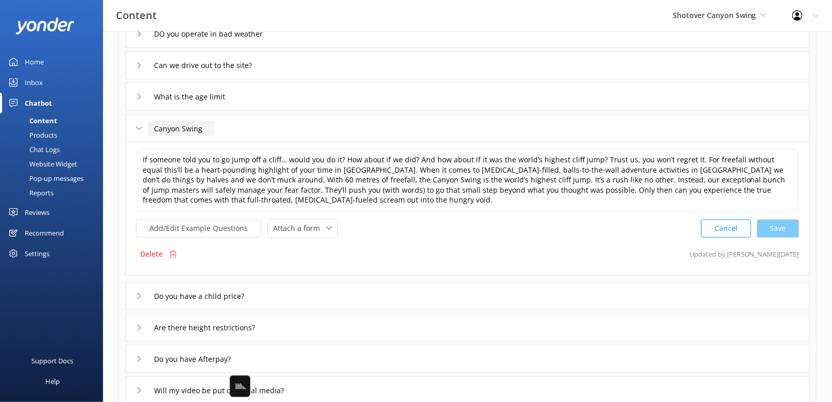
click at [150, 127] on input "Canyon Swing" at bounding box center [181, 128] width 66 height 15
type input "What is the Canyon Swing"
click at [233, 143] on div at bounding box center [238, 144] width 13 height 13
click at [286, 224] on span "Attach a form" at bounding box center [299, 228] width 53 height 11
click at [311, 266] on div "Check availability" at bounding box center [299, 271] width 51 height 10
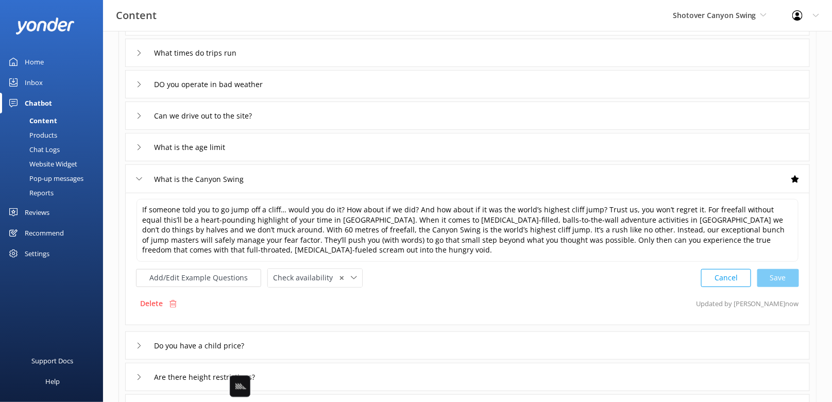
scroll to position [117, 0]
click at [162, 81] on input "DO you operate in bad weather" at bounding box center [214, 83] width 132 height 15
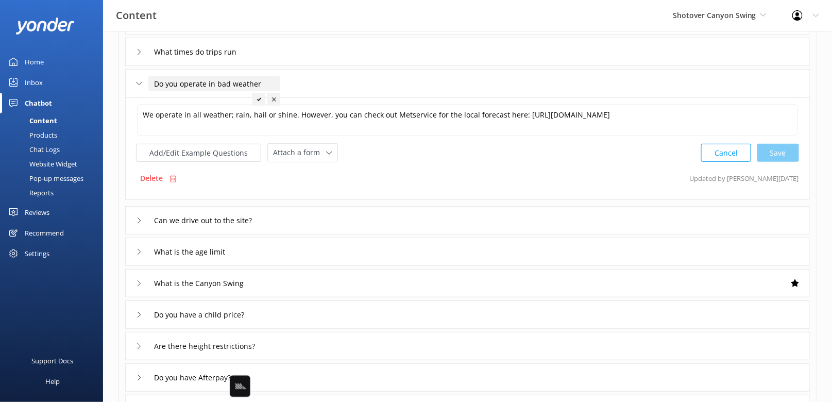
type input "Do you operate in bad weather"
click at [257, 99] on icon at bounding box center [259, 99] width 4 height 4
click at [226, 160] on div "We operate in all weather; rain, hail or shine. However, you can check out Mets…" at bounding box center [467, 148] width 685 height 103
click at [223, 155] on button "Add/Edit Example Questions" at bounding box center [198, 153] width 125 height 18
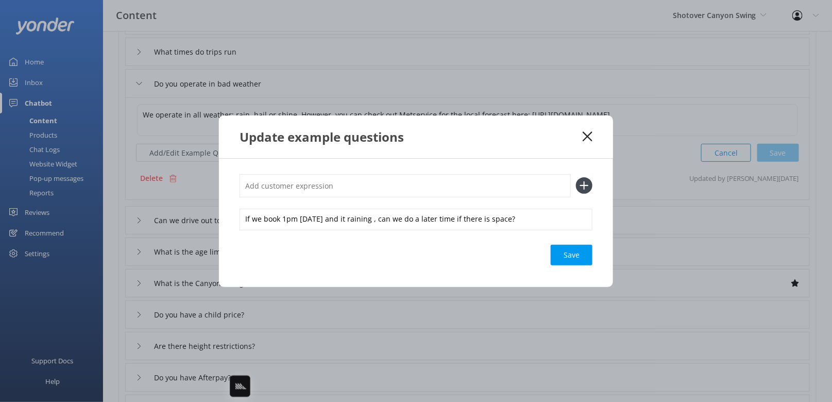
click at [366, 188] on input "text" at bounding box center [405, 185] width 331 height 23
type input "will we still swing if it's raining"
click at [576, 177] on button at bounding box center [584, 185] width 16 height 16
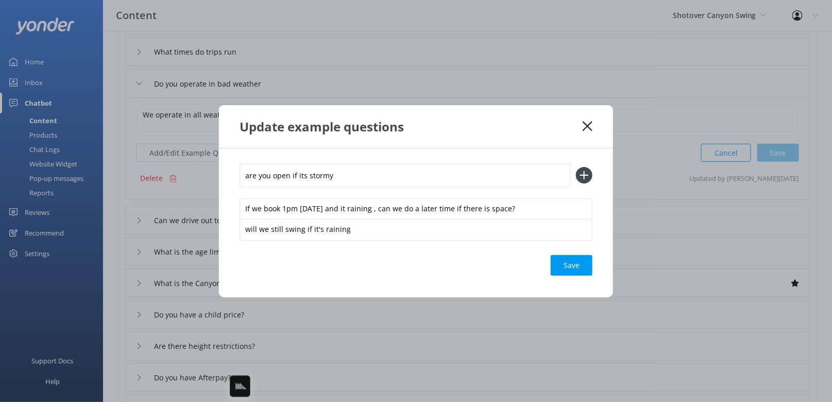
type input "are you open if its stormy"
click at [576, 167] on button at bounding box center [584, 175] width 16 height 16
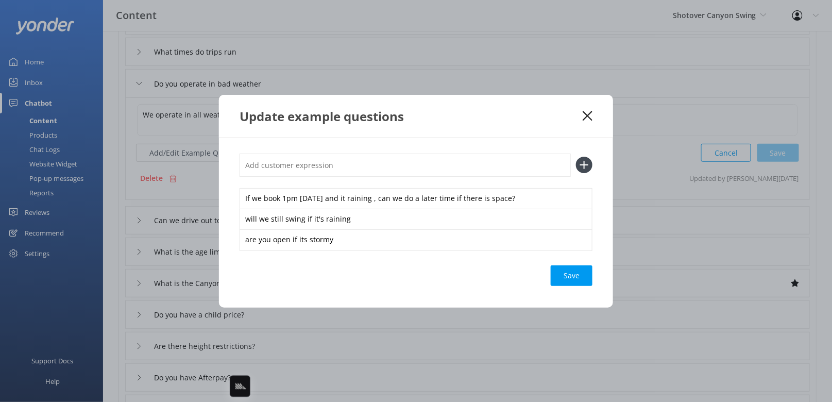
click at [592, 264] on div "If we book 1pm [DATE] and it raining , can we do a later time if there is space…" at bounding box center [416, 223] width 394 height 170
click at [578, 283] on div "Loading.." at bounding box center [571, 275] width 41 height 21
click at [584, 116] on icon at bounding box center [588, 116] width 10 height 10
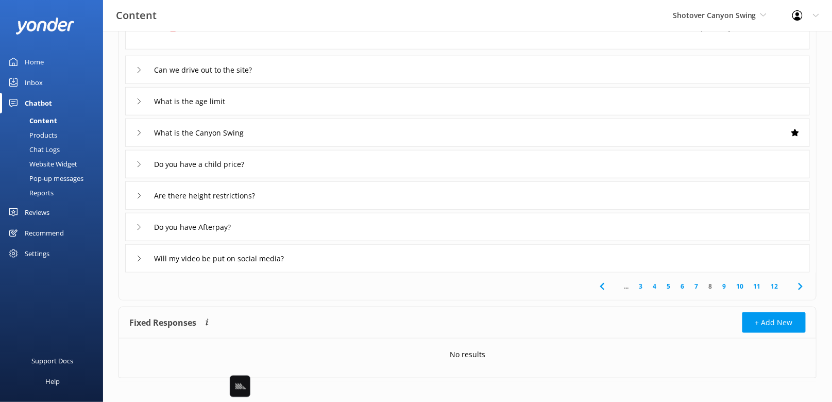
scroll to position [270, 0]
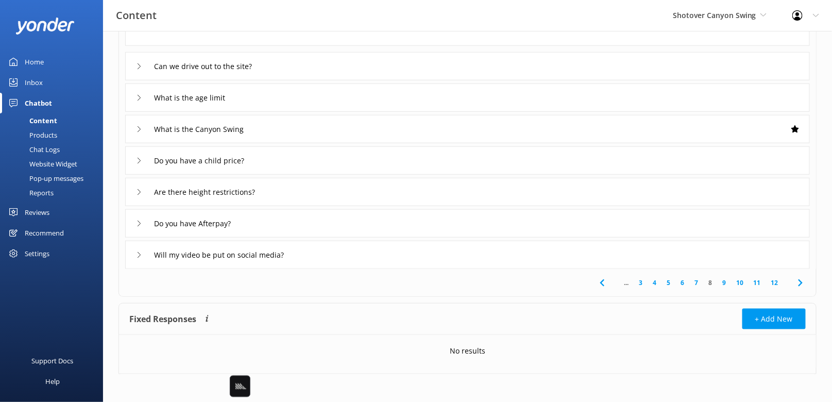
click at [803, 274] on span at bounding box center [800, 282] width 23 height 23
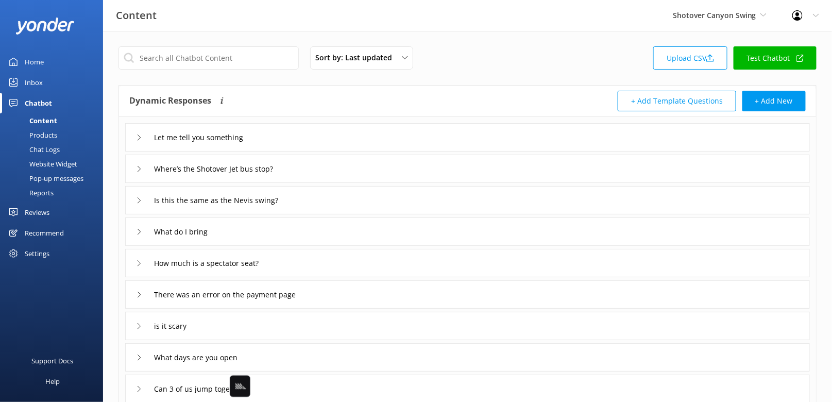
click at [362, 130] on div "Let me tell you something" at bounding box center [467, 137] width 685 height 28
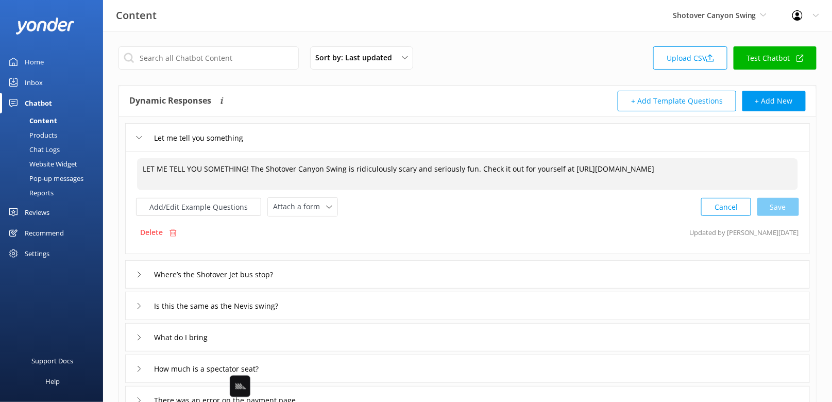
click at [556, 167] on textarea "LET ME TELL YOU SOMETHING! The Shotover Canyon Swing is ridiculously scary and …" at bounding box center [467, 174] width 661 height 32
click at [789, 211] on div "Cancel Loading.." at bounding box center [750, 205] width 97 height 19
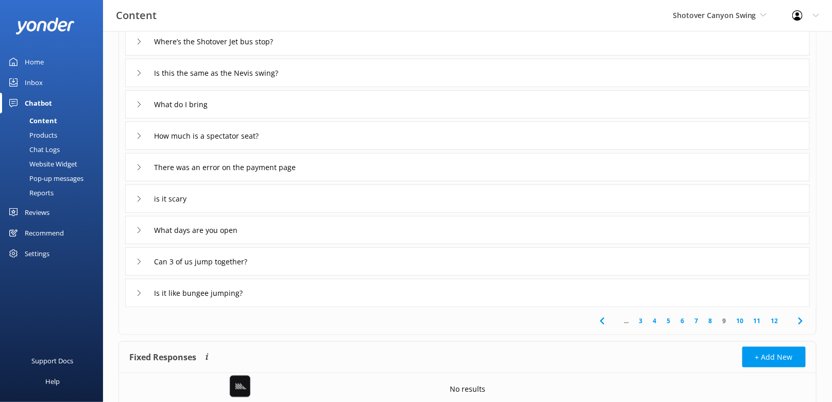
scroll to position [236, 0]
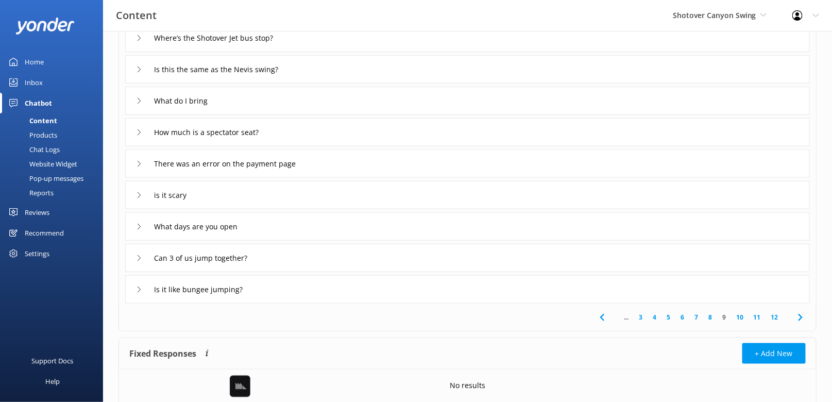
type textarea "LET ME TELL YOU SOMETHING! The Shotover Canyon Swing is ridiculously scary and …"
click at [304, 220] on div "What days are you open" at bounding box center [467, 226] width 685 height 28
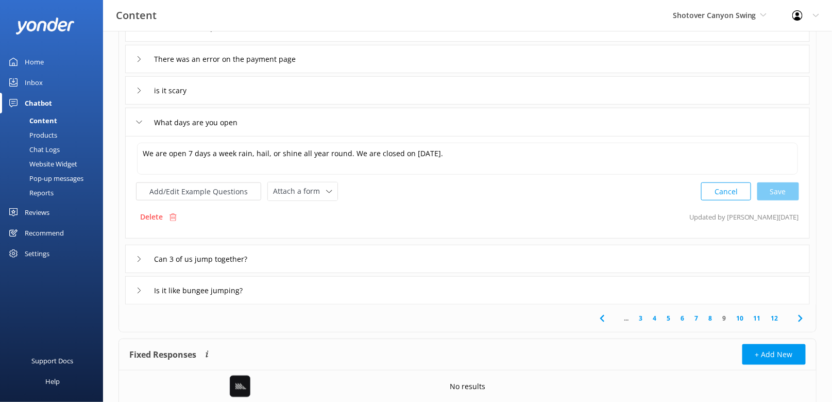
scroll to position [131, 0]
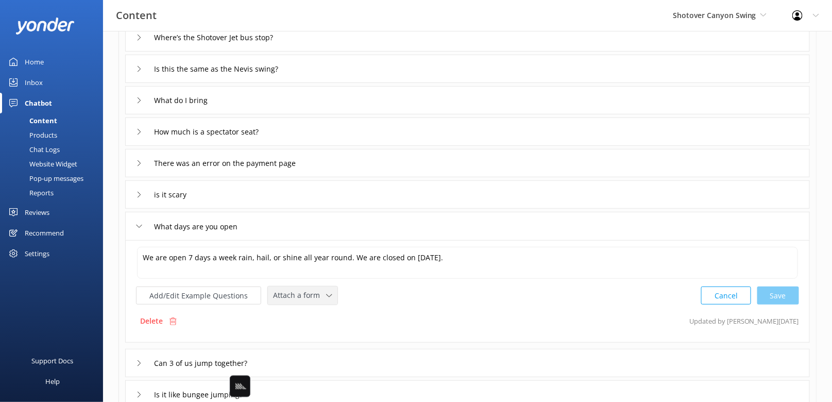
click at [297, 294] on span "Attach a form" at bounding box center [299, 295] width 53 height 11
click at [315, 338] on div "Check availability" at bounding box center [299, 338] width 51 height 10
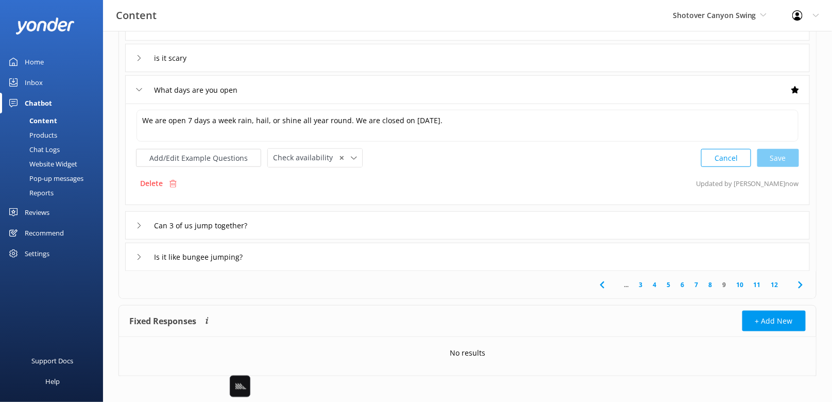
scroll to position [270, 0]
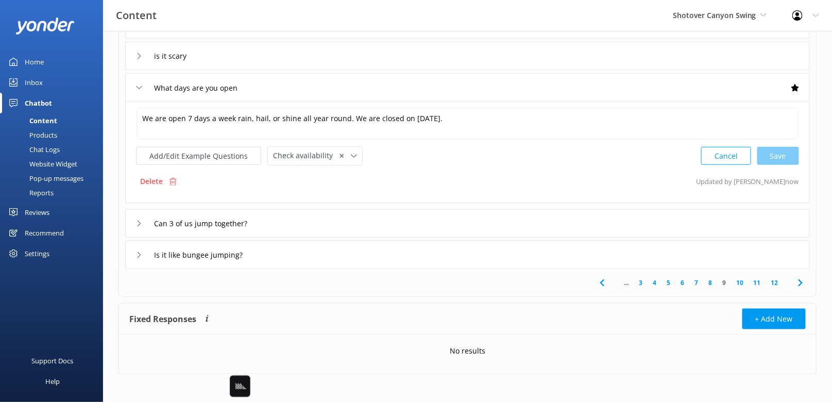
click at [803, 283] on icon at bounding box center [801, 283] width 12 height 12
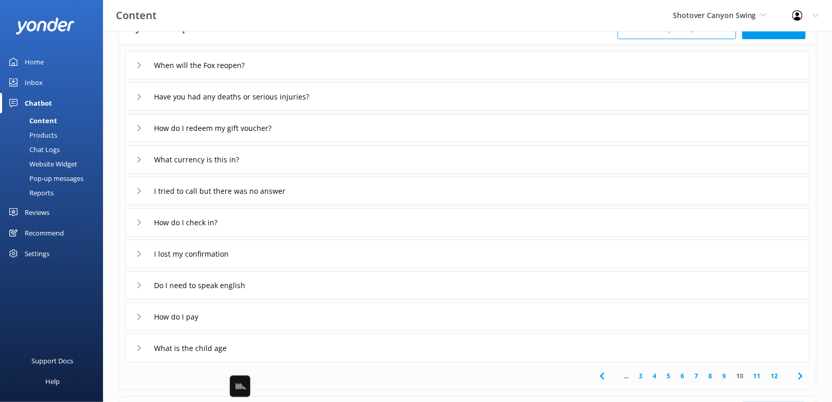
scroll to position [81, 0]
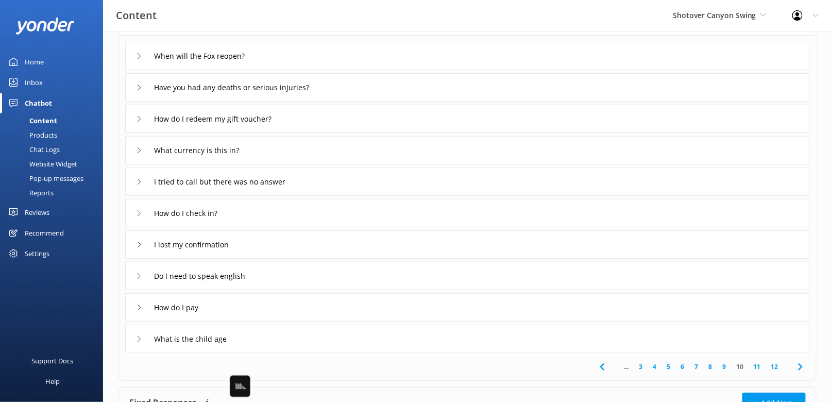
click at [343, 51] on div "When will the Fox reopen?" at bounding box center [467, 56] width 685 height 28
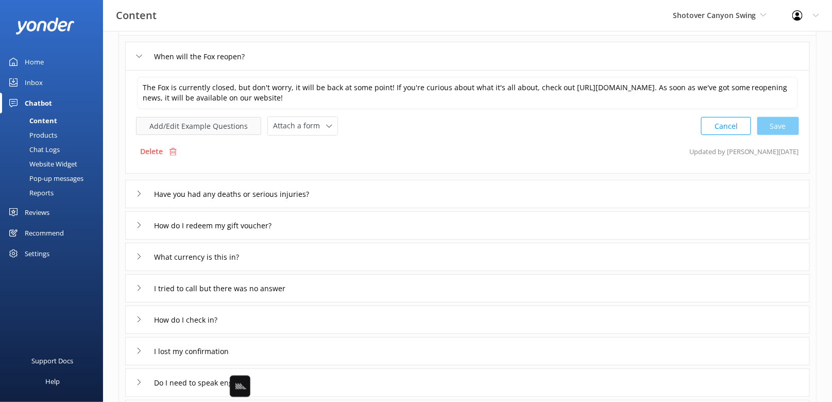
click at [194, 131] on button "Add/Edit Example Questions" at bounding box center [198, 126] width 125 height 18
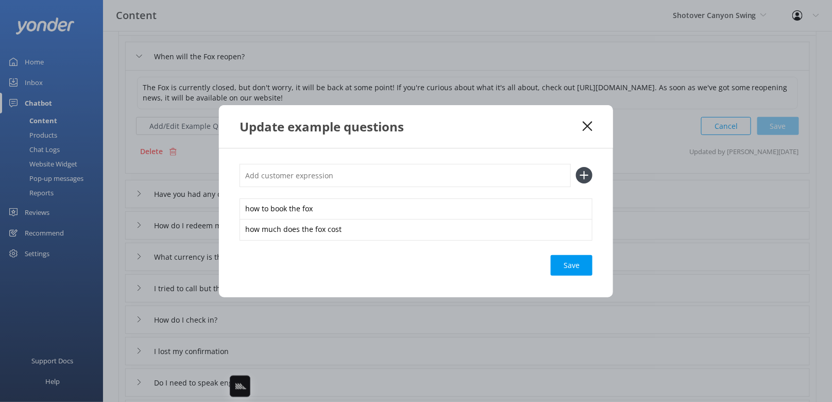
click at [531, 129] on div "Update example questions" at bounding box center [411, 126] width 343 height 17
click at [580, 125] on div "Update example questions" at bounding box center [411, 126] width 343 height 17
click at [591, 125] on icon at bounding box center [588, 126] width 10 height 10
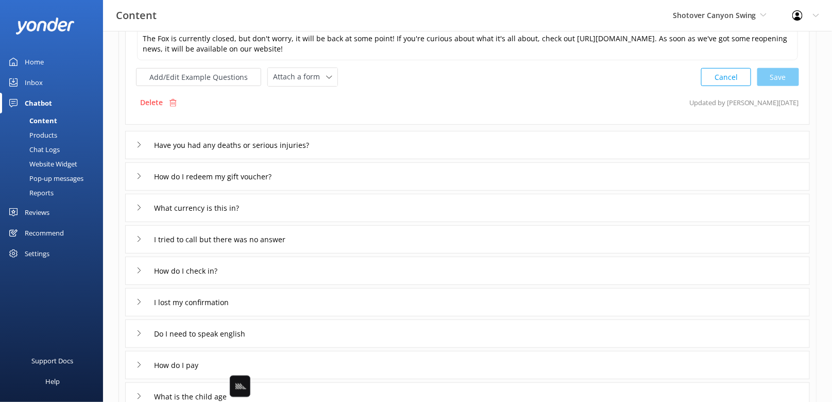
scroll to position [116, 0]
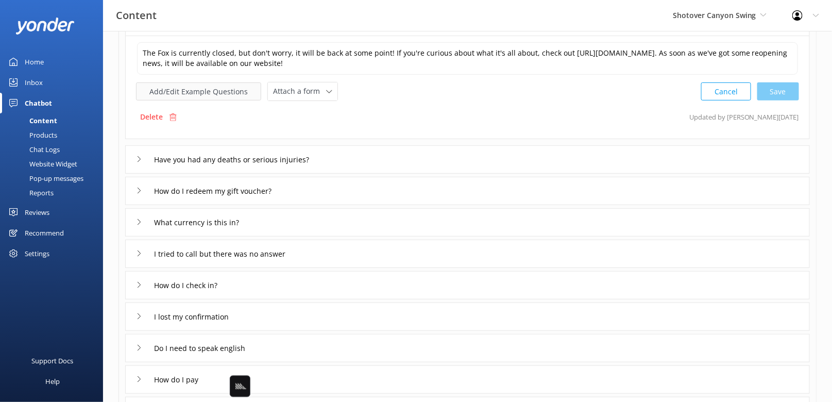
click at [184, 93] on button "Add/Edit Example Questions" at bounding box center [198, 91] width 125 height 18
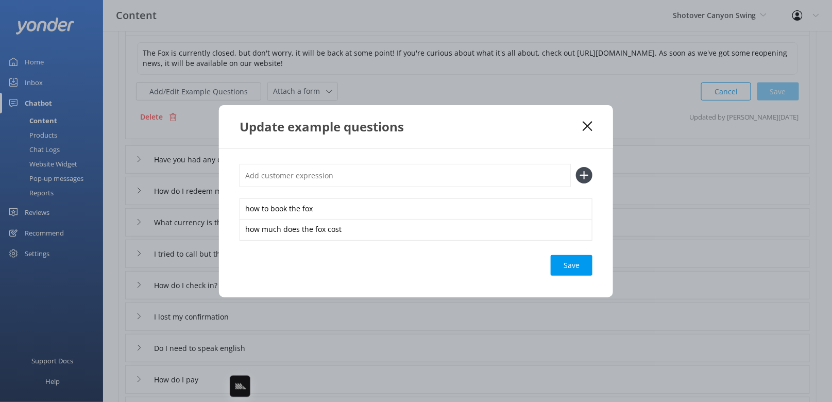
click at [311, 173] on input "text" at bounding box center [405, 175] width 331 height 23
type input "didn't you used to have a flying fox?"
click at [576, 167] on button at bounding box center [584, 175] width 16 height 16
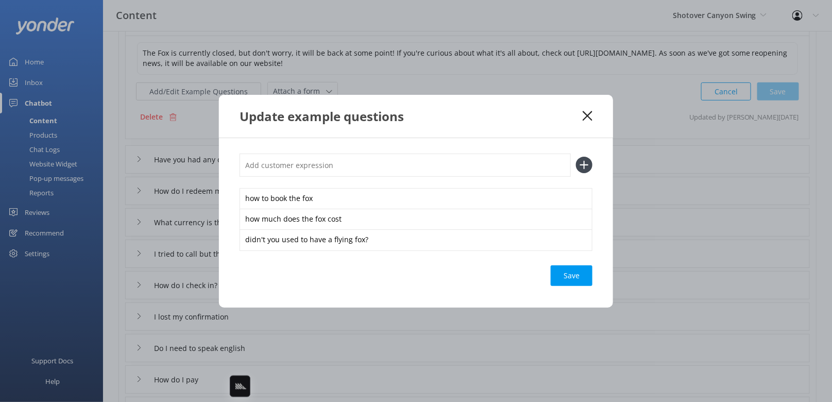
click at [575, 277] on div "Save" at bounding box center [572, 275] width 42 height 21
click at [590, 114] on icon at bounding box center [588, 116] width 10 height 10
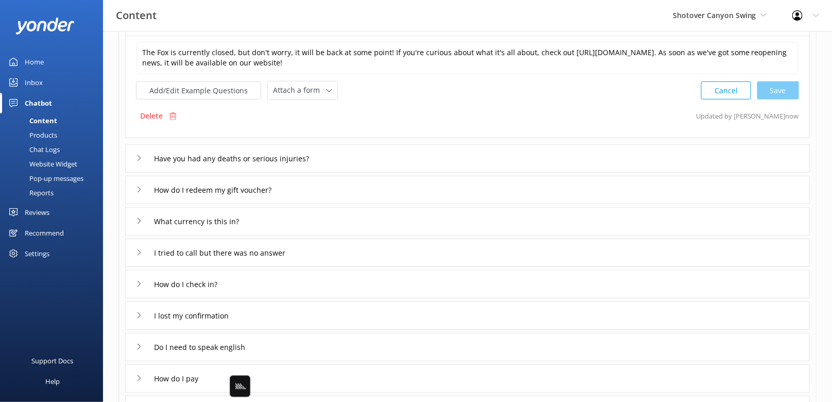
click at [54, 149] on div "Chat Logs" at bounding box center [33, 149] width 54 height 14
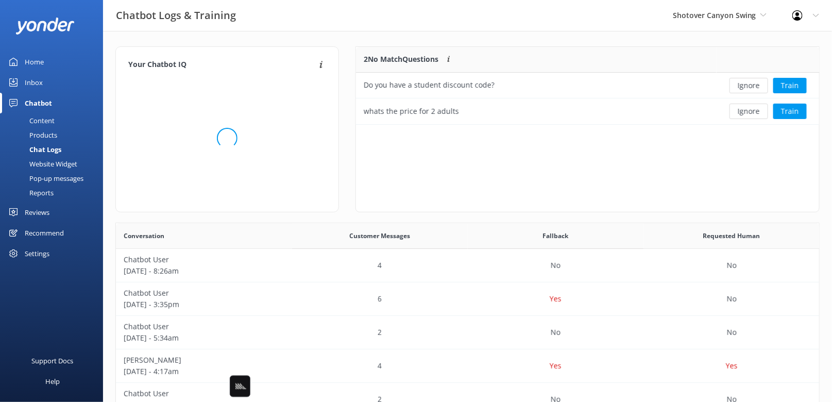
scroll to position [361, 704]
click at [522, 39] on div "Your Chatbot IQ Your Chatbot IQ is the percentage of trained FAQs against untra…" at bounding box center [467, 336] width 729 height 610
click at [565, 39] on div "Your Chatbot IQ Your Chatbot IQ is the percentage of trained FAQs against untra…" at bounding box center [467, 336] width 729 height 610
click at [792, 80] on button "Train" at bounding box center [791, 85] width 34 height 15
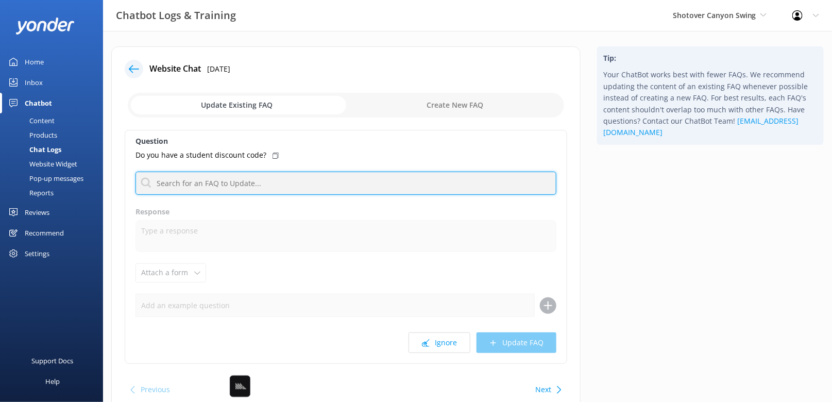
click at [408, 183] on input "text" at bounding box center [346, 183] width 421 height 23
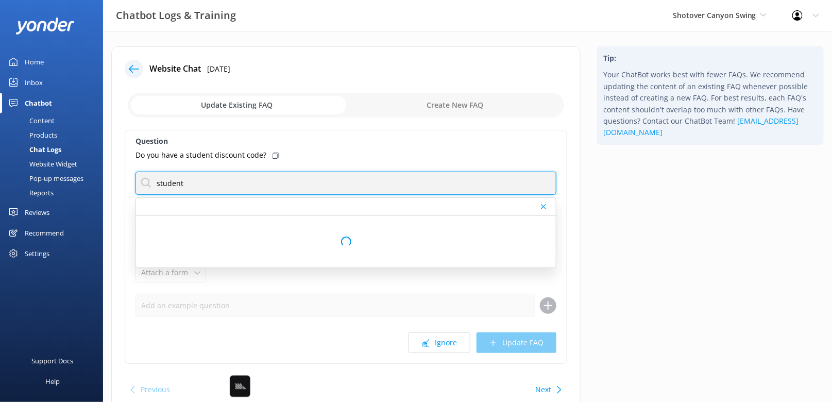
type input "student"
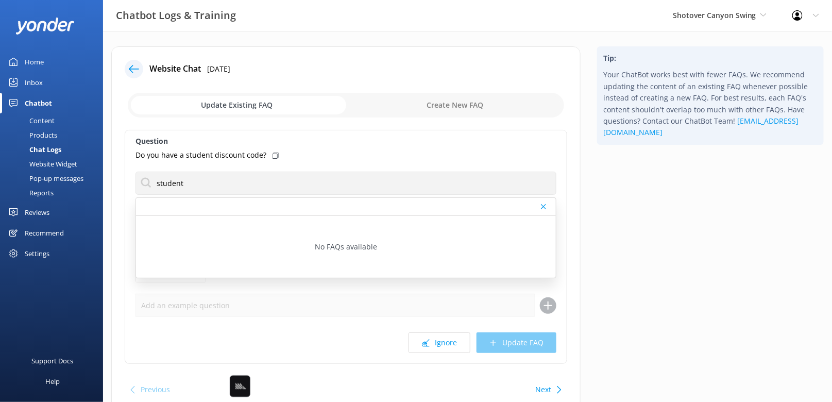
click at [274, 154] on icon at bounding box center [276, 156] width 6 height 6
click at [598, 215] on div "Tip: Your ChatBot works best with fewer FAQs. We recommend updating the content…" at bounding box center [710, 236] width 243 height 380
click at [546, 382] on button "Next" at bounding box center [543, 389] width 16 height 21
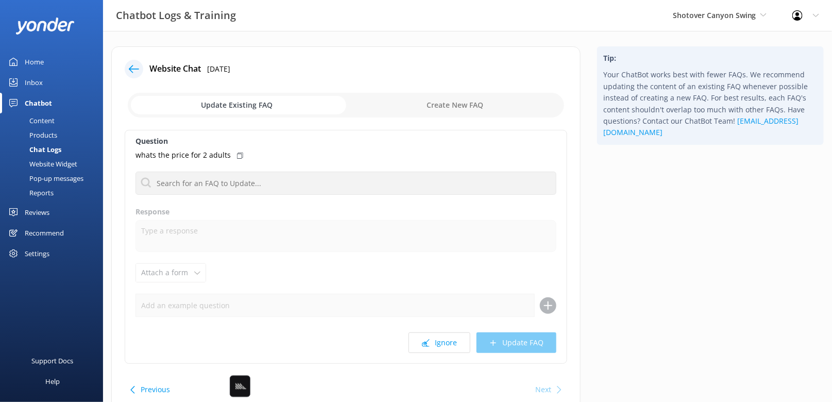
click at [629, 259] on div "Tip: Your ChatBot works best with fewer FAQs. We recommend updating the content…" at bounding box center [710, 236] width 243 height 380
click at [237, 153] on use at bounding box center [240, 156] width 6 height 6
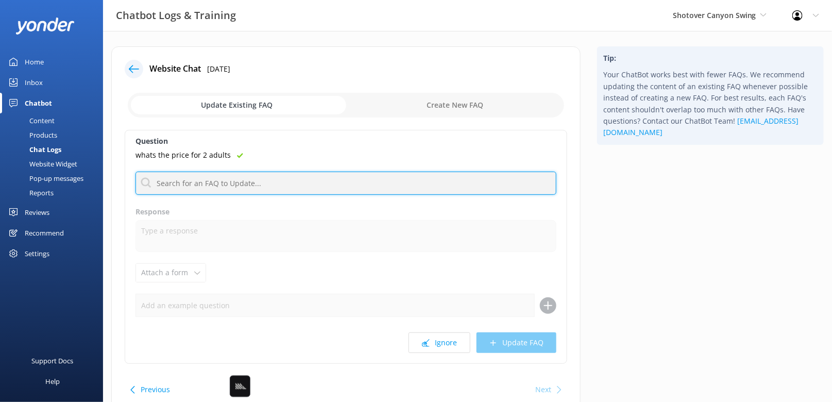
click at [246, 178] on input "text" at bounding box center [346, 183] width 421 height 23
type input "cost"
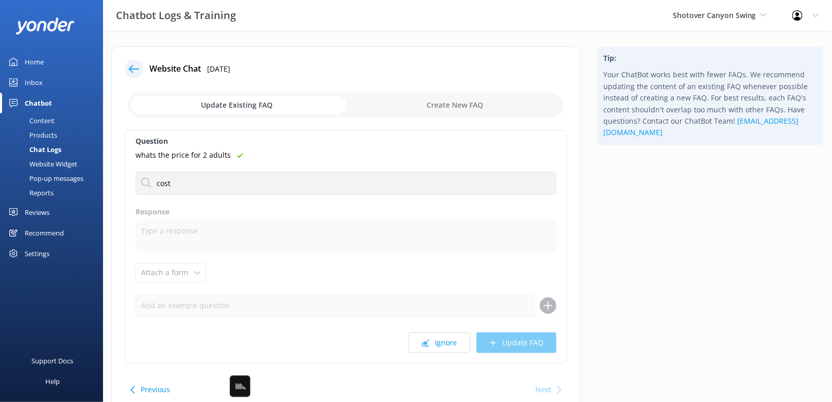
click at [658, 221] on div "Tip: Your ChatBot works best with fewer FAQs. We recommend updating the content…" at bounding box center [710, 236] width 243 height 380
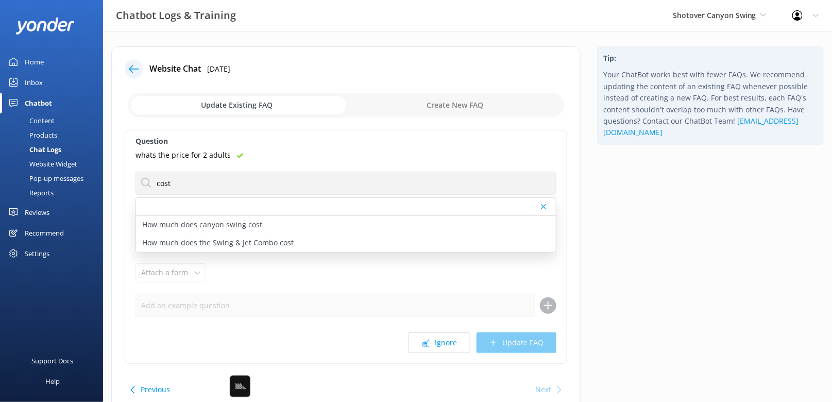
scroll to position [43, 0]
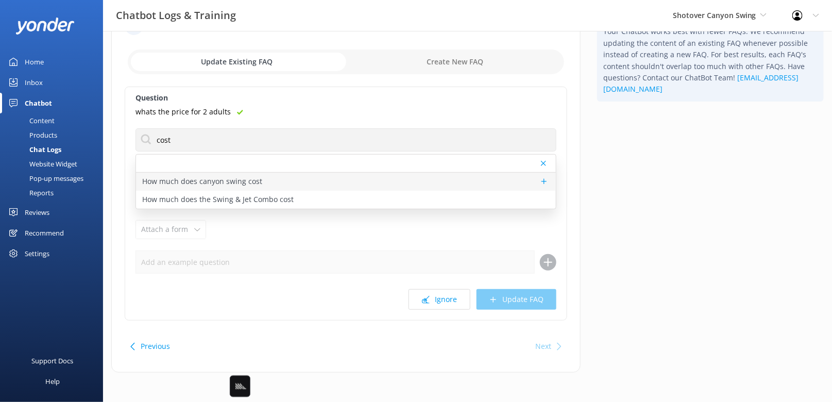
click at [277, 178] on div "How much does canyon swing cost" at bounding box center [346, 182] width 420 height 18
type textarea "Prices for the Canyon Swing start from NZ$295 per person for solo jumps or NZ$5…"
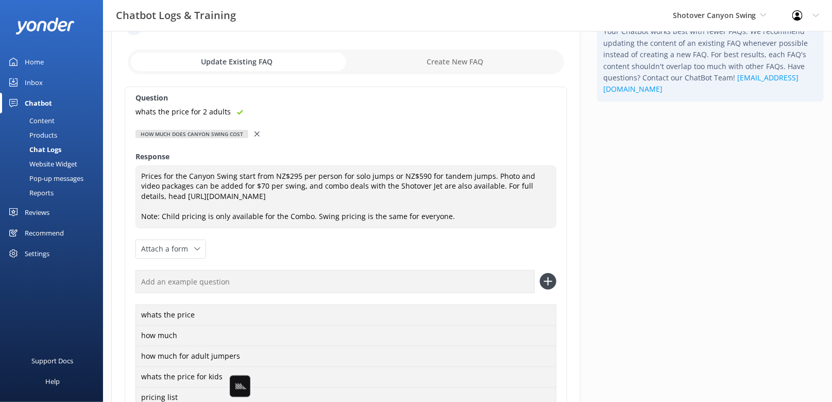
click at [272, 278] on input "text" at bounding box center [335, 281] width 399 height 23
paste input "whats the price for 2 adults"
type input "whats the price for 2 adults"
click at [540, 273] on button at bounding box center [548, 281] width 16 height 16
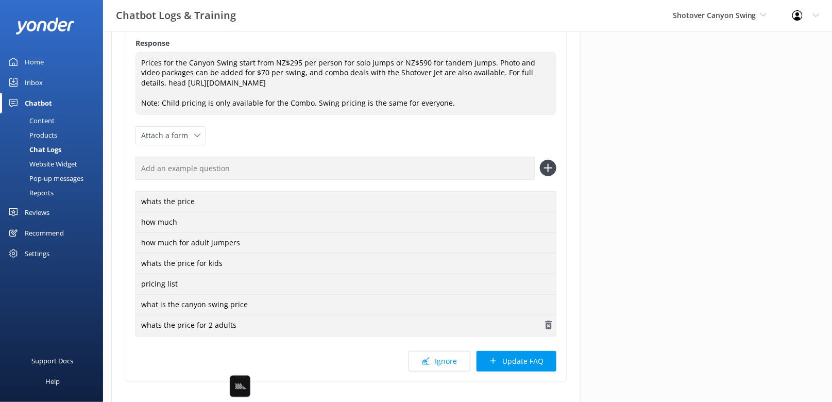
scroll to position [189, 0]
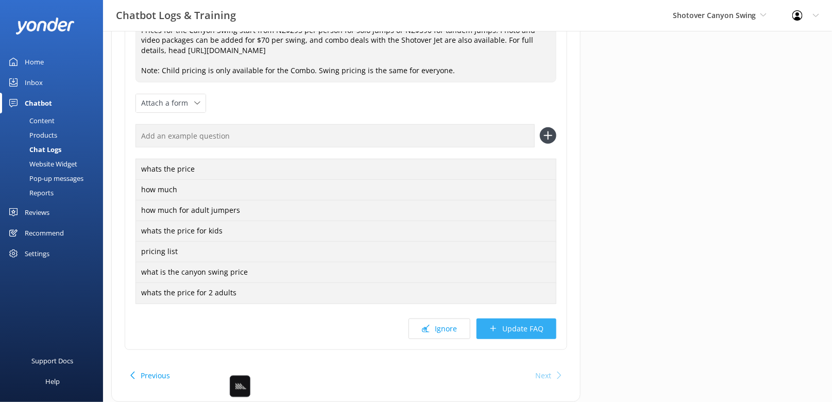
click at [531, 324] on button "Update FAQ" at bounding box center [517, 329] width 80 height 21
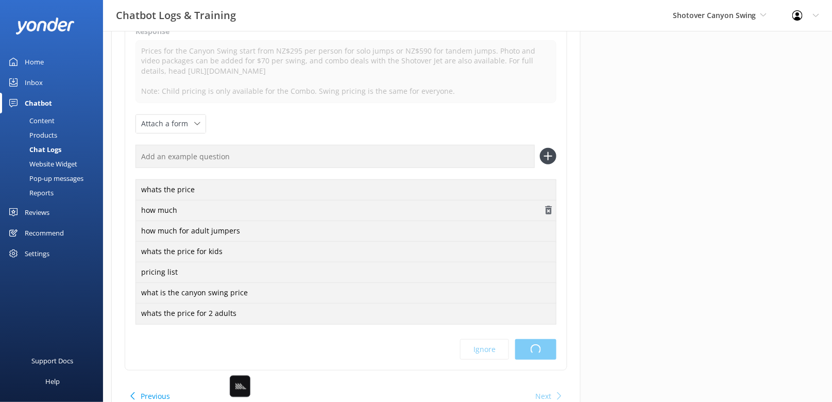
scroll to position [168, 0]
click at [321, 152] on input "text" at bounding box center [335, 157] width 399 height 23
click at [683, 276] on div "Tip: Your ChatBot works best with fewer FAQs. We recommend updating the content…" at bounding box center [710, 156] width 243 height 555
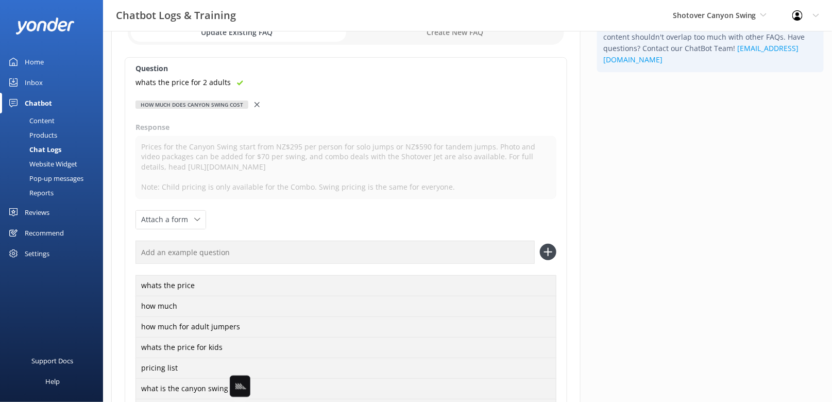
scroll to position [0, 0]
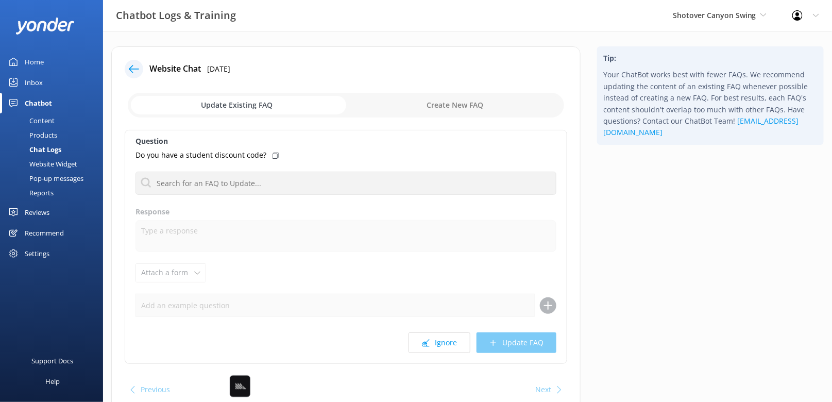
click at [46, 117] on div "Content" at bounding box center [30, 120] width 48 height 14
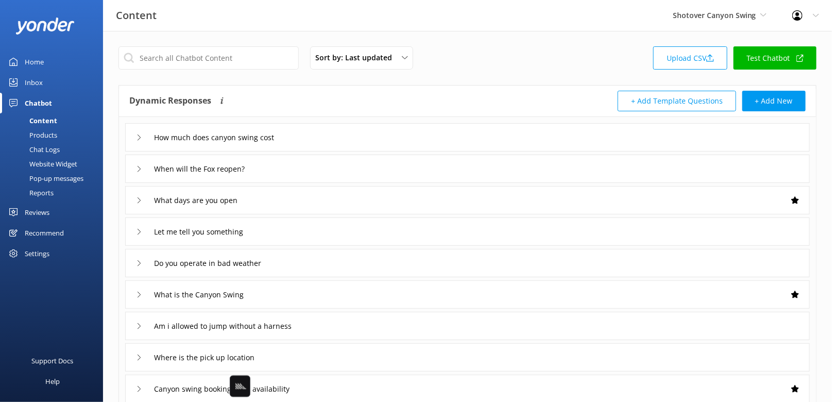
click at [313, 127] on div "How much does canyon swing cost" at bounding box center [467, 137] width 685 height 28
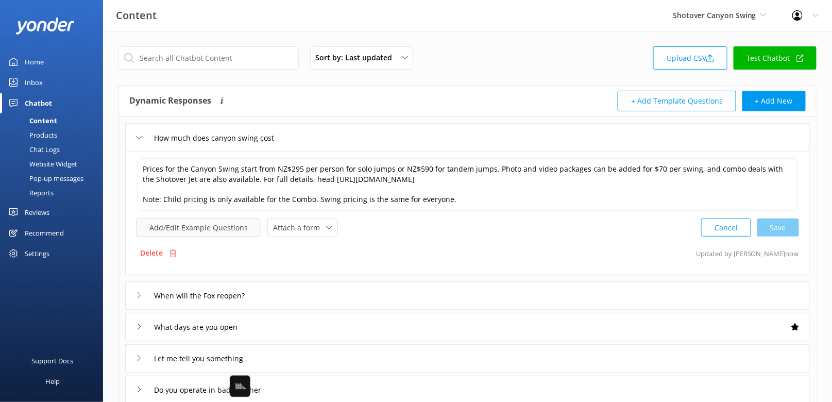
click at [202, 221] on button "Add/Edit Example Questions" at bounding box center [198, 228] width 125 height 18
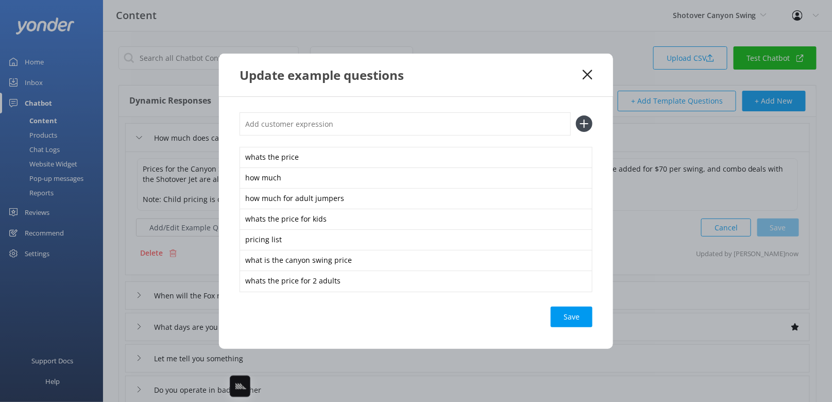
click at [269, 131] on input "text" at bounding box center [405, 123] width 331 height 23
type input "prices"
click at [576, 115] on button at bounding box center [584, 123] width 16 height 16
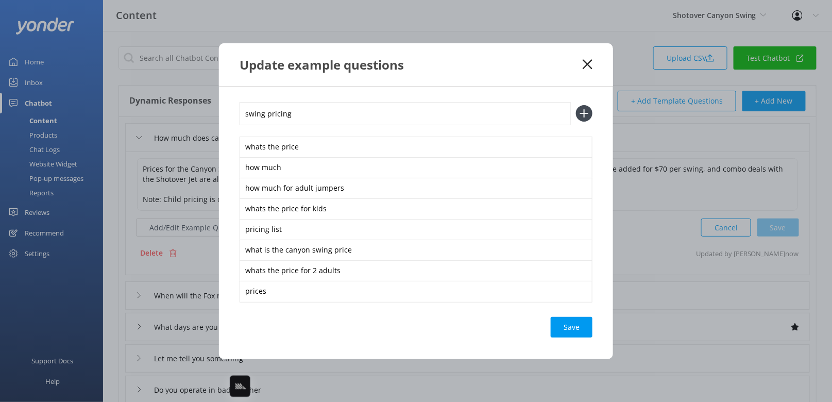
type input "swing pricing"
click at [576, 105] on button at bounding box center [584, 113] width 16 height 16
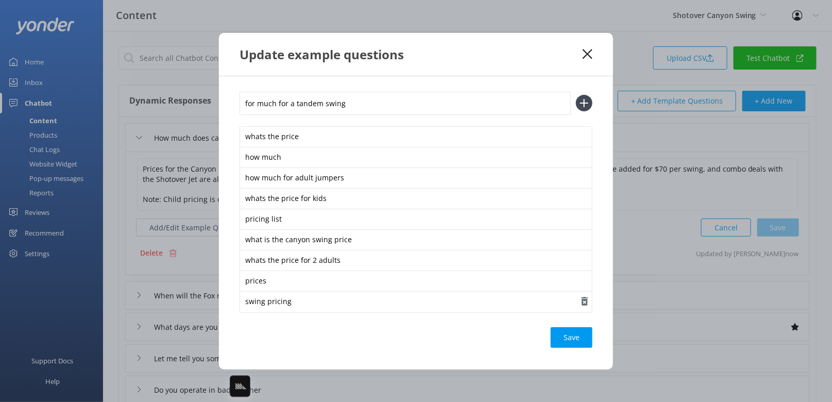
type input "for much for a tandem swing"
click at [576, 95] on button at bounding box center [584, 103] width 16 height 16
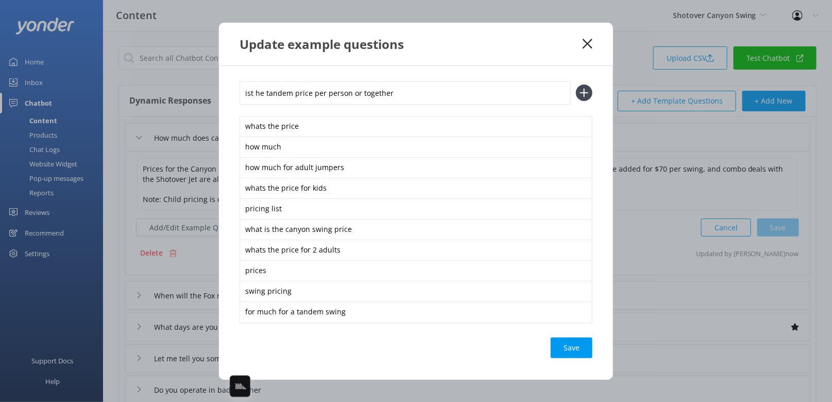
type input "ist he tandem price per person or together"
click at [576, 85] on button at bounding box center [584, 93] width 16 height 16
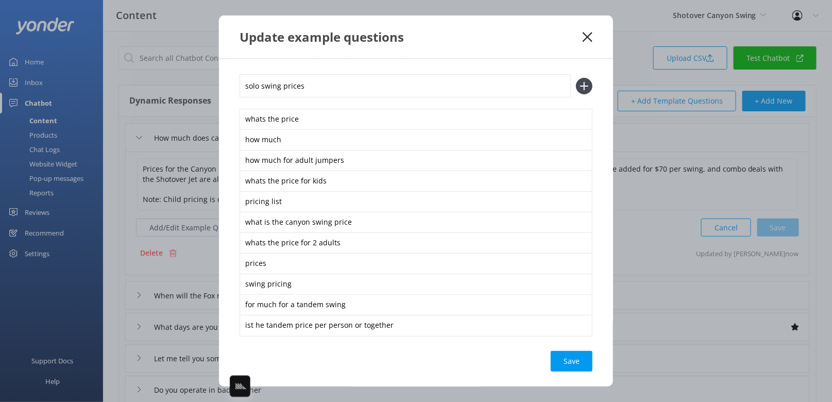
type input "solo swing prices"
click at [576, 78] on button at bounding box center [584, 86] width 16 height 16
click at [574, 373] on div "Loading.." at bounding box center [571, 382] width 41 height 21
click at [590, 35] on use at bounding box center [588, 37] width 10 height 10
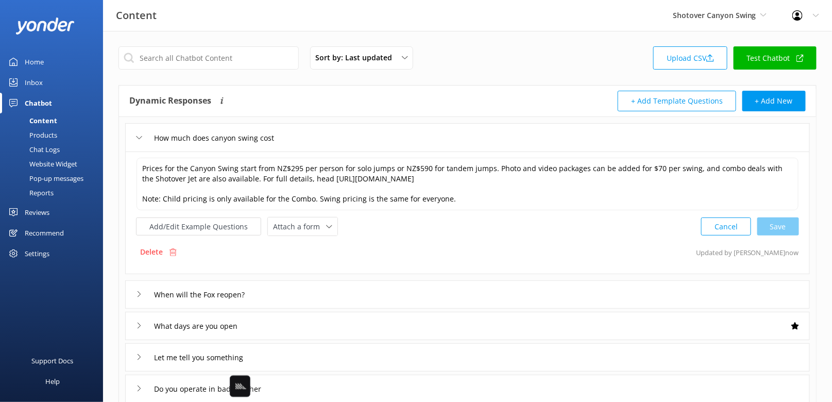
click at [563, 22] on div "Content Shotover Canyon Swing Black Cat Cruises [GEOGRAPHIC_DATA] [GEOGRAPHIC_D…" at bounding box center [416, 15] width 832 height 31
click at [219, 31] on div "Sort by: Last updated Title Last updated Upload CSV Test Chatbot Dynamic Respon…" at bounding box center [467, 363] width 729 height 665
click at [41, 63] on div "Home" at bounding box center [34, 62] width 19 height 21
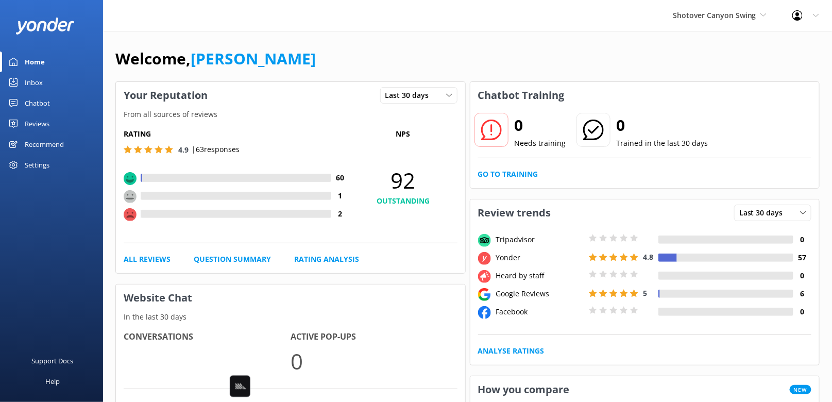
click at [361, 67] on div "Welcome, [PERSON_NAME]" at bounding box center [467, 63] width 705 height 35
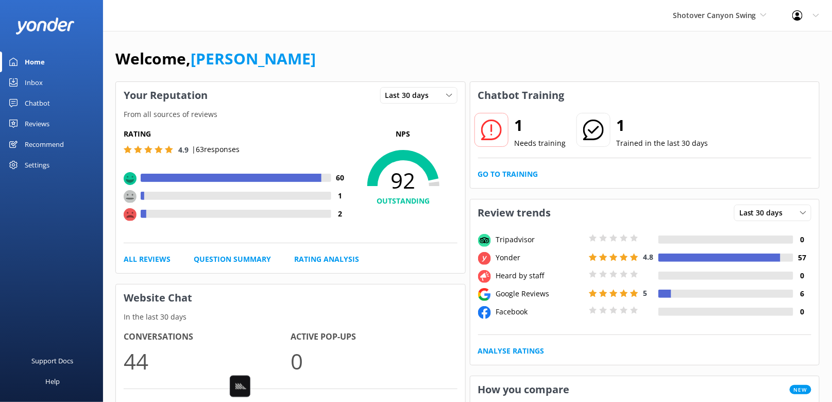
click at [48, 103] on div "Chatbot" at bounding box center [37, 103] width 25 height 21
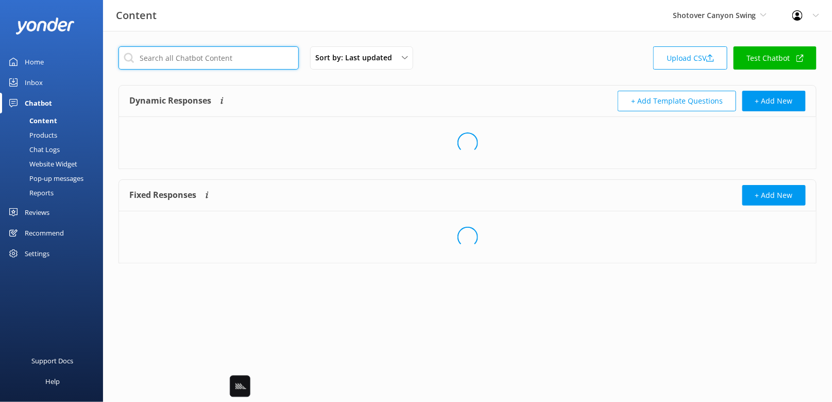
click at [194, 58] on input "text" at bounding box center [209, 57] width 180 height 23
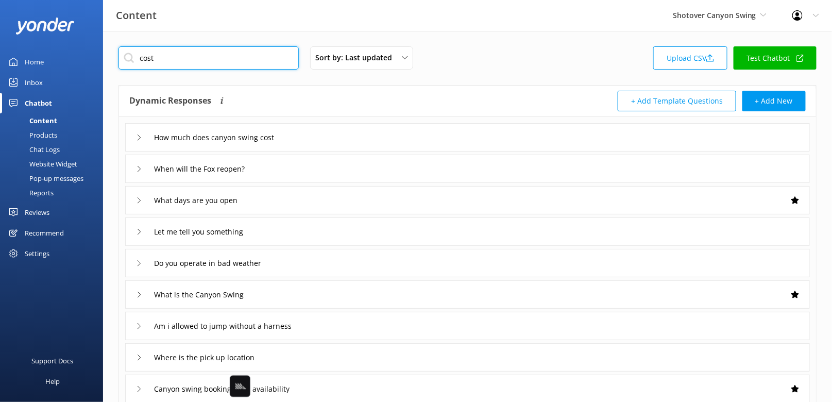
type input "cost"
click at [410, 104] on div "Dynamic Responses Dynamic responses rely on the Large Language Model to create …" at bounding box center [298, 101] width 339 height 21
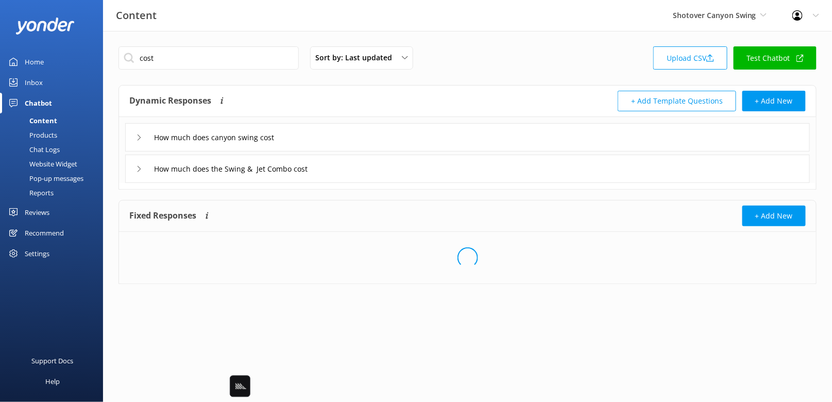
click at [353, 136] on div "How much does canyon swing cost" at bounding box center [467, 137] width 685 height 28
click at [347, 132] on div "How much does canyon swing cost" at bounding box center [467, 137] width 685 height 28
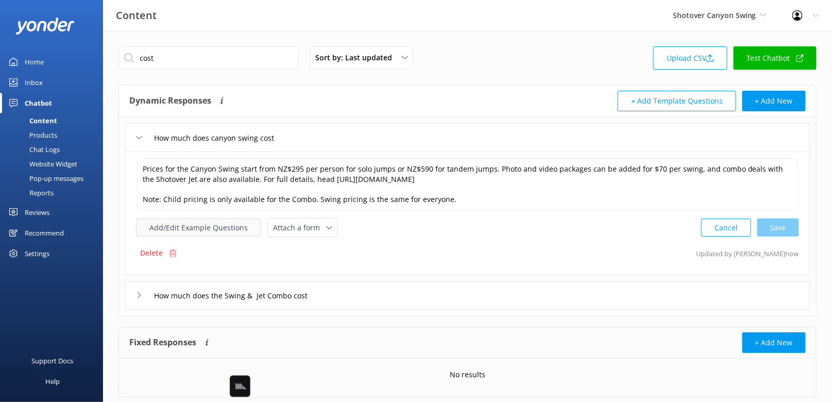
click at [206, 226] on button "Add/Edit Example Questions" at bounding box center [198, 228] width 125 height 18
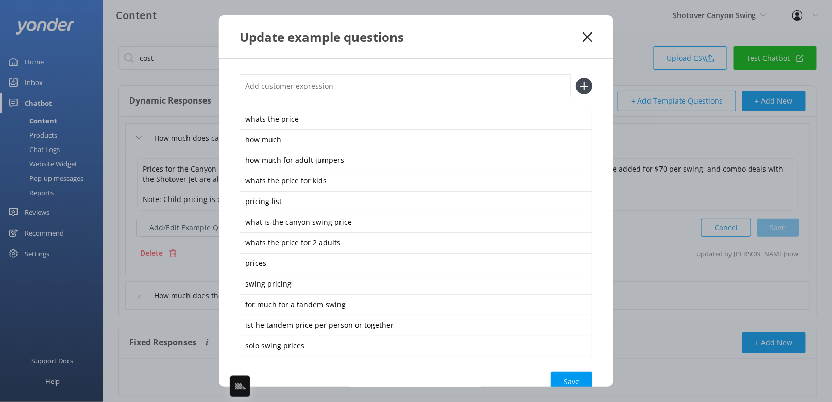
click at [310, 92] on input "text" at bounding box center [405, 85] width 331 height 23
type input "Prices"
click at [576, 78] on button at bounding box center [584, 86] width 16 height 16
paste input "Prices"
type input "Prices"
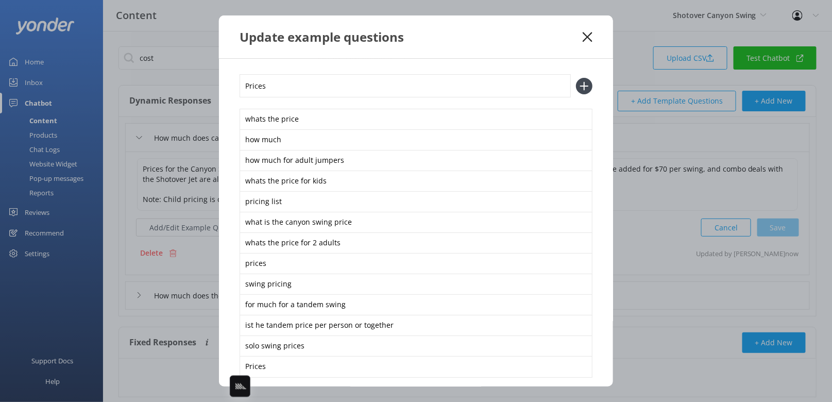
click at [576, 78] on button at bounding box center [584, 86] width 16 height 16
paste input "Prices"
type input "Prices"
click at [576, 78] on button at bounding box center [584, 86] width 16 height 16
paste input "Prices"
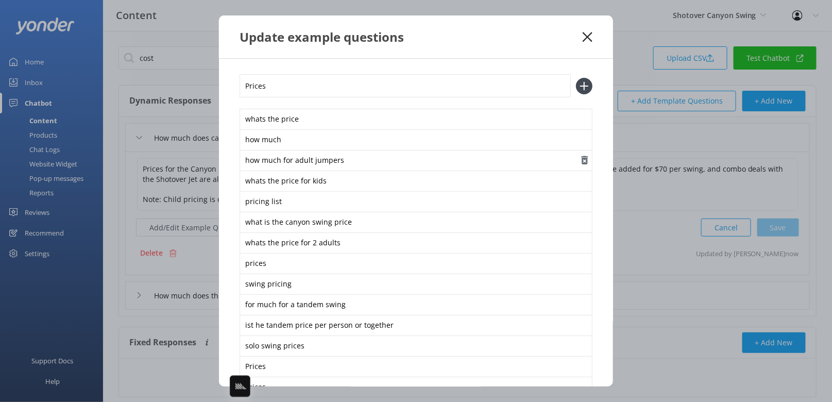
type input "Prices"
click at [576, 78] on button at bounding box center [584, 86] width 16 height 16
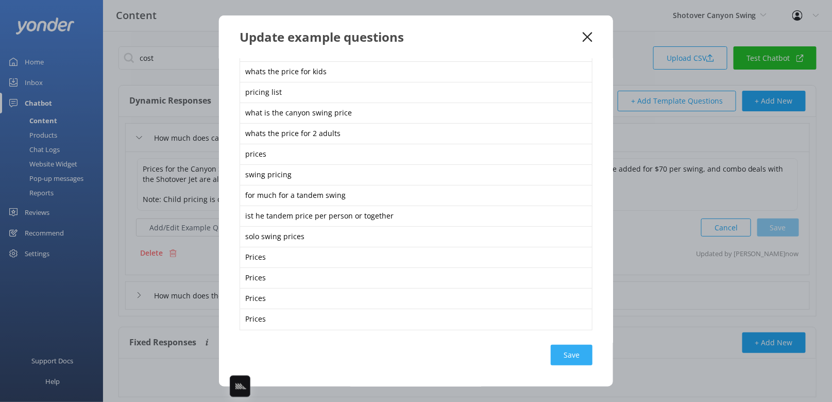
click at [563, 351] on div "Save" at bounding box center [572, 355] width 42 height 21
click at [580, 38] on div "Update example questions" at bounding box center [411, 36] width 343 height 17
click at [587, 36] on use at bounding box center [588, 37] width 10 height 10
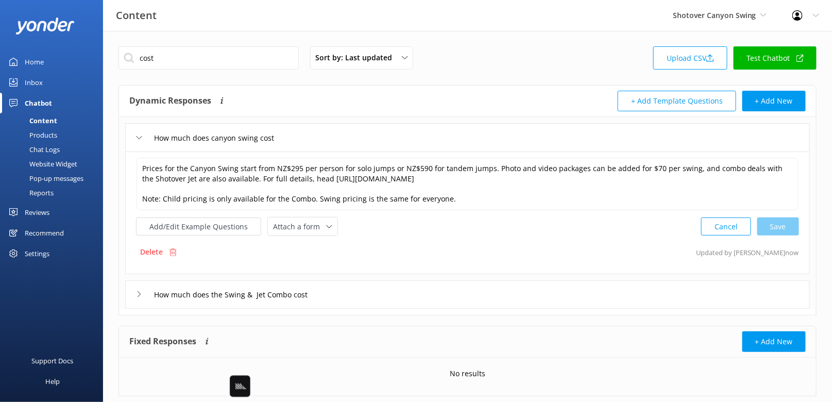
click at [200, 5] on div "Content Shotover Canyon Swing Black Cat Cruises [GEOGRAPHIC_DATA] [GEOGRAPHIC_D…" at bounding box center [416, 15] width 832 height 31
click at [53, 61] on link "Home" at bounding box center [51, 62] width 103 height 21
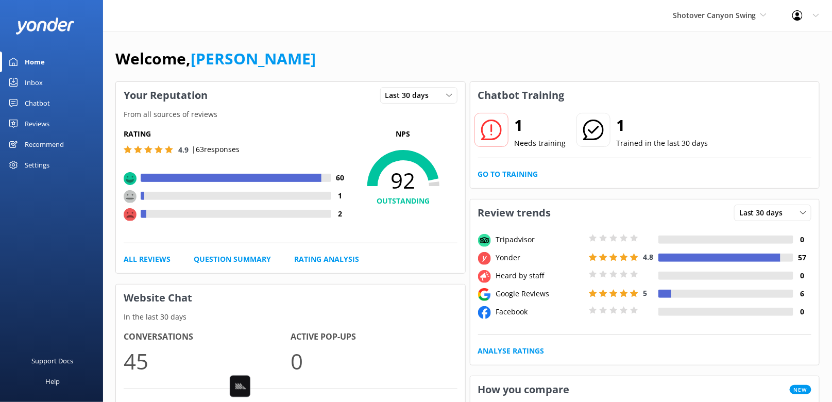
click at [58, 86] on link "Inbox" at bounding box center [51, 82] width 103 height 21
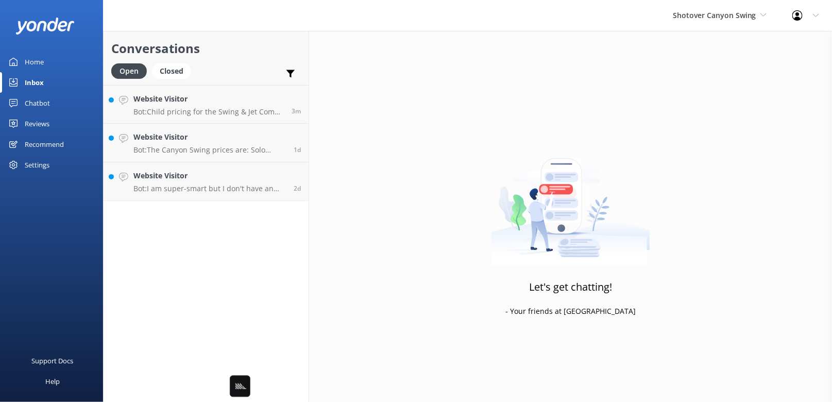
click at [246, 57] on h2 "Conversations" at bounding box center [206, 49] width 190 height 20
click at [214, 104] on h4 "Website Visitor" at bounding box center [208, 98] width 150 height 11
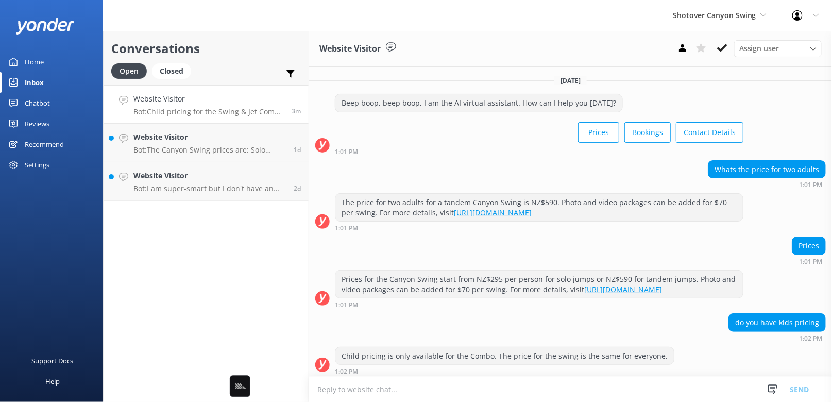
scroll to position [86, 0]
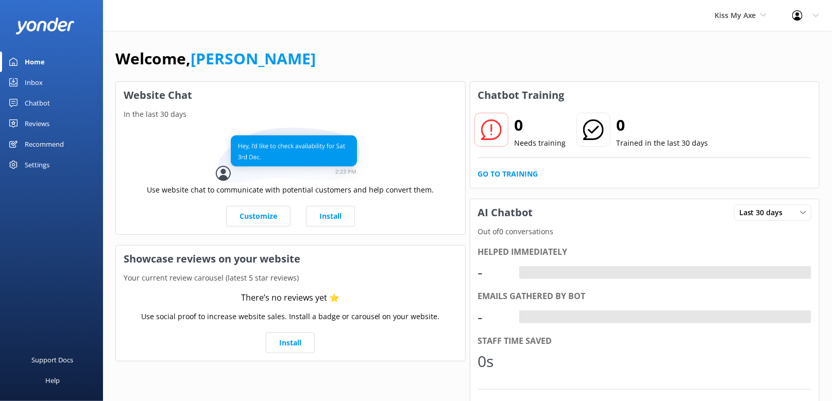
click at [516, 60] on div "Welcome, [PERSON_NAME]" at bounding box center [467, 63] width 705 height 35
click at [37, 107] on div "Chatbot" at bounding box center [37, 103] width 25 height 21
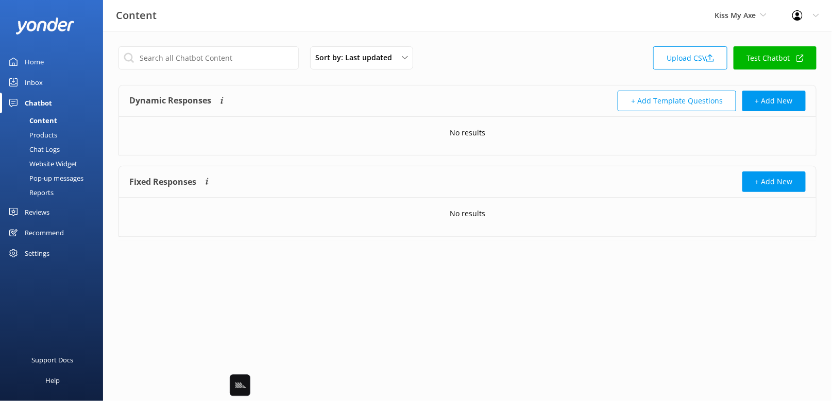
click at [38, 132] on div "Products" at bounding box center [31, 135] width 51 height 14
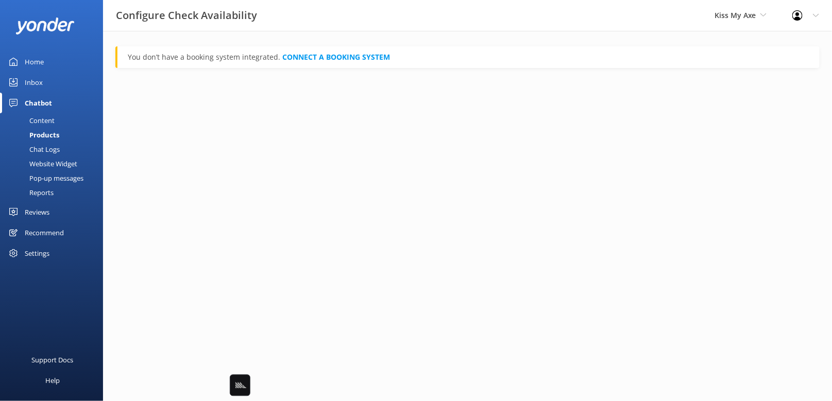
click at [332, 139] on html "Configure Check Availability Kiss My Axe Black Cat Cruises Banff Airporter Inte…" at bounding box center [416, 200] width 832 height 401
click at [36, 63] on div "Home" at bounding box center [34, 62] width 19 height 21
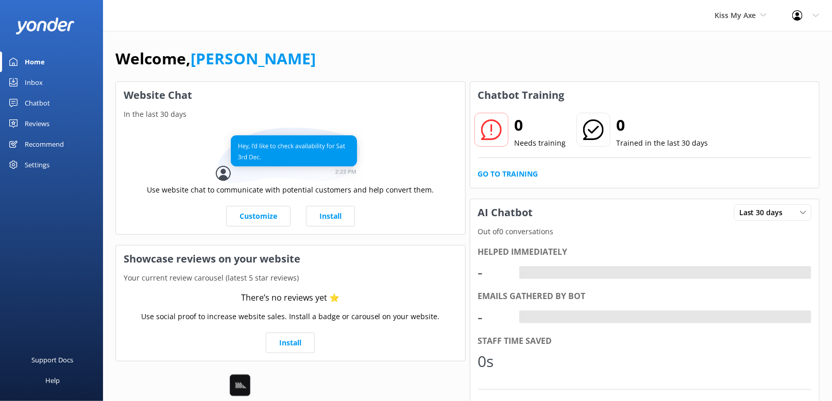
click at [296, 36] on div "Welcome, Mikayla Website Chat In the last 30 days Use website chat to communica…" at bounding box center [467, 354] width 729 height 647
